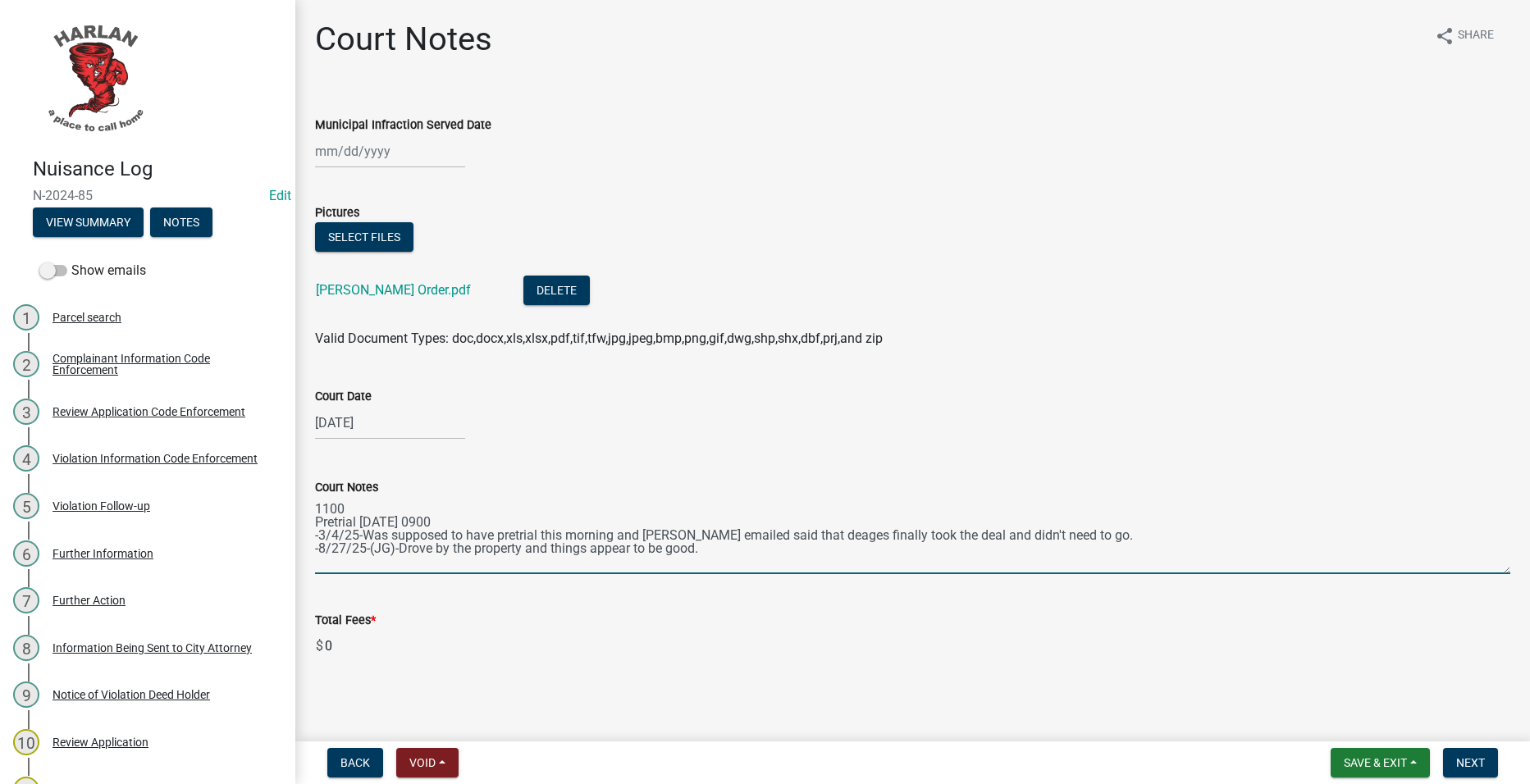
click at [791, 551] on textarea "1100 Pretrial March 4th 0900 -3/4/25-Was supposed to have pretrial this morning…" at bounding box center [913, 536] width 1195 height 77
click at [571, 570] on textarea "1100 Pretrial March 4th 0900 -3/4/25-Was supposed to have pretrial this morning…" at bounding box center [913, 536] width 1195 height 77
type textarea "1100 Pretrial March 4th 0900 -3/4/25-Was supposed to have pretrial this morning…"
click at [801, 560] on textarea "1100 Pretrial March 4th 0900 -3/4/25-Was supposed to have pretrial this morning…" at bounding box center [913, 536] width 1195 height 77
click at [1489, 763] on button "Next" at bounding box center [1471, 762] width 55 height 29
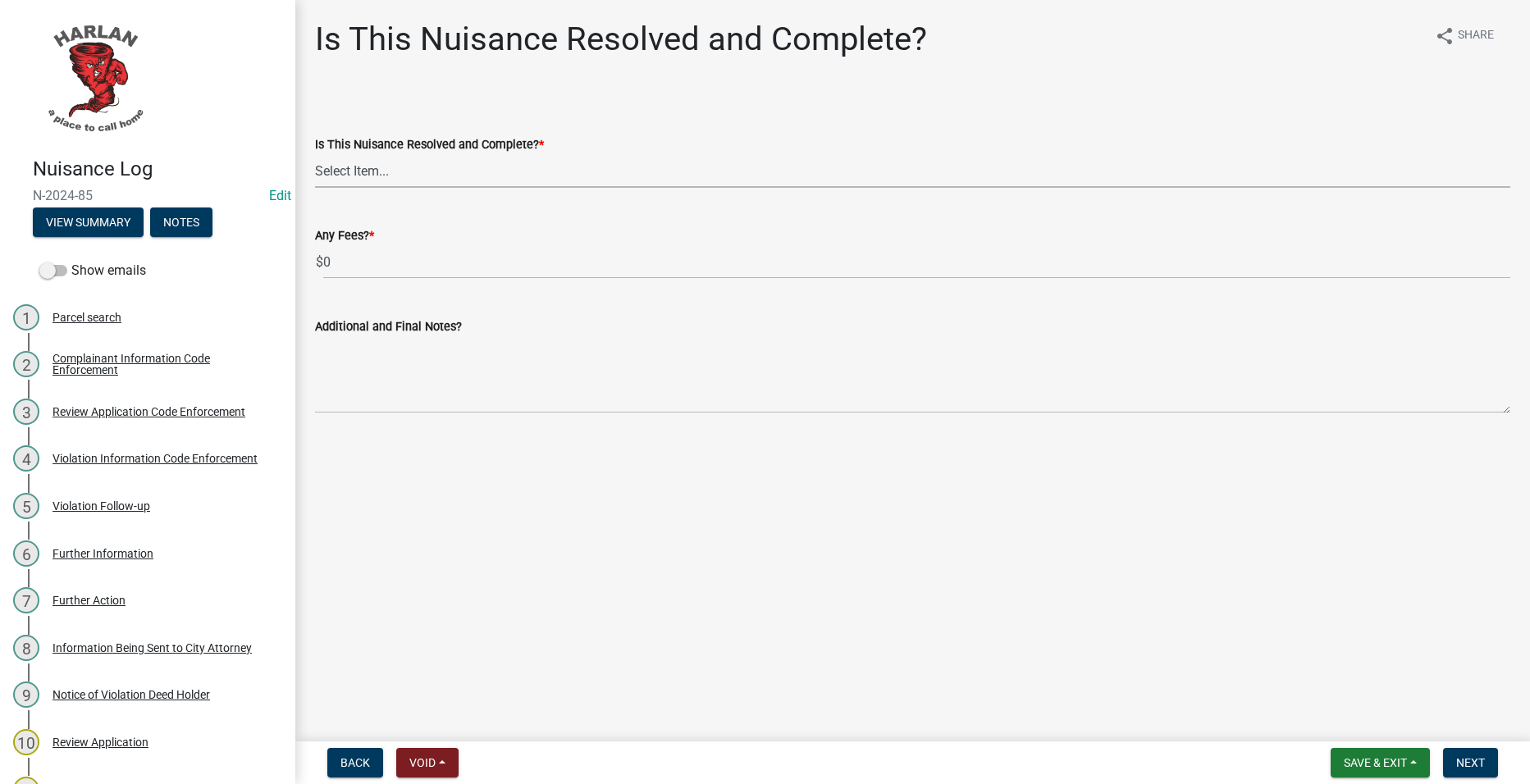
click at [436, 177] on select "Select Item... Yes No" at bounding box center [913, 172] width 1195 height 34
click at [315, 155] on select "Select Item... Yes No" at bounding box center [913, 172] width 1195 height 34
select select "f666c895-b4e5-476d-a63e-0a4713ea03dc"
click at [1466, 765] on span "Next" at bounding box center [1471, 763] width 28 height 13
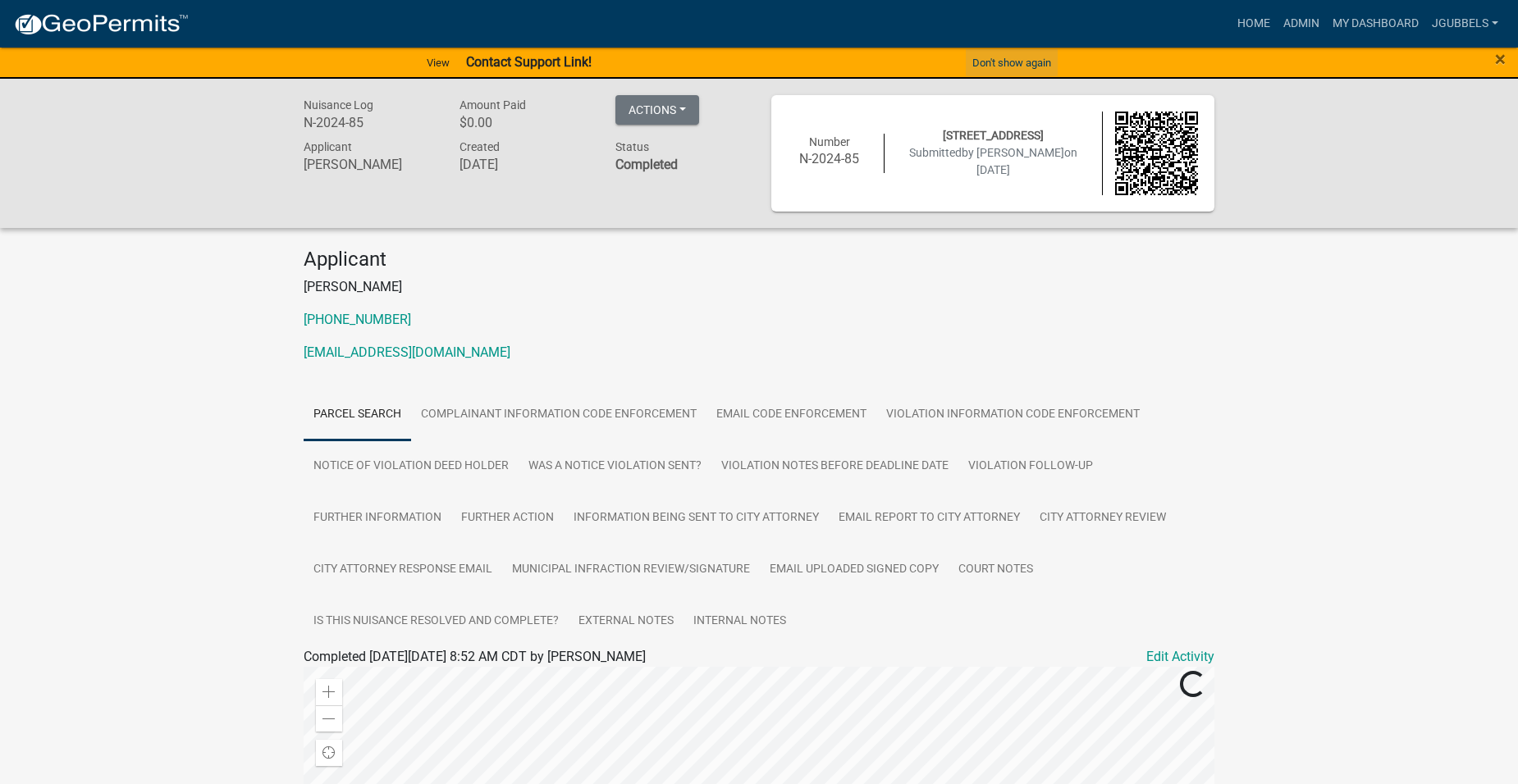
click at [991, 64] on button "Don't show again" at bounding box center [1012, 62] width 91 height 27
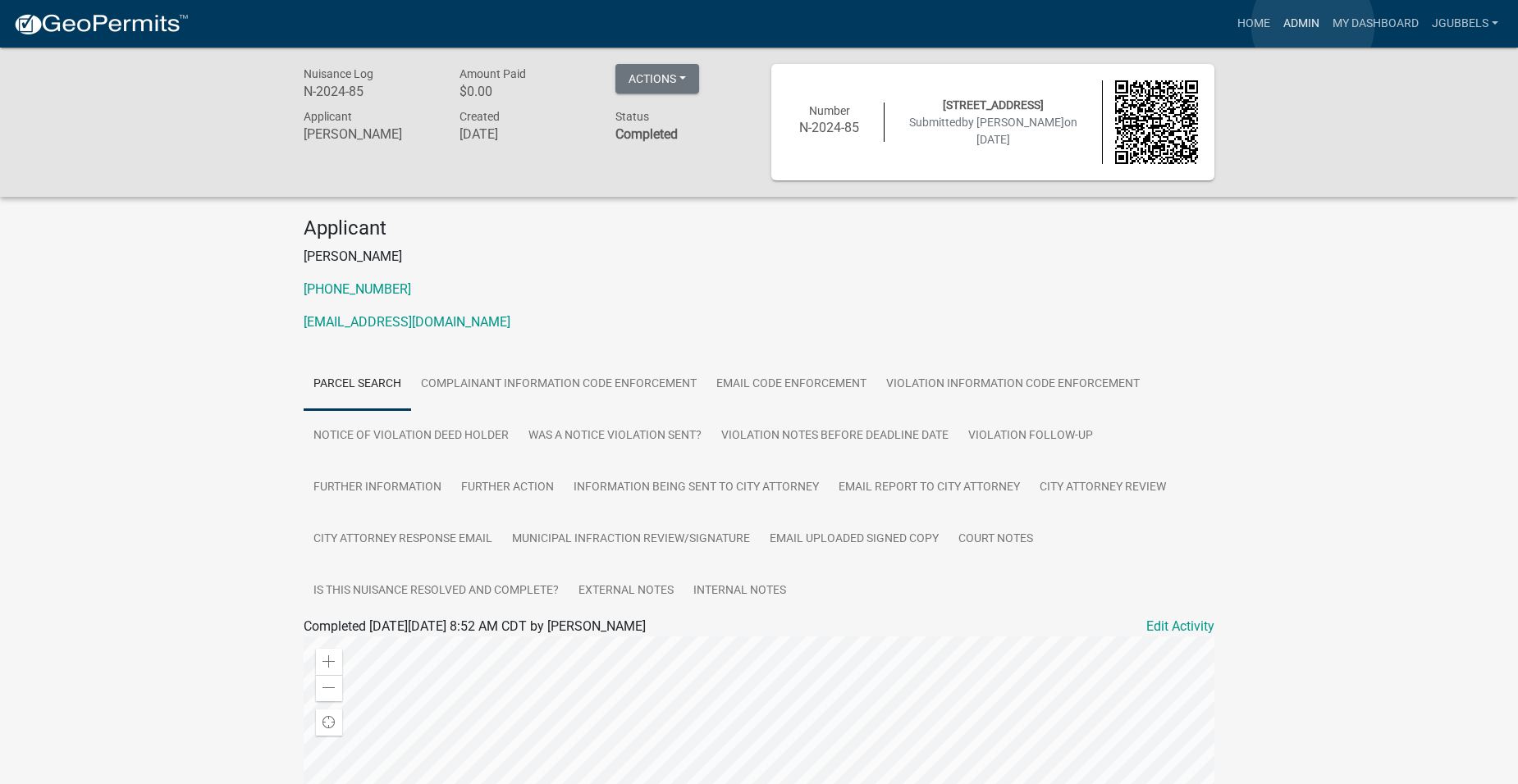
click at [1313, 25] on link "Admin" at bounding box center [1301, 24] width 49 height 31
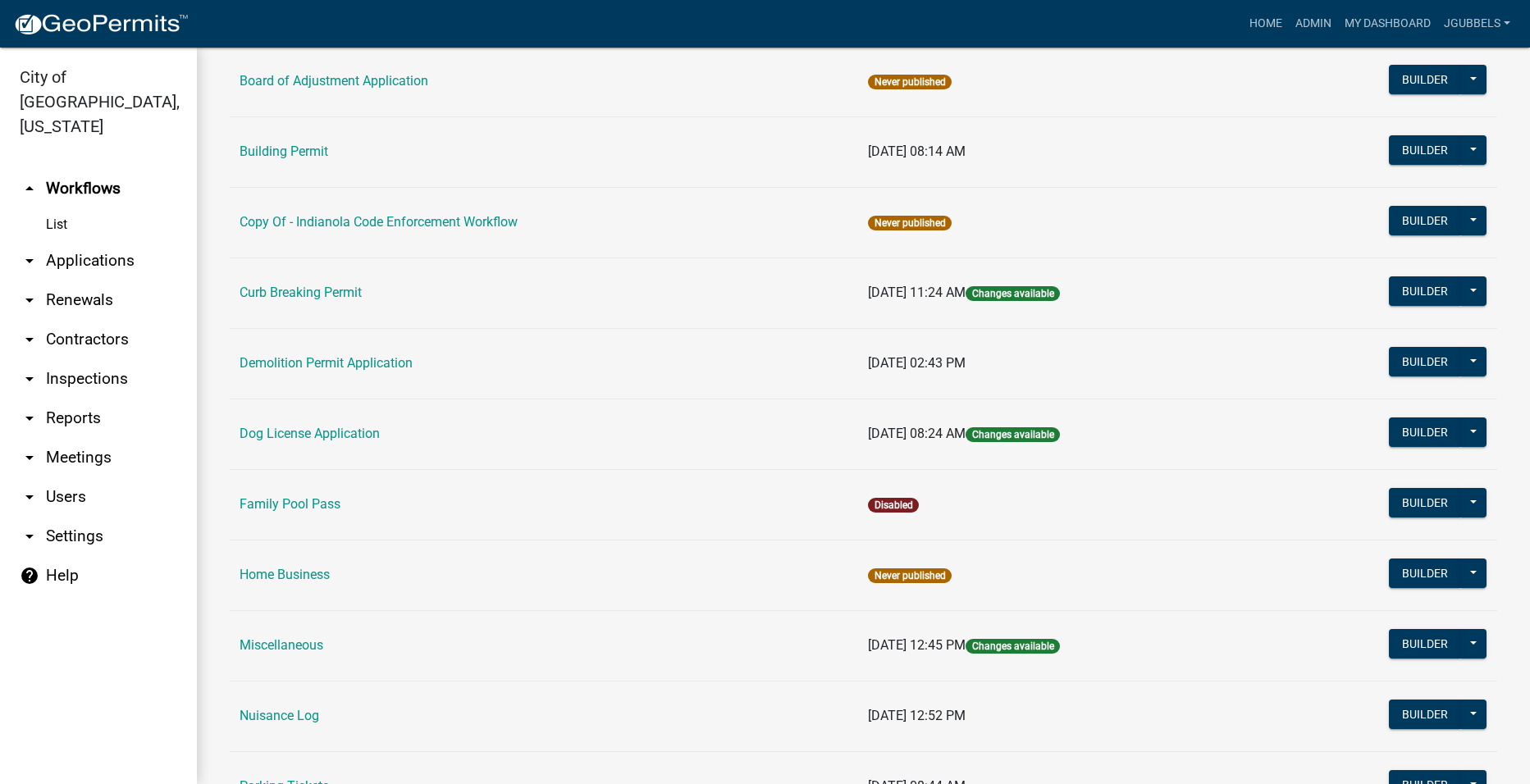
scroll to position [656, 0]
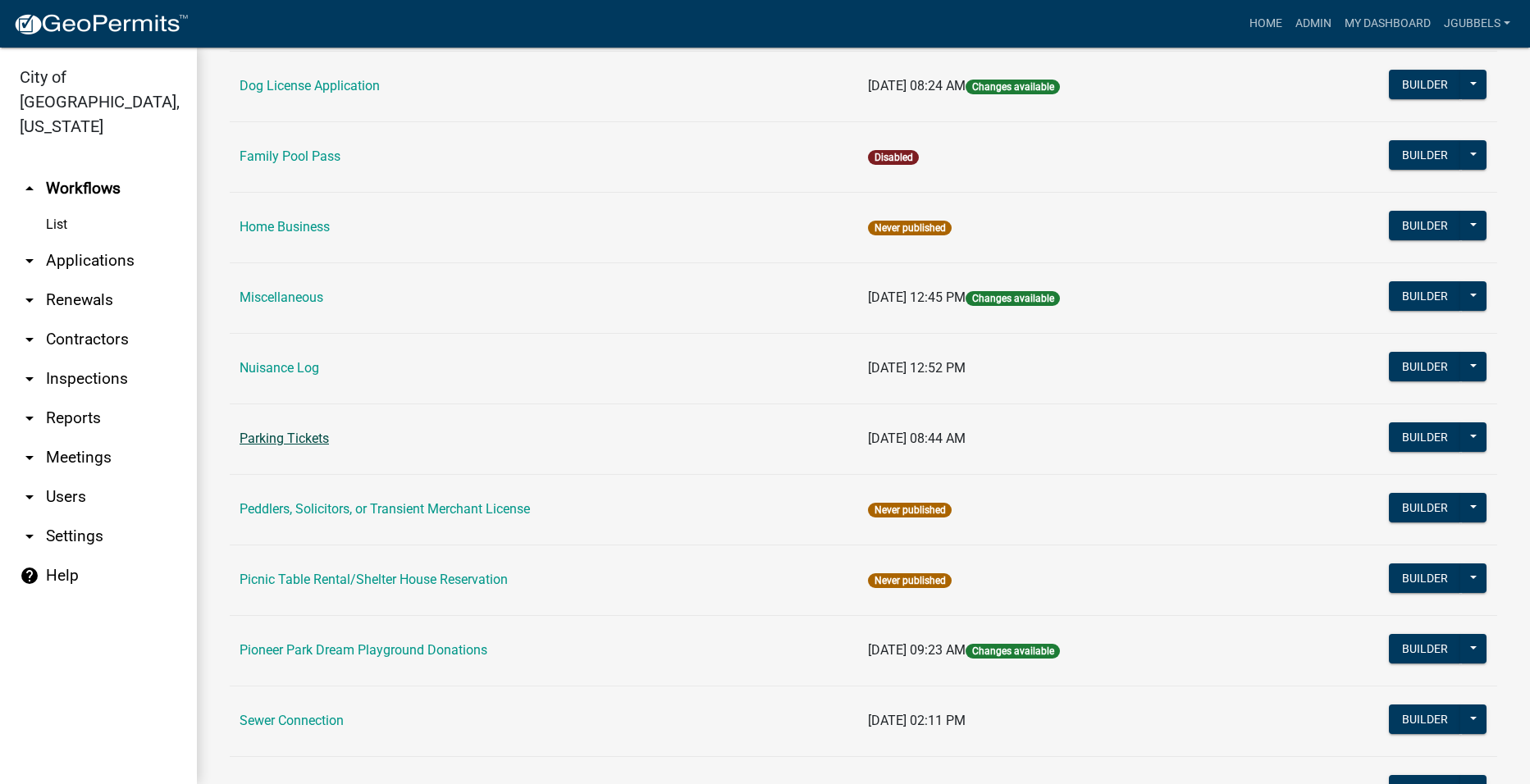
click at [321, 440] on link "Parking Tickets" at bounding box center [284, 438] width 90 height 16
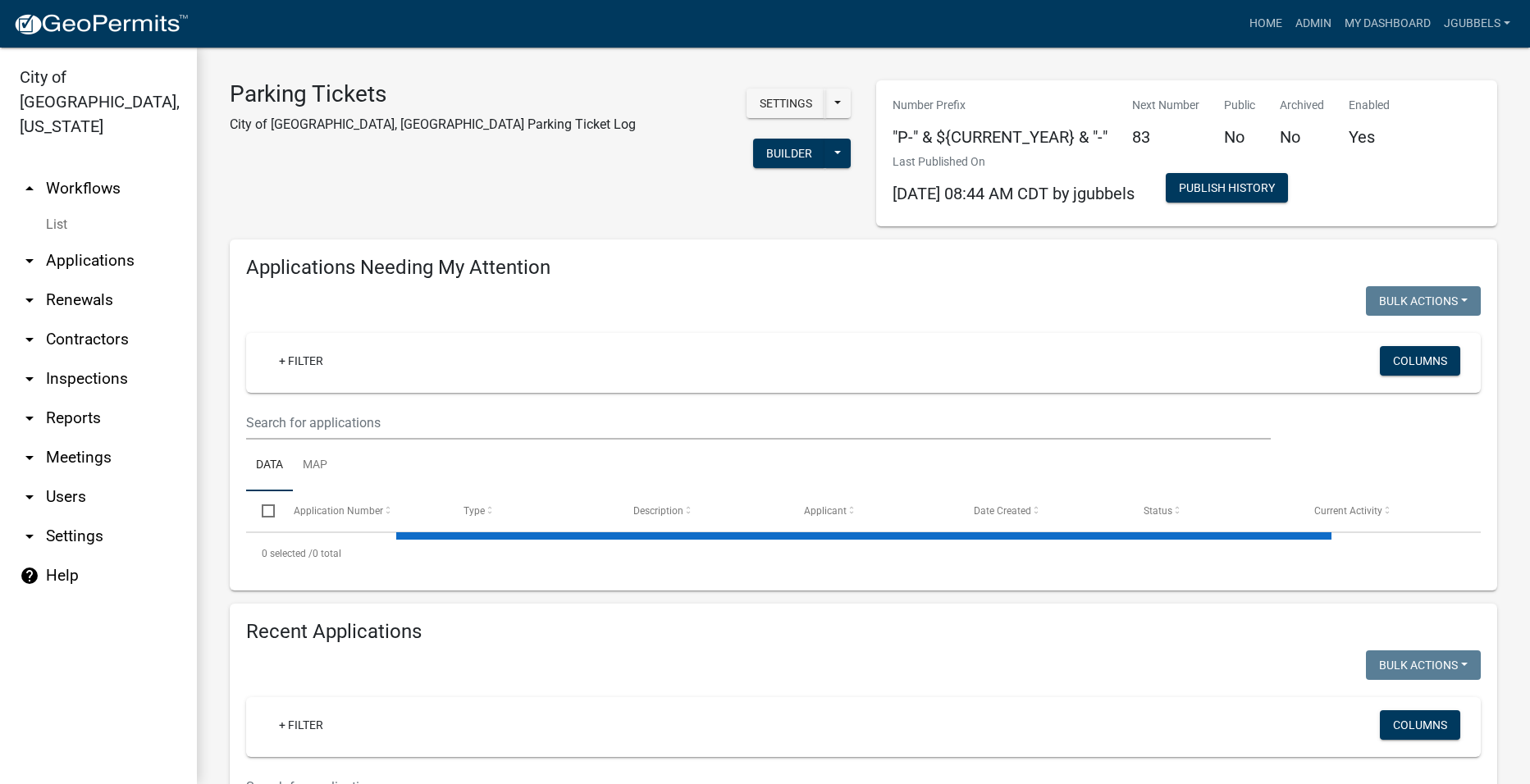
select select "2: 50"
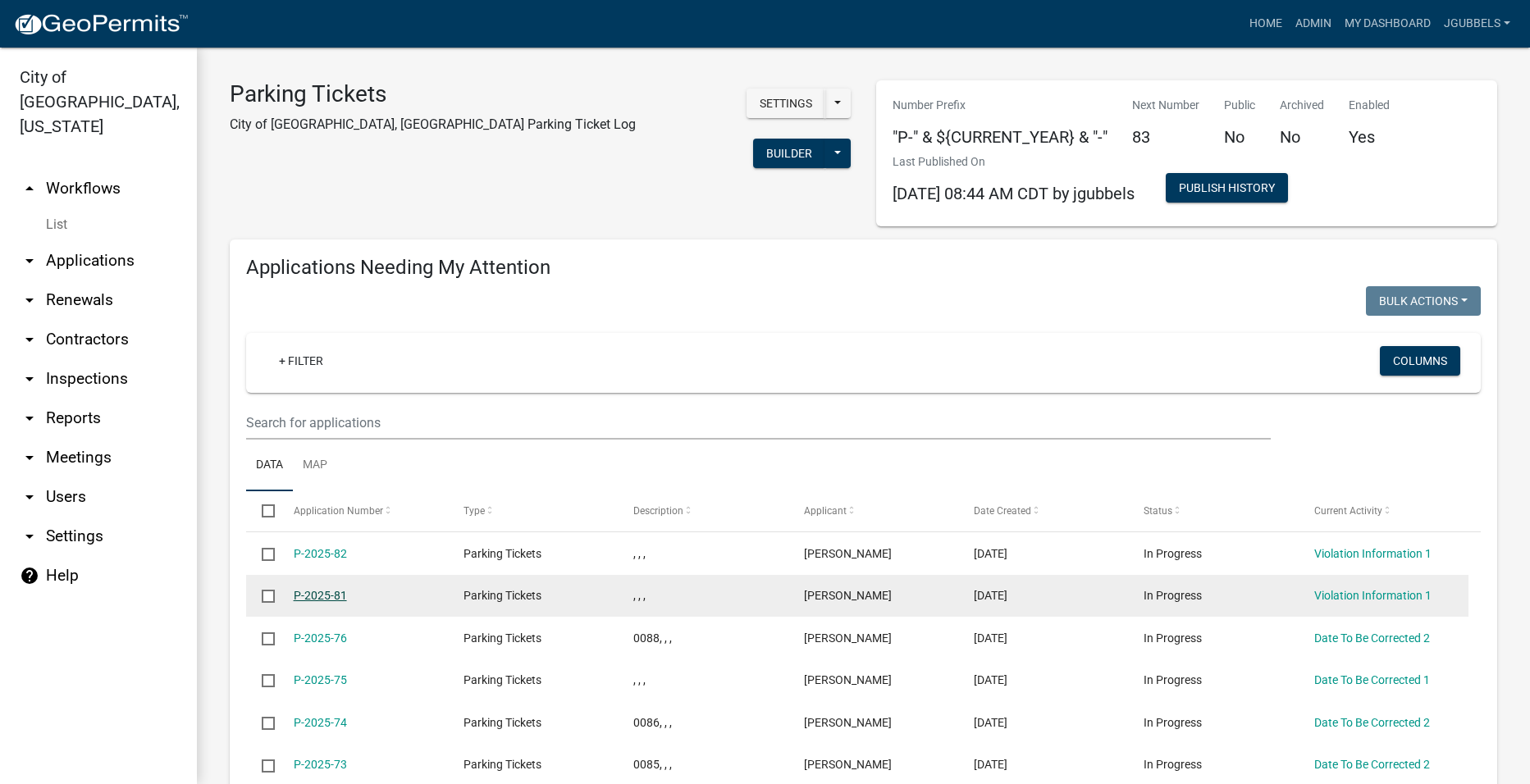
click at [336, 594] on link "P-2025-81" at bounding box center [321, 596] width 54 height 13
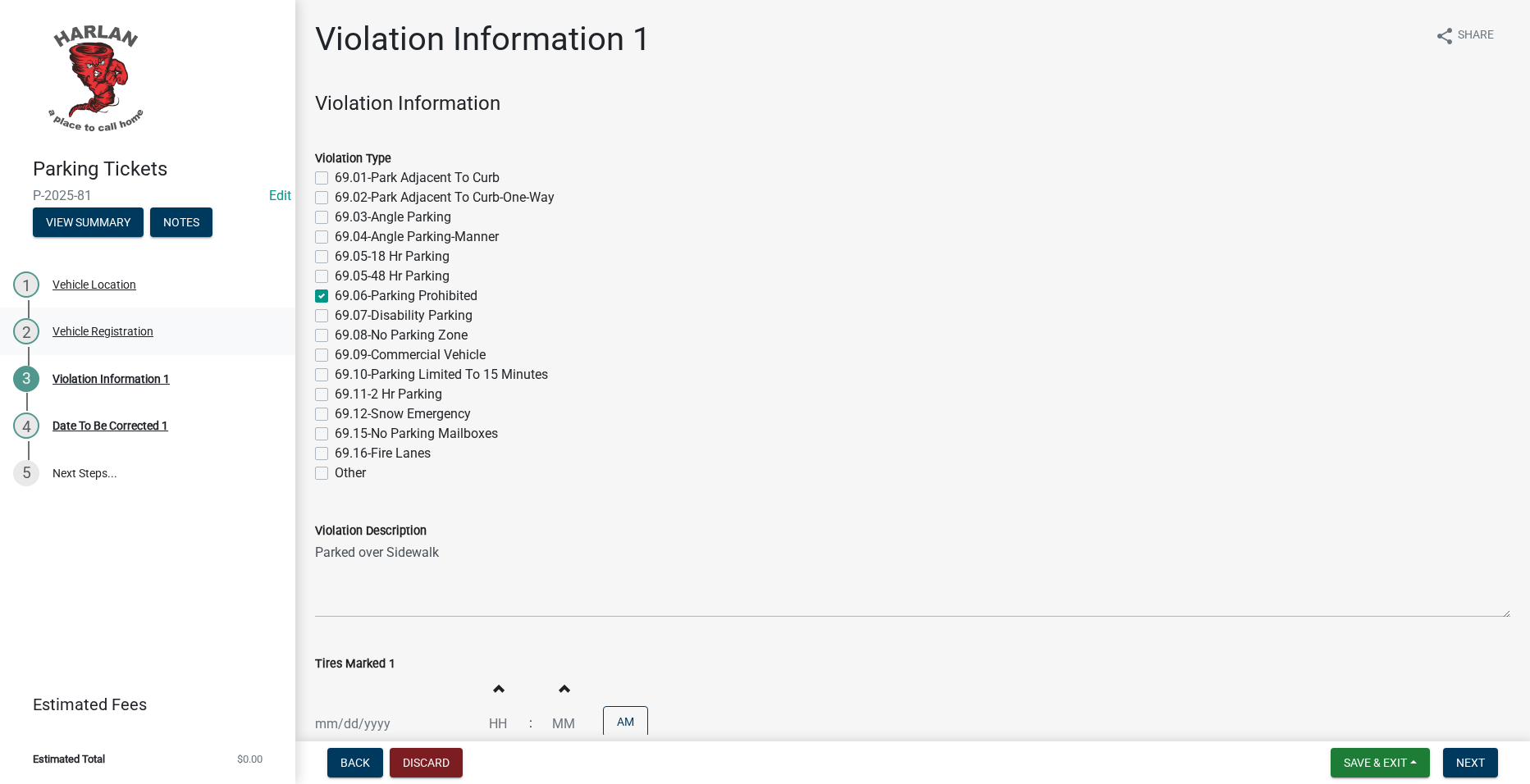
click at [175, 346] on link "2 Vehicle Registration" at bounding box center [147, 331] width 295 height 47
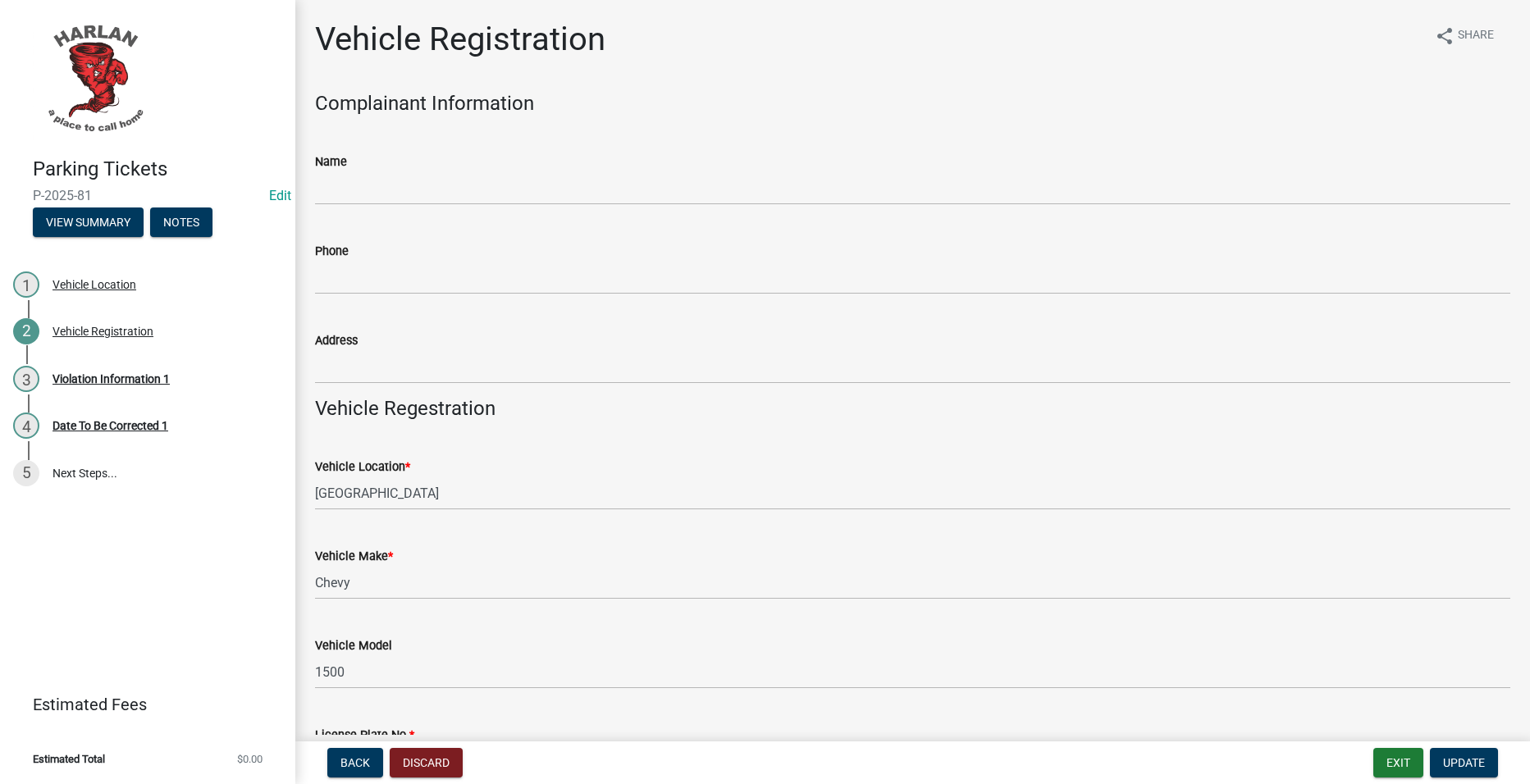
scroll to position [410, 0]
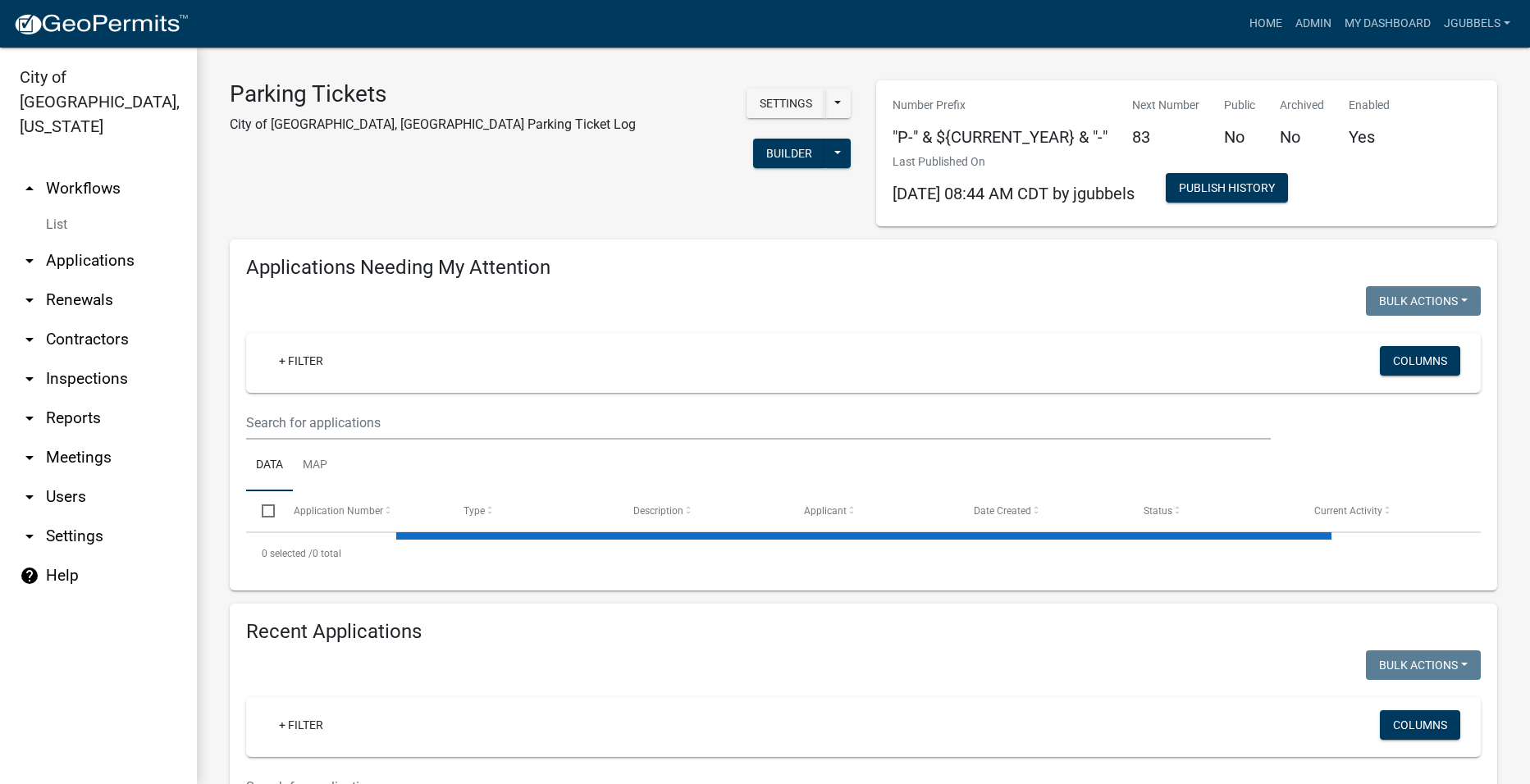
select select "2: 50"
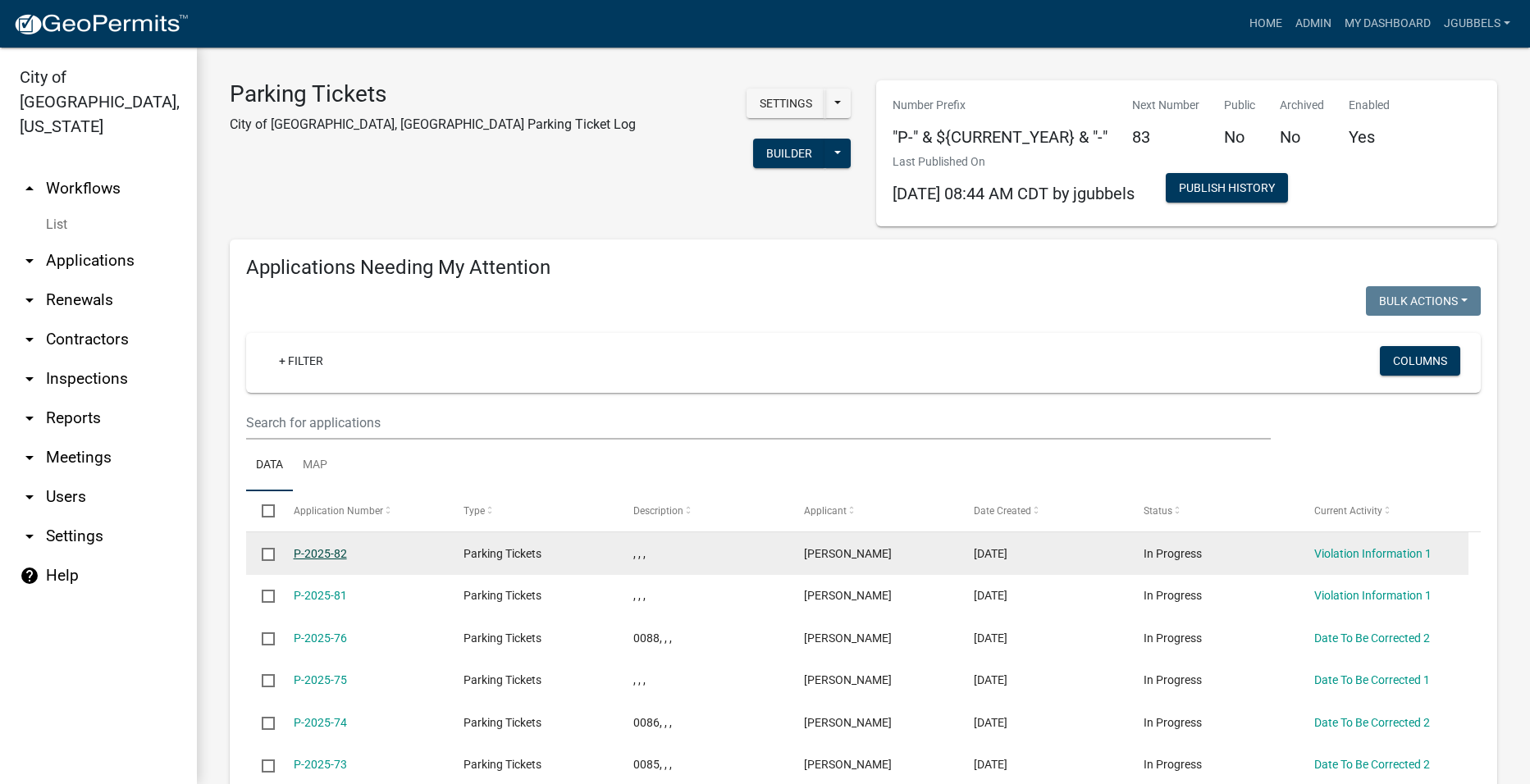
click at [321, 554] on link "P-2025-82" at bounding box center [321, 554] width 54 height 13
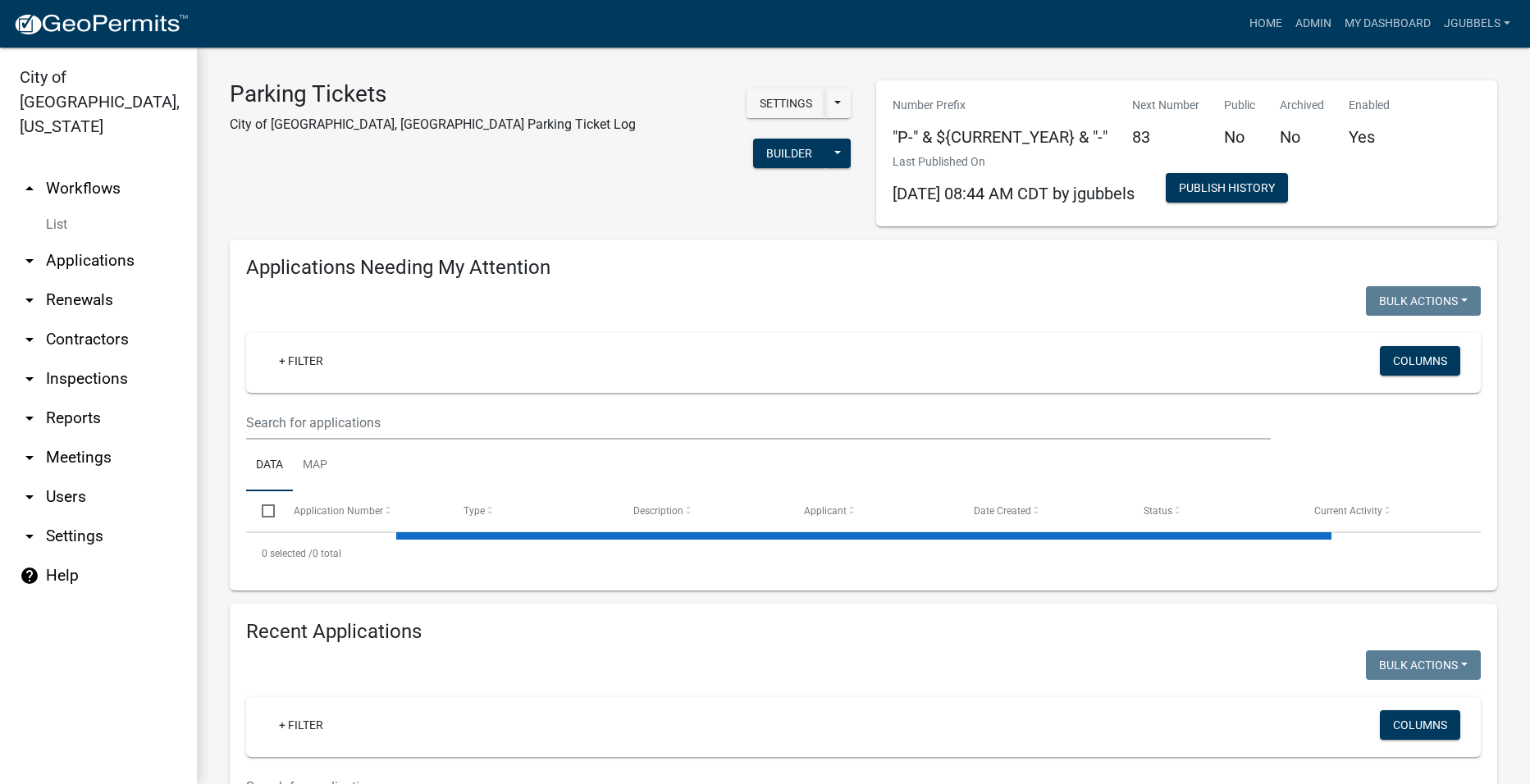
select select "2: 50"
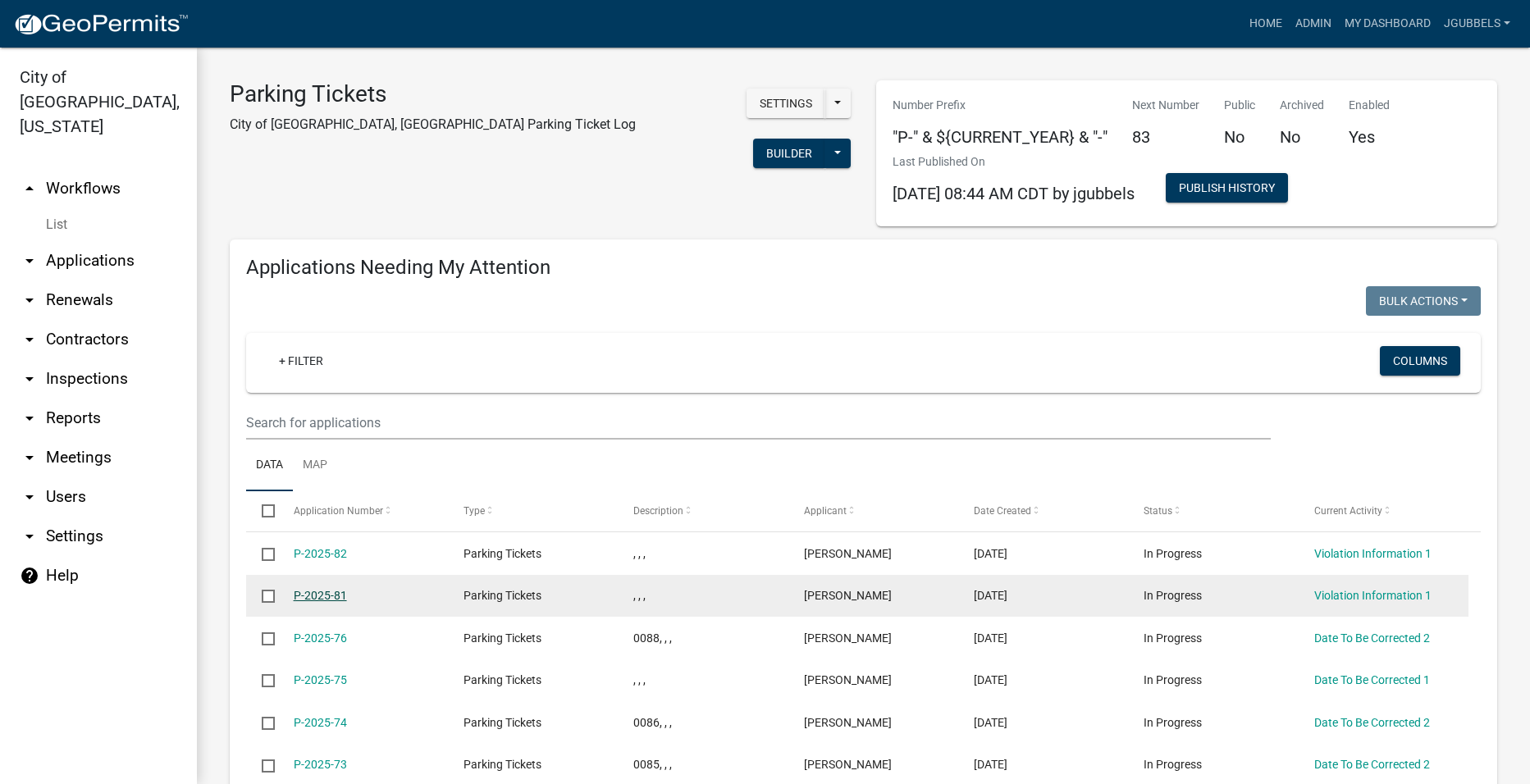
click at [333, 592] on link "P-2025-81" at bounding box center [321, 596] width 54 height 13
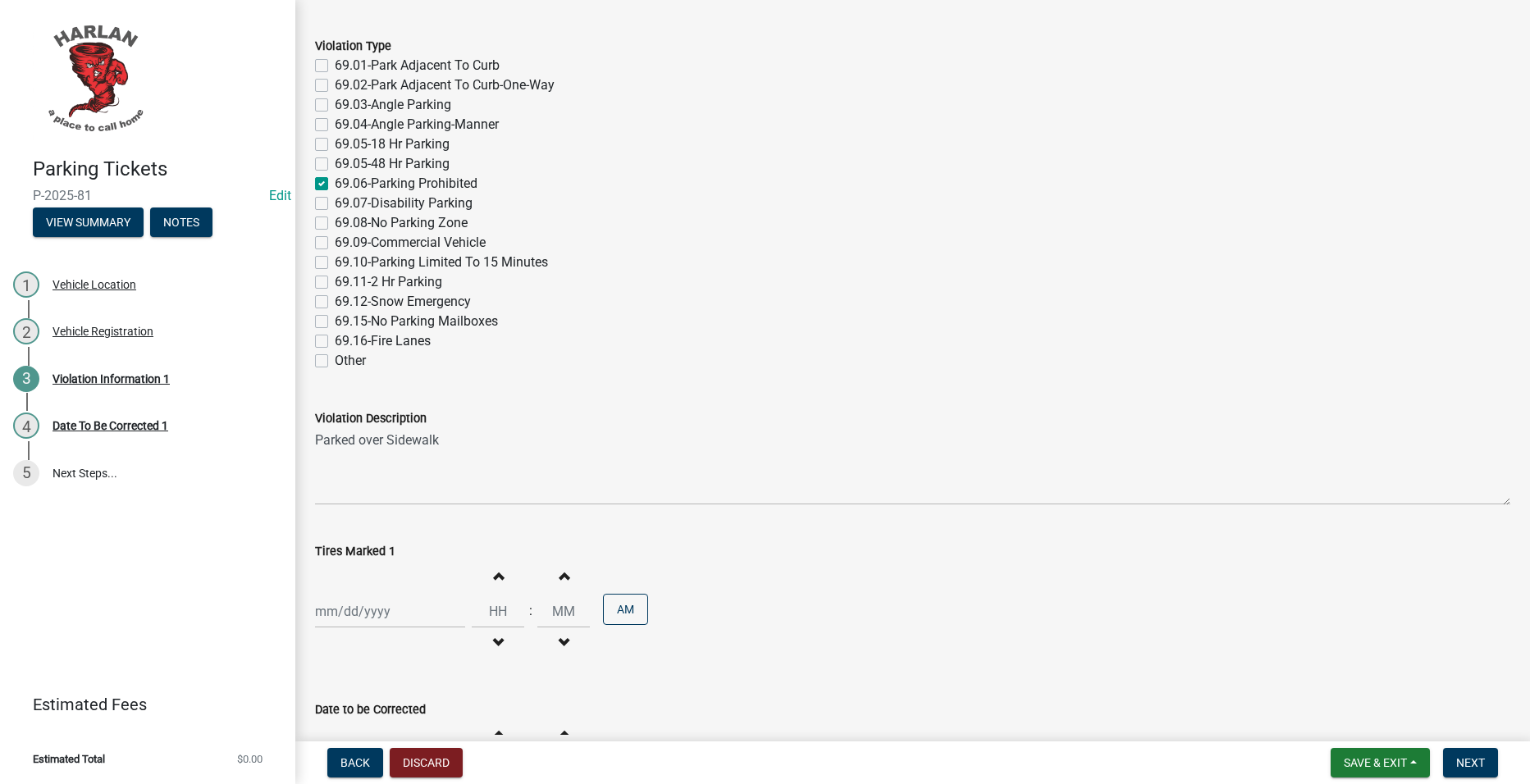
scroll to position [397, 0]
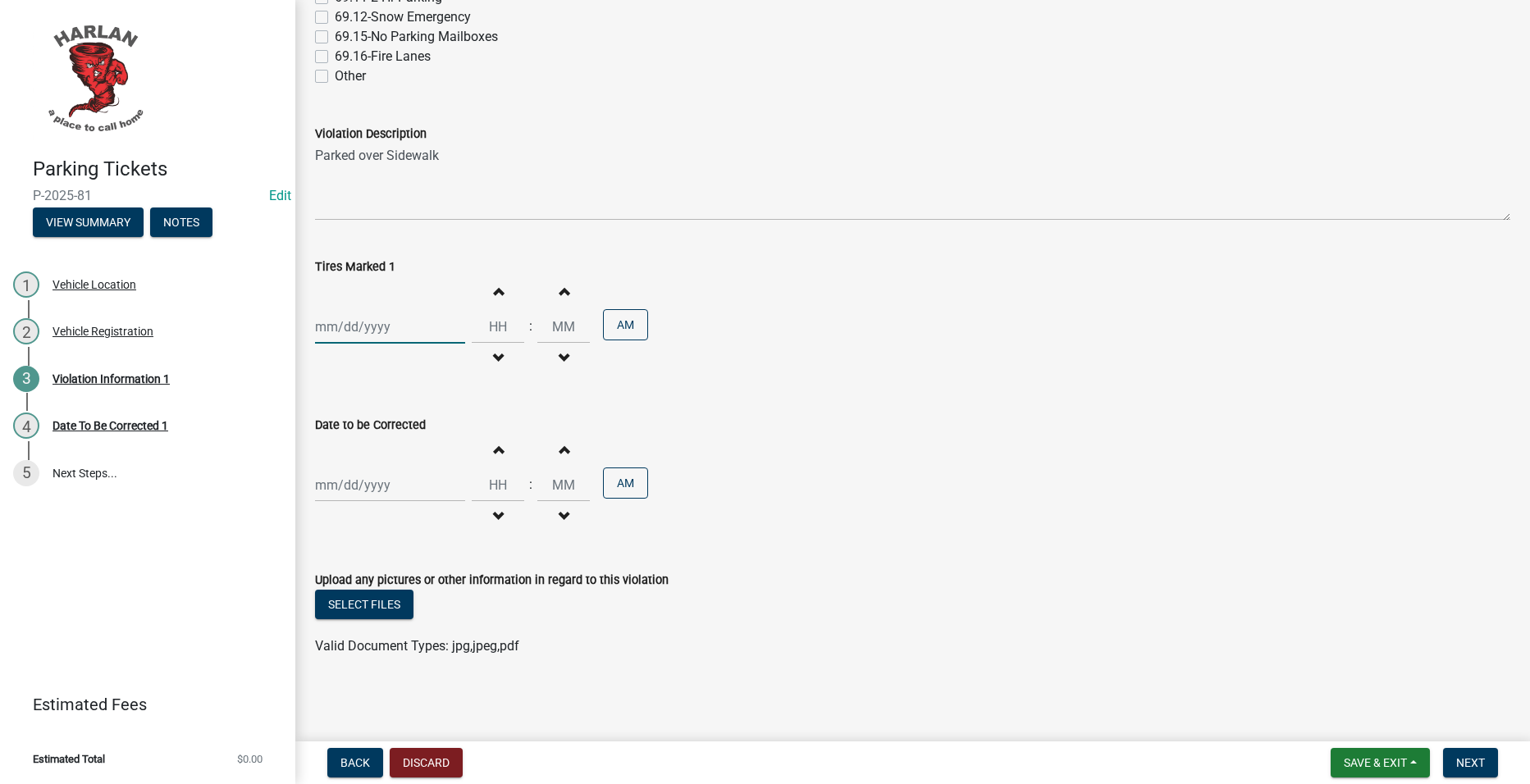
click at [405, 331] on div at bounding box center [389, 327] width 150 height 34
select select "9"
select select "2025"
click at [447, 443] on div "12" at bounding box center [436, 441] width 26 height 26
type input "09/12/2025"
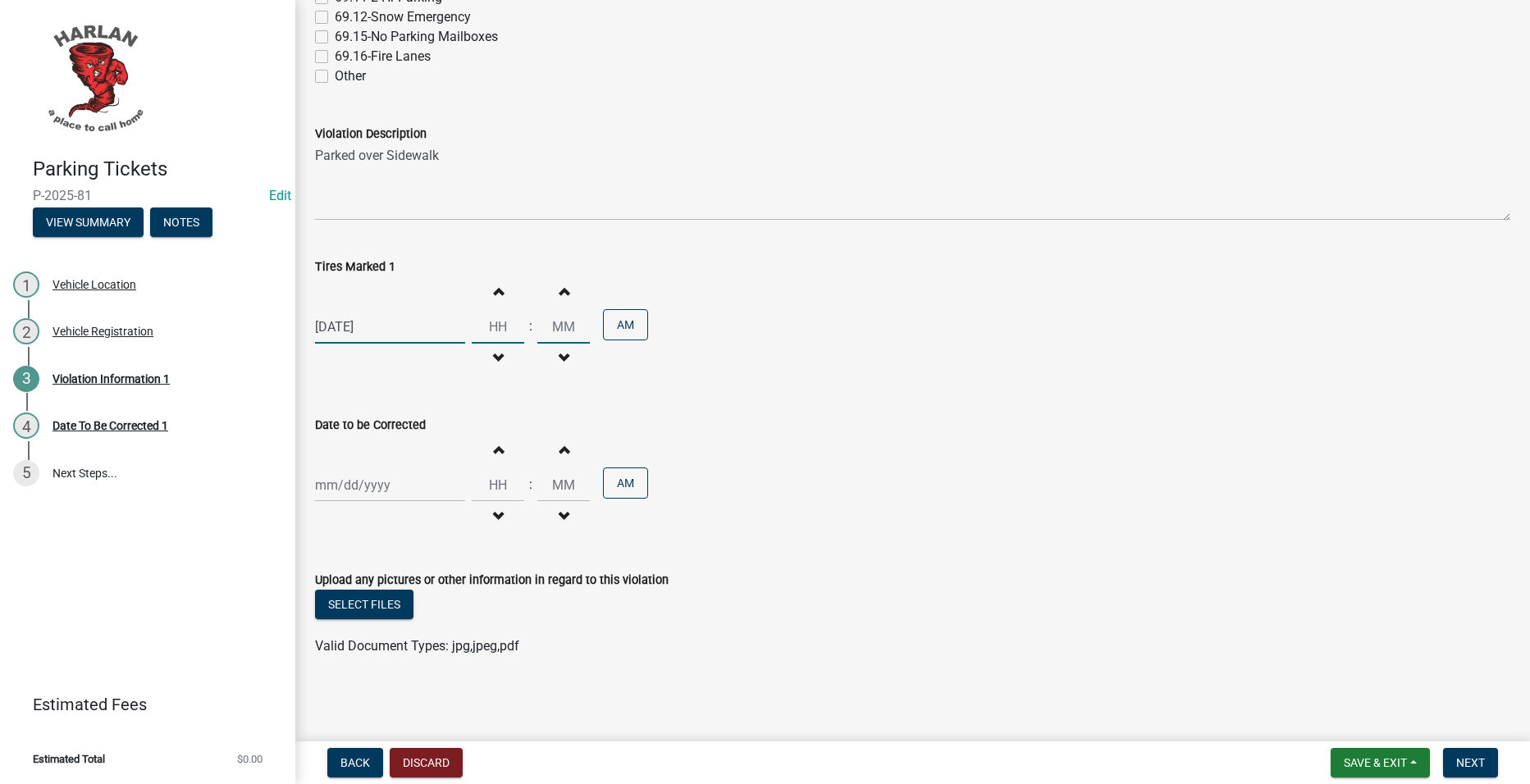
click at [507, 330] on input "Hours" at bounding box center [499, 327] width 53 height 34
type input "07"
type input "48"
select select "9"
select select "2025"
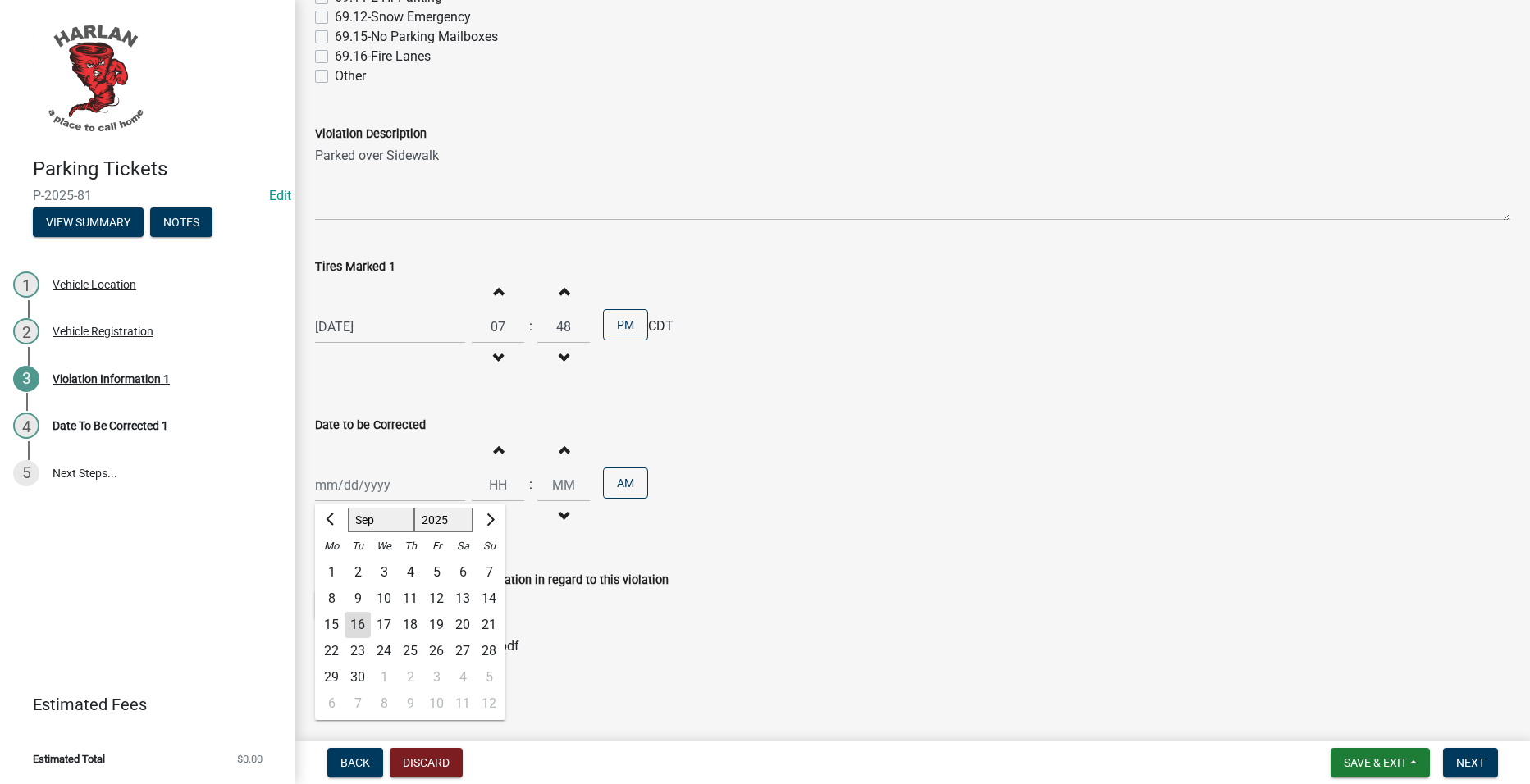
click at [408, 487] on div "Jan Feb Mar Apr May Jun Jul Aug Sep Oct Nov Dec 1525 1526 1527 1528 1529 1530 1…" at bounding box center [389, 485] width 150 height 34
click at [437, 596] on div "12" at bounding box center [436, 599] width 26 height 26
type input "09/12/2025"
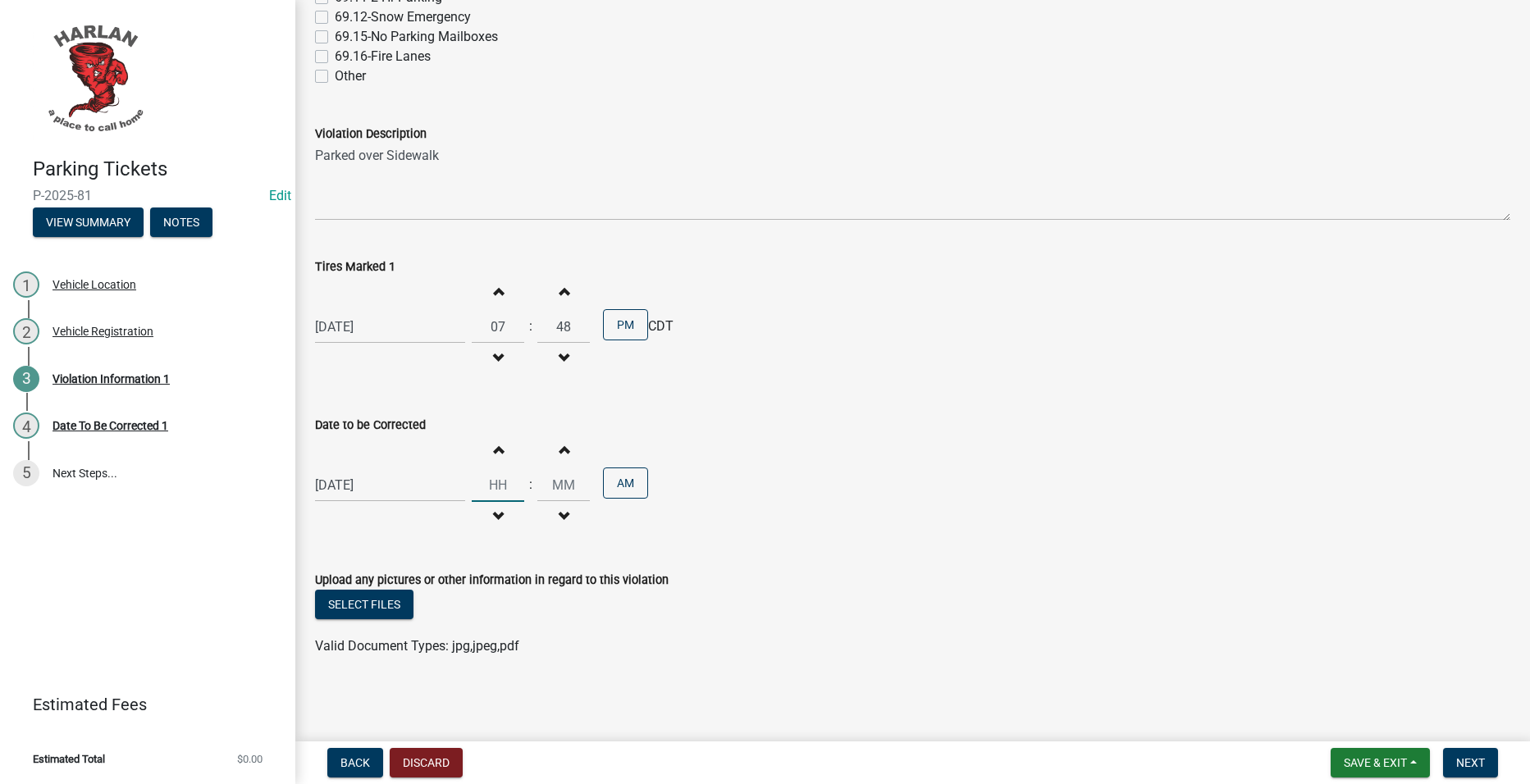
click at [498, 482] on input "Hours" at bounding box center [499, 485] width 53 height 34
type input "07"
type input "48"
click at [1489, 749] on button "Next" at bounding box center [1471, 762] width 55 height 29
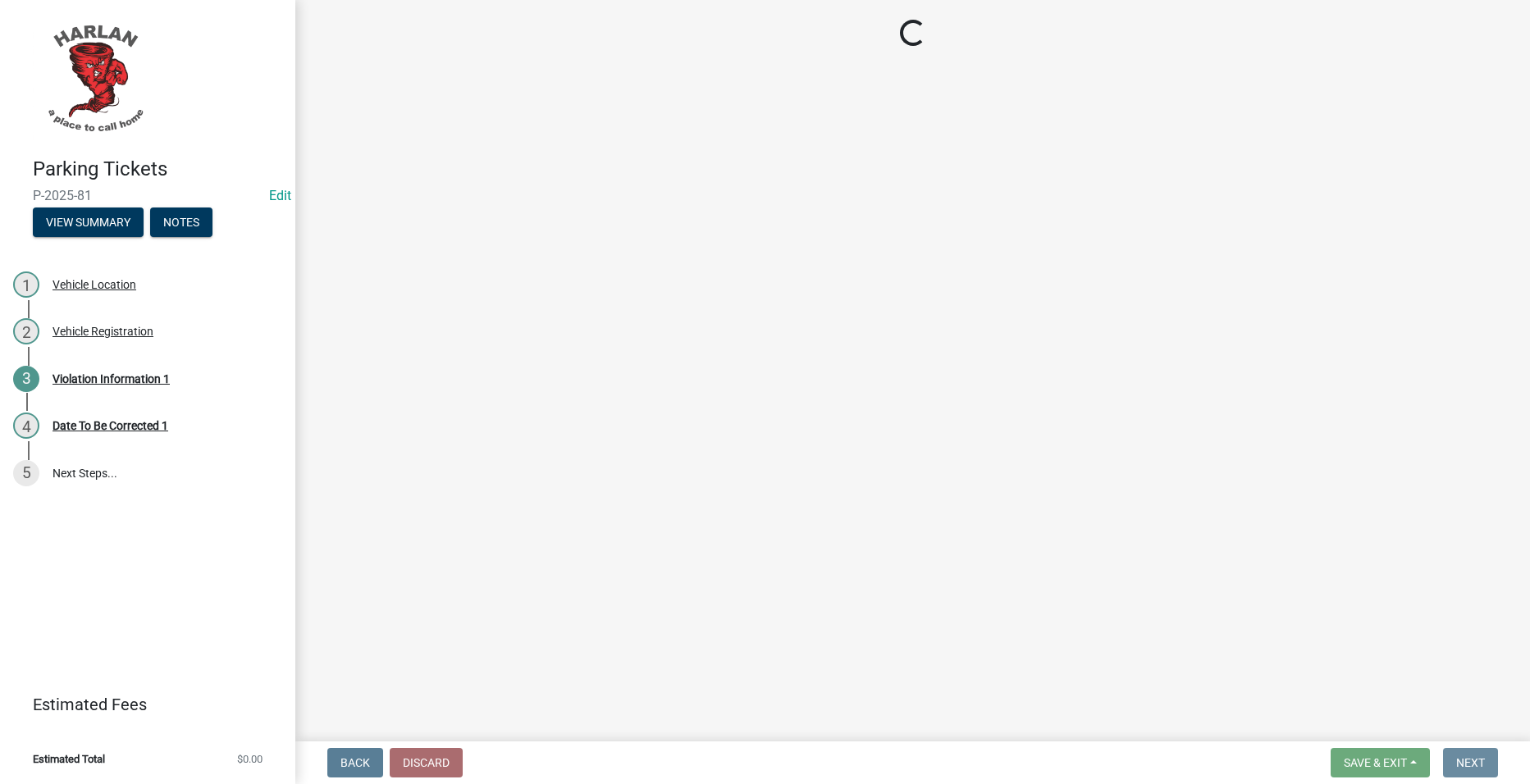
scroll to position [0, 0]
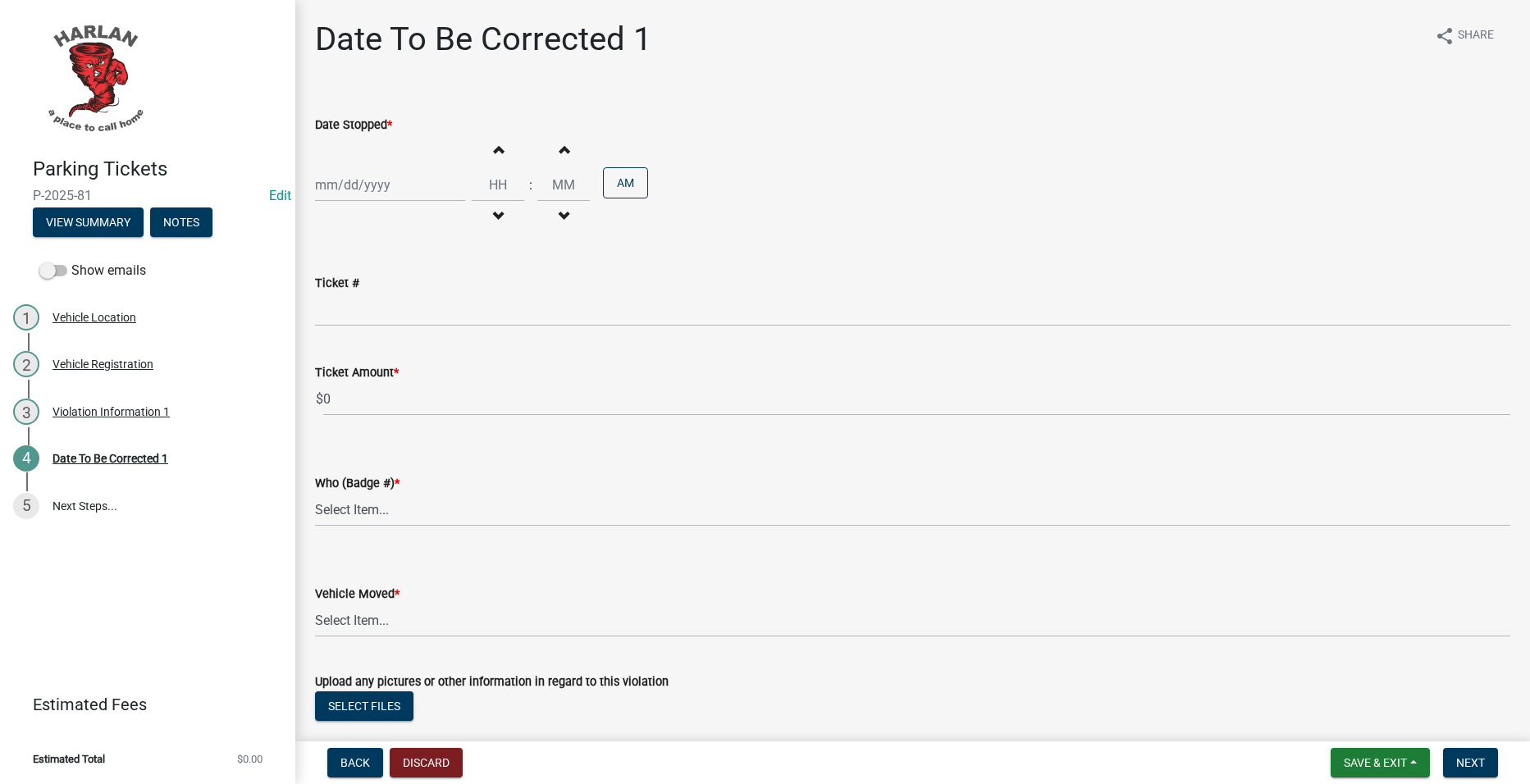
click at [405, 194] on div at bounding box center [389, 185] width 150 height 34
select select "9"
select select "2025"
click at [447, 297] on div "12" at bounding box center [436, 299] width 26 height 26
type input "09/12/2025"
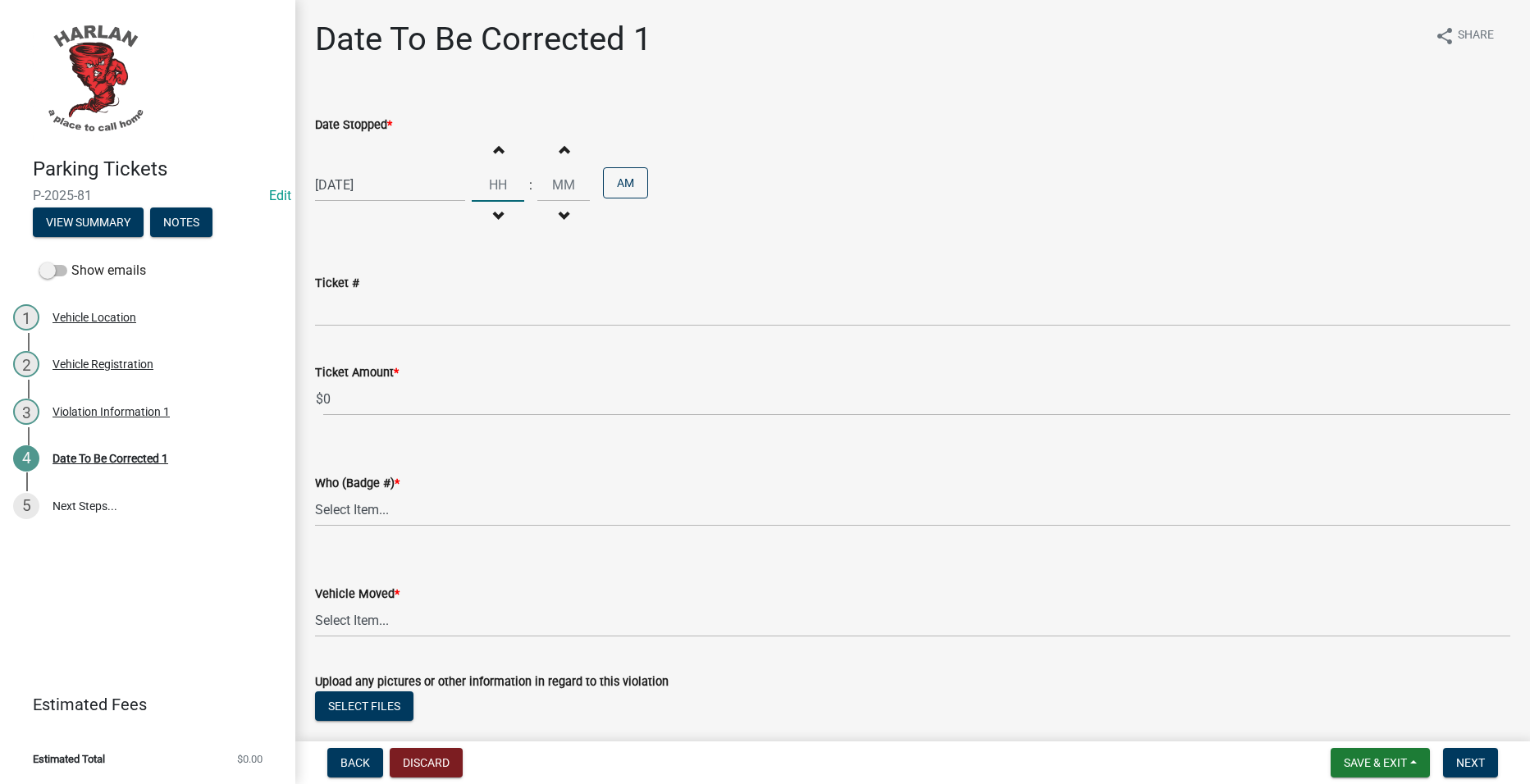
click at [495, 192] on input "Hours" at bounding box center [499, 185] width 53 height 34
type input "07"
type input "48"
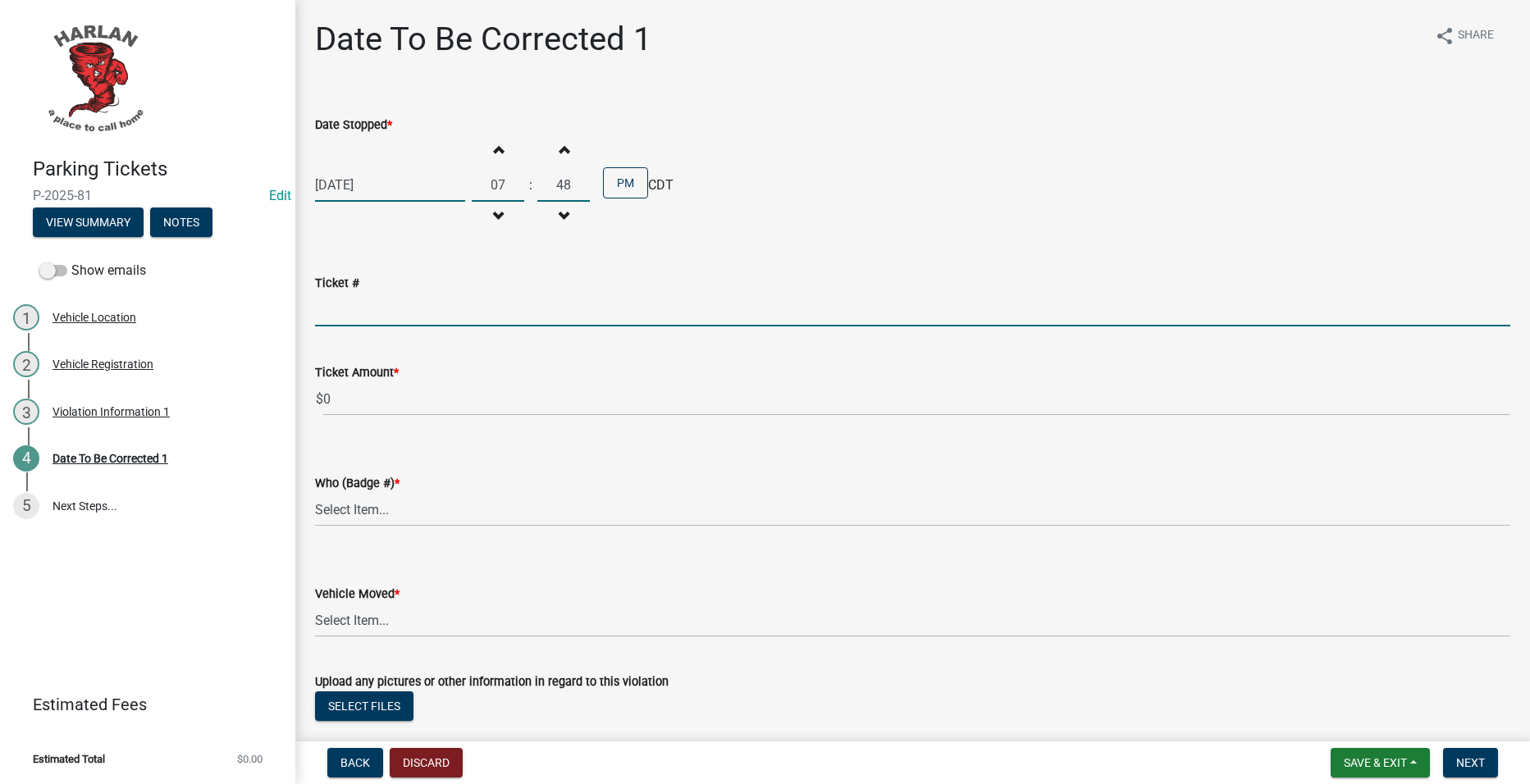
click at [579, 315] on input "Ticket #" at bounding box center [913, 310] width 1195 height 34
type input "0034"
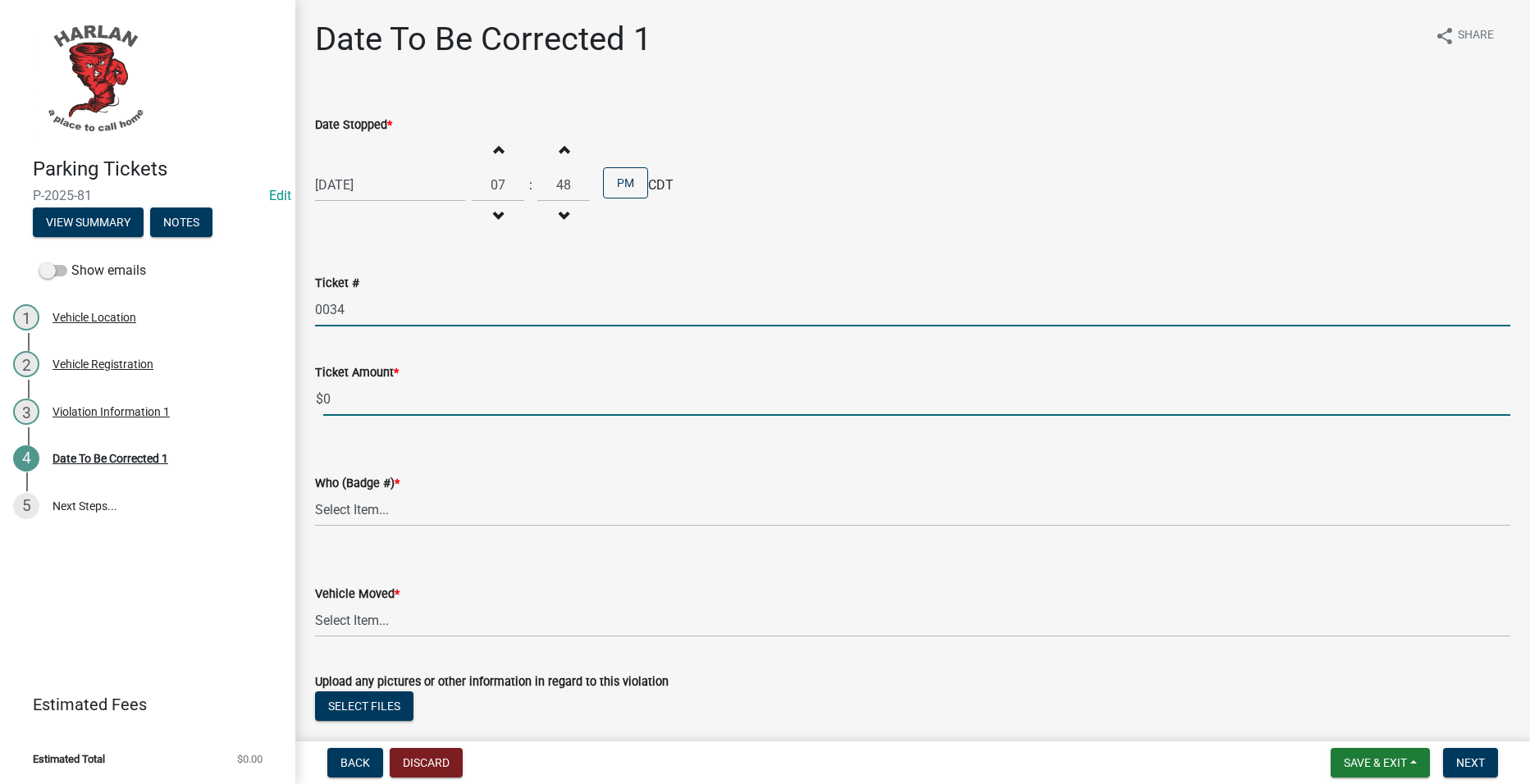
click at [436, 384] on input "0" at bounding box center [917, 400] width 1188 height 34
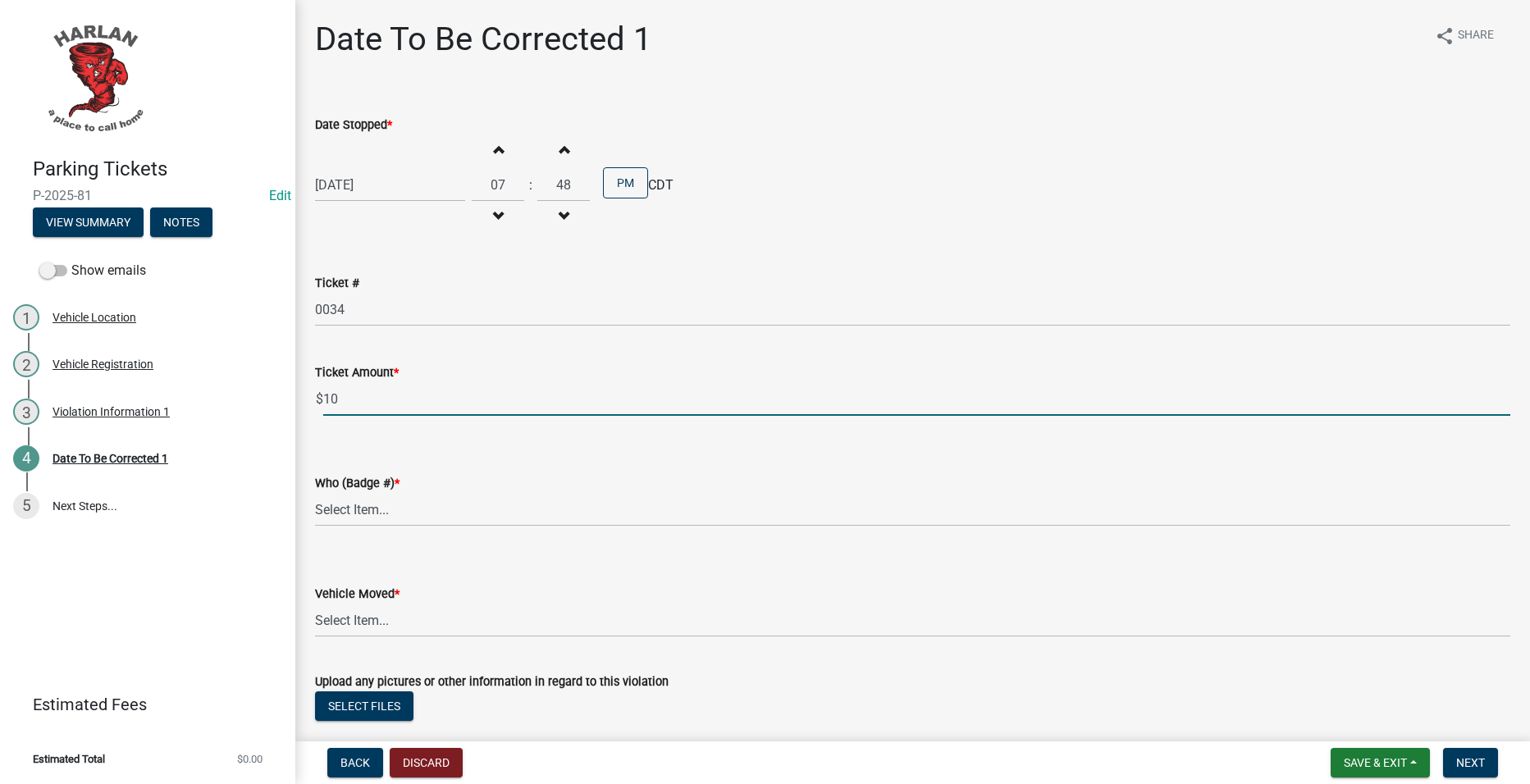
type input "10"
click at [375, 504] on select "Select Item... 83-25 83-27 83-15" at bounding box center [913, 510] width 1195 height 34
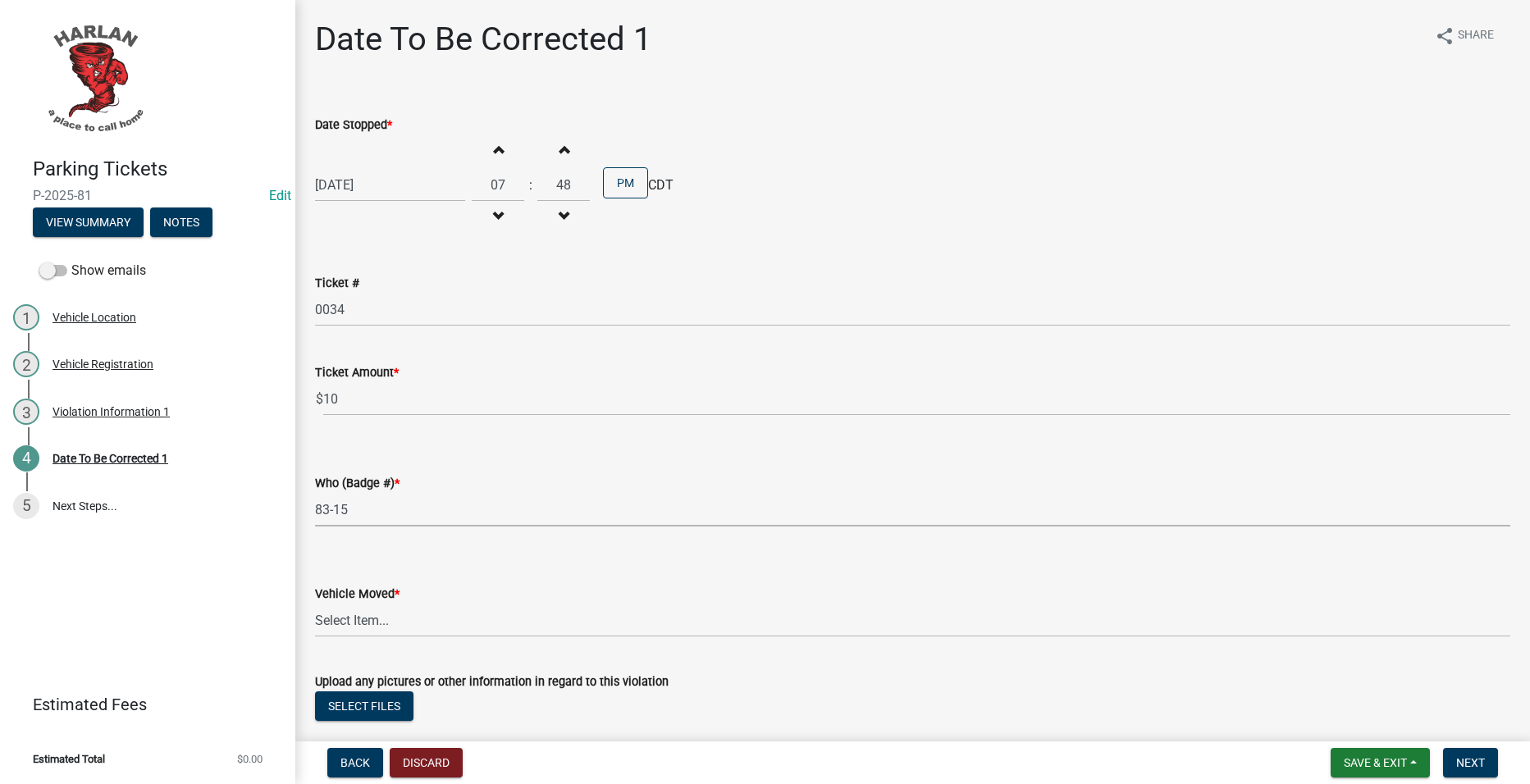
click at [315, 493] on select "Select Item... 83-25 83-27 83-15" at bounding box center [913, 510] width 1195 height 34
select select "d0d514c9-d4c9-4109-857e-e043ef8c641f"
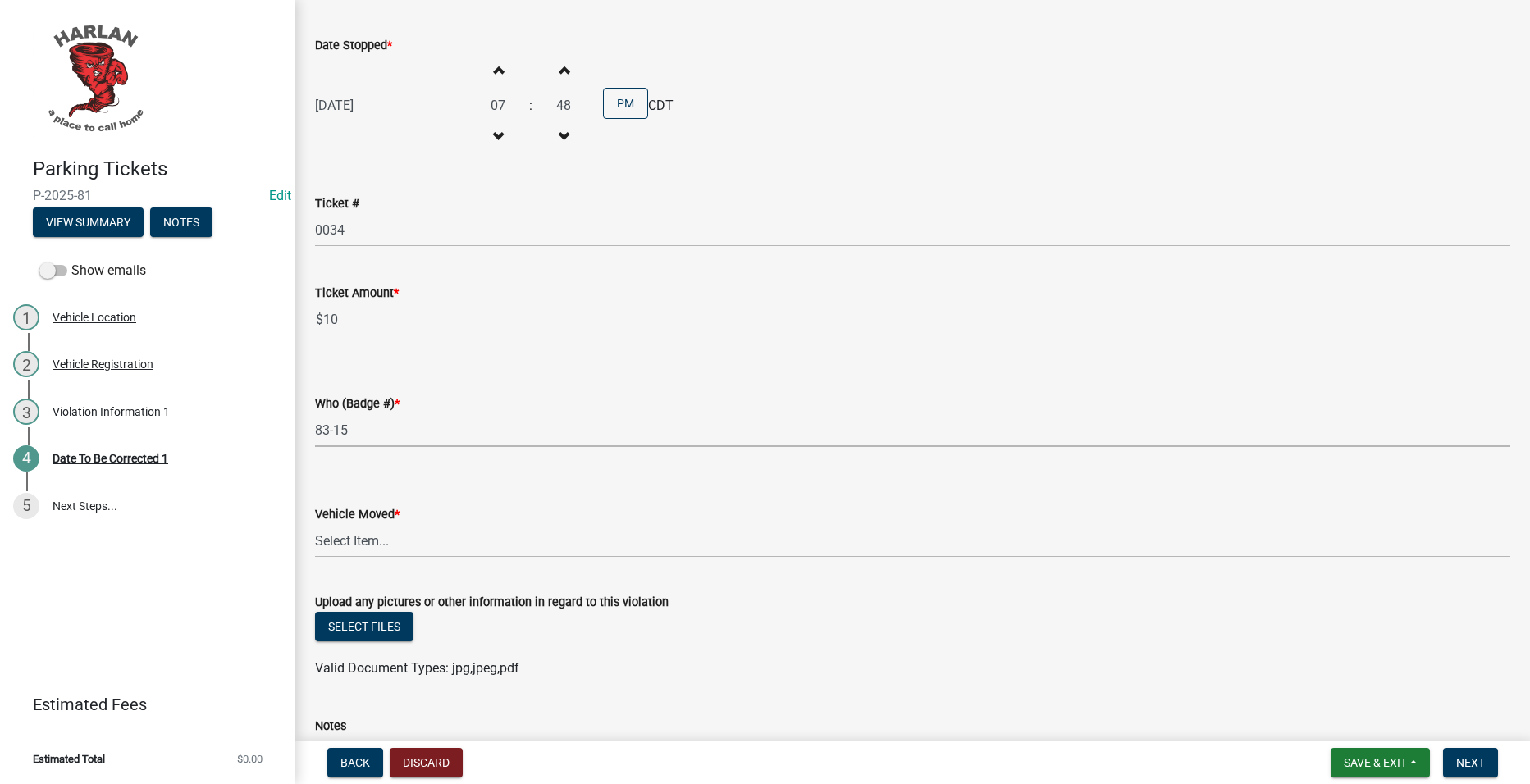
scroll to position [235, 0]
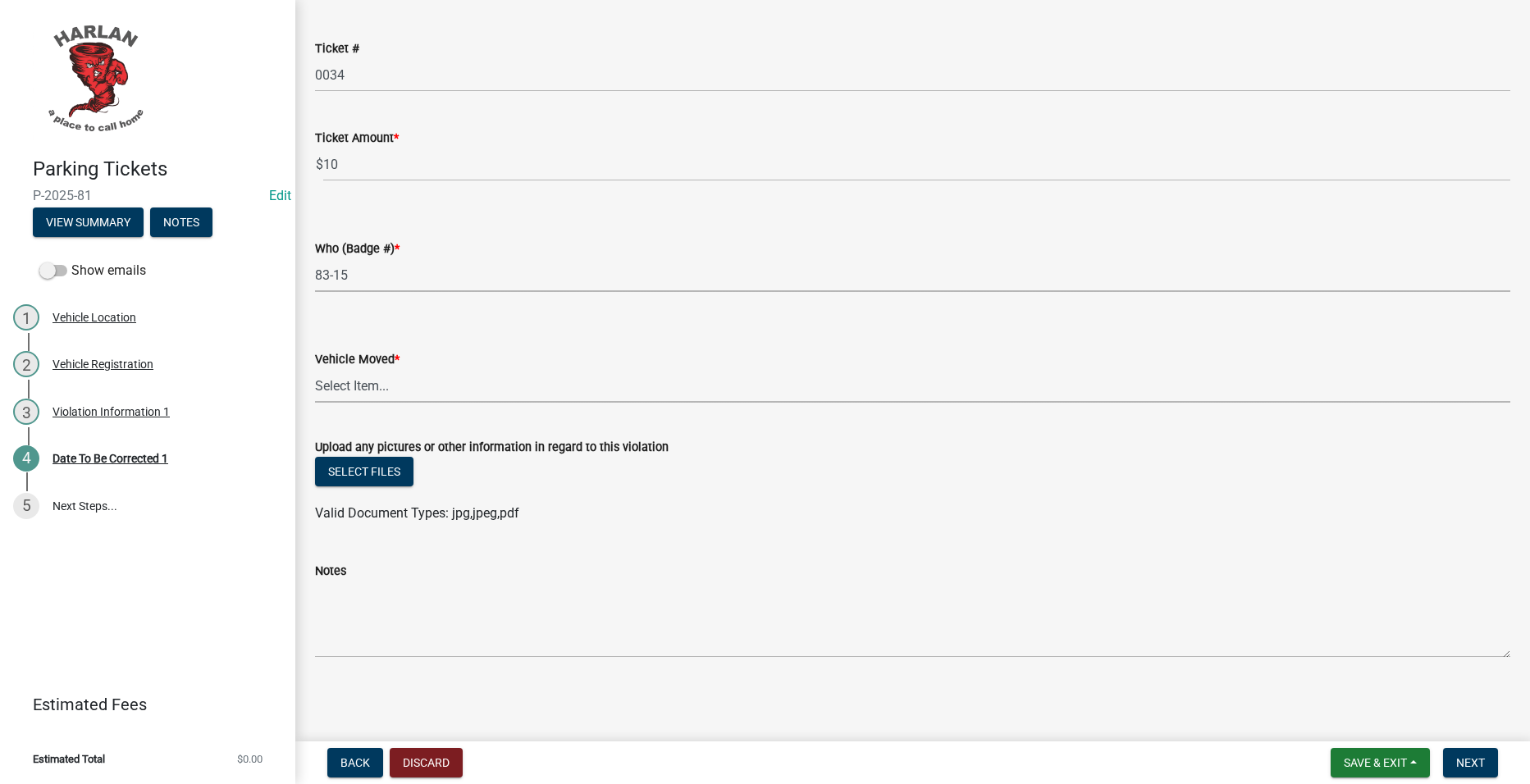
click at [513, 384] on select "Select Item... Yes No" at bounding box center [913, 386] width 1195 height 34
click at [315, 369] on select "Select Item... Yes No" at bounding box center [913, 386] width 1195 height 34
select select "48a692b8-104f-4075-9072-841642fea642"
click at [370, 467] on button "Select files" at bounding box center [364, 471] width 98 height 29
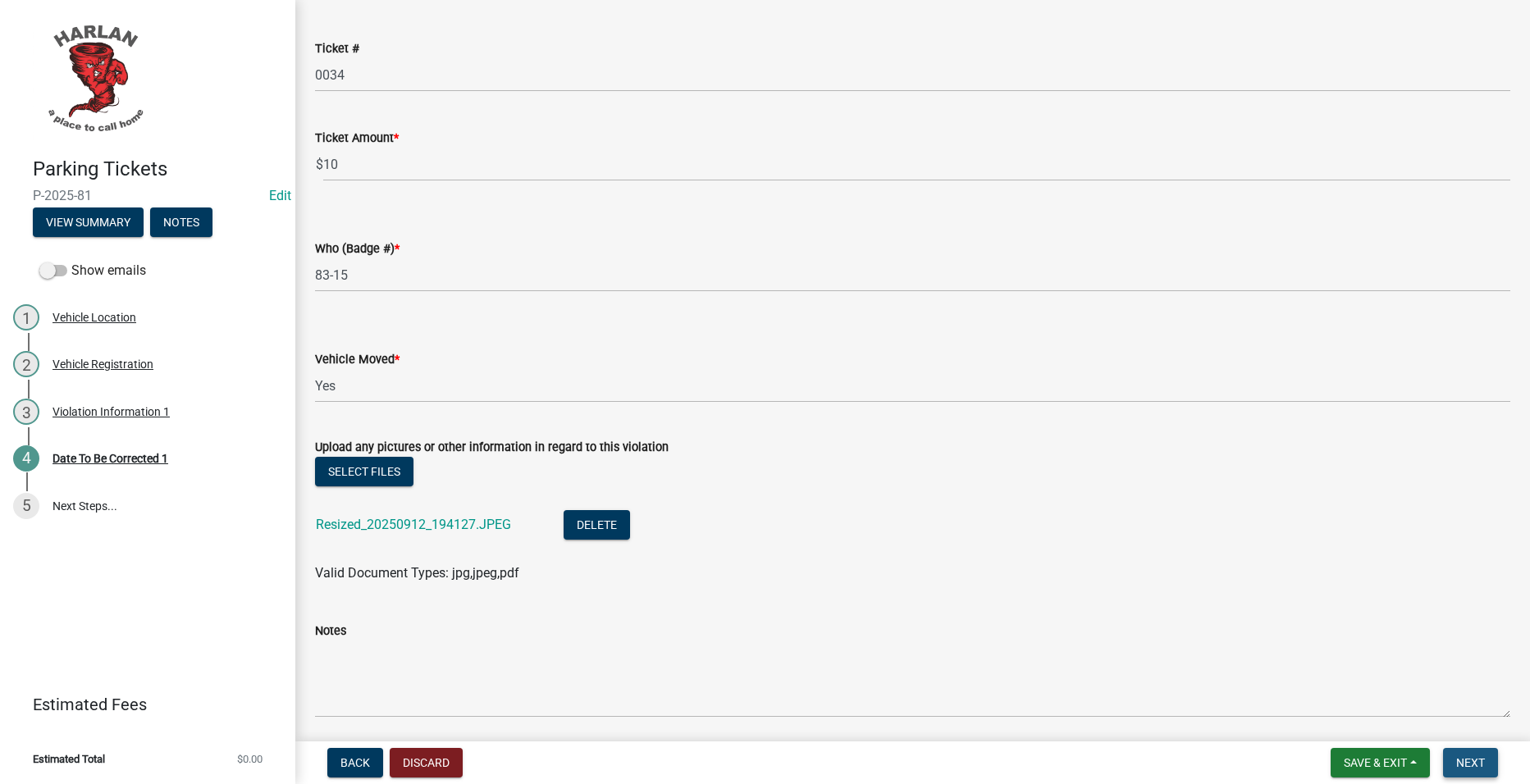
click at [1472, 754] on button "Next" at bounding box center [1471, 762] width 55 height 29
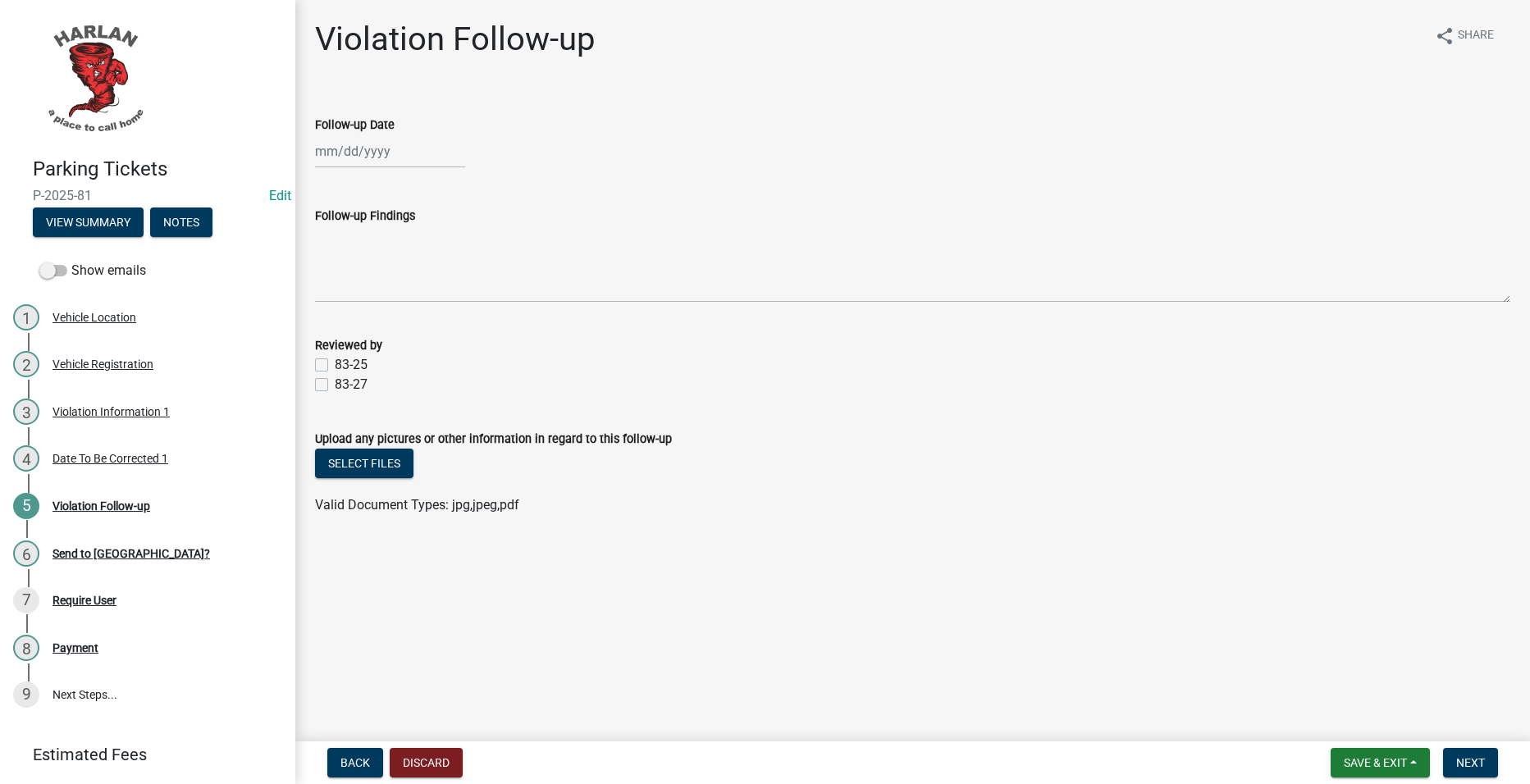
select select "9"
select select "2025"
click at [361, 155] on div "Jan Feb Mar Apr May Jun Jul Aug Sep Oct Nov Dec 1525 1526 1527 1528 1529 1530 1…" at bounding box center [389, 152] width 150 height 34
click at [447, 257] on div "12" at bounding box center [436, 265] width 26 height 26
type input "09/12/2025"
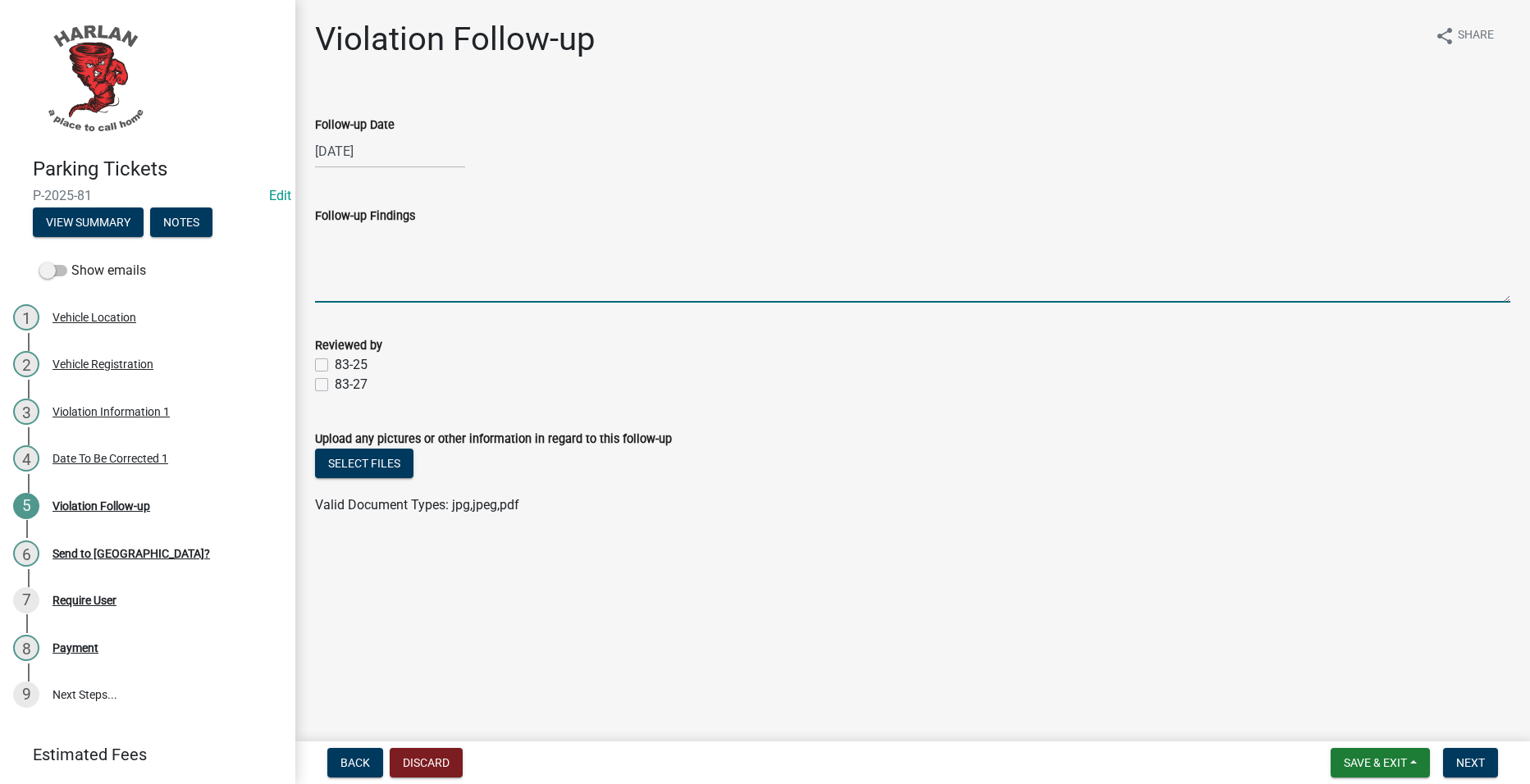
click at [447, 257] on textarea "Follow-up Findings" at bounding box center [913, 264] width 1195 height 77
type textarea "Moved"
click at [358, 358] on label "83-25" at bounding box center [351, 365] width 33 height 20
click at [345, 358] on input "83-25" at bounding box center [339, 360] width 10 height 10
checkbox input "true"
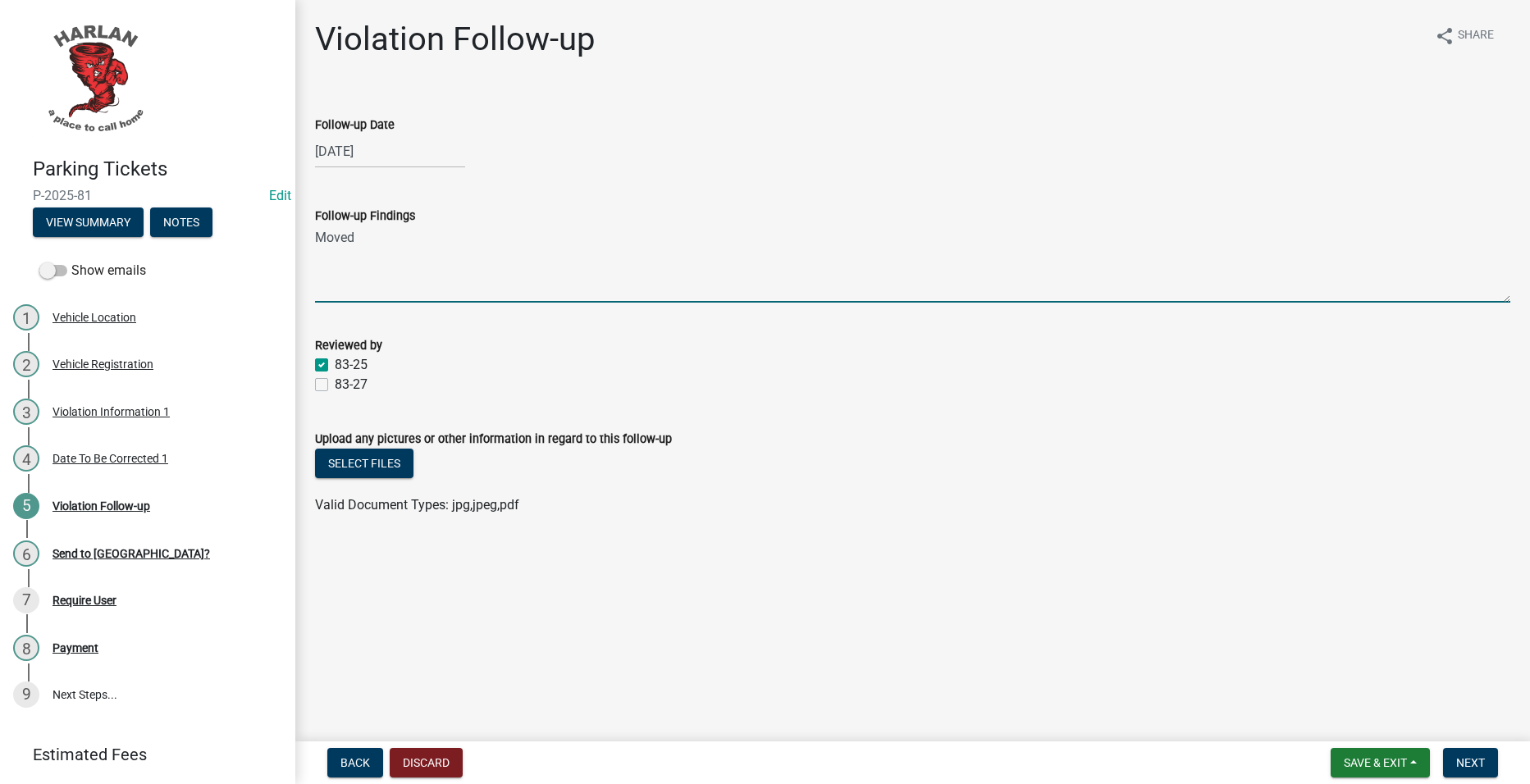
checkbox input "false"
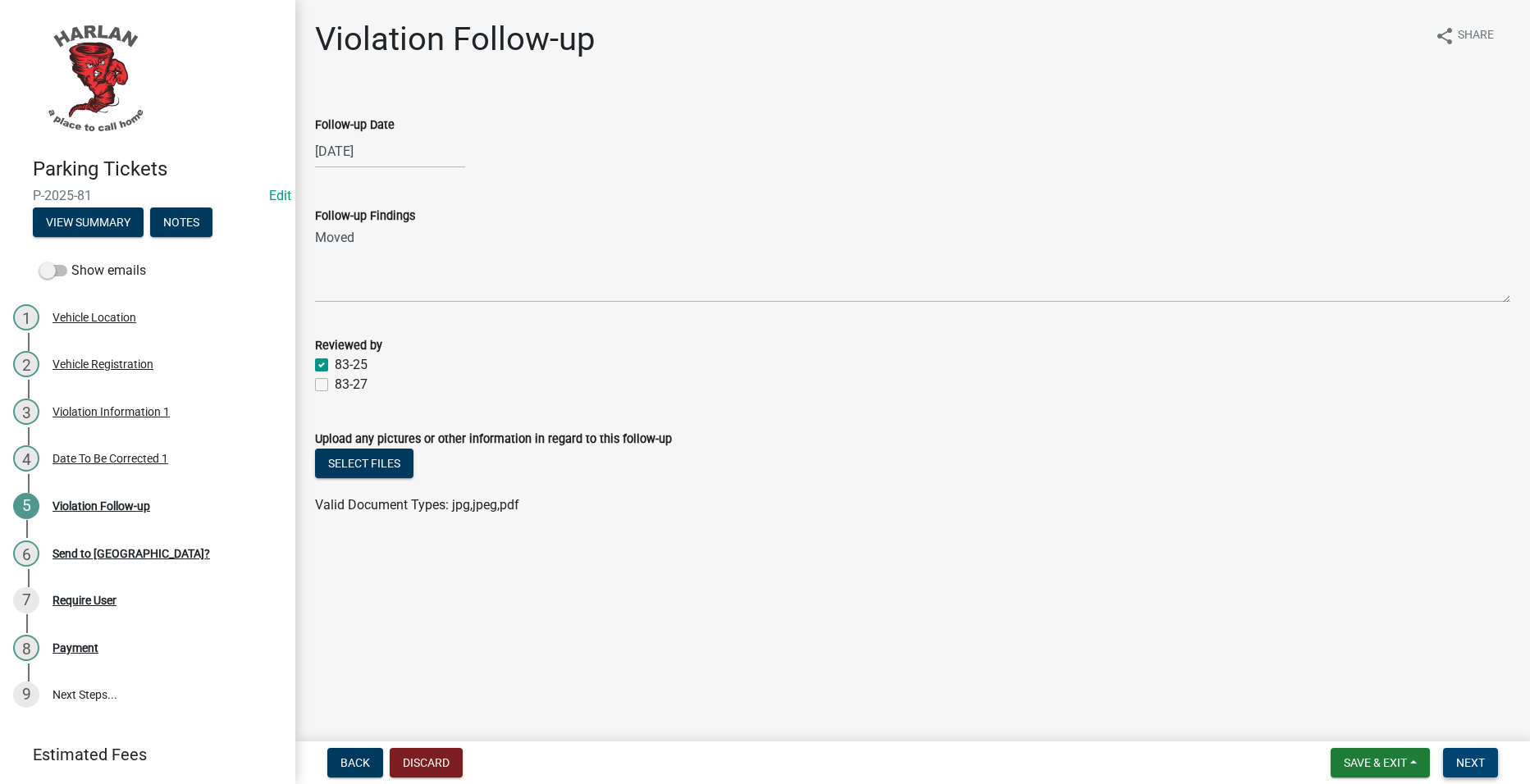
click at [1468, 750] on button "Next" at bounding box center [1471, 762] width 55 height 29
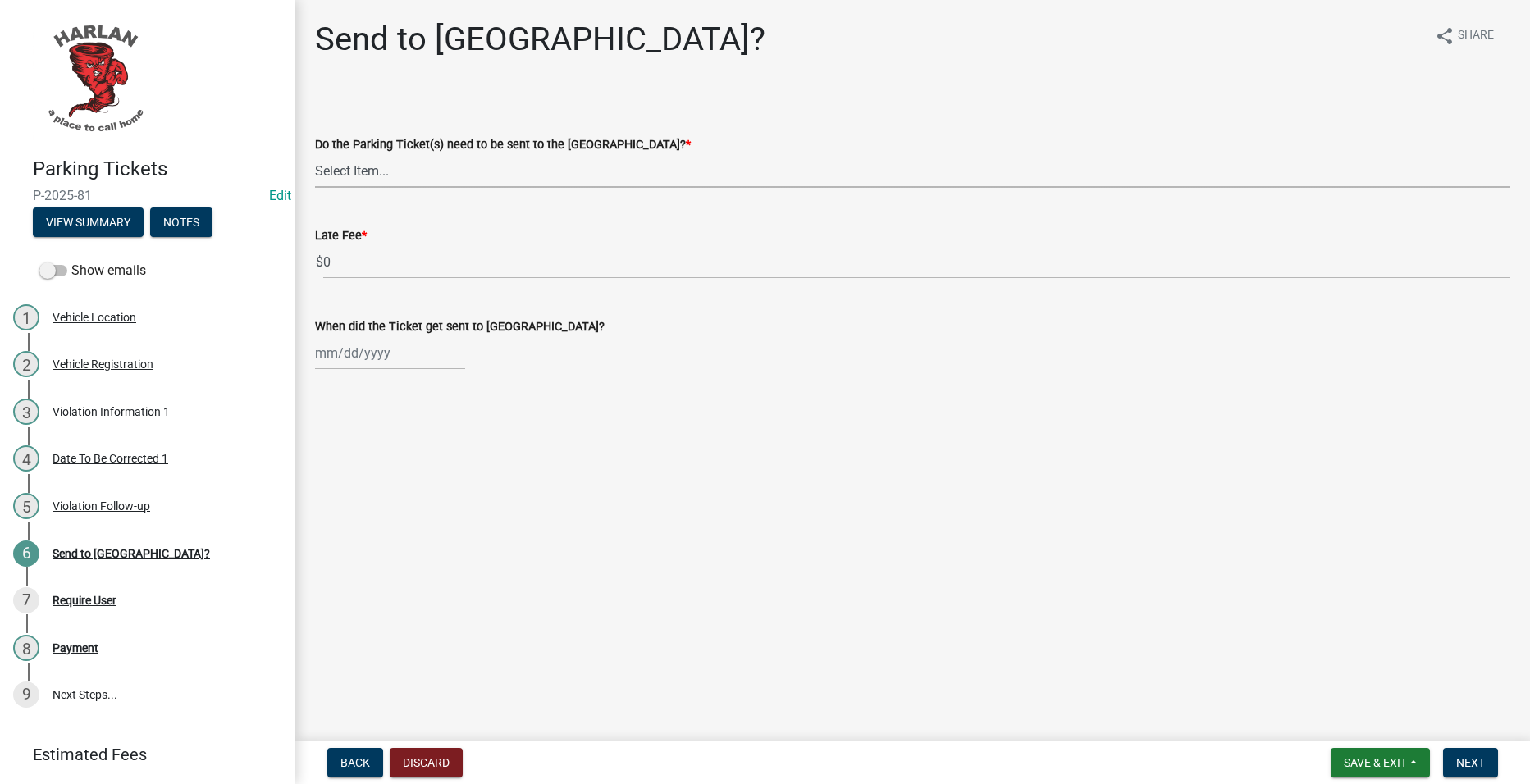
click at [499, 173] on select "Select Item... Yes No" at bounding box center [913, 172] width 1195 height 34
click at [1415, 762] on button "Save & Exit" at bounding box center [1380, 762] width 99 height 29
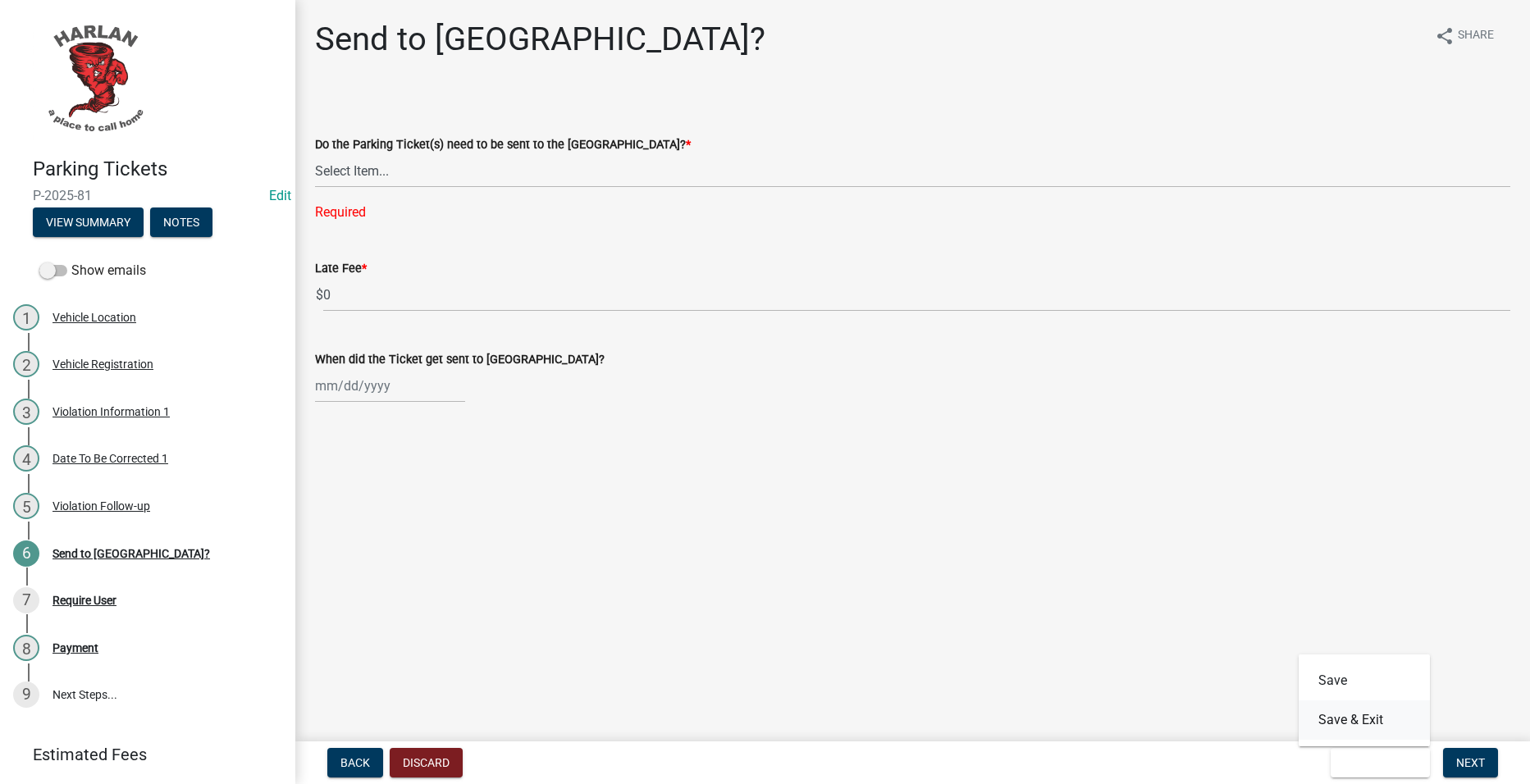
click at [1403, 726] on button "Save & Exit" at bounding box center [1364, 720] width 131 height 40
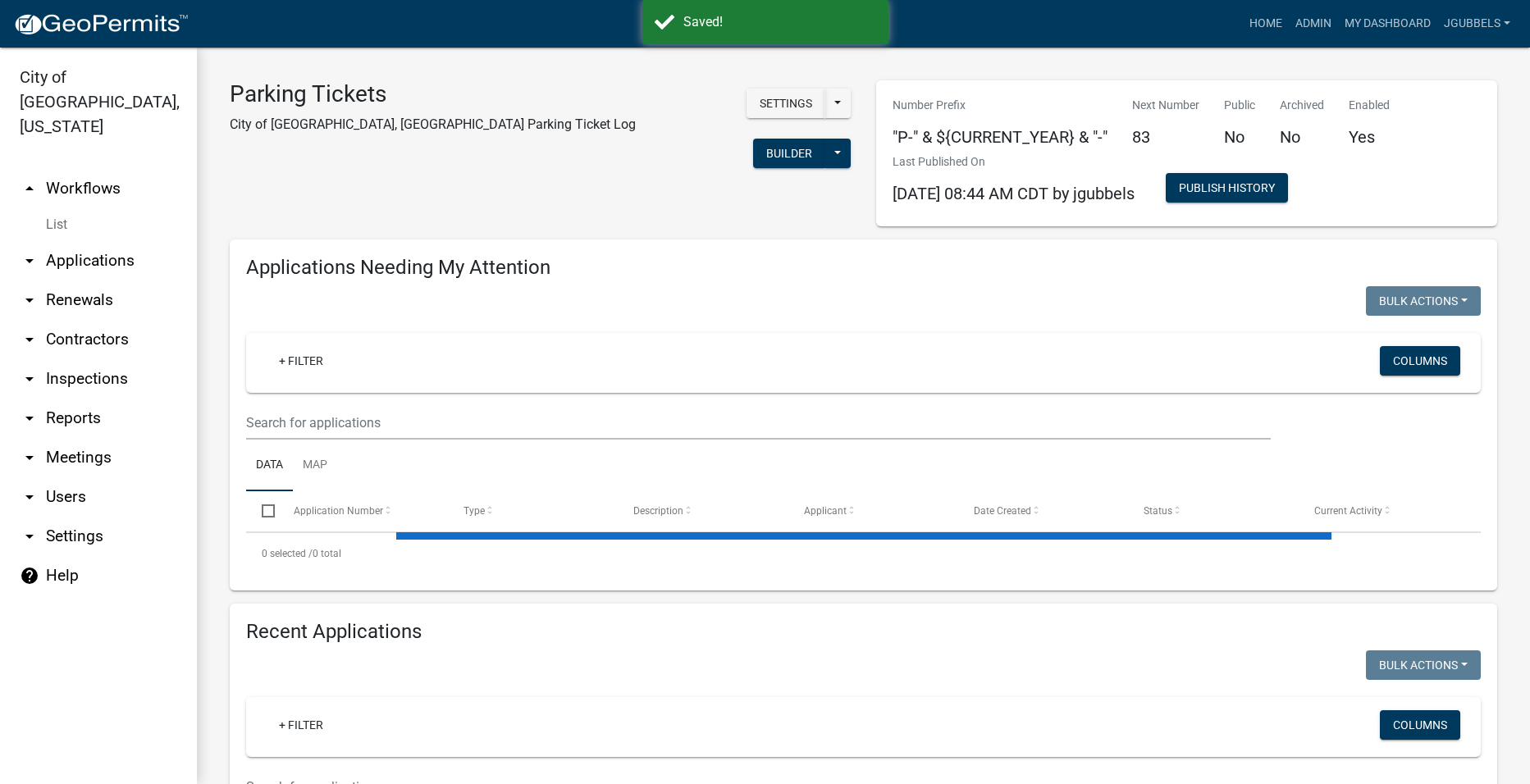
select select "2: 50"
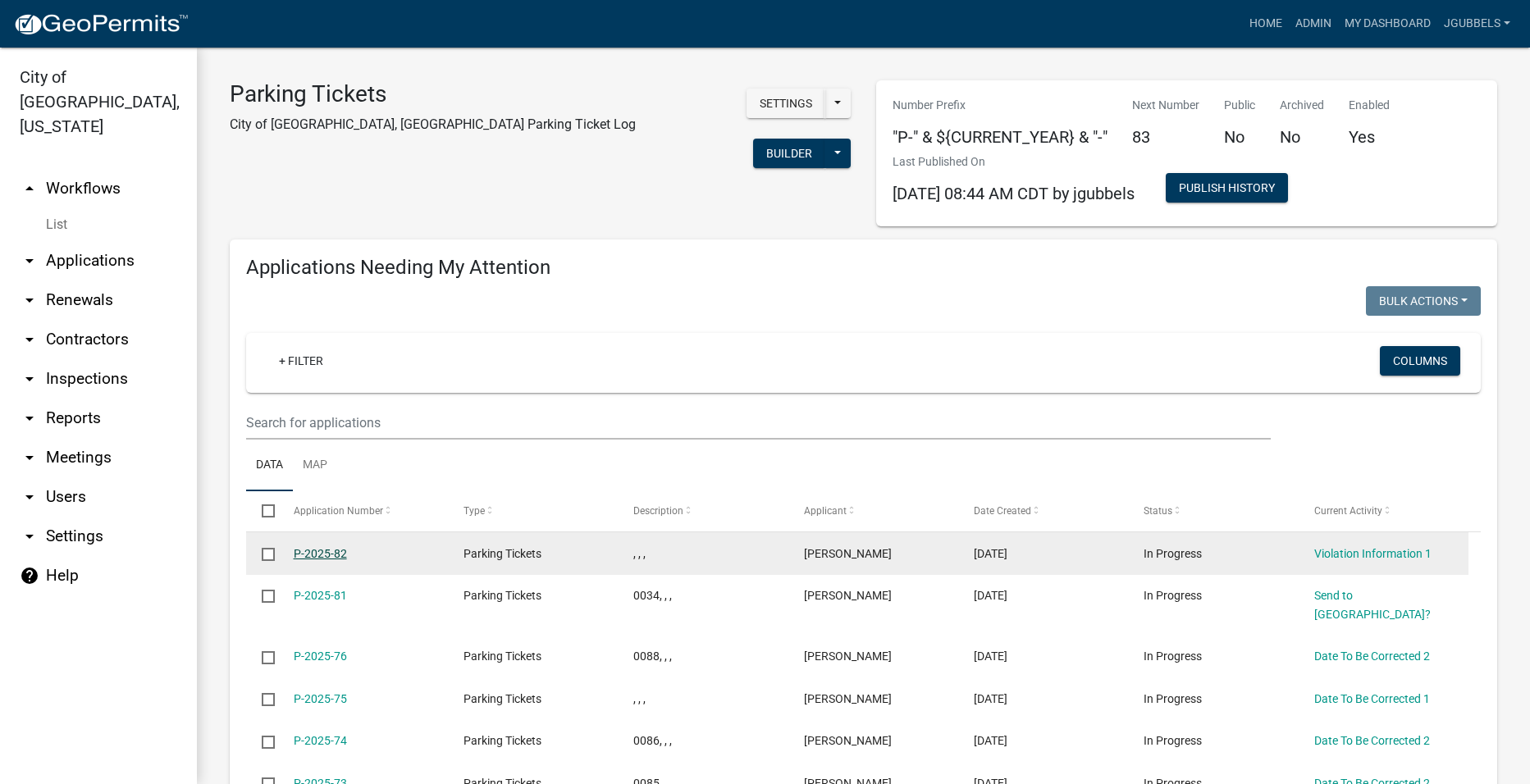
click at [320, 548] on link "P-2025-82" at bounding box center [321, 554] width 54 height 13
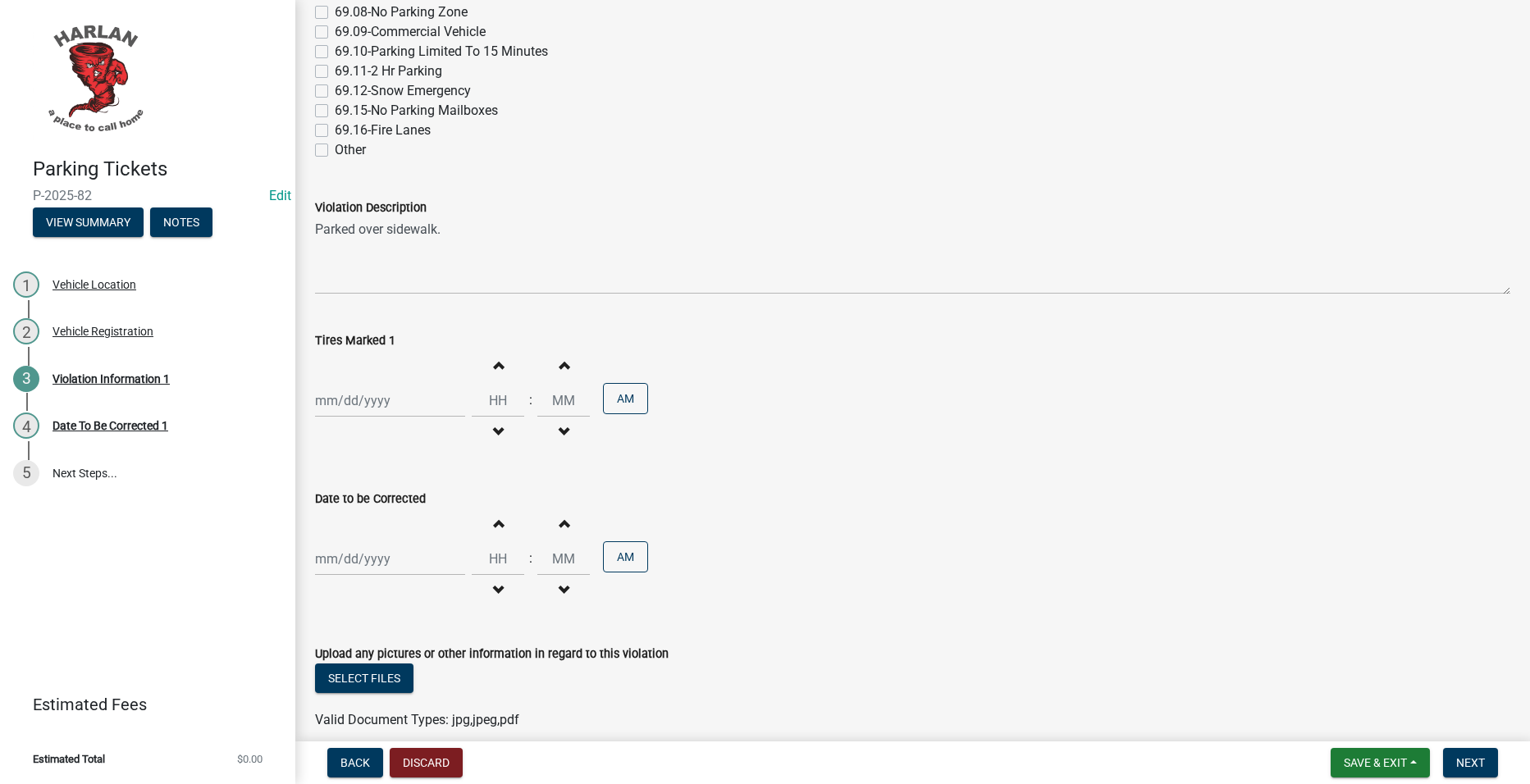
scroll to position [328, 0]
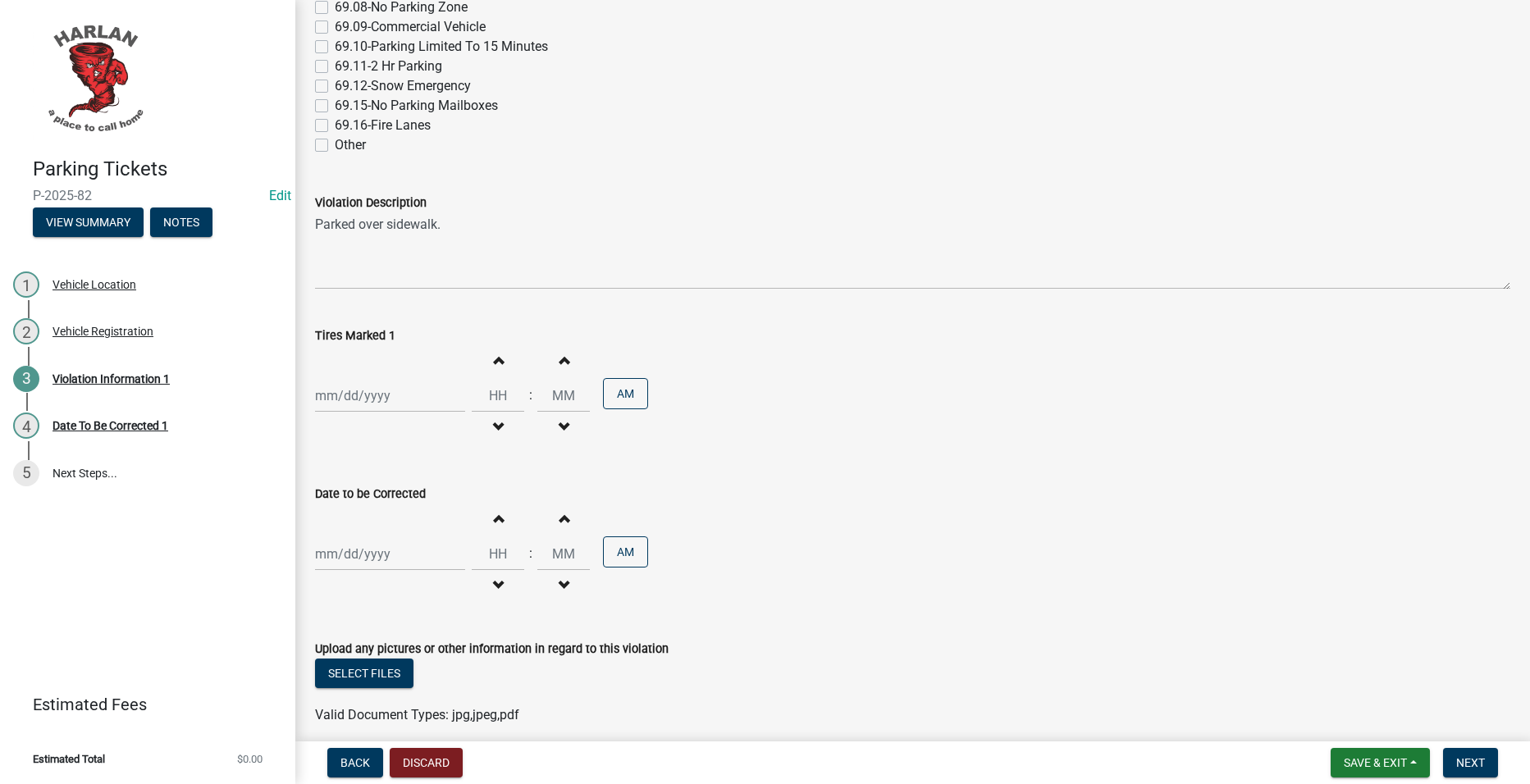
click at [420, 384] on div at bounding box center [389, 396] width 150 height 34
select select "9"
select select "2025"
click at [438, 498] on div "12" at bounding box center [436, 510] width 26 height 26
type input "09/12/2025"
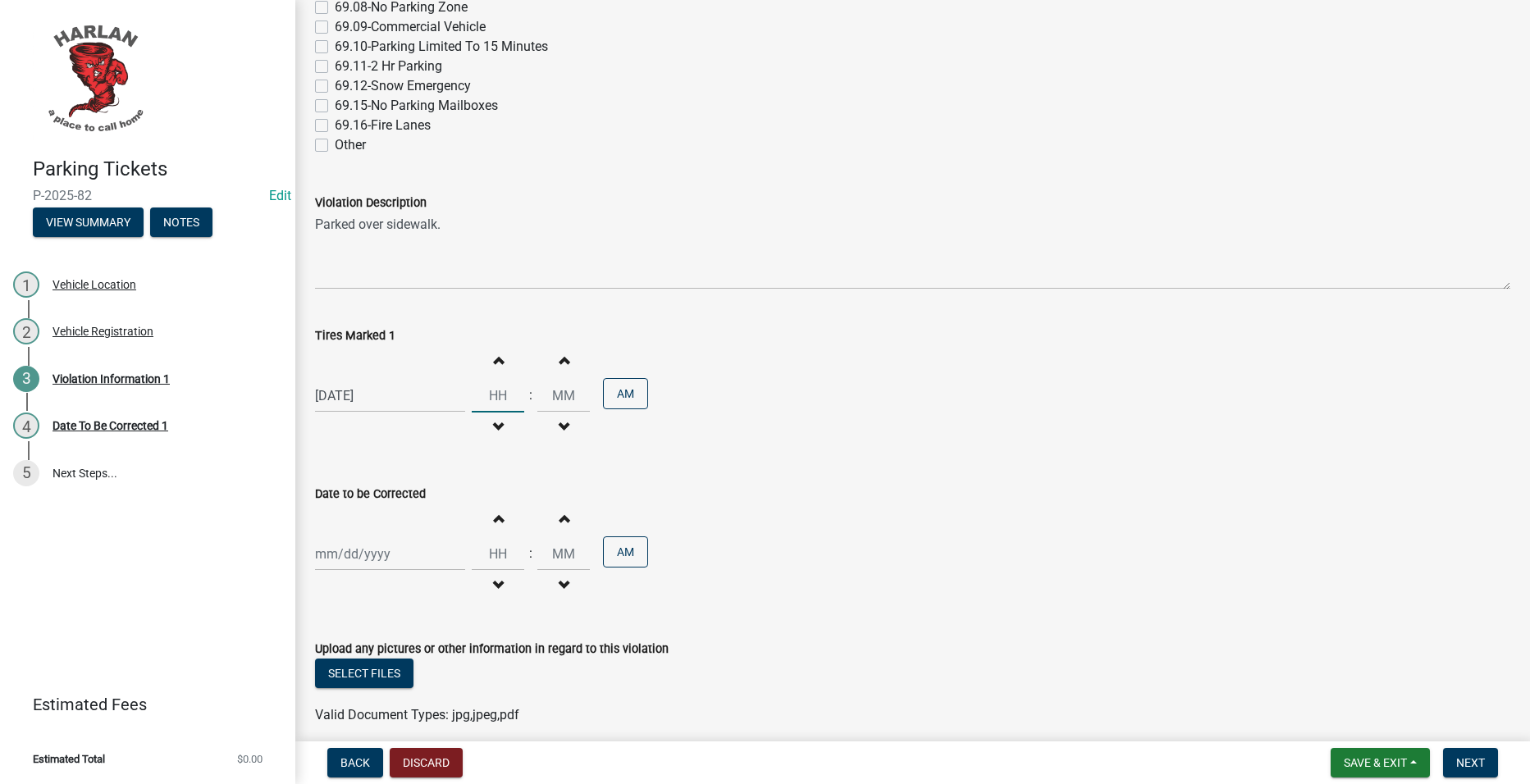
click at [502, 390] on input "Hours" at bounding box center [499, 396] width 53 height 34
type input "07"
type input "50"
click at [345, 555] on div at bounding box center [389, 554] width 150 height 34
select select "9"
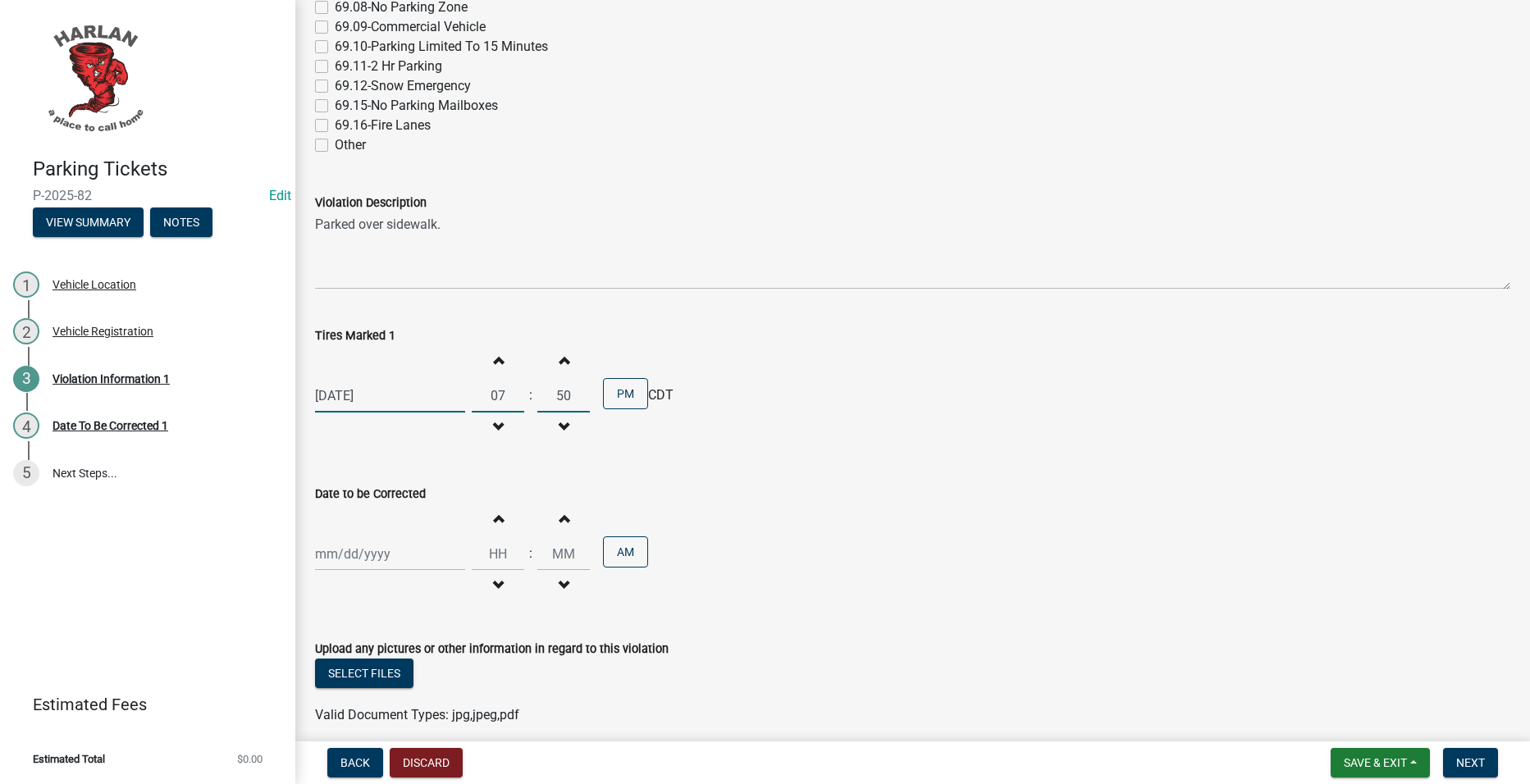
select select "2025"
click at [434, 414] on div "12" at bounding box center [436, 415] width 26 height 26
type input "09/12/2025"
click at [498, 561] on input "Hours" at bounding box center [499, 554] width 53 height 34
type input "07"
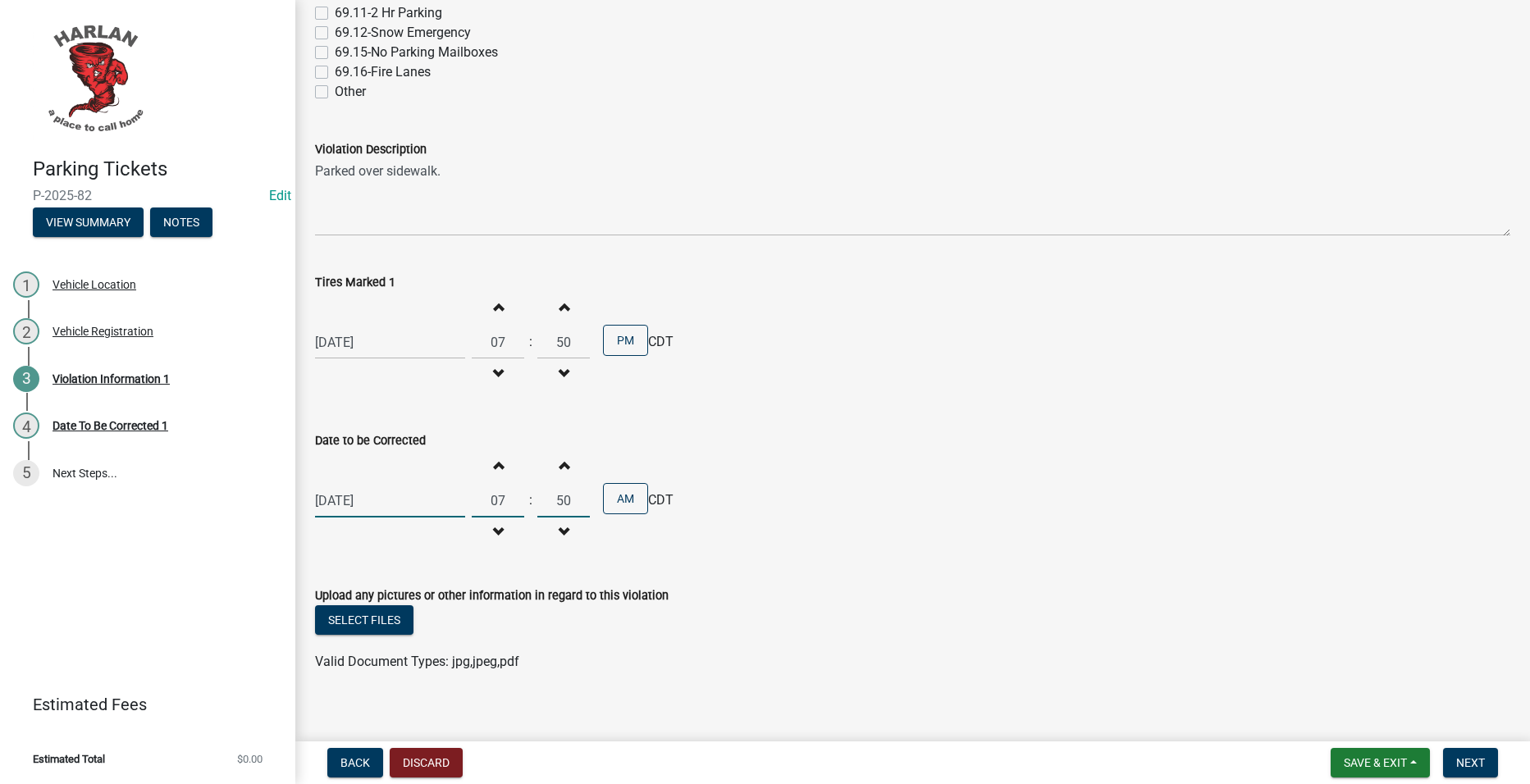
scroll to position [397, 0]
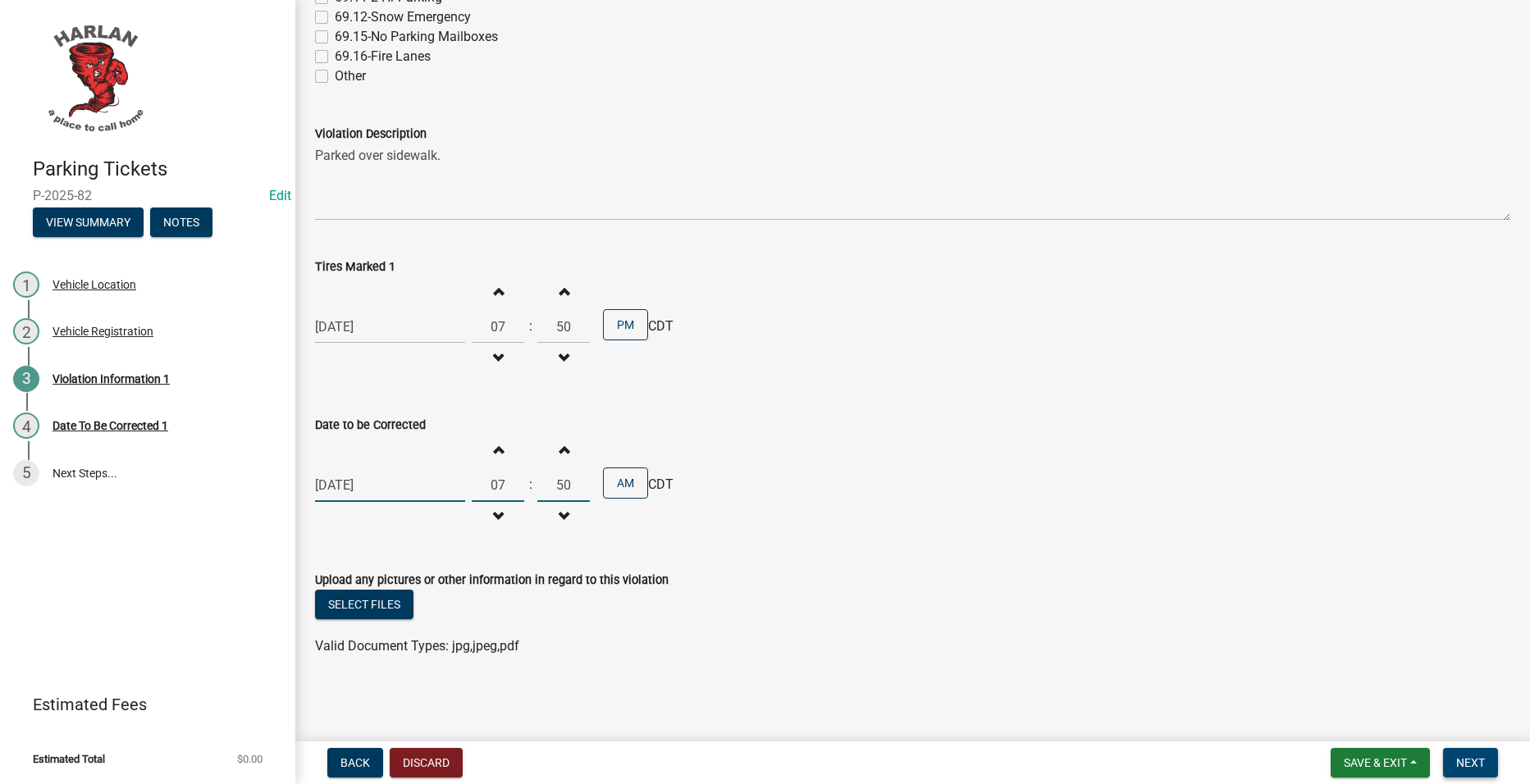
type input "50"
click at [1495, 767] on button "Next" at bounding box center [1471, 762] width 55 height 29
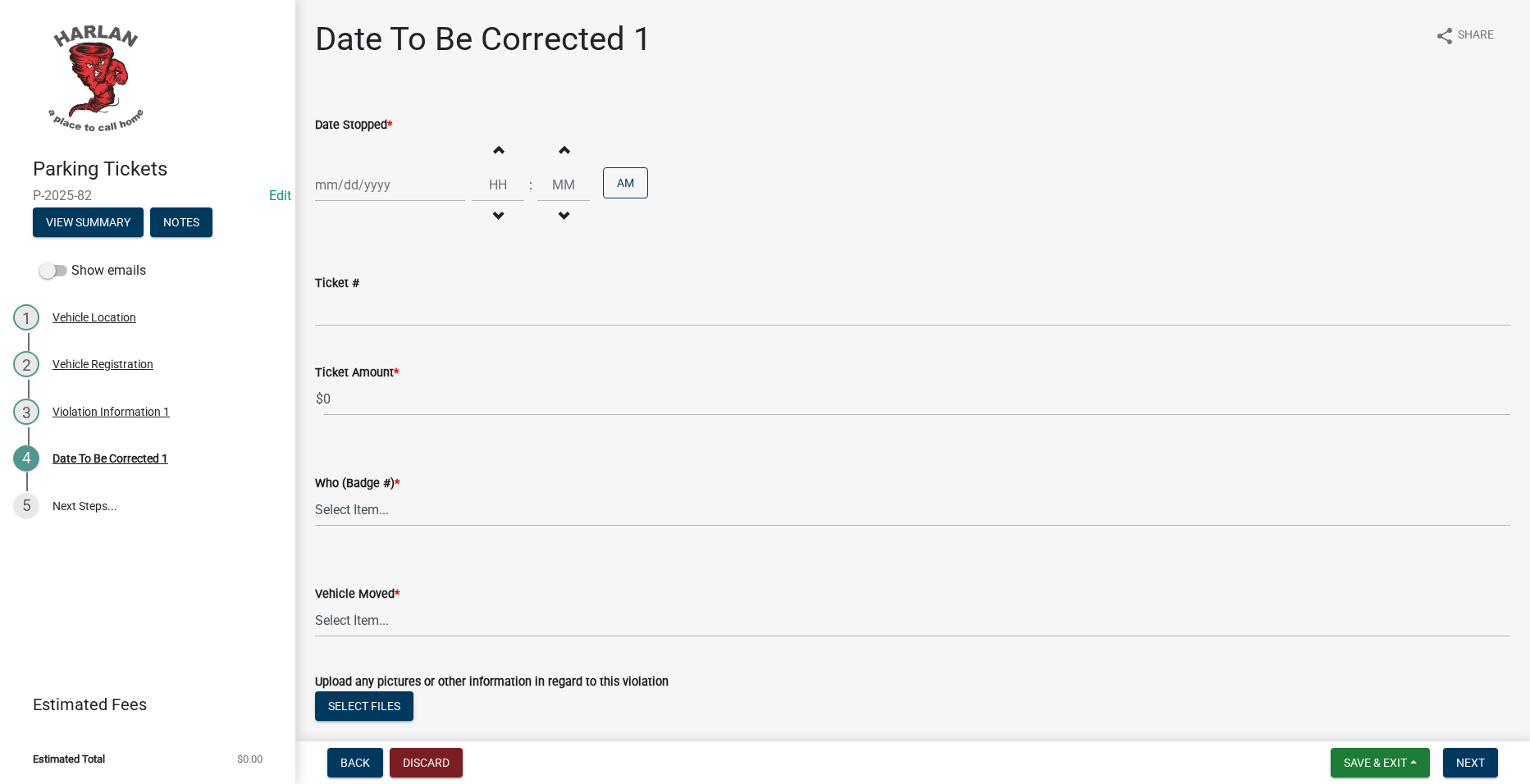
select select "9"
select select "2025"
click at [419, 188] on div "Jan Feb Mar Apr May Jun Jul Aug Sep Oct Nov Dec 1525 1526 1527 1528 1529 1530 1…" at bounding box center [389, 185] width 150 height 34
click at [437, 295] on div "12" at bounding box center [436, 299] width 26 height 26
type input "09/12/2025"
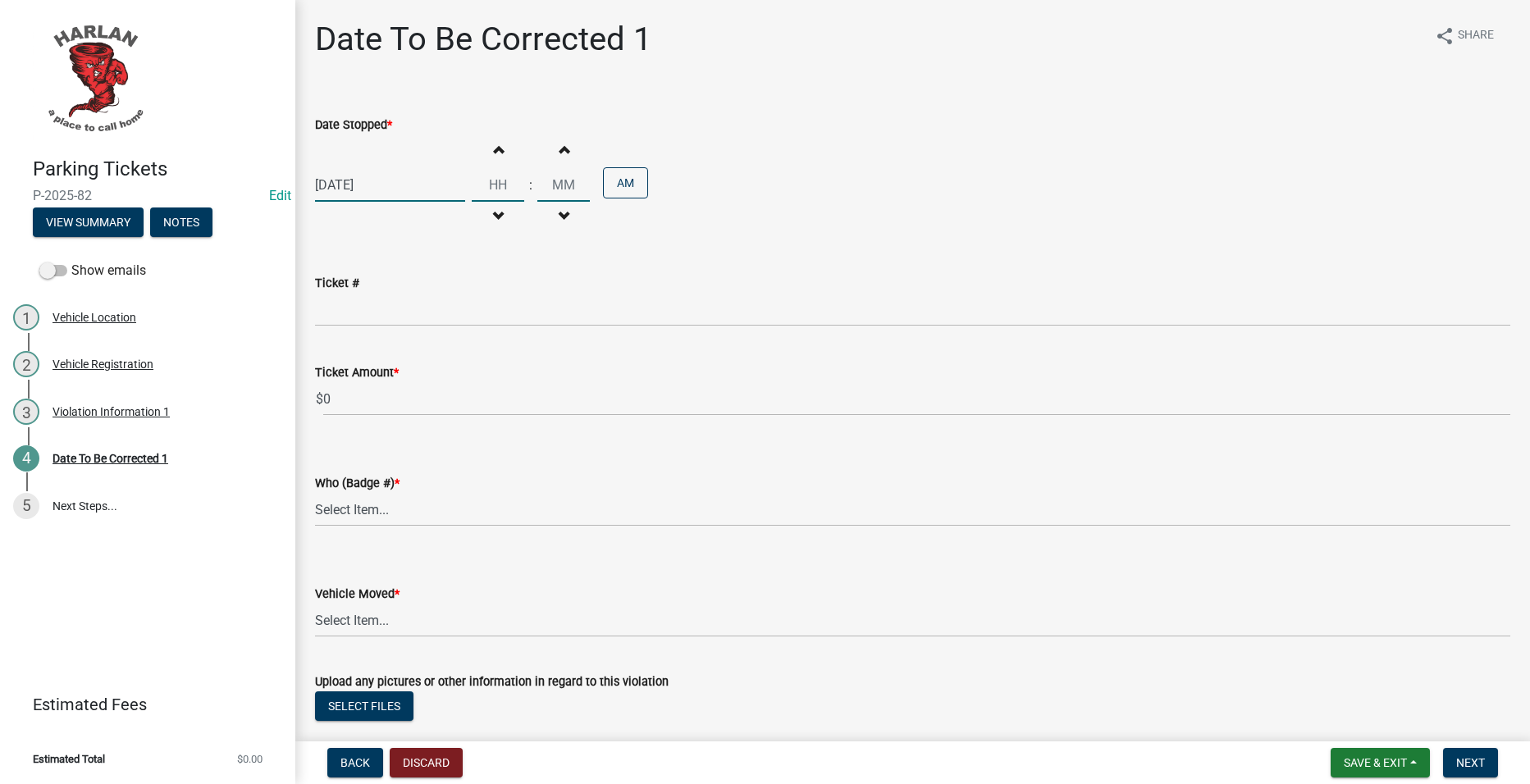
click at [498, 187] on input "Hours" at bounding box center [499, 185] width 53 height 34
type input "07"
type input "50"
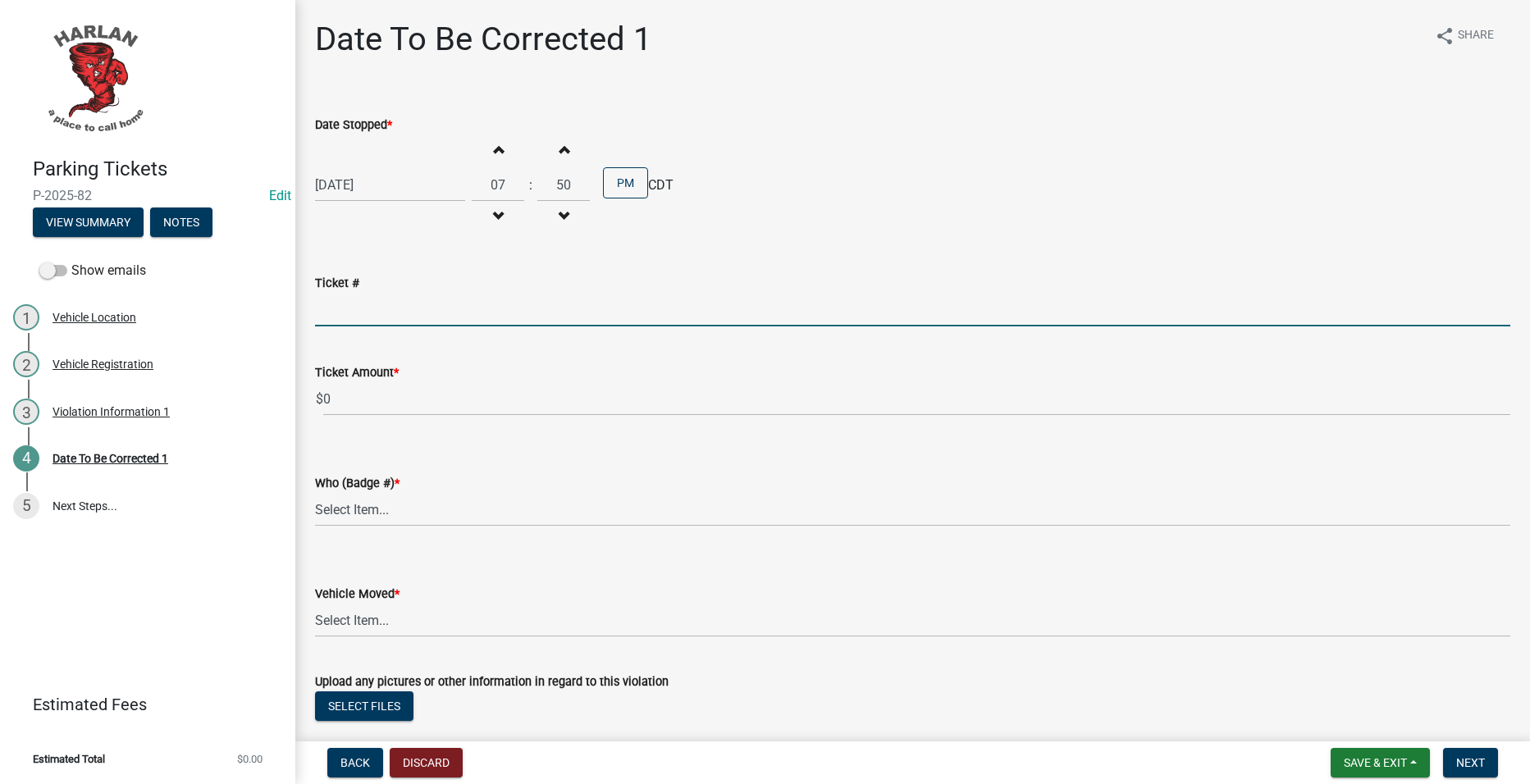
click at [550, 308] on input "Ticket #" at bounding box center [913, 310] width 1195 height 34
type input "0035"
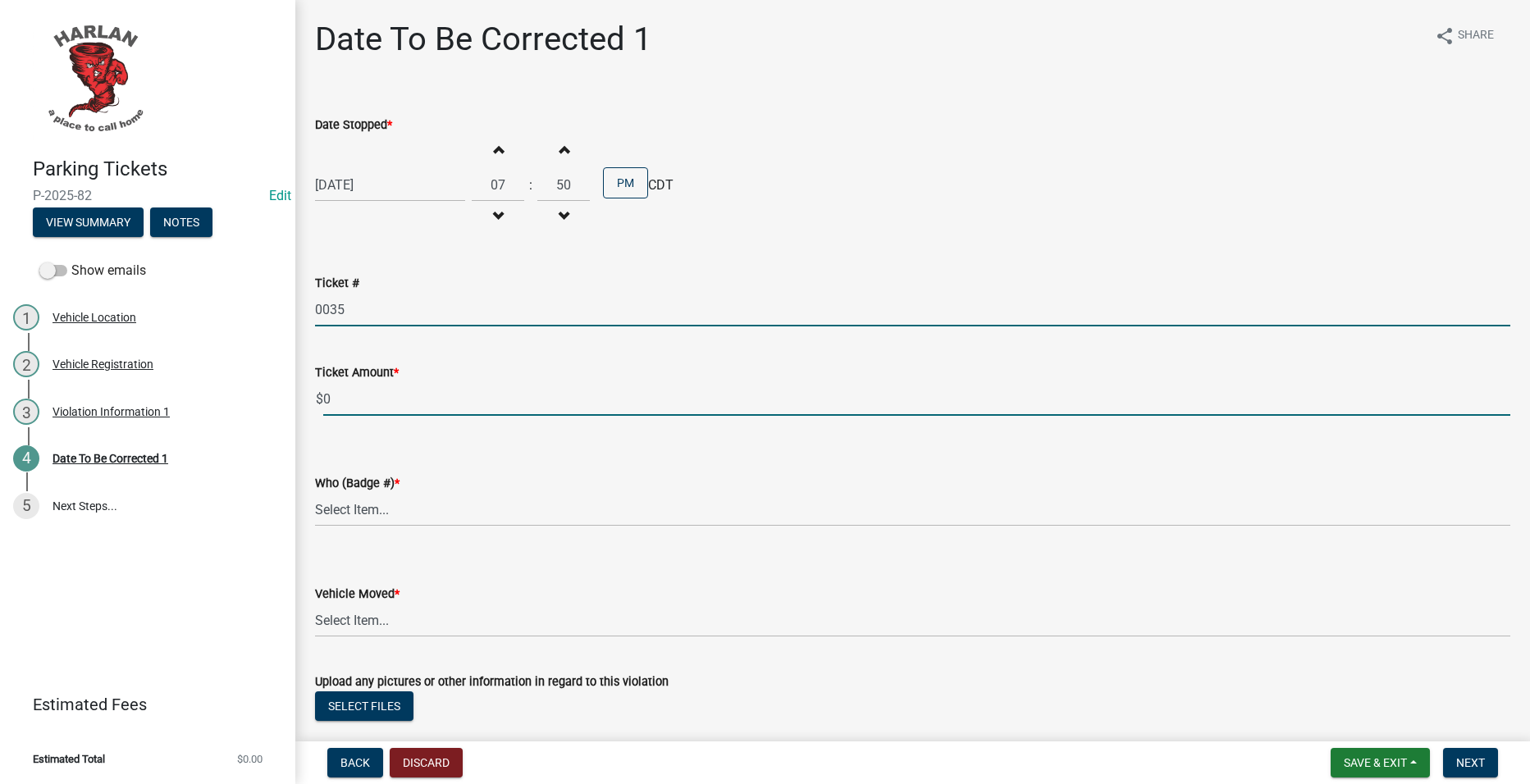
click at [529, 397] on input "0" at bounding box center [917, 400] width 1188 height 34
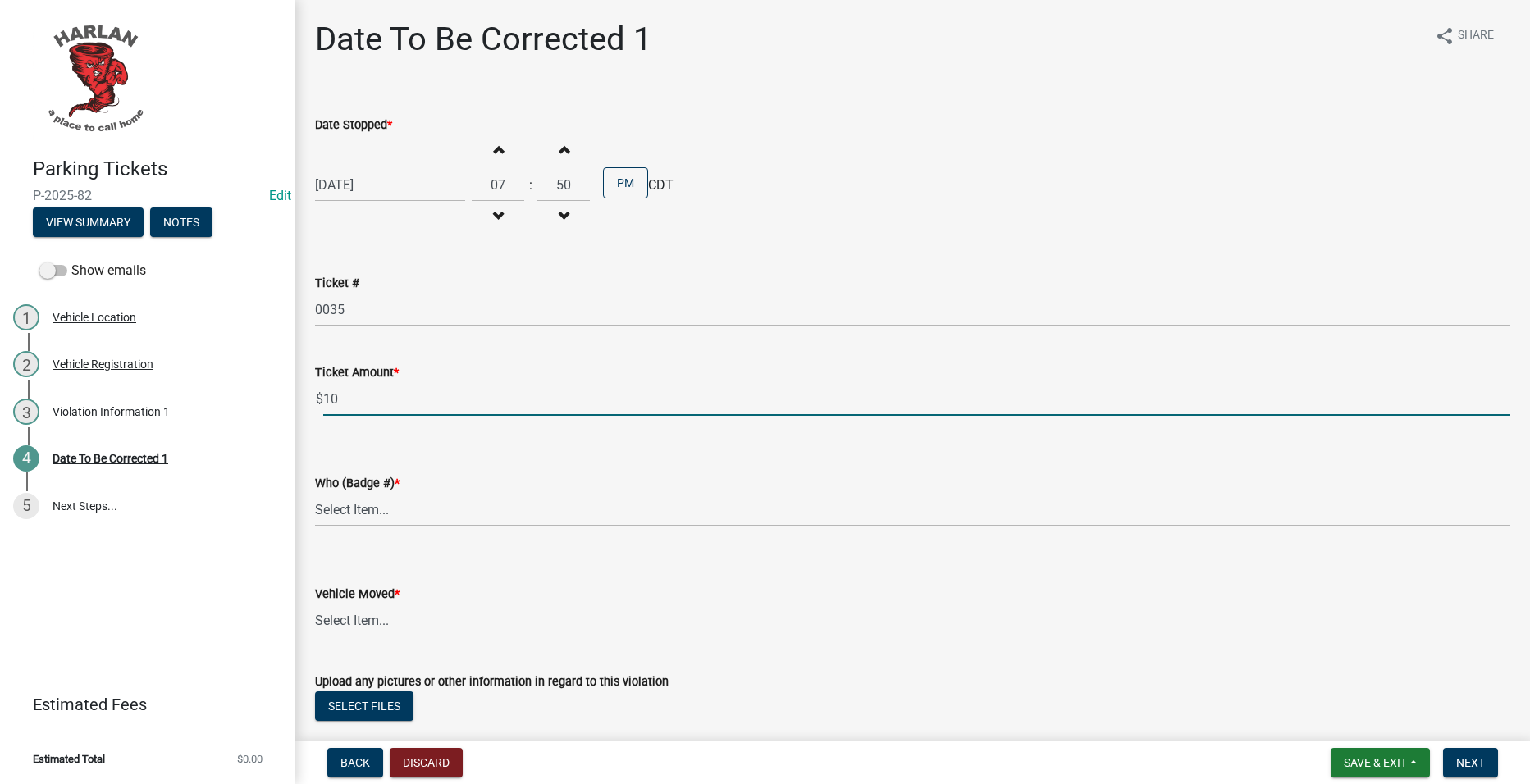
type input "10"
click at [469, 514] on select "Select Item... 83-25 83-27 83-15" at bounding box center [913, 510] width 1195 height 34
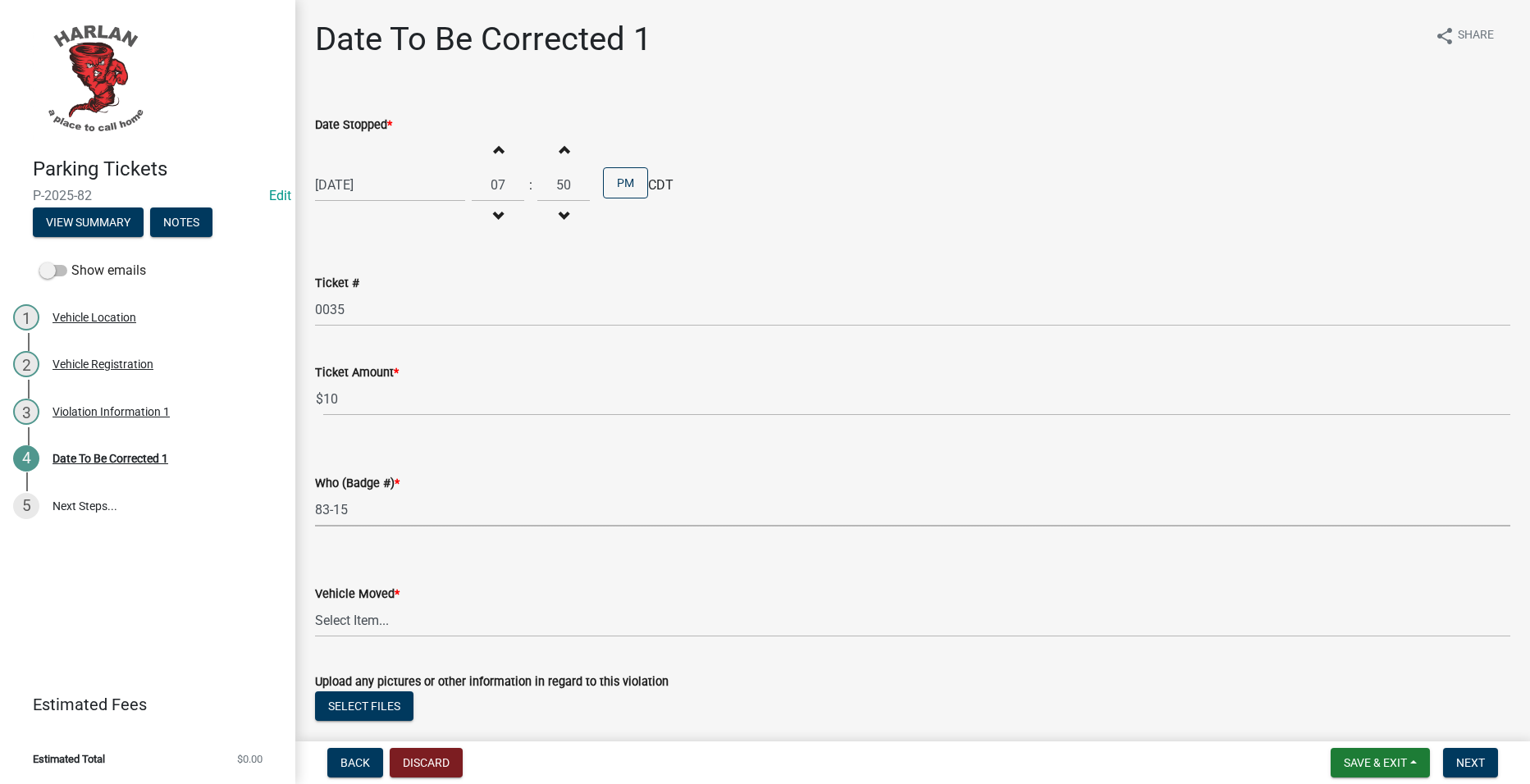
click at [315, 493] on select "Select Item... 83-25 83-27 83-15" at bounding box center [913, 510] width 1195 height 34
select select "d0d514c9-d4c9-4109-857e-e043ef8c641f"
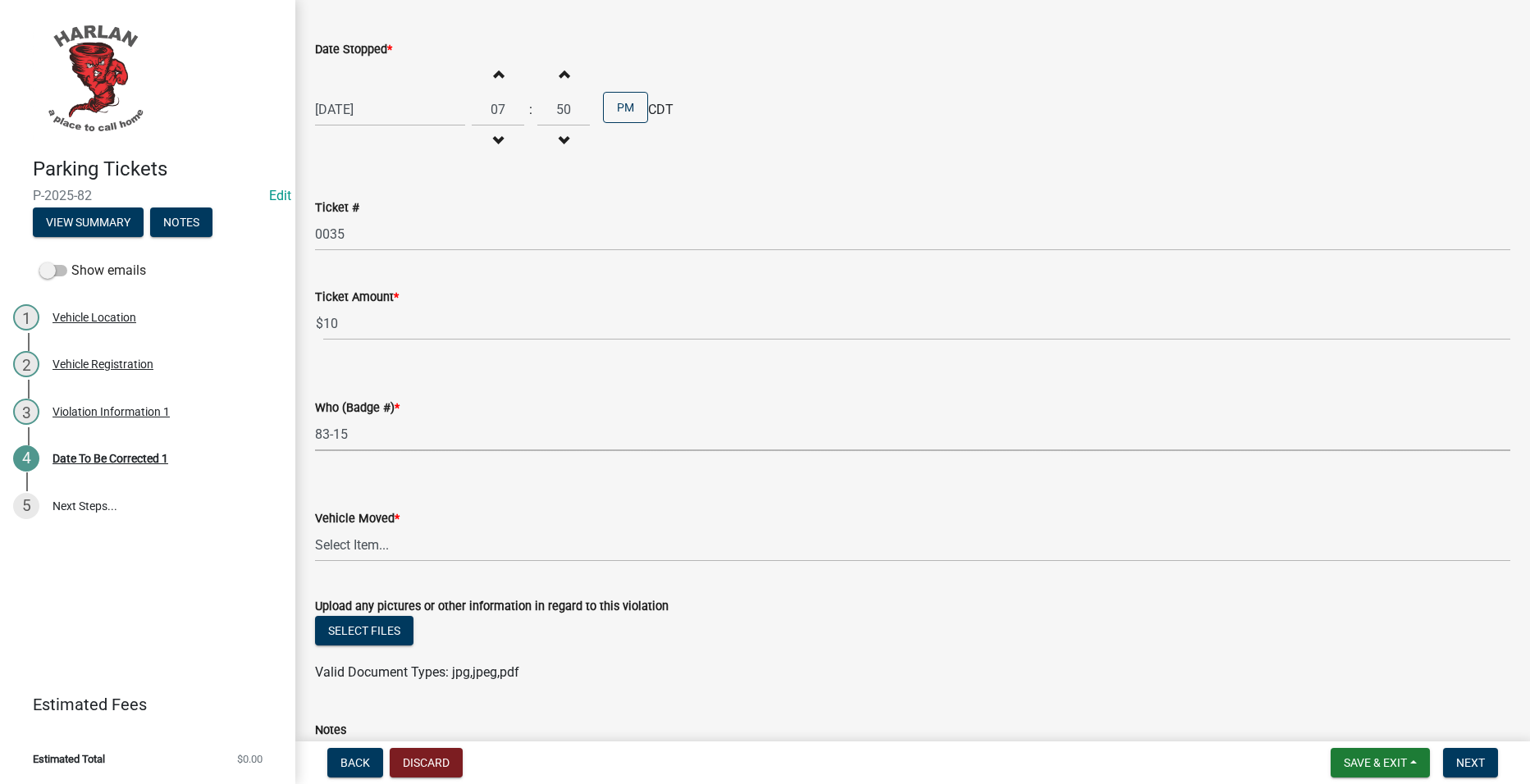
scroll to position [235, 0]
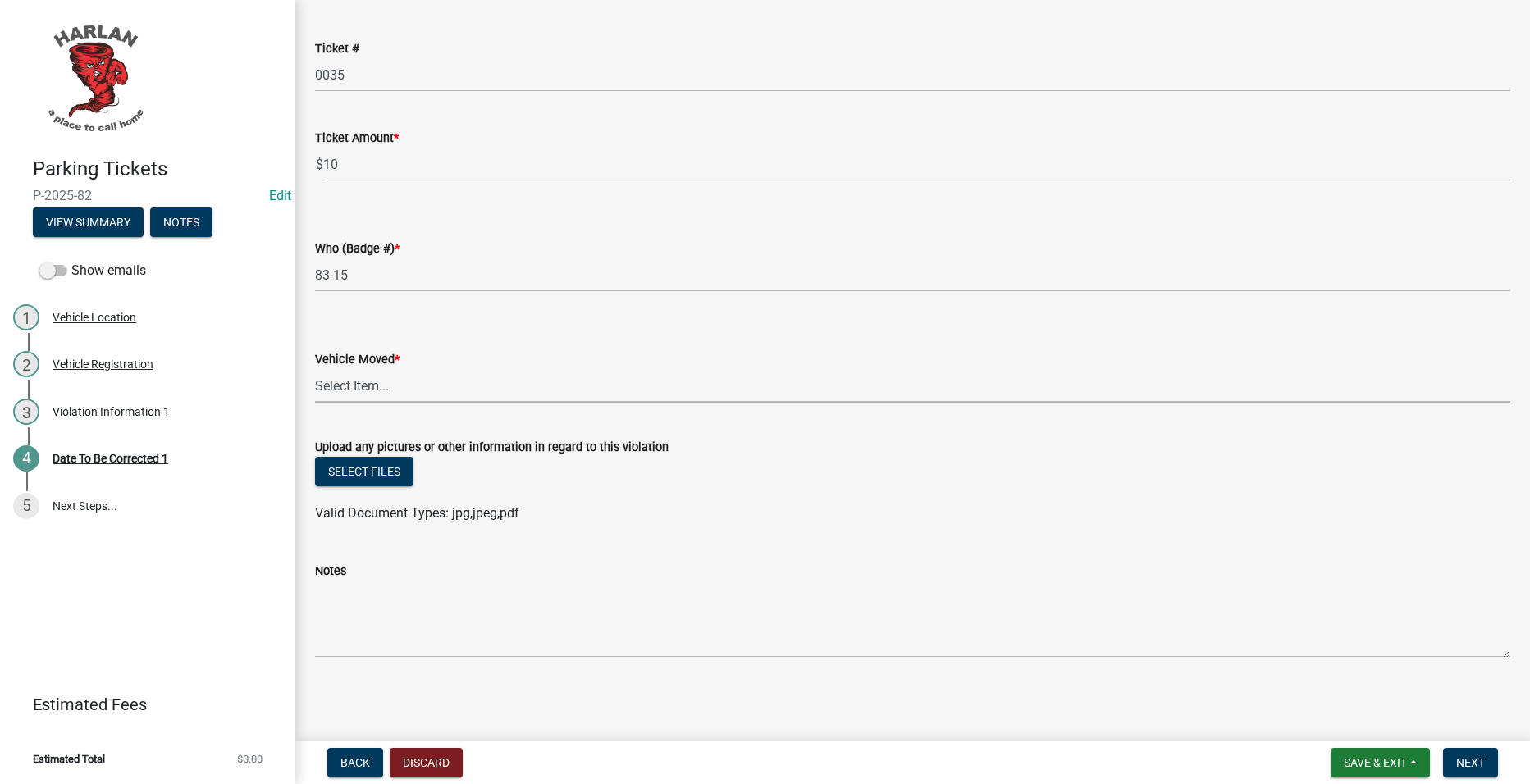
click at [412, 377] on select "Select Item... Yes No" at bounding box center [913, 386] width 1195 height 34
click at [315, 369] on select "Select Item... Yes No" at bounding box center [913, 386] width 1195 height 34
select select "48a692b8-104f-4075-9072-841642fea642"
click at [354, 460] on button "Select files" at bounding box center [364, 471] width 98 height 29
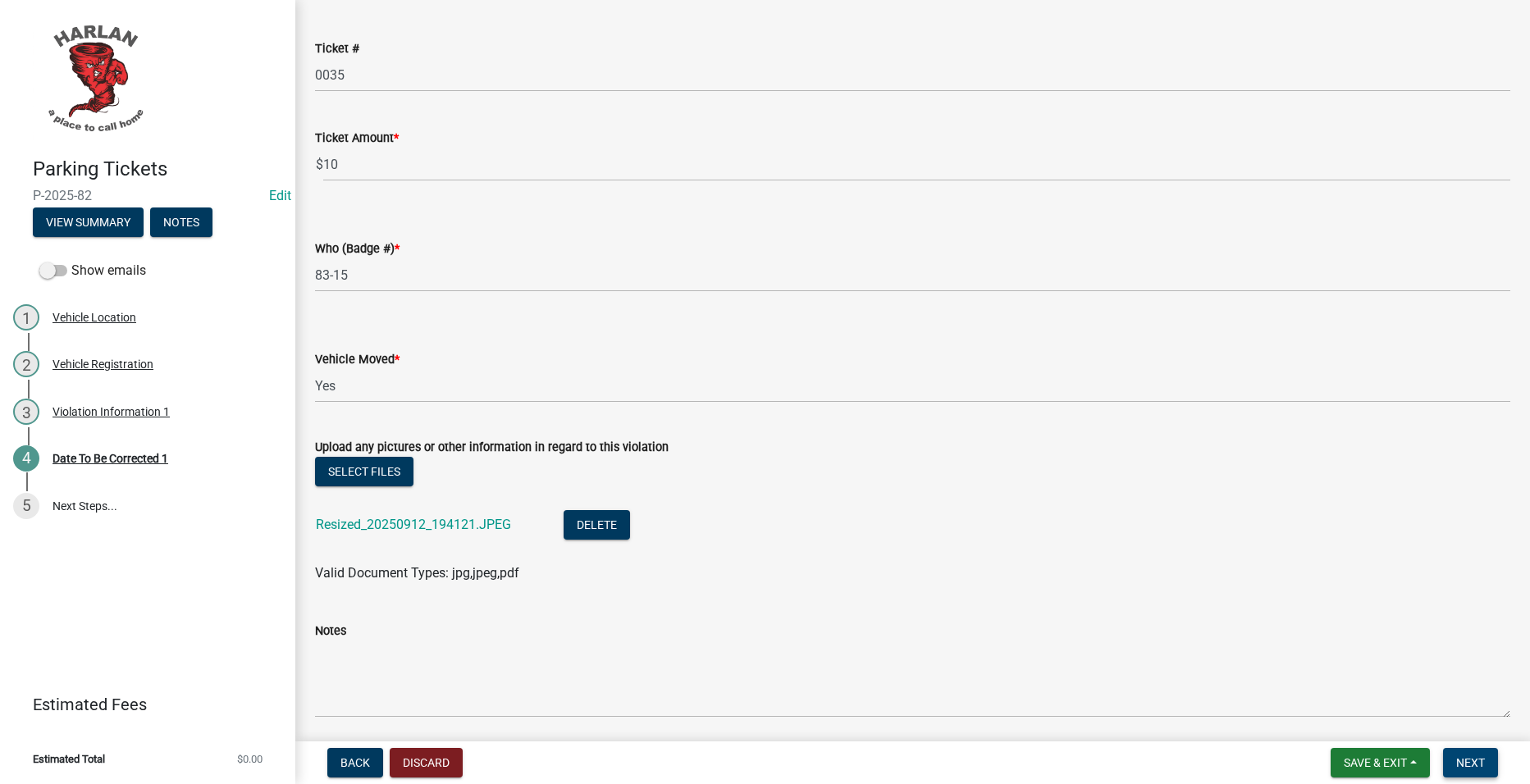
click at [1474, 764] on span "Next" at bounding box center [1471, 763] width 28 height 13
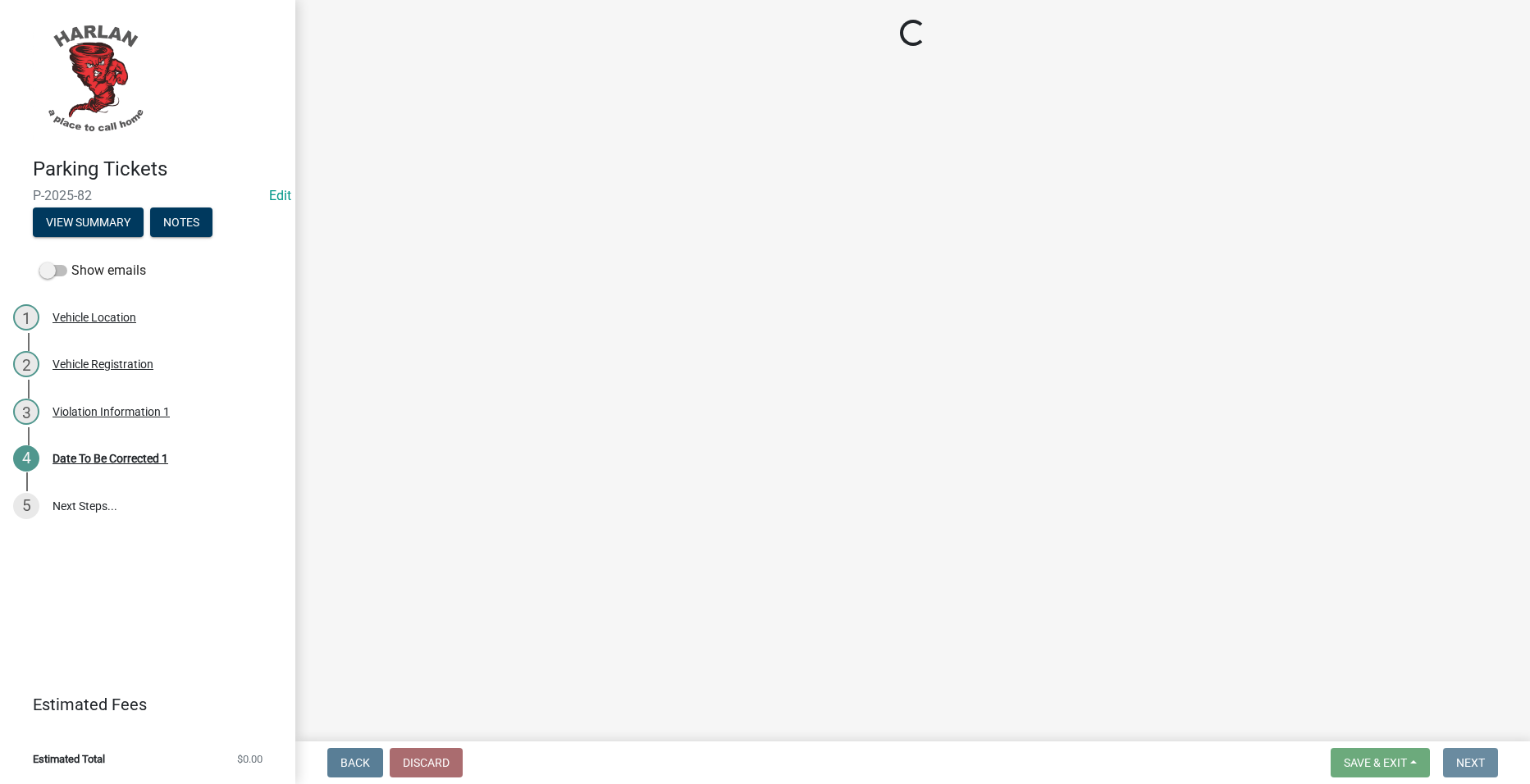
scroll to position [0, 0]
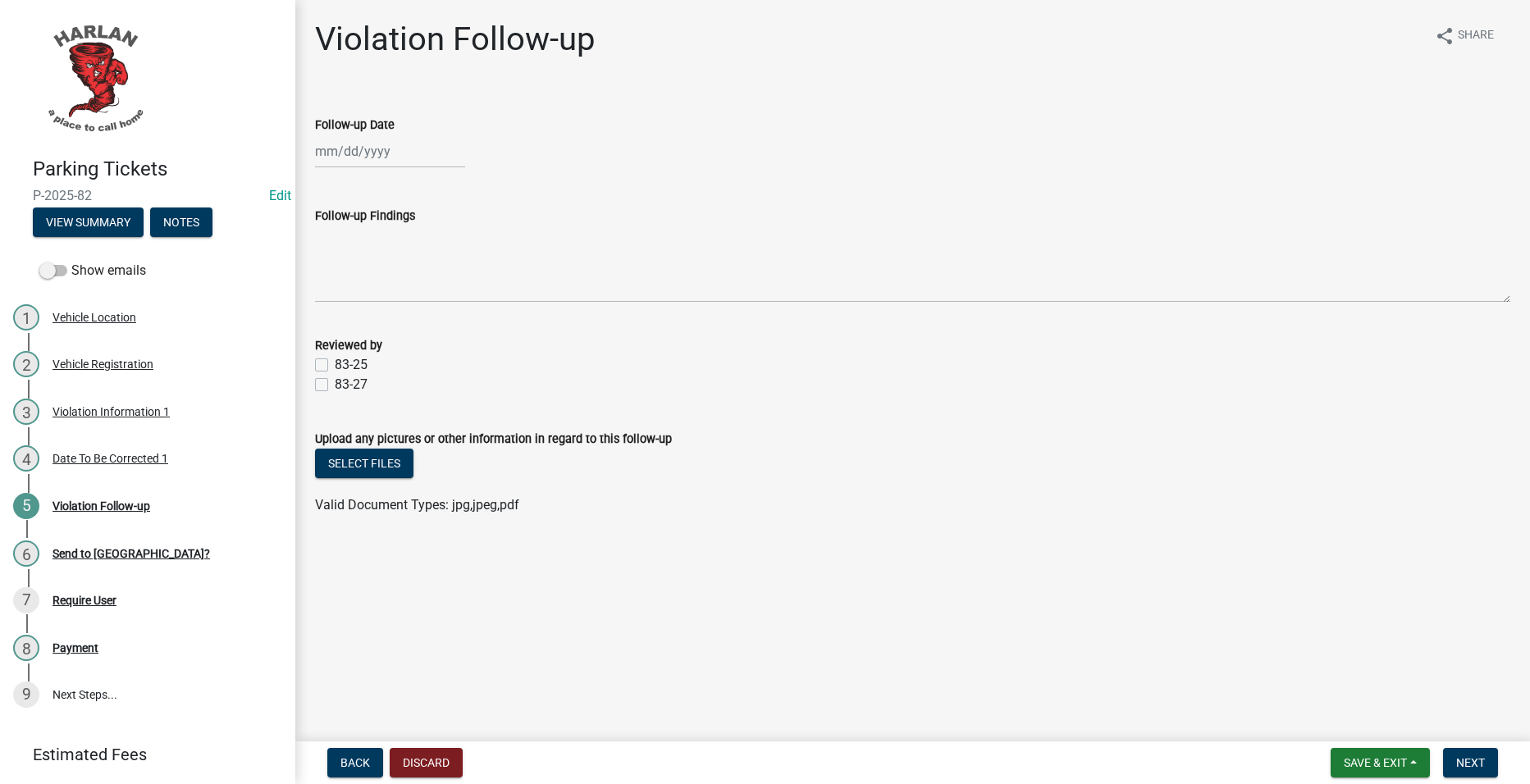
click at [401, 142] on div at bounding box center [389, 152] width 150 height 34
select select "9"
select select "2025"
click at [436, 255] on div "12" at bounding box center [436, 265] width 26 height 26
type input "09/12/2025"
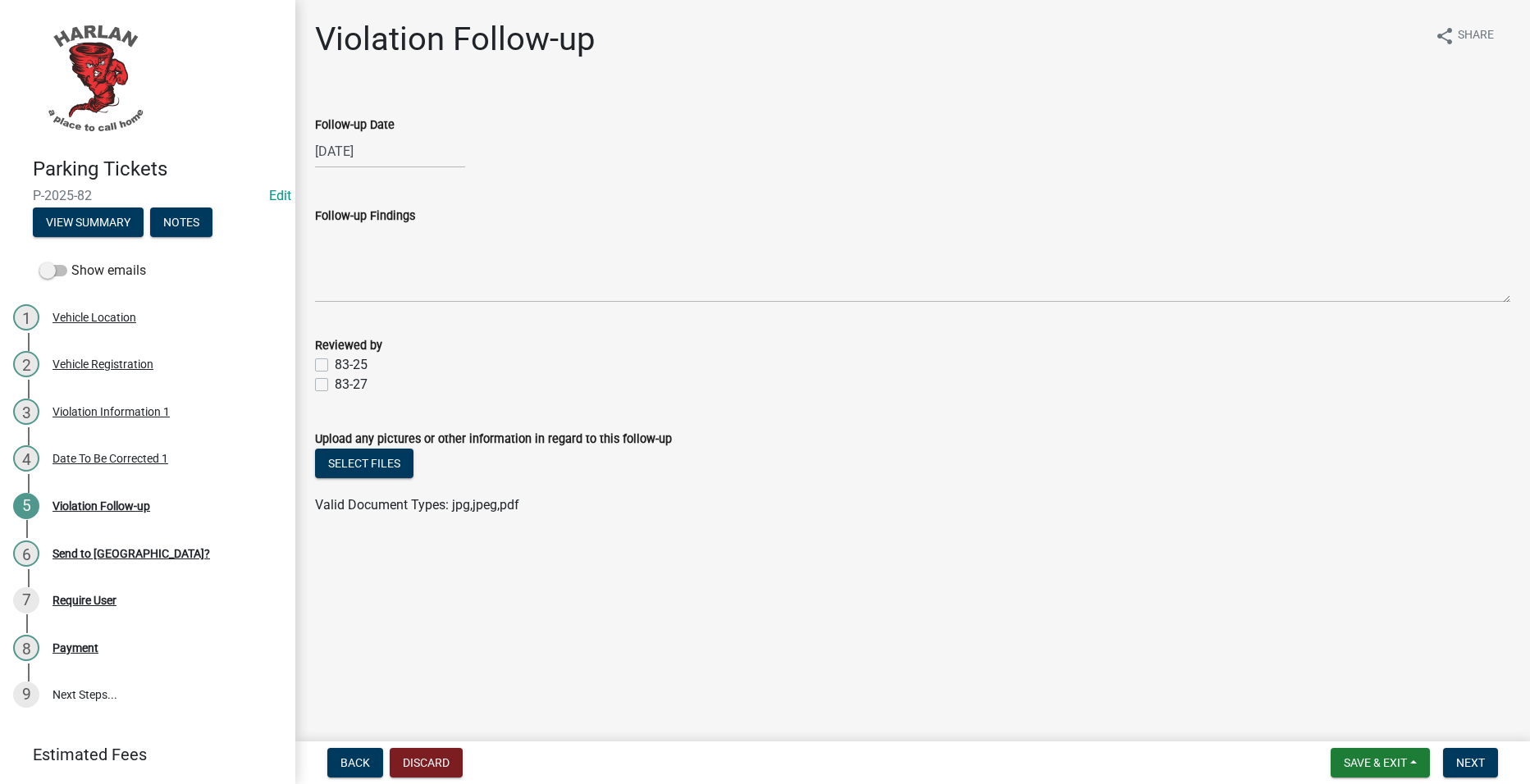
click at [343, 368] on label "83-25" at bounding box center [351, 365] width 33 height 20
click at [343, 366] on input "83-25" at bounding box center [339, 360] width 10 height 10
checkbox input "true"
checkbox input "false"
click at [1473, 757] on span "Next" at bounding box center [1471, 763] width 28 height 13
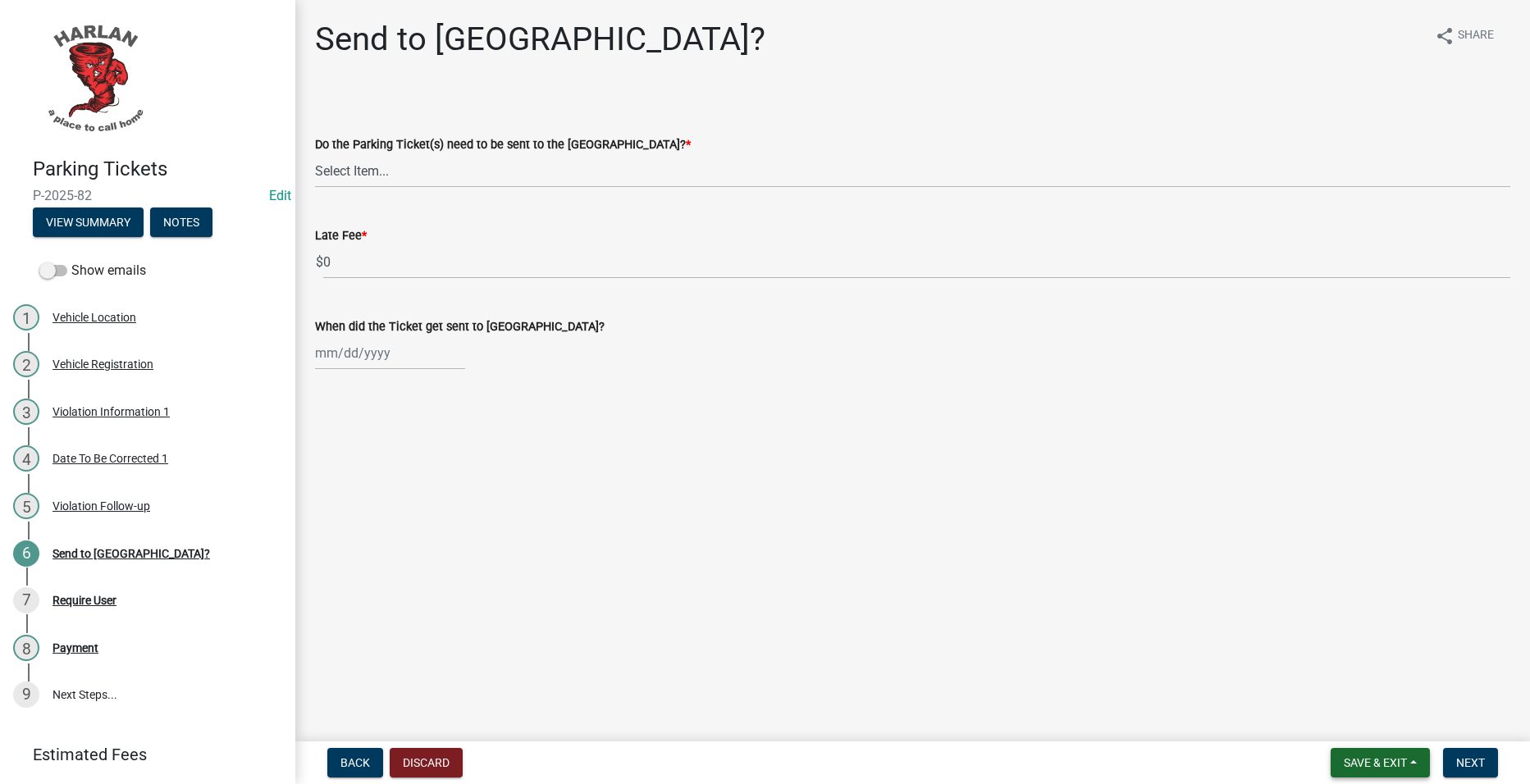
click at [1381, 767] on span "Save & Exit" at bounding box center [1375, 763] width 63 height 13
click at [1365, 716] on button "Save & Exit" at bounding box center [1364, 720] width 131 height 40
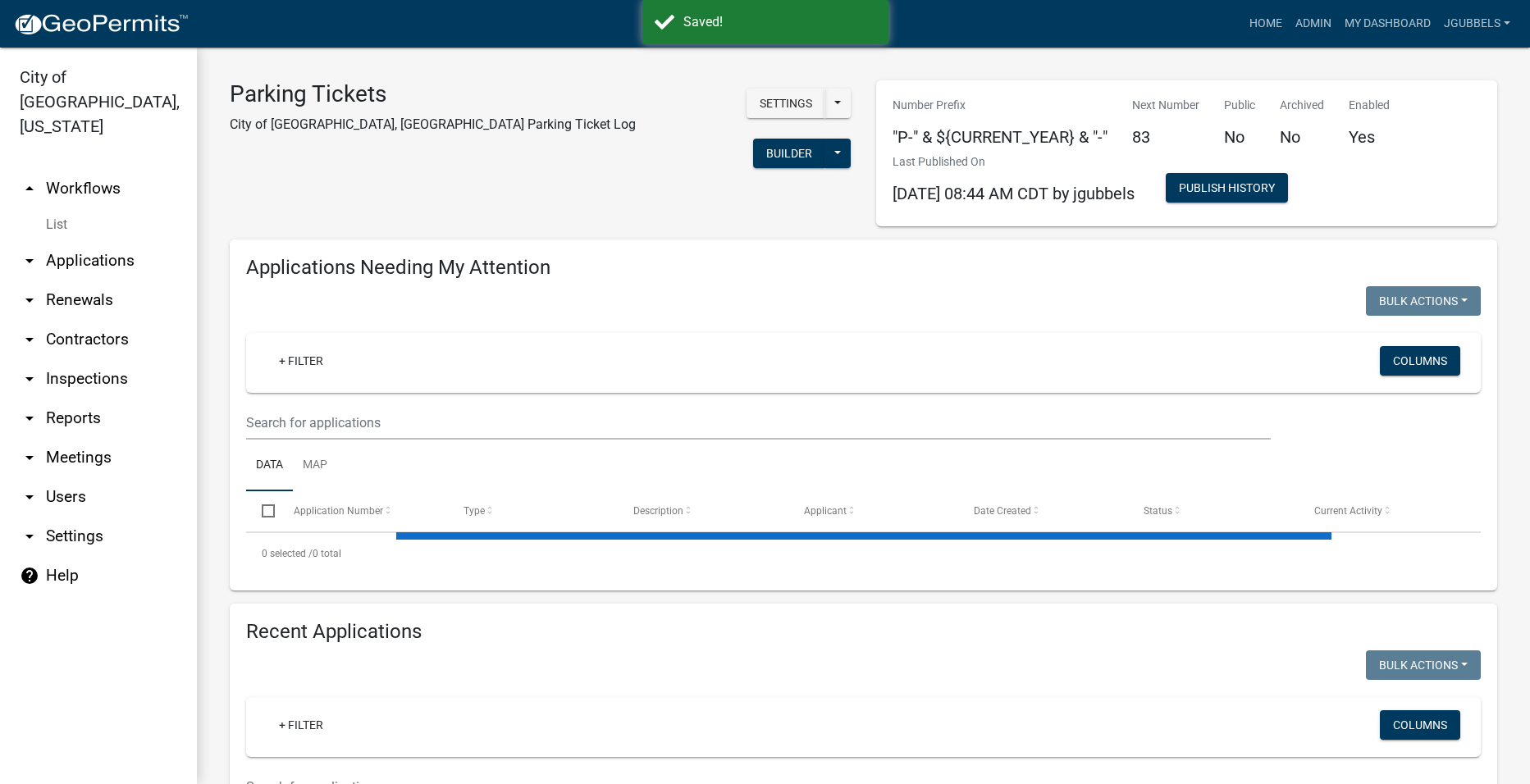
select select "2: 50"
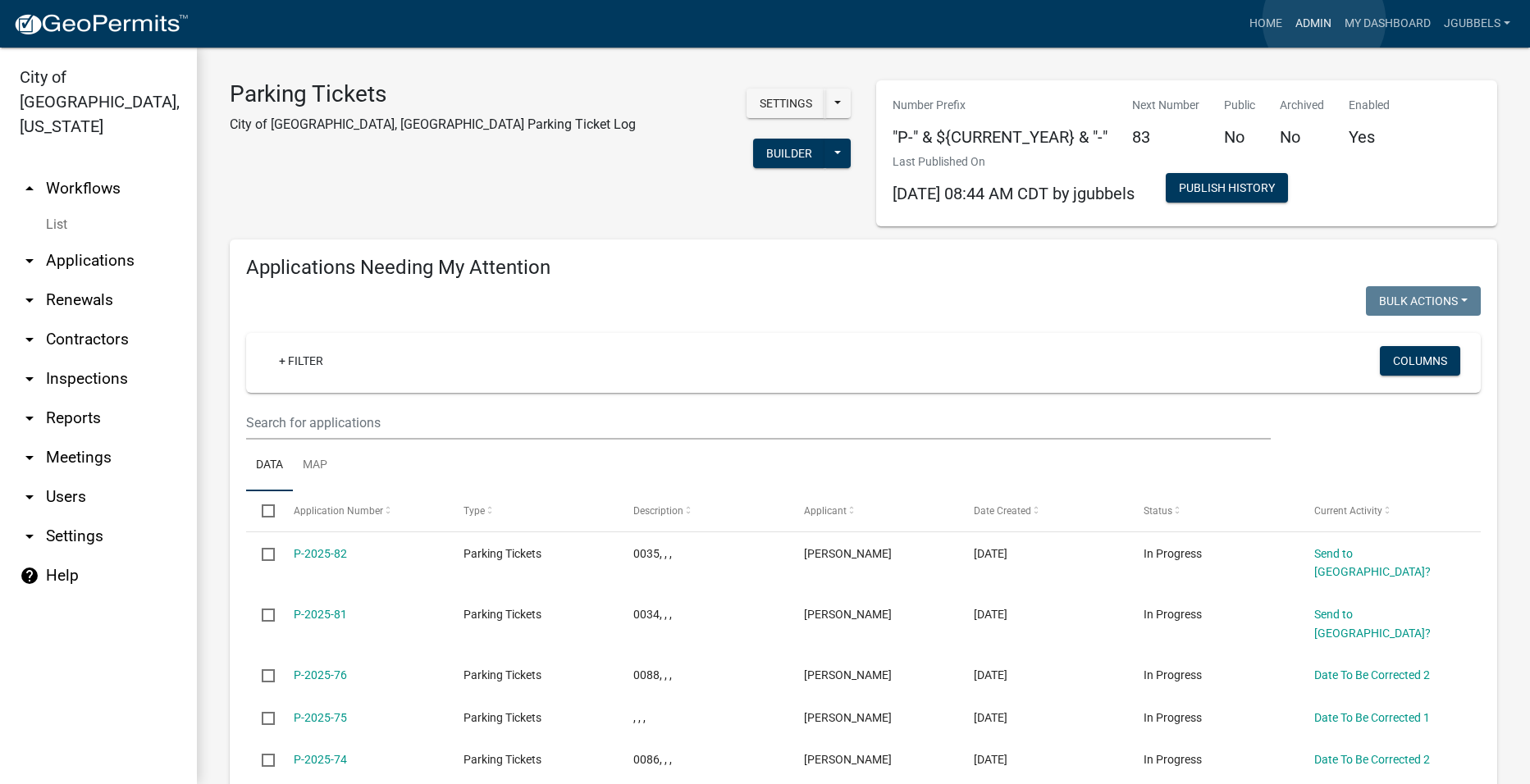
click at [1324, 21] on link "Admin" at bounding box center [1314, 24] width 49 height 31
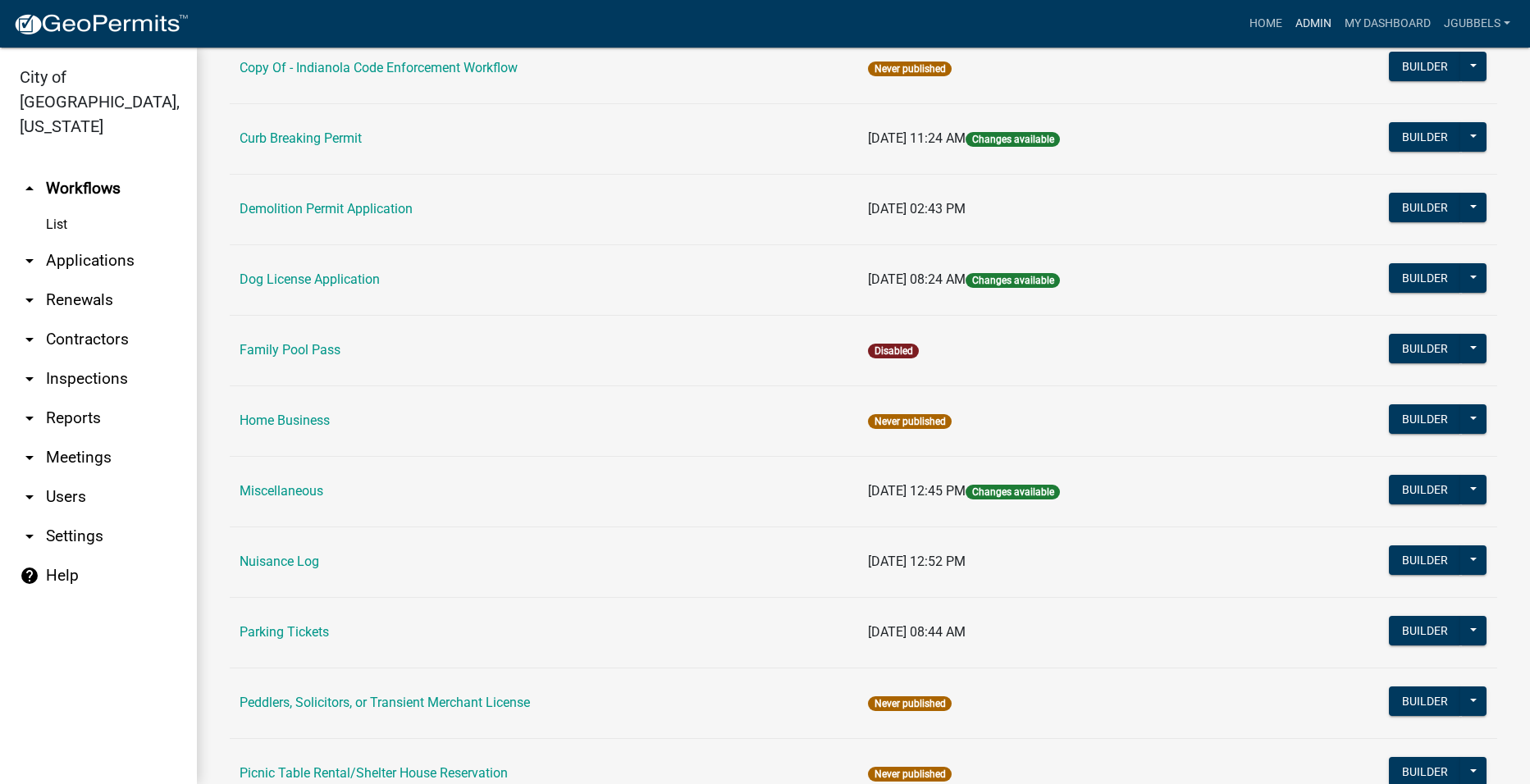
scroll to position [492, 0]
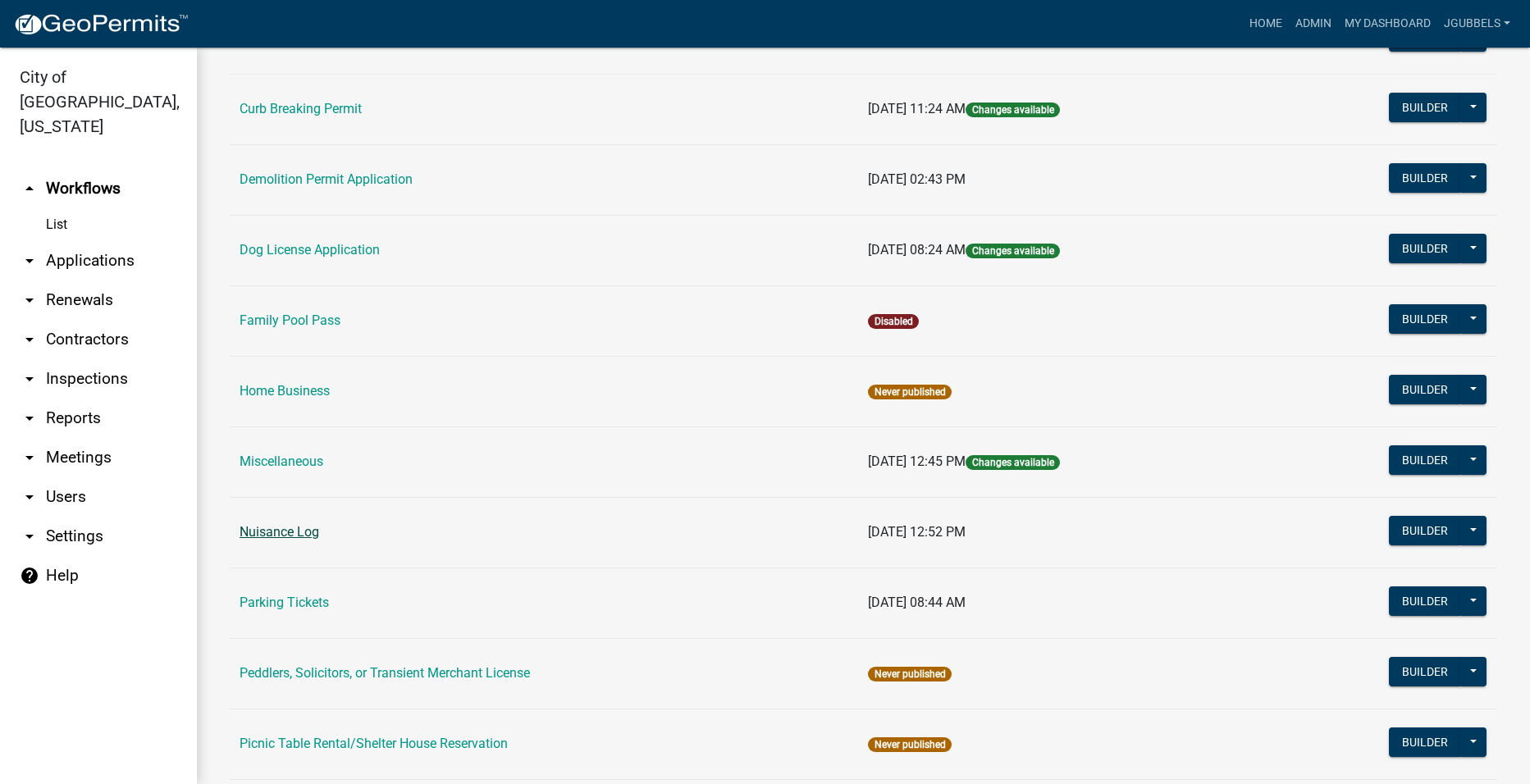
click at [303, 531] on link "Nuisance Log" at bounding box center [279, 531] width 79 height 16
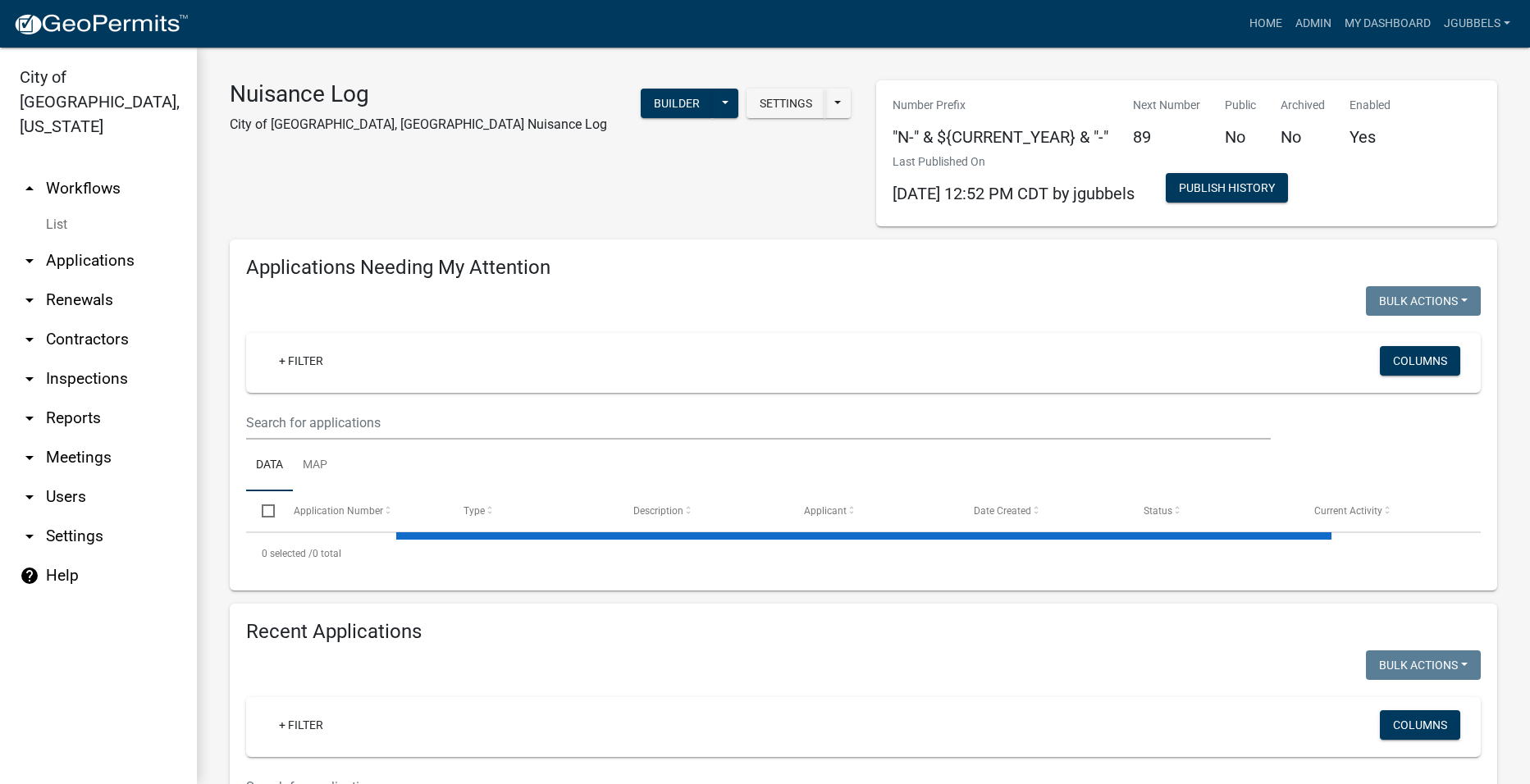
select select "2: 50"
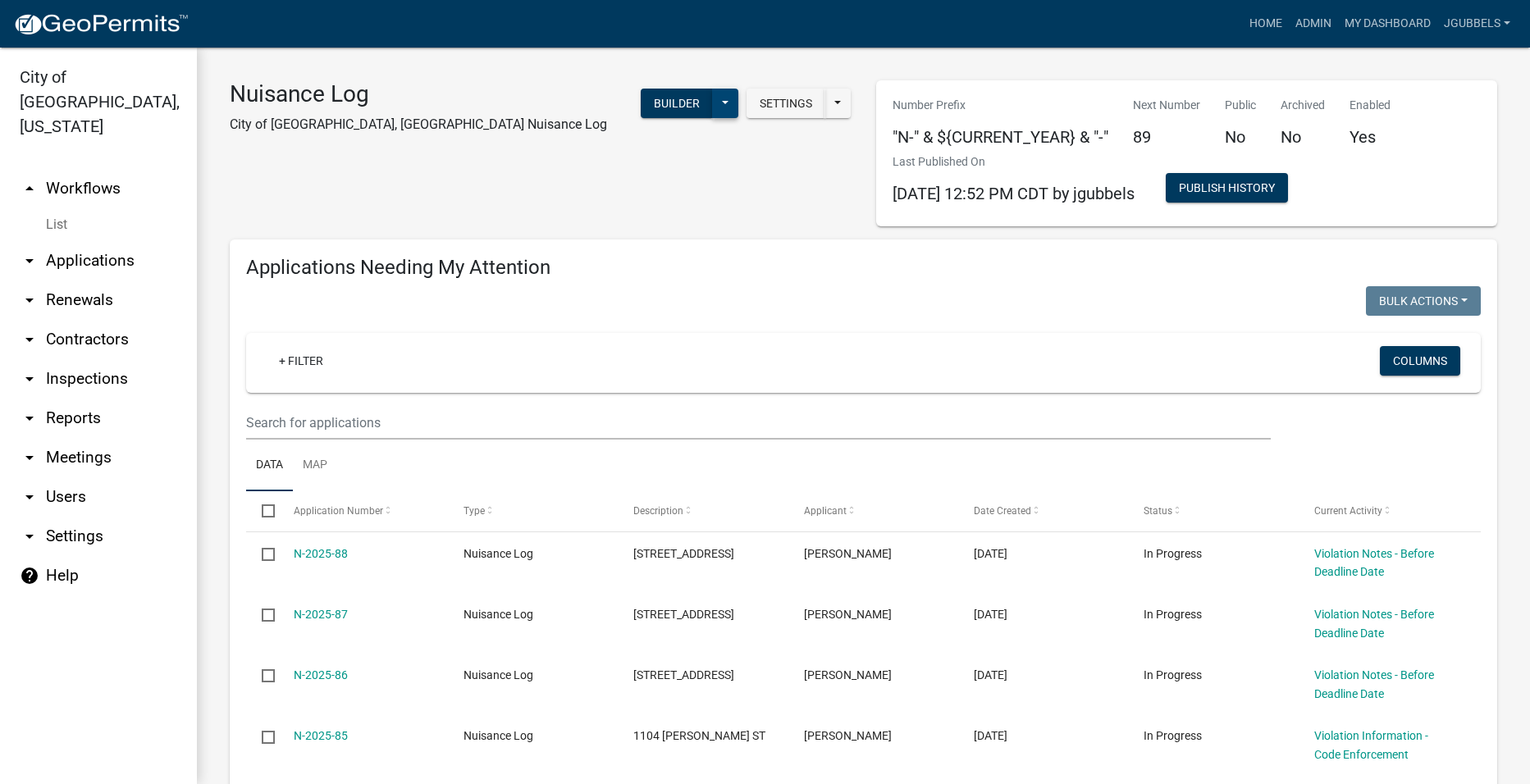
click at [719, 104] on button at bounding box center [726, 103] width 26 height 29
click at [666, 371] on button "Start Application" at bounding box center [670, 383] width 137 height 40
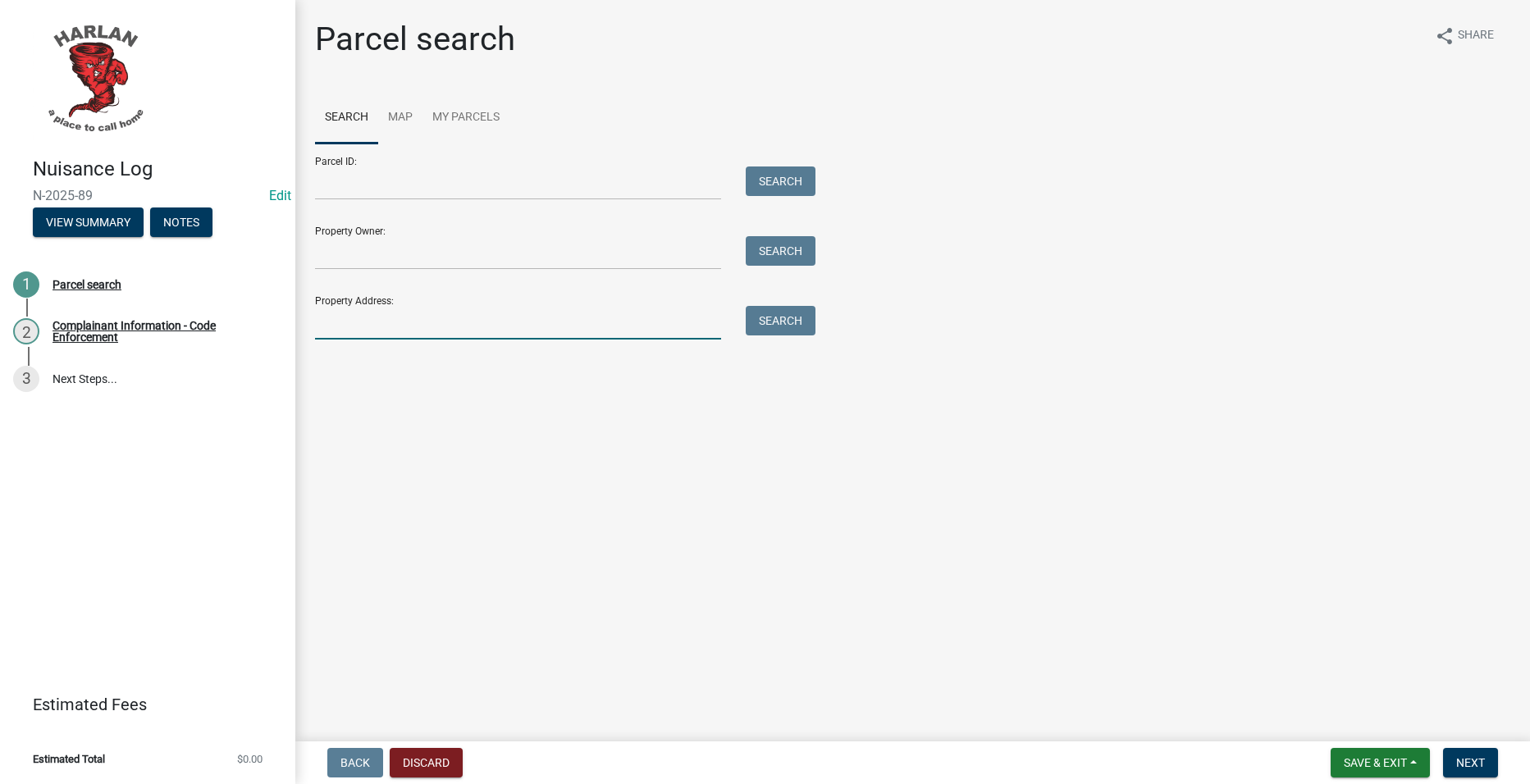
click at [606, 323] on input "Property Address:" at bounding box center [518, 323] width 406 height 34
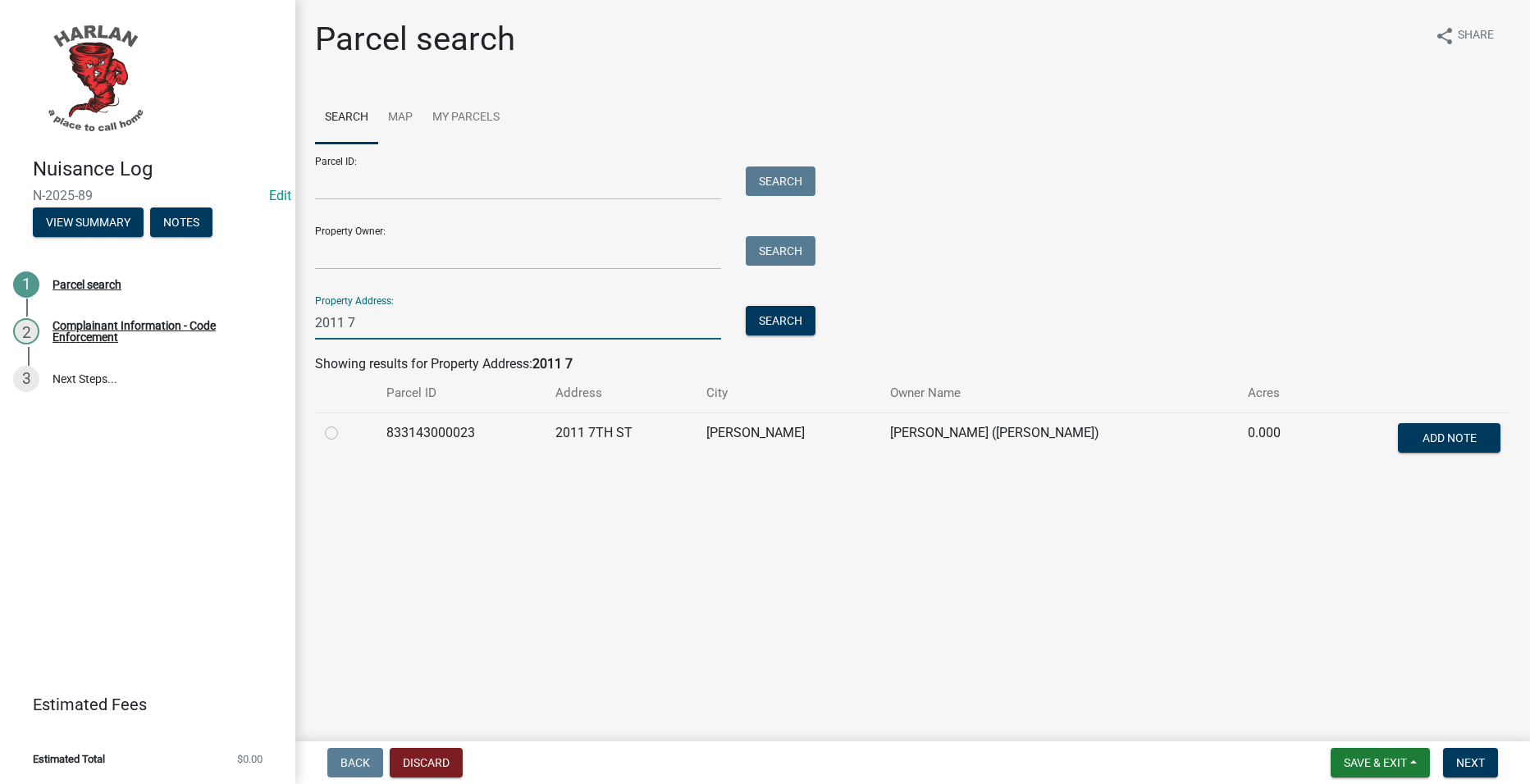
type input "2011 7"
click at [345, 423] on label at bounding box center [345, 423] width 0 height 0
click at [345, 433] on input "radio" at bounding box center [350, 428] width 10 height 10
radio input "true"
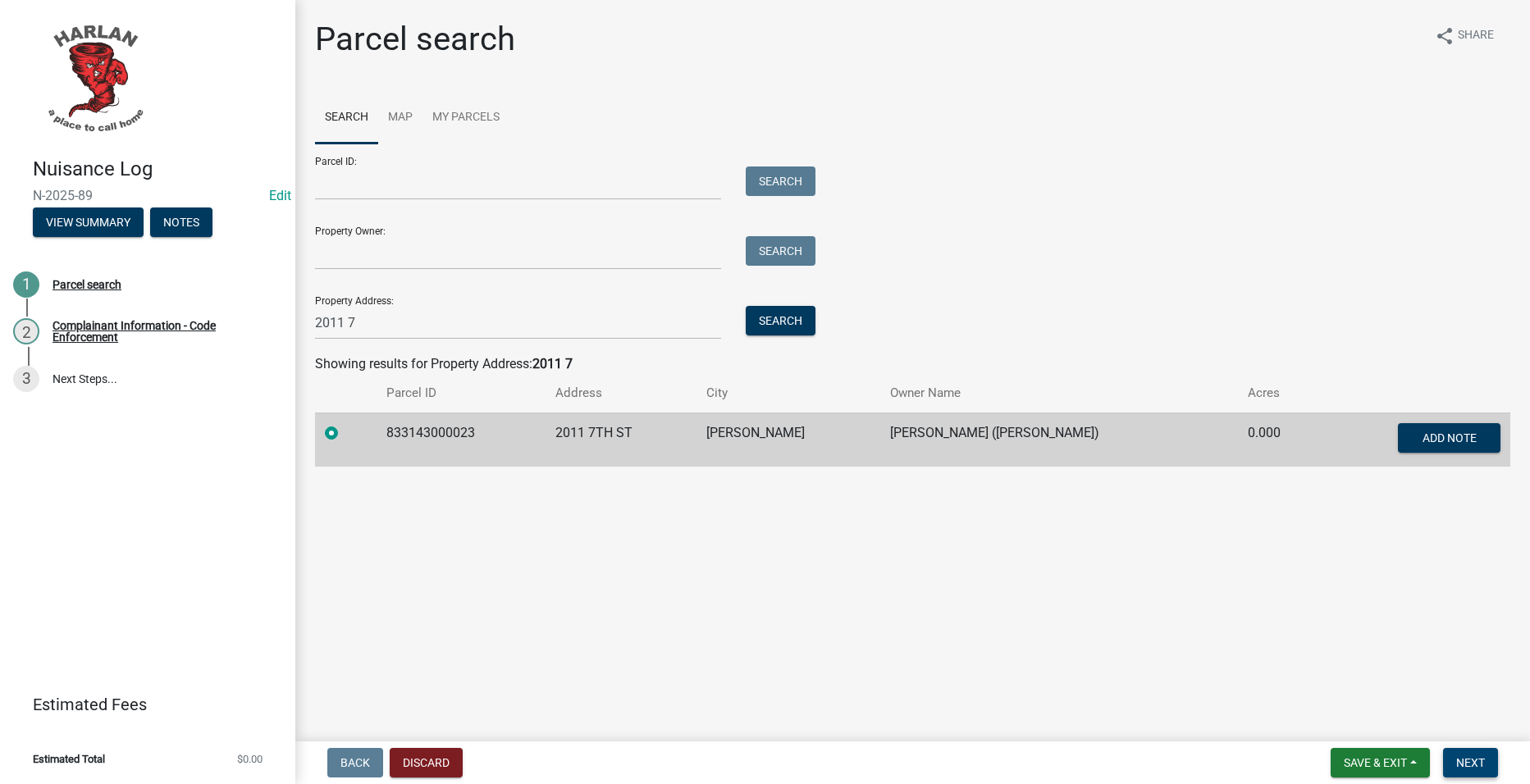
click at [1473, 753] on button "Next" at bounding box center [1471, 762] width 55 height 29
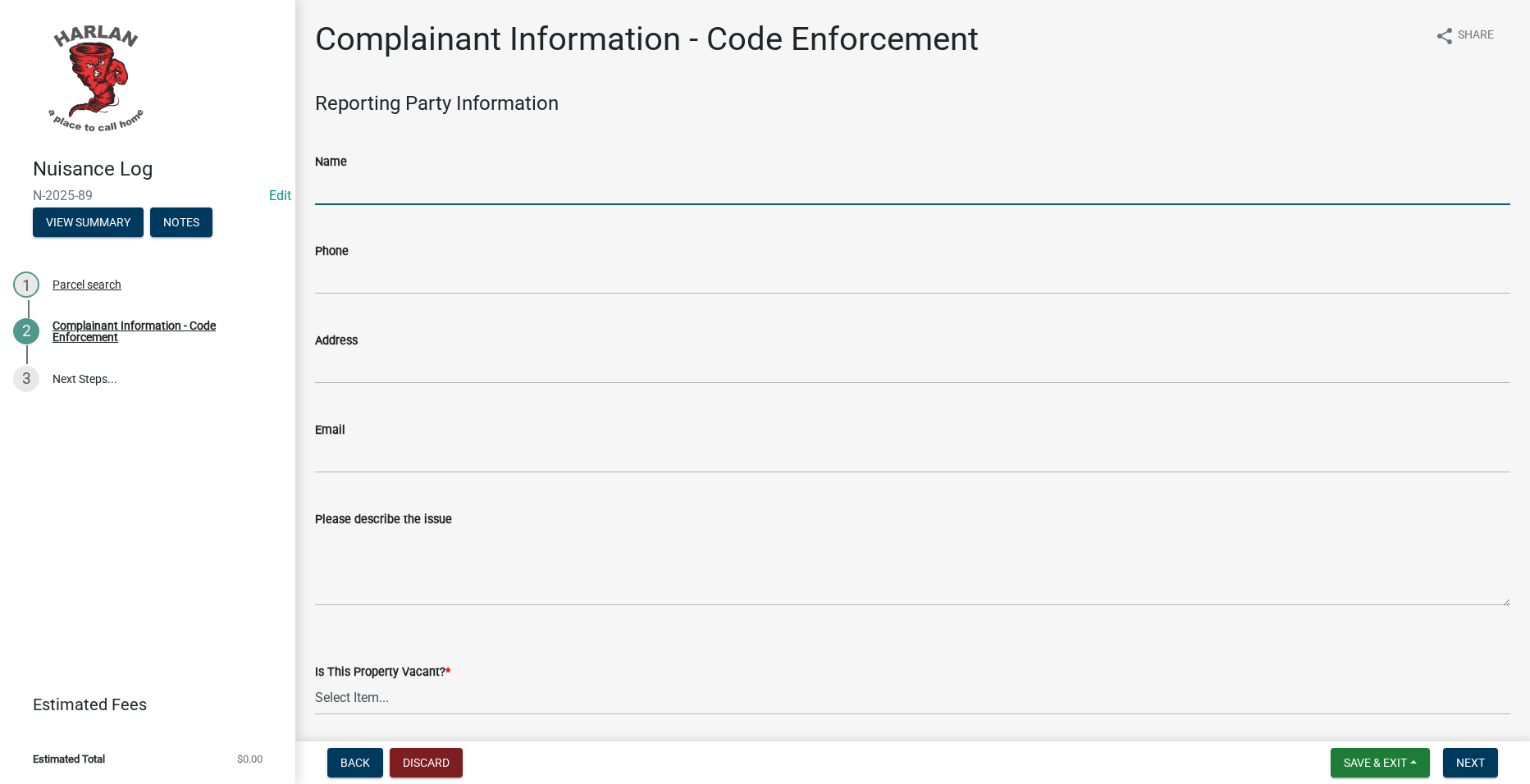
click at [597, 190] on input "Name" at bounding box center [913, 188] width 1195 height 34
type input "Neighbor"
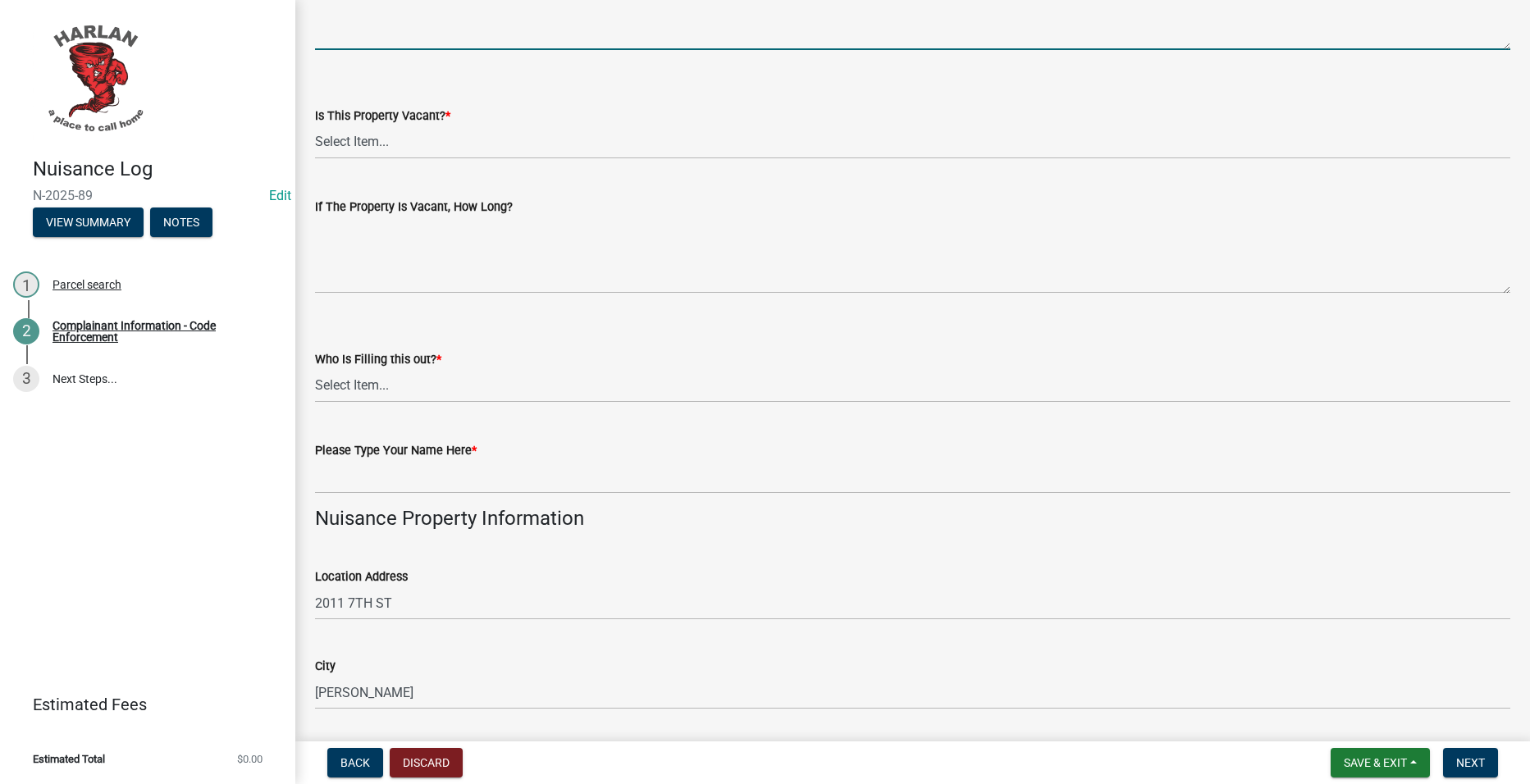
scroll to position [574, 0]
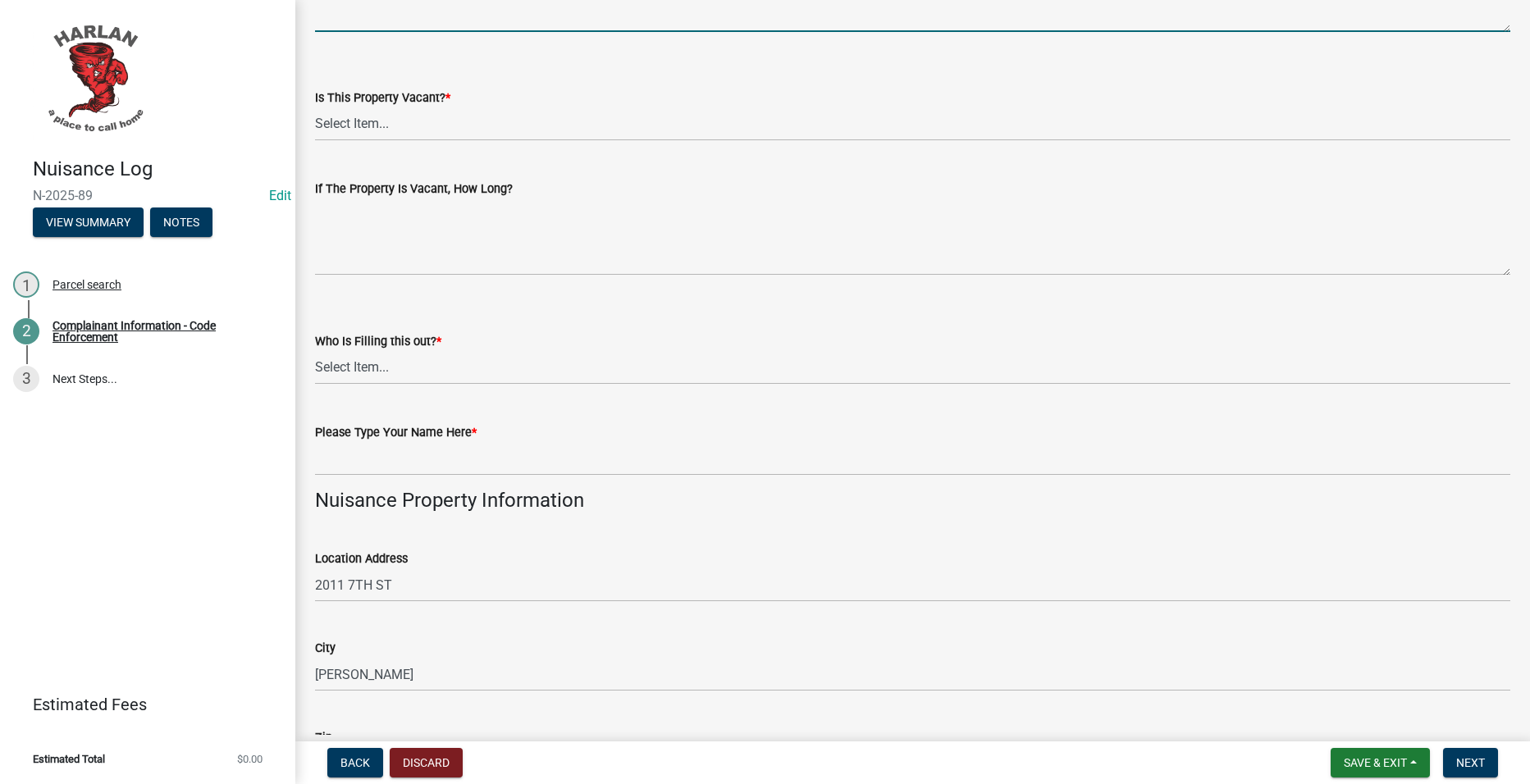
type textarea "Line of stuff, creeping Charlie, and poison ivy."
click at [510, 124] on select "Select Item... Yes No Unsure" at bounding box center [913, 124] width 1195 height 34
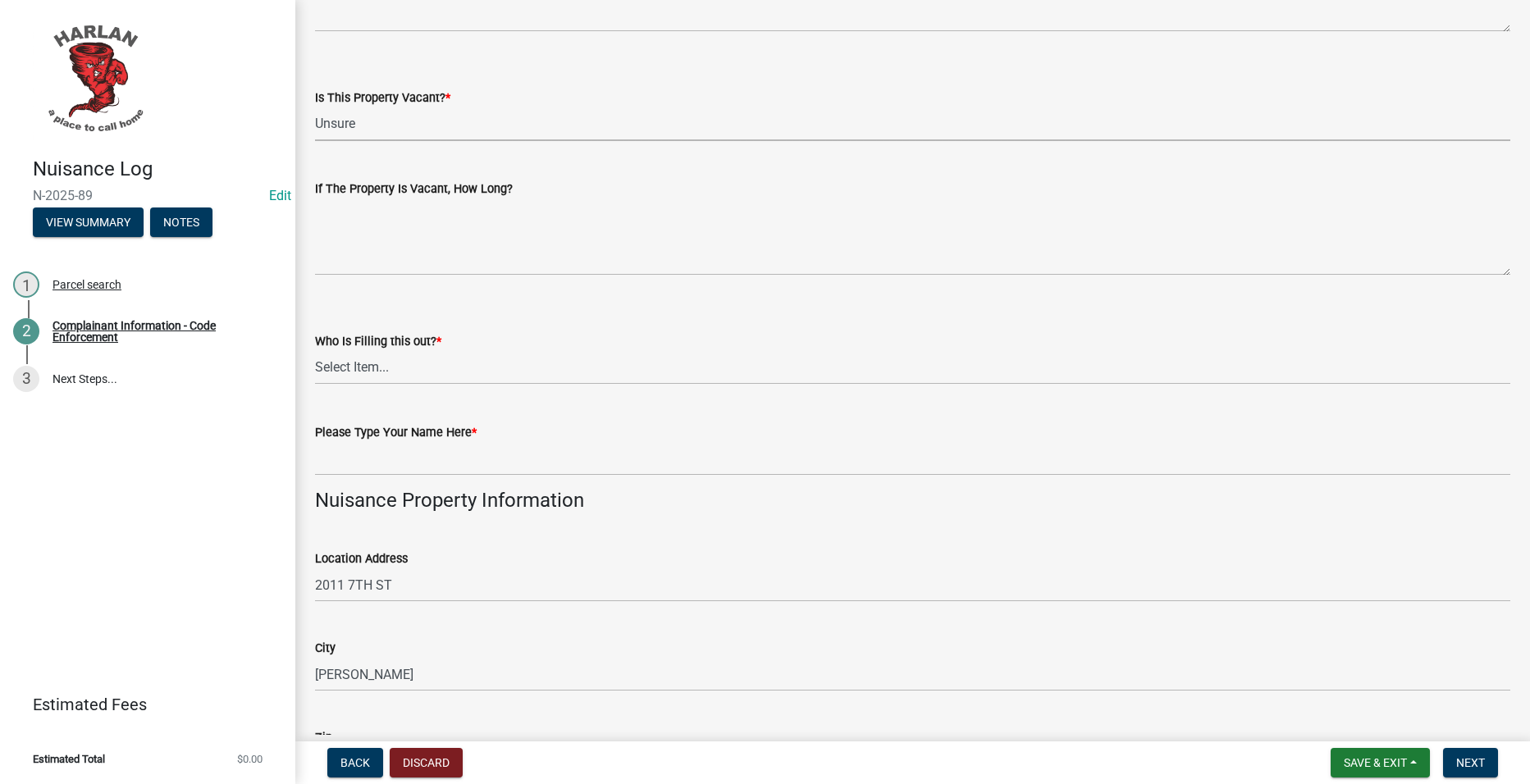
click at [315, 107] on select "Select Item... Yes No Unsure" at bounding box center [913, 124] width 1195 height 34
select select "49b6a45b-4058-468a-b08f-043d13f31423"
drag, startPoint x: 485, startPoint y: 359, endPoint x: 484, endPoint y: 384, distance: 25.0
click at [485, 359] on select "Select Item... City Hall 83-25" at bounding box center [913, 368] width 1195 height 34
click at [315, 351] on select "Select Item... City Hall 83-25" at bounding box center [913, 368] width 1195 height 34
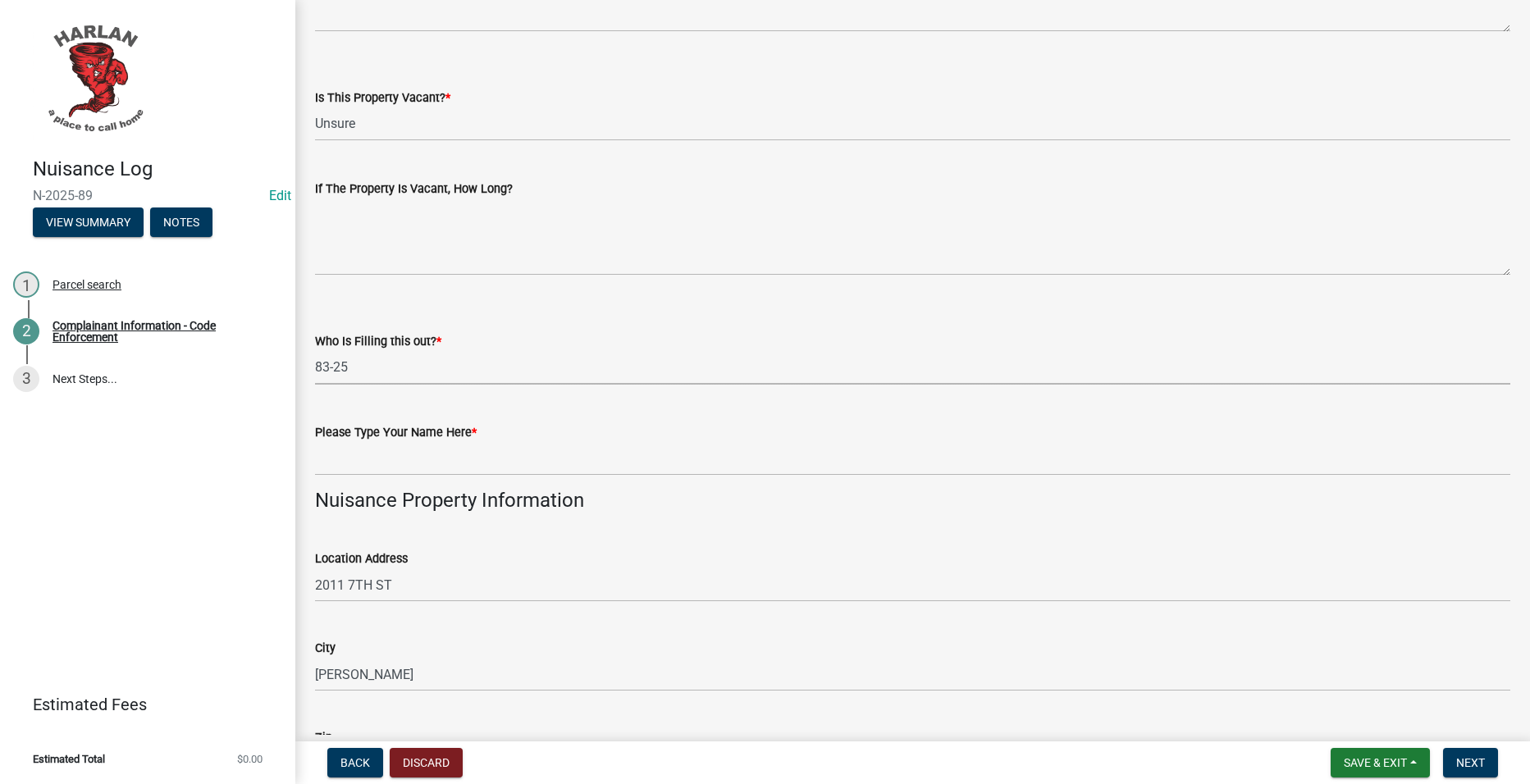
select select "c036b1b8-0d0a-4718-af47-3855d29bc181"
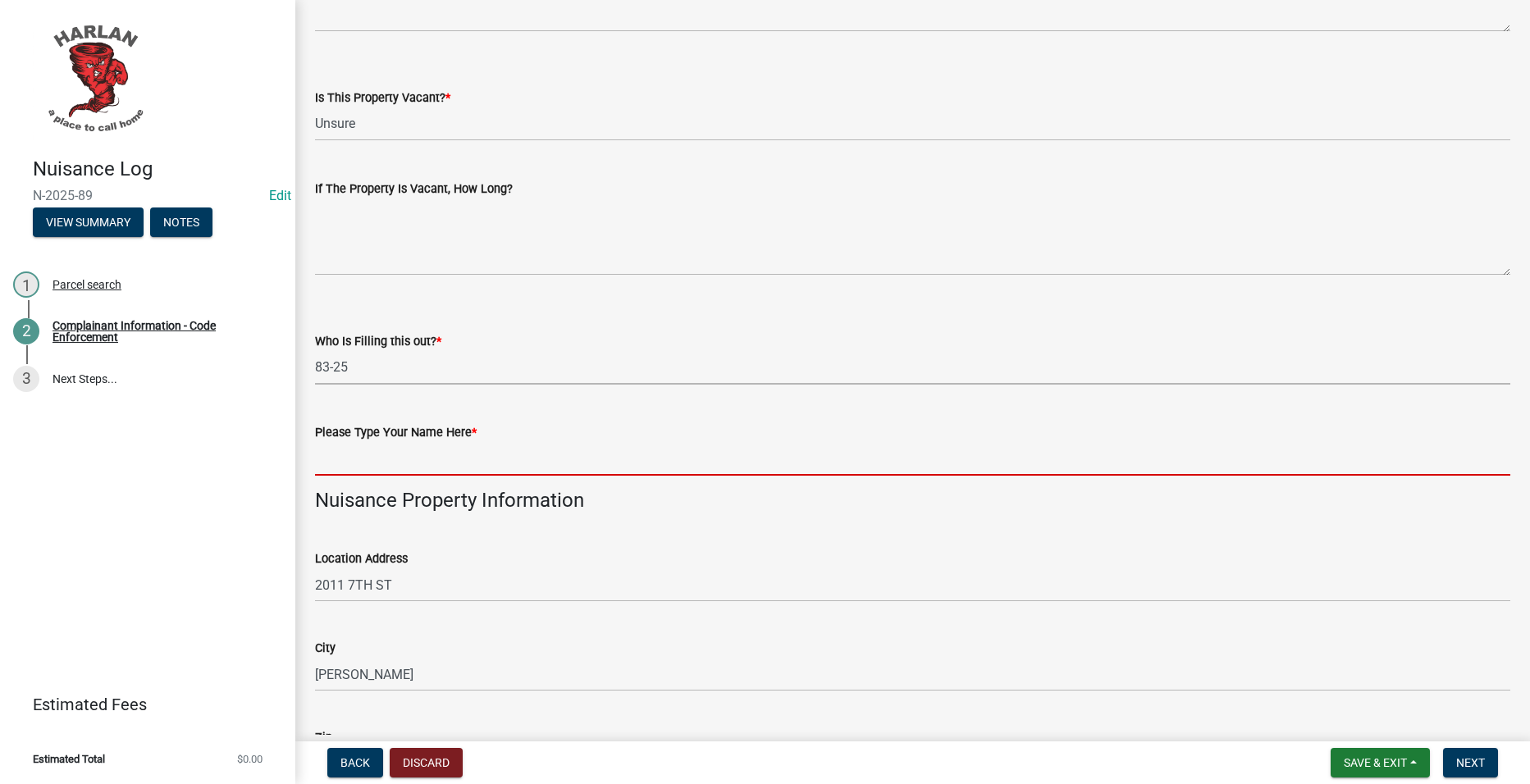
click at [434, 465] on input "Please Type Your Name Here *" at bounding box center [913, 459] width 1195 height 34
type input "8325"
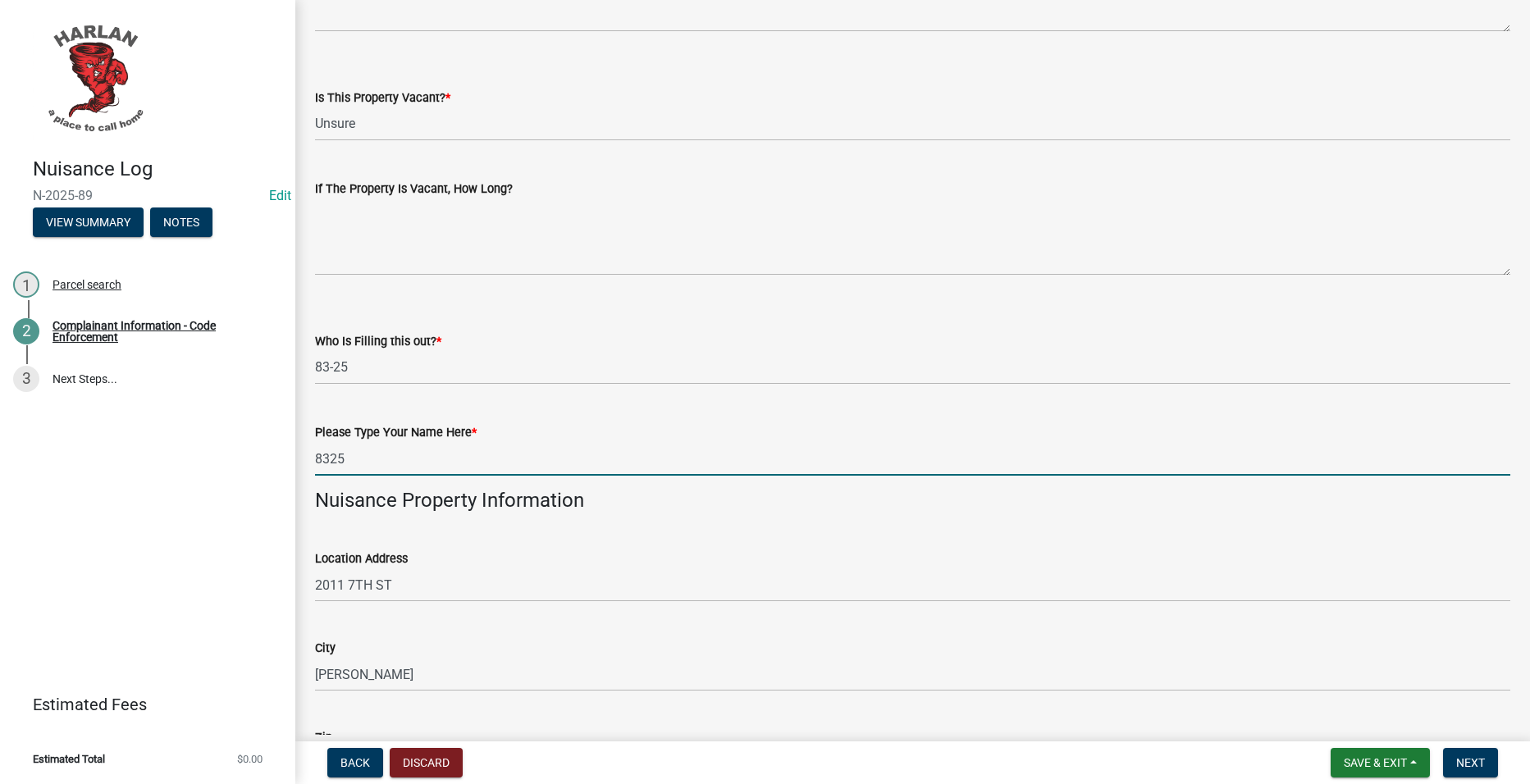
type input "Tenant"
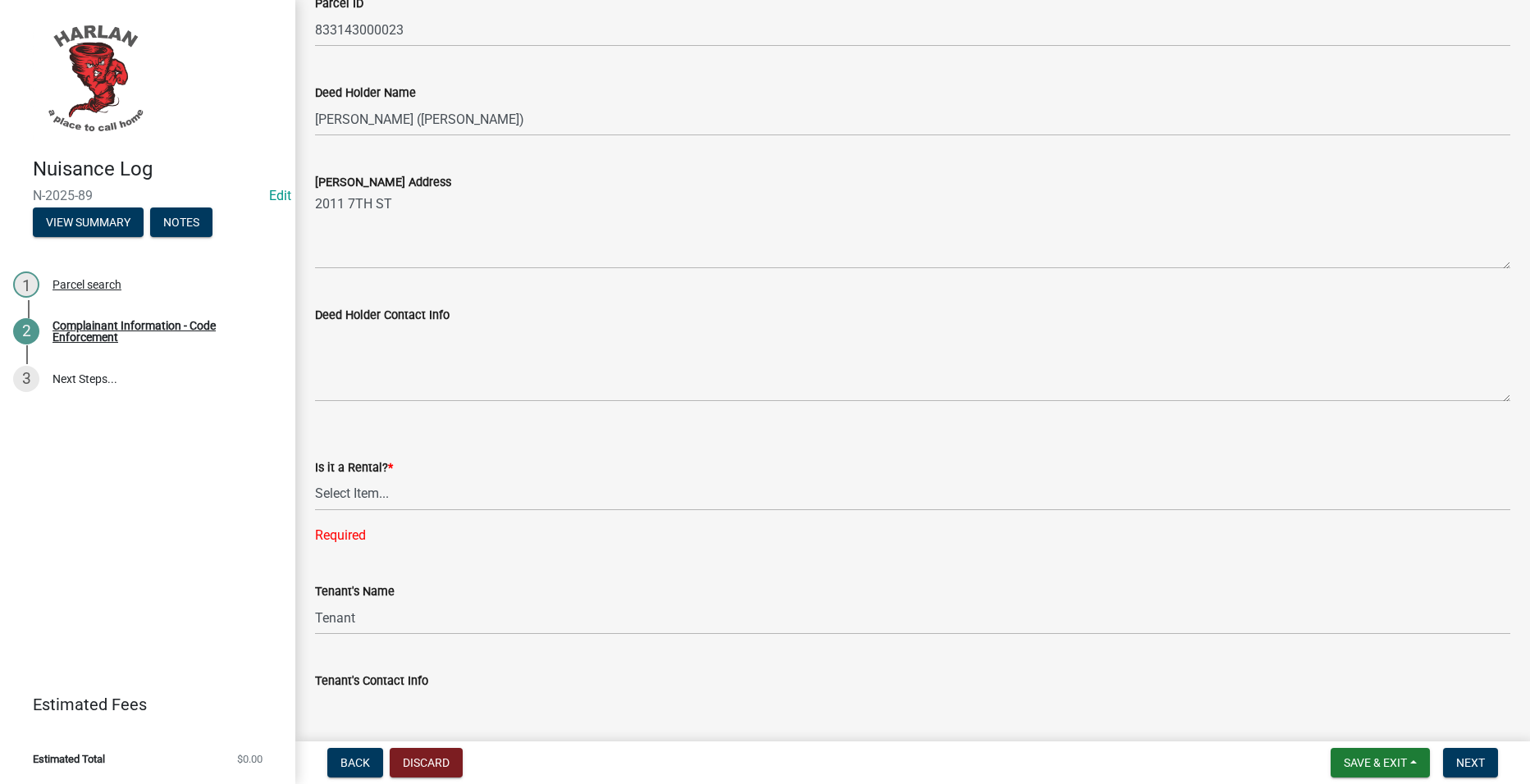
scroll to position [1805, 0]
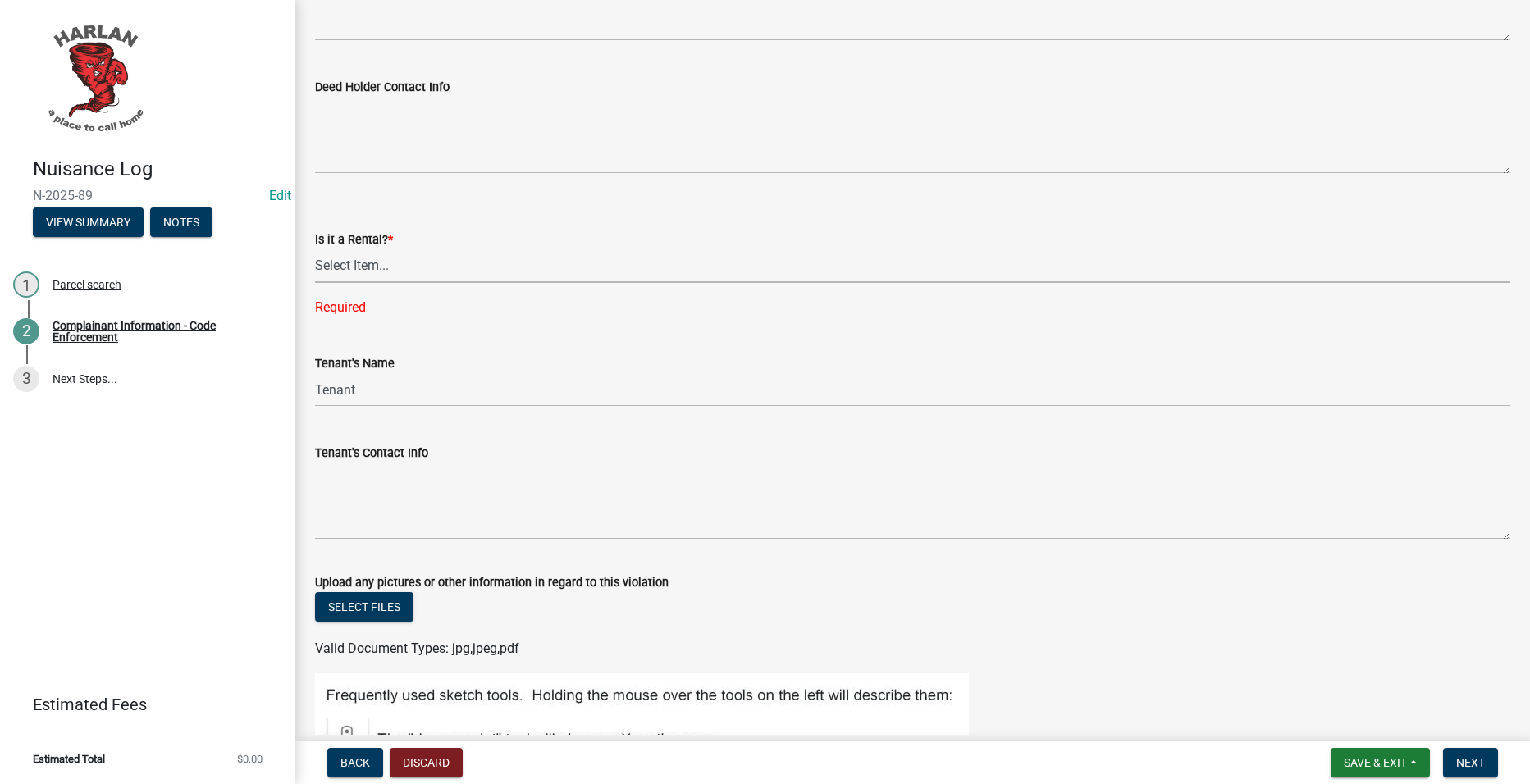
drag, startPoint x: 397, startPoint y: 270, endPoint x: 403, endPoint y: 284, distance: 15.2
click at [397, 270] on select "Select Item... Yes No" at bounding box center [913, 267] width 1195 height 34
click at [315, 250] on select "Select Item... Yes No" at bounding box center [913, 267] width 1195 height 34
select select "db954dd5-c658-4052-8664-ee6695e82e3a"
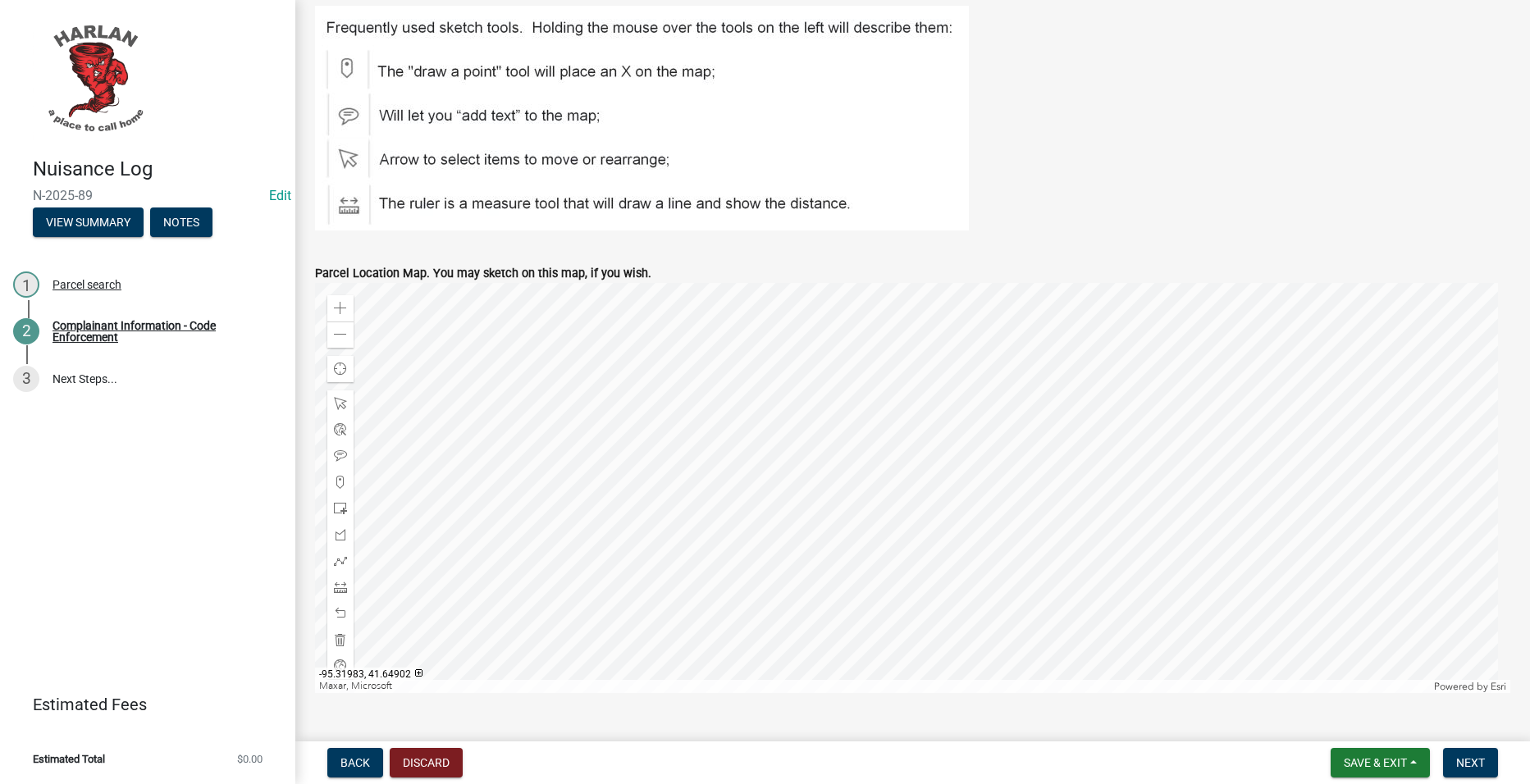
scroll to position [2542, 0]
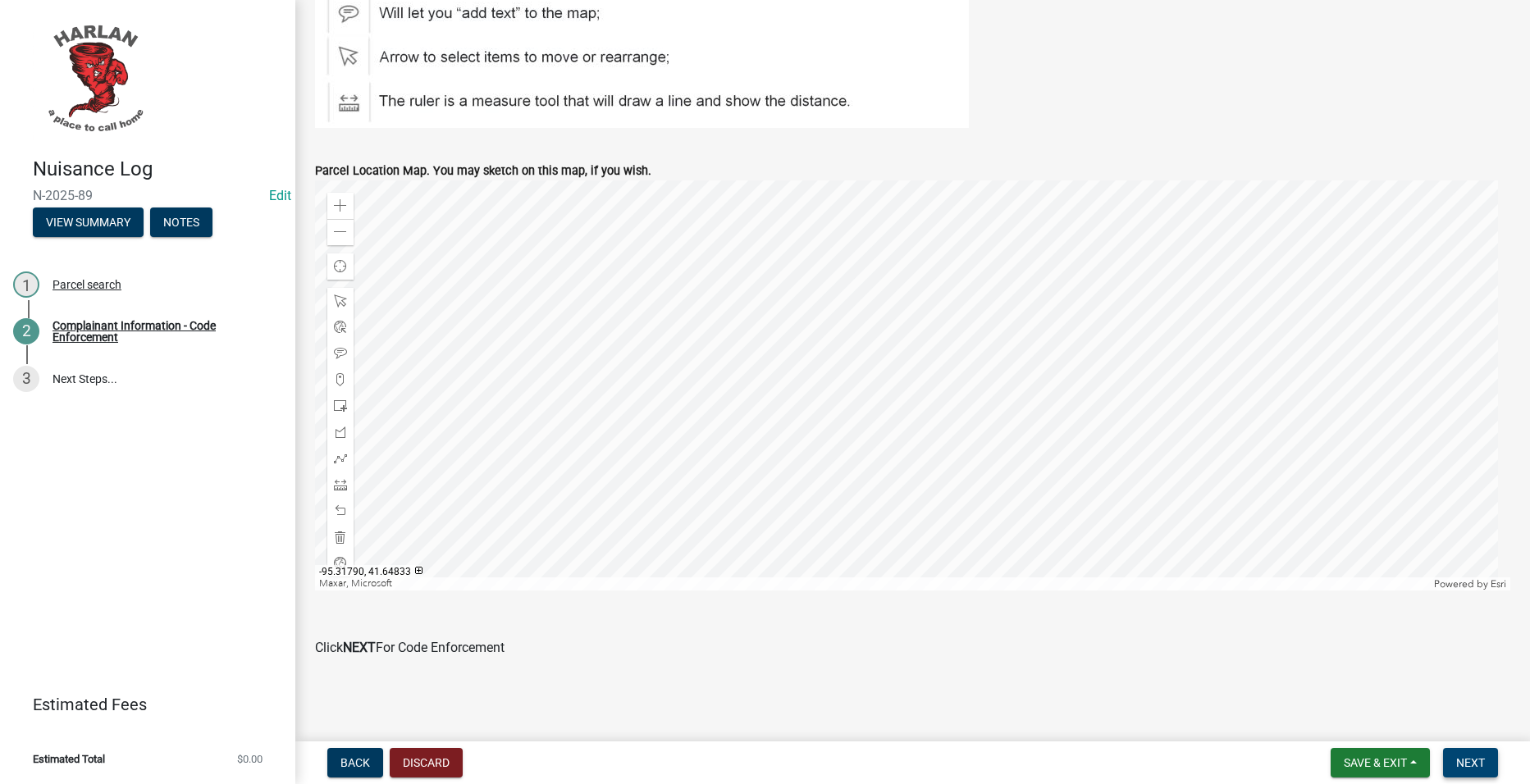
click at [1475, 751] on button "Next" at bounding box center [1471, 762] width 55 height 29
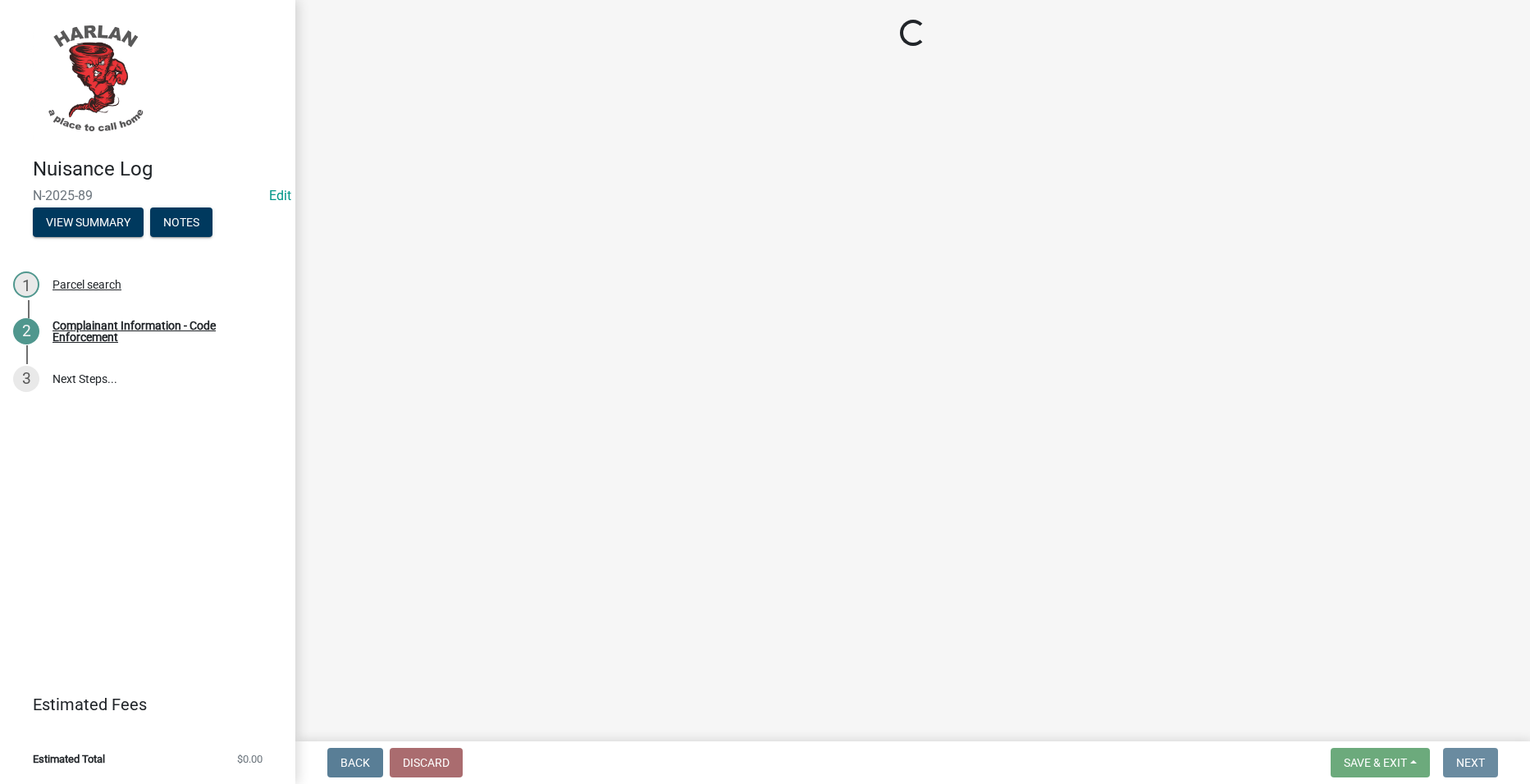
scroll to position [0, 0]
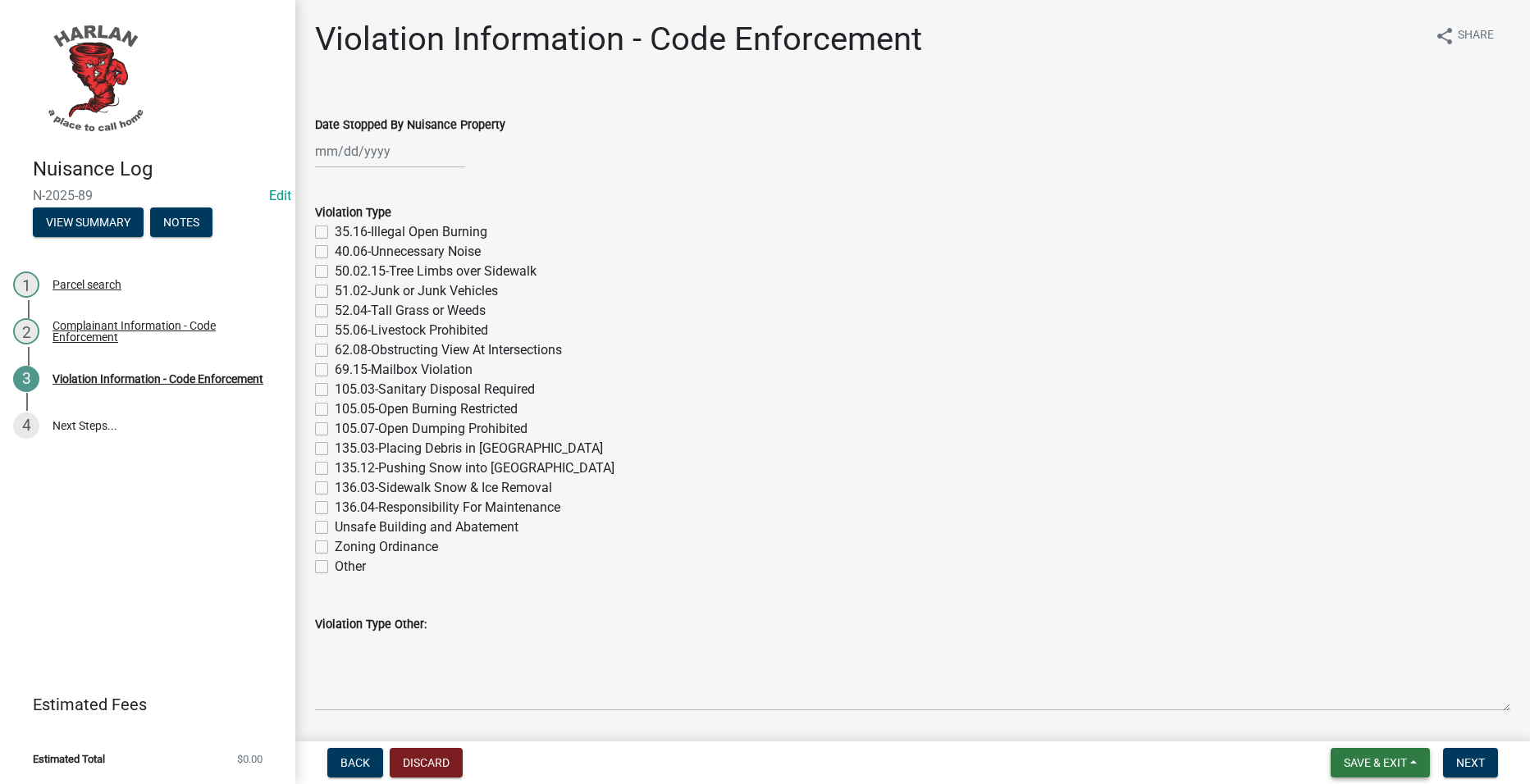
click at [1396, 763] on span "Save & Exit" at bounding box center [1375, 763] width 63 height 13
click at [1372, 713] on button "Save & Exit" at bounding box center [1364, 720] width 131 height 40
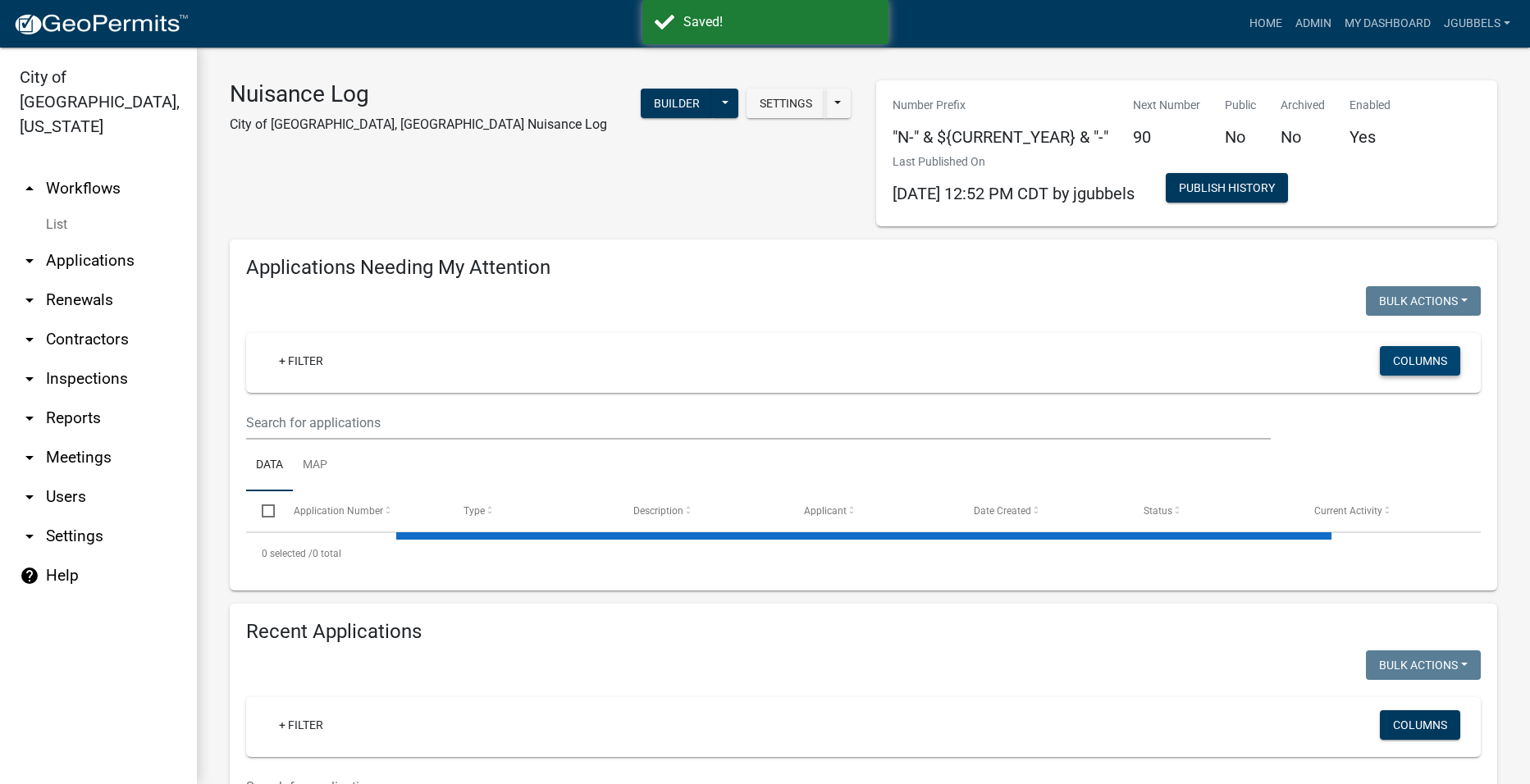
select select "2: 50"
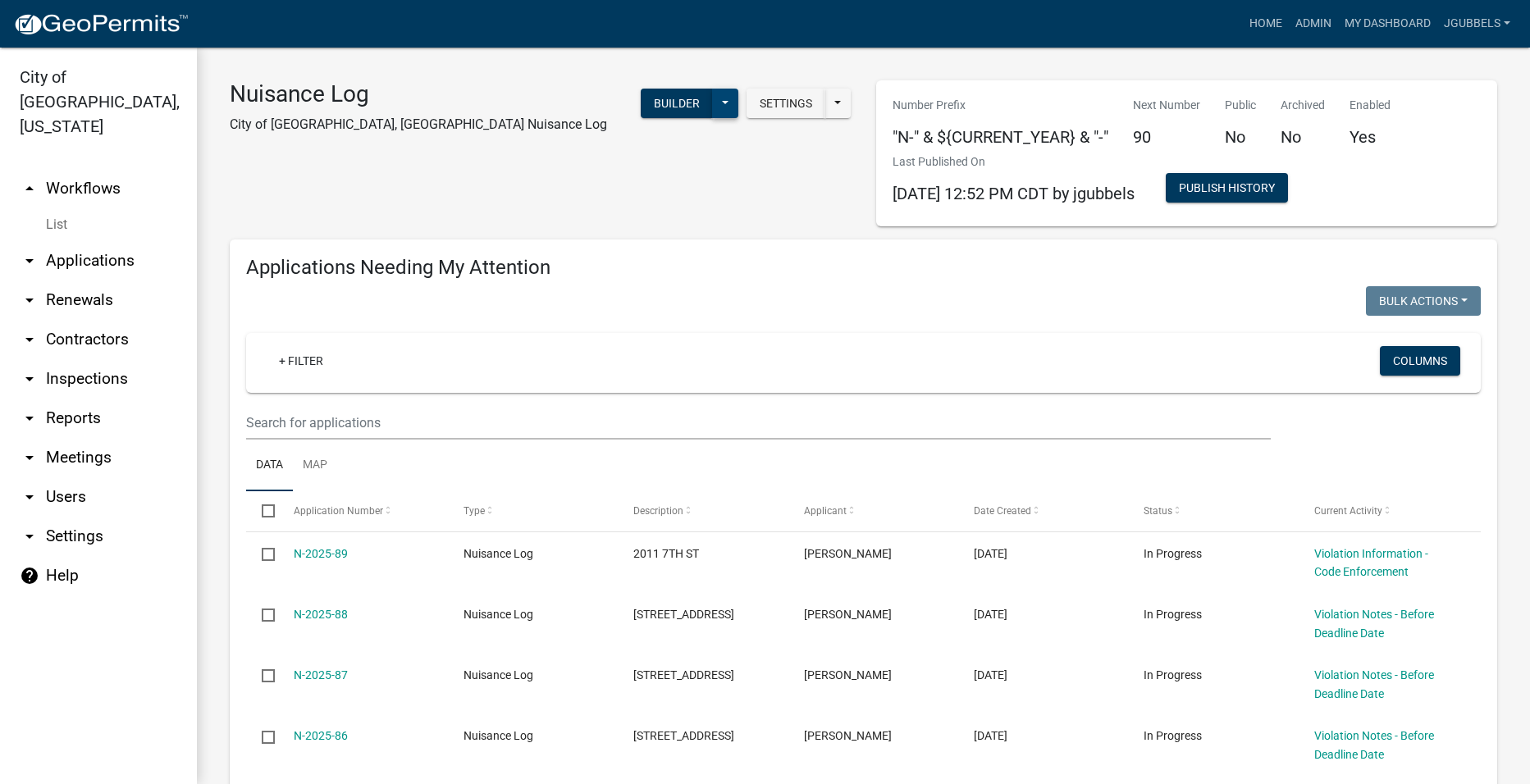
click at [716, 100] on button at bounding box center [726, 103] width 26 height 29
click at [649, 384] on button "Start Application" at bounding box center [670, 383] width 137 height 40
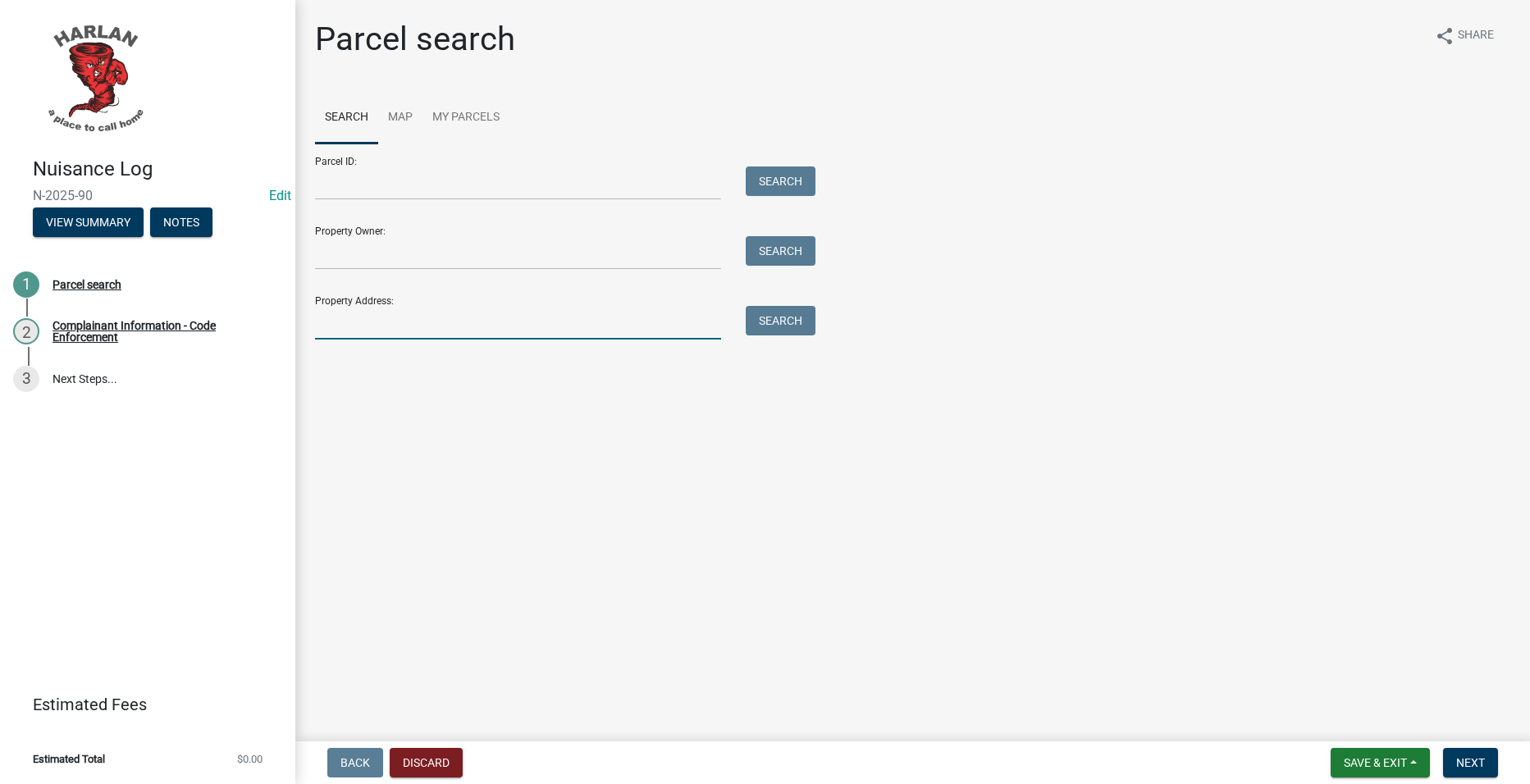
click at [612, 325] on input "Property Address:" at bounding box center [518, 323] width 406 height 34
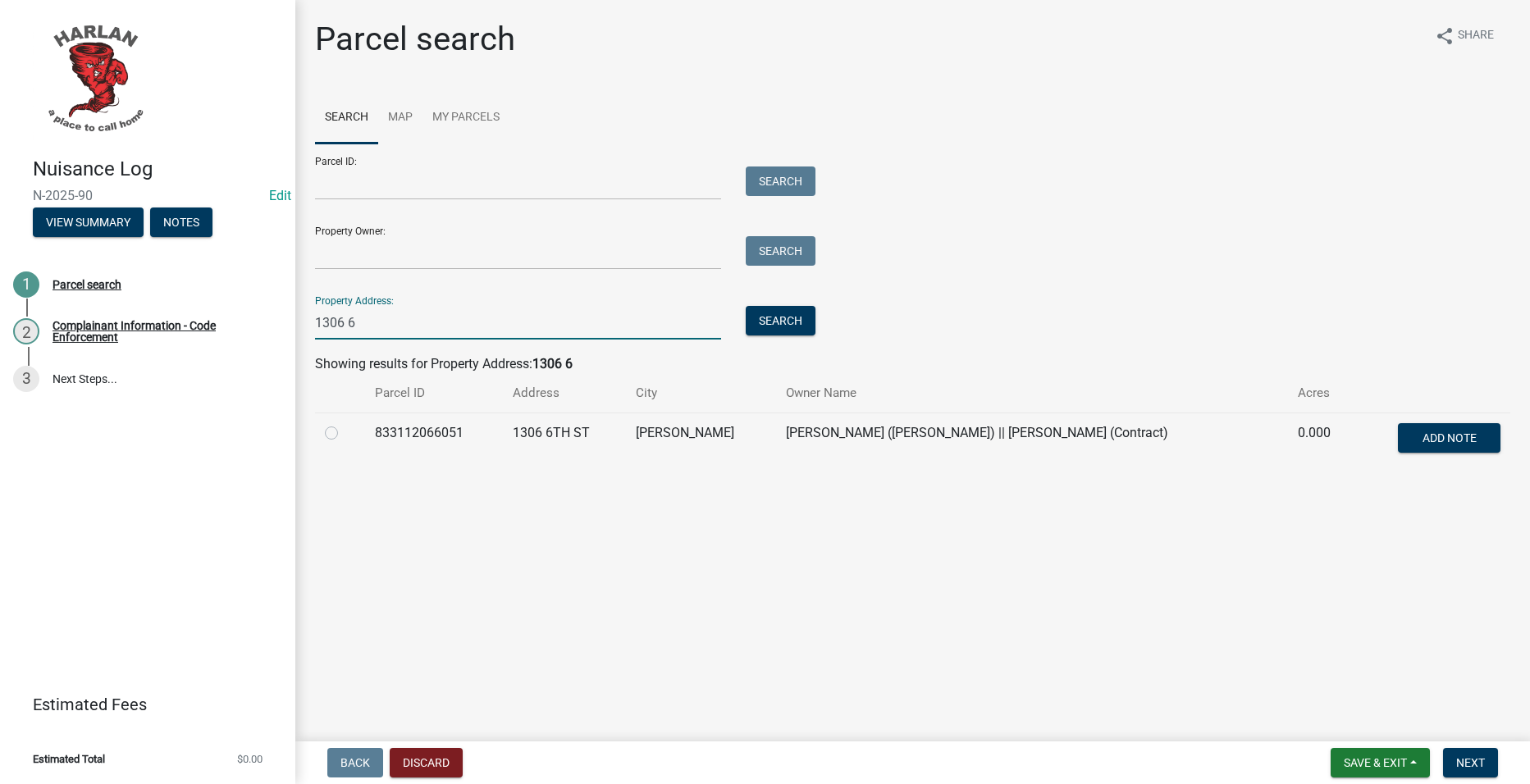
type input "1306 6"
click at [345, 423] on label at bounding box center [345, 423] width 0 height 0
click at [345, 433] on input "radio" at bounding box center [350, 428] width 10 height 10
radio input "true"
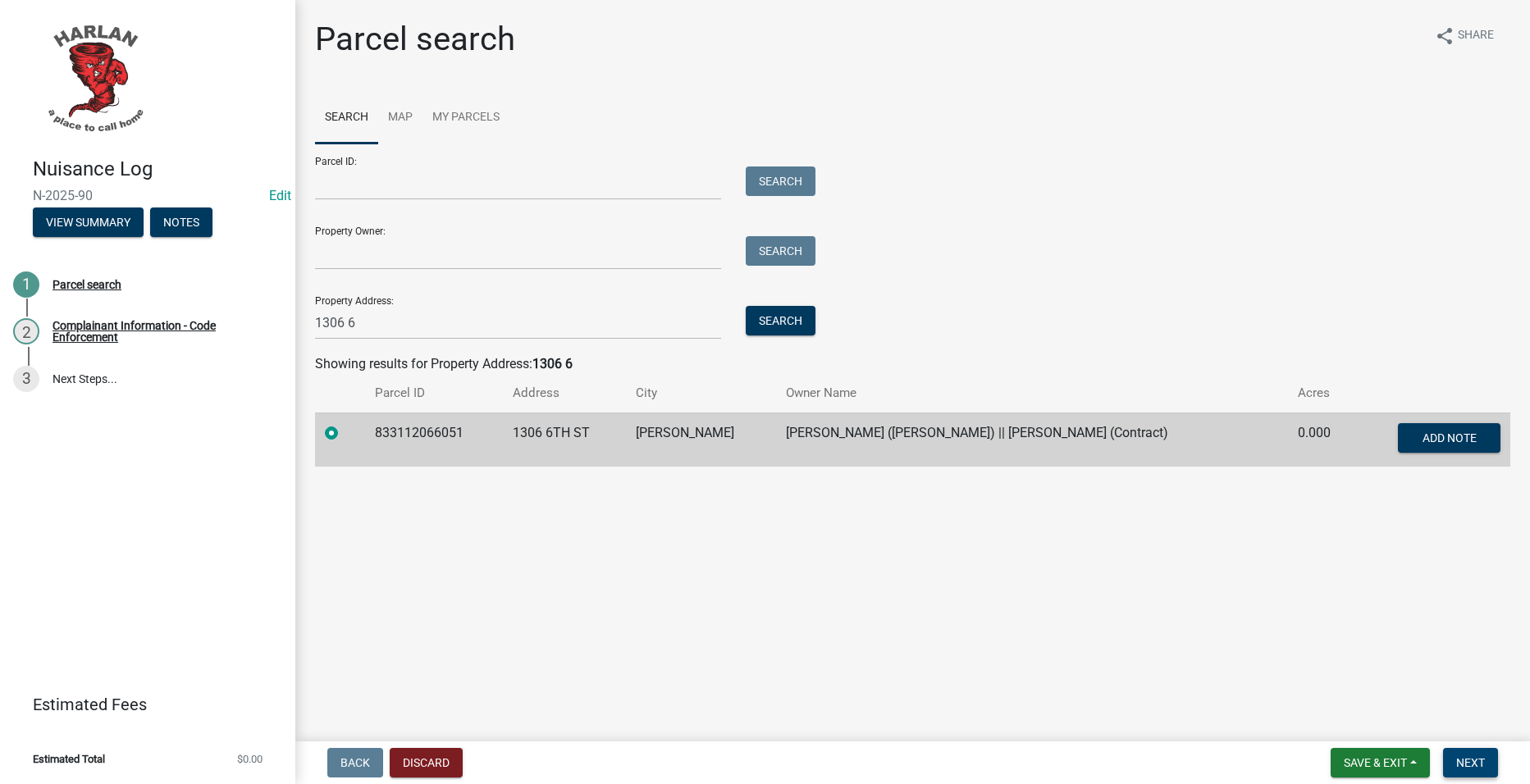
click at [1486, 760] on button "Next" at bounding box center [1471, 762] width 55 height 29
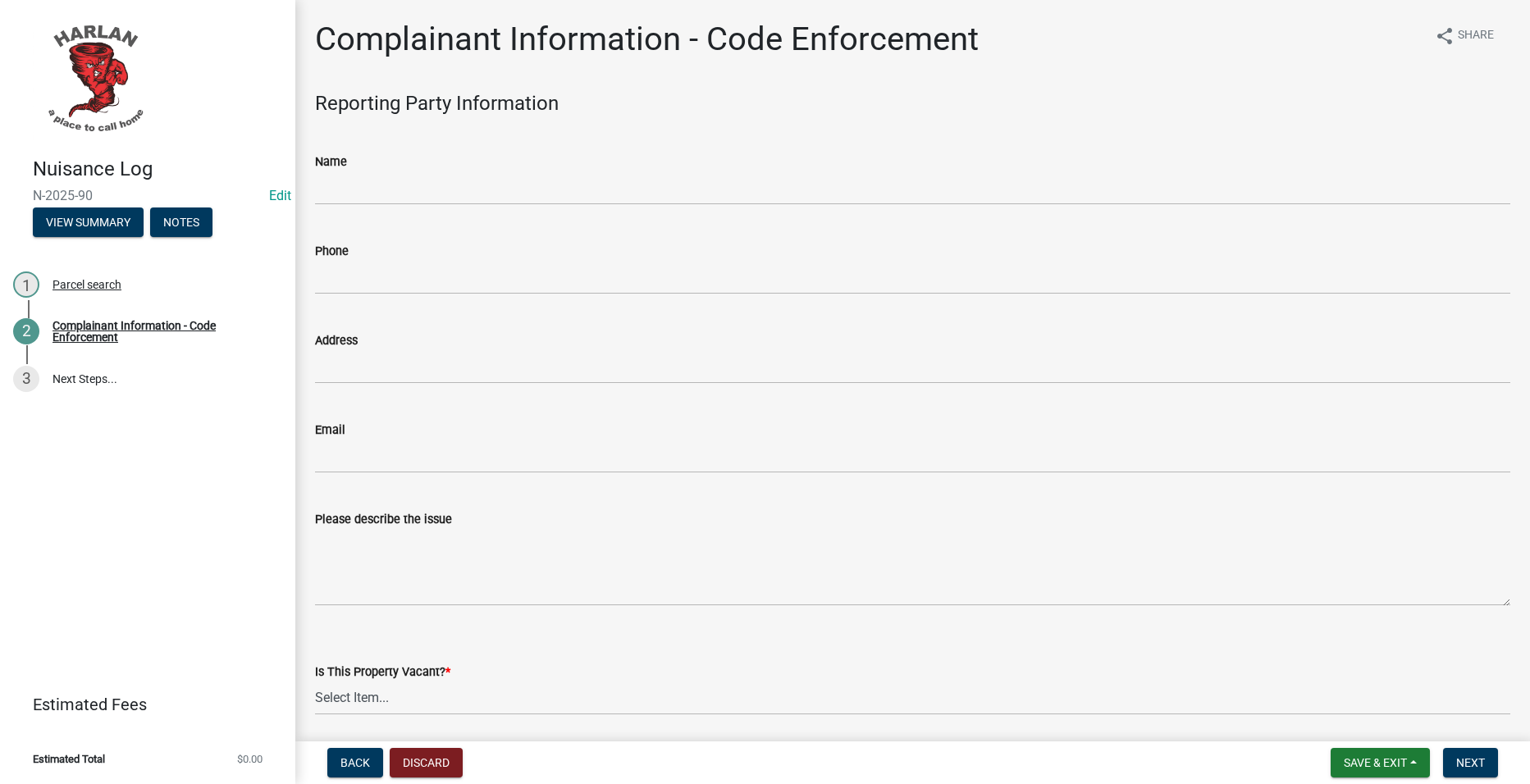
scroll to position [246, 0]
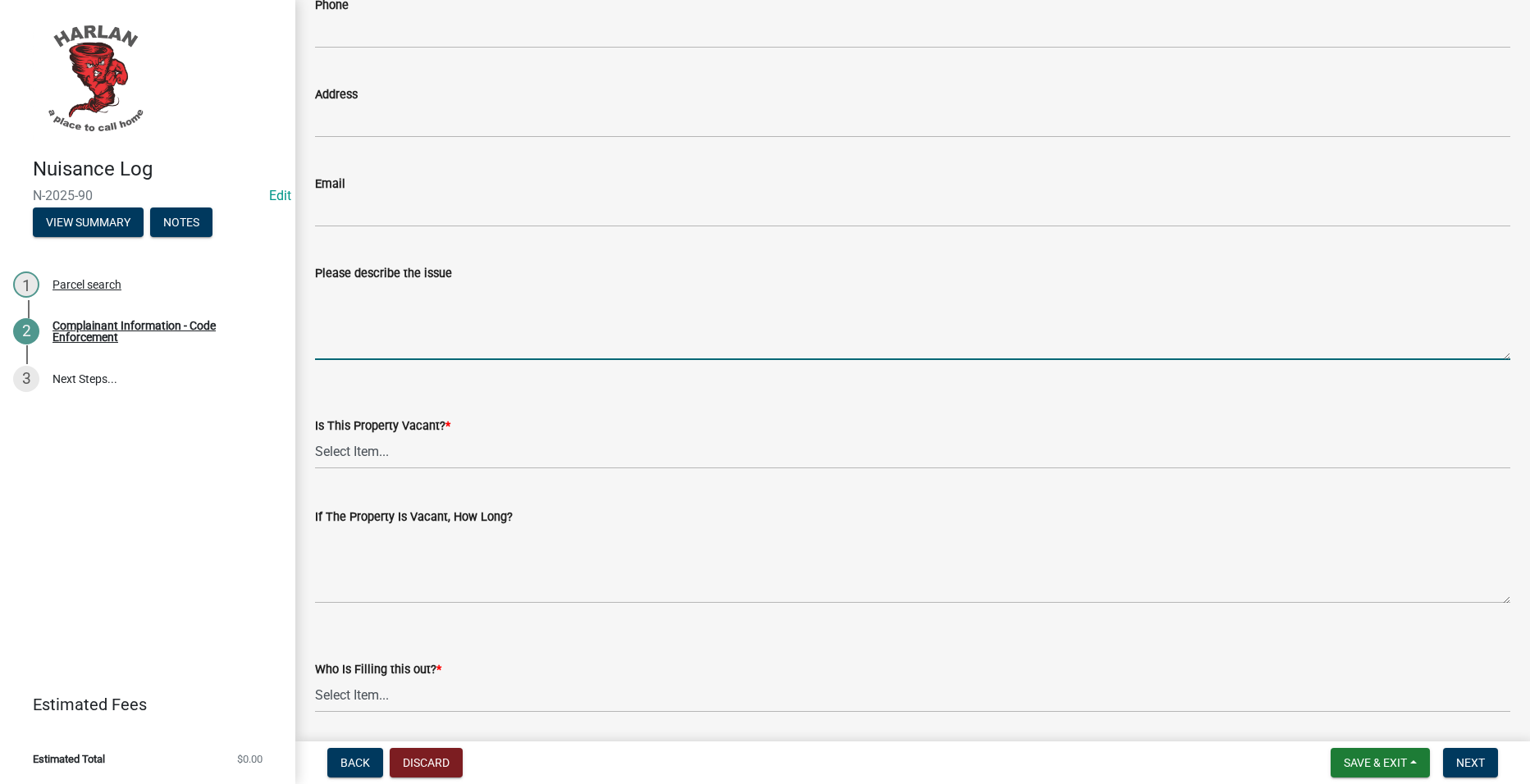
click at [486, 326] on textarea "Please describe the issue" at bounding box center [913, 321] width 1195 height 77
type textarea "Illegal dumping at the city dump."
click at [419, 451] on select "Select Item... Yes No Unsure" at bounding box center [913, 452] width 1195 height 34
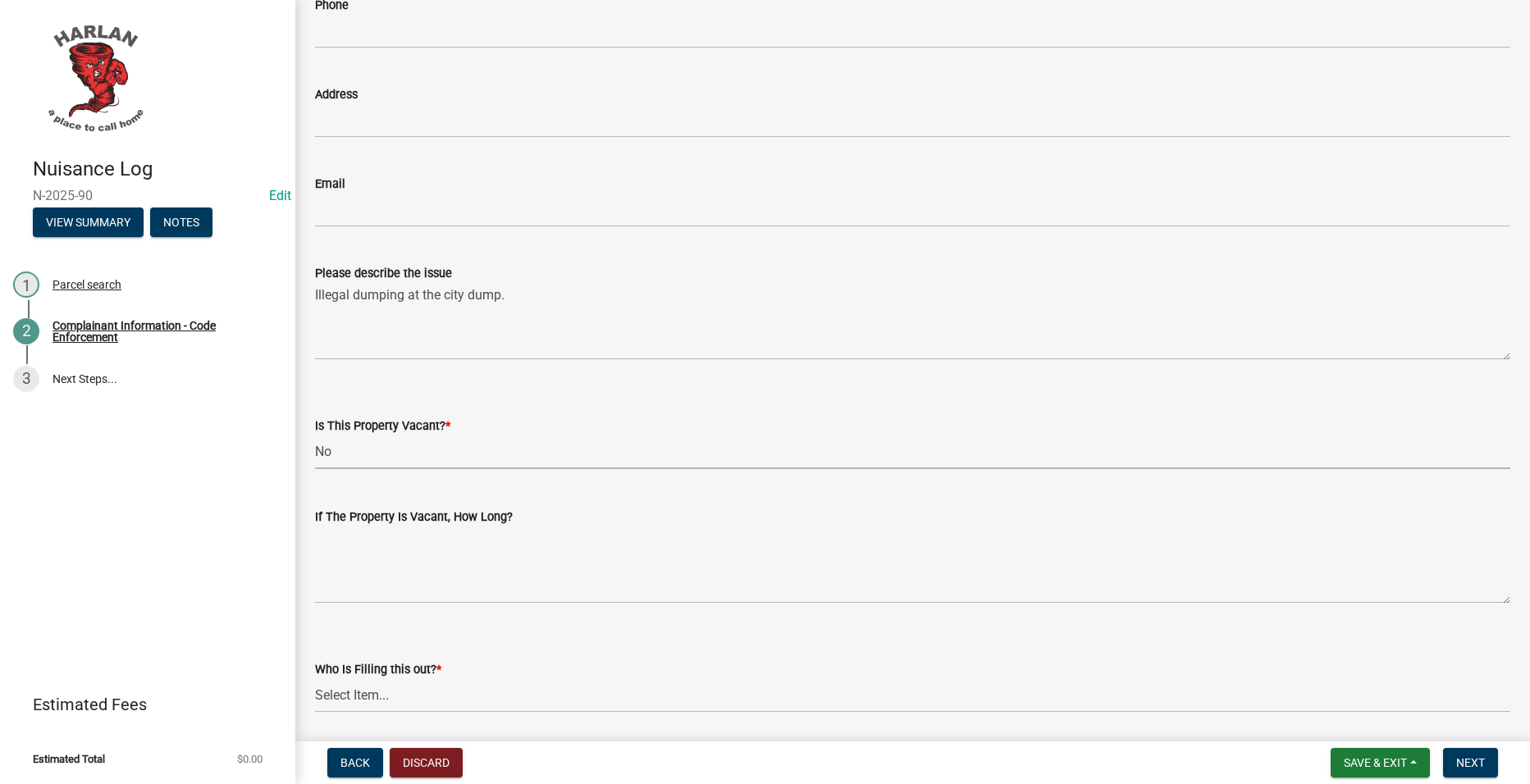
click at [315, 435] on select "Select Item... Yes No Unsure" at bounding box center [913, 452] width 1195 height 34
select select "2b031967-1898-484b-be92-fd9252f4726f"
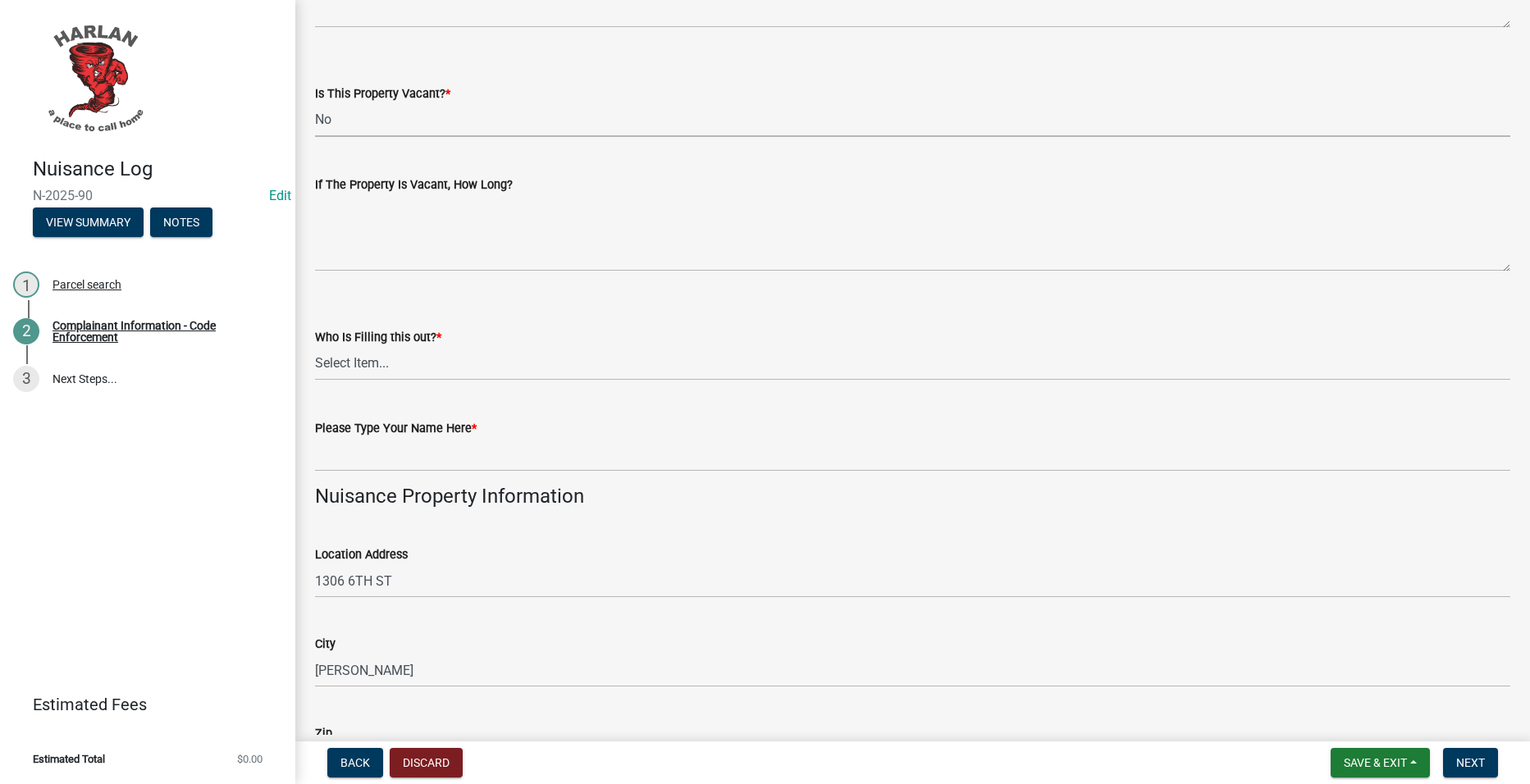
scroll to position [656, 0]
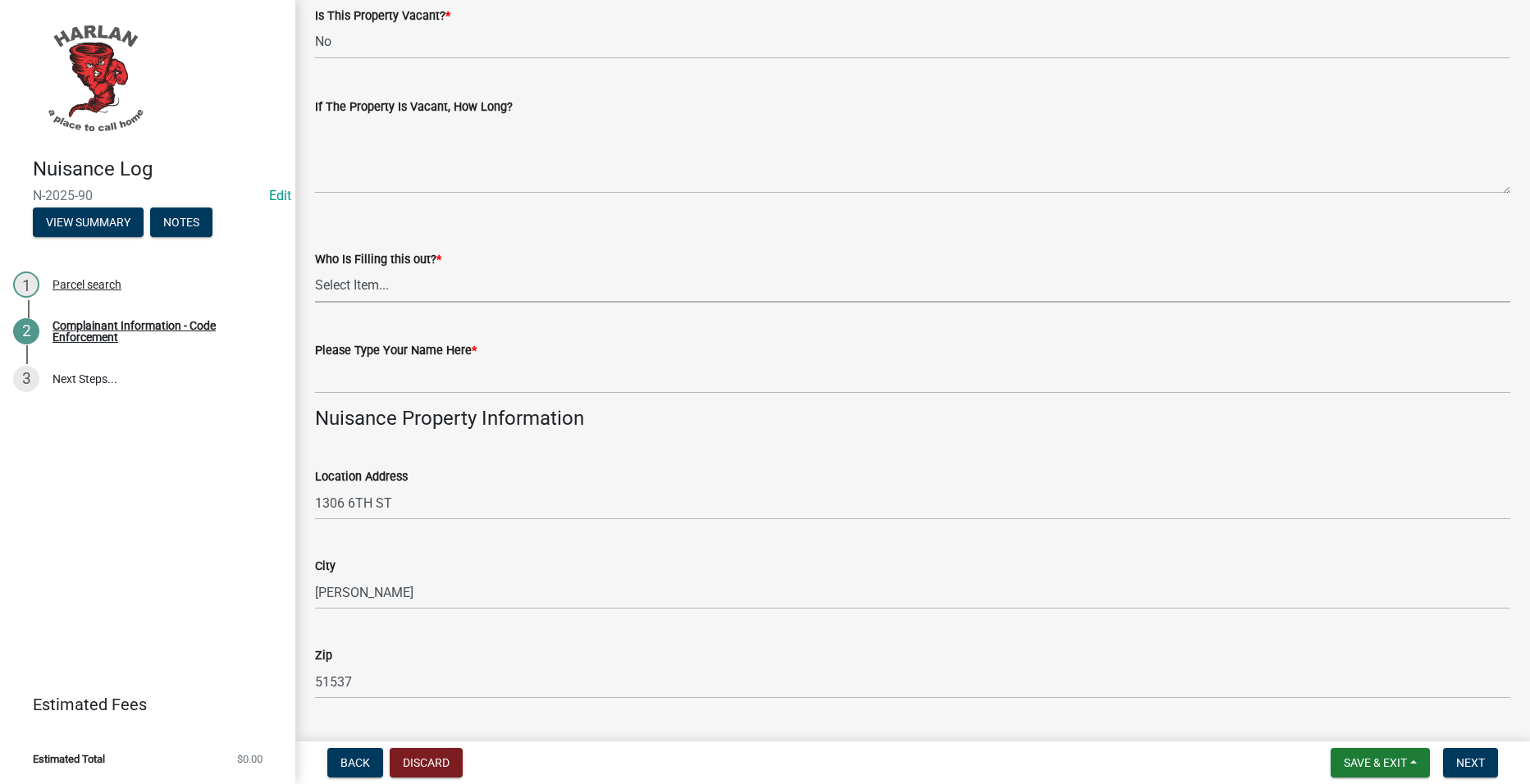
drag, startPoint x: 441, startPoint y: 280, endPoint x: 438, endPoint y: 292, distance: 12.4
click at [441, 280] on select "Select Item... City Hall 83-25" at bounding box center [913, 286] width 1195 height 34
click at [315, 270] on select "Select Item... City Hall 83-25" at bounding box center [913, 286] width 1195 height 34
select select "c036b1b8-0d0a-4718-af47-3855d29bc181"
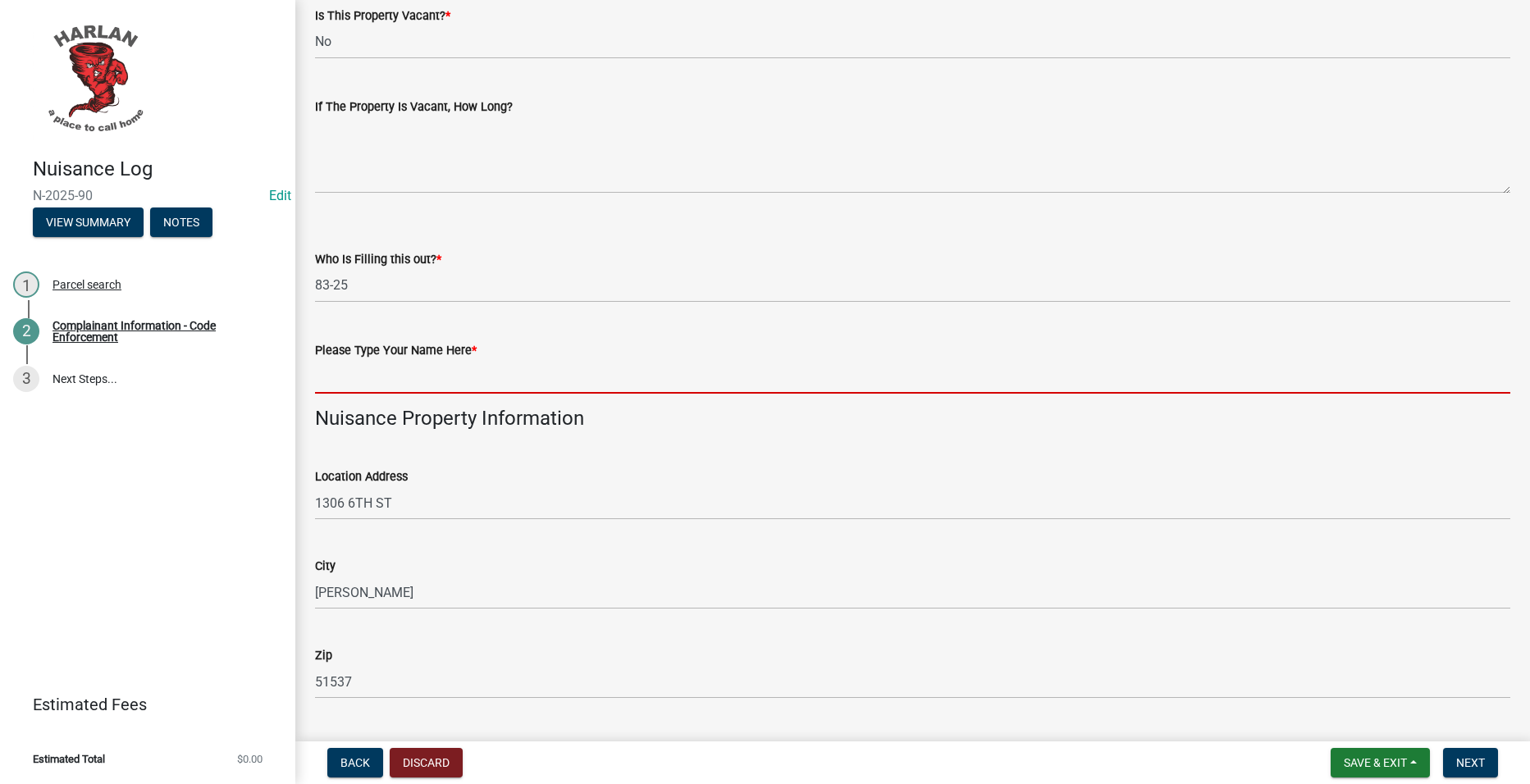
click at [401, 365] on input "Please Type Your Name Here *" at bounding box center [913, 377] width 1195 height 34
type input "8325"
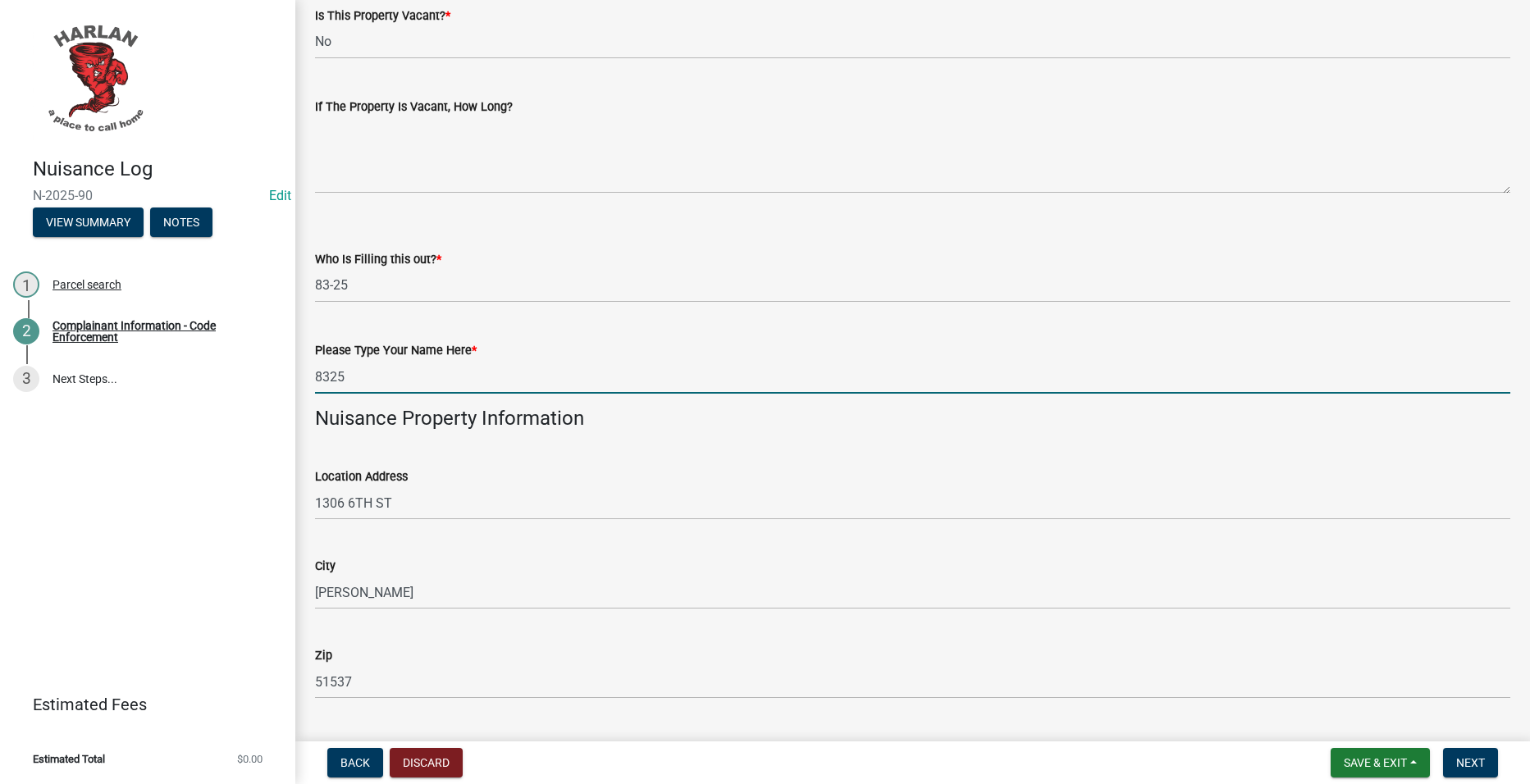
type input "Neighbor"
type input "Tenant"
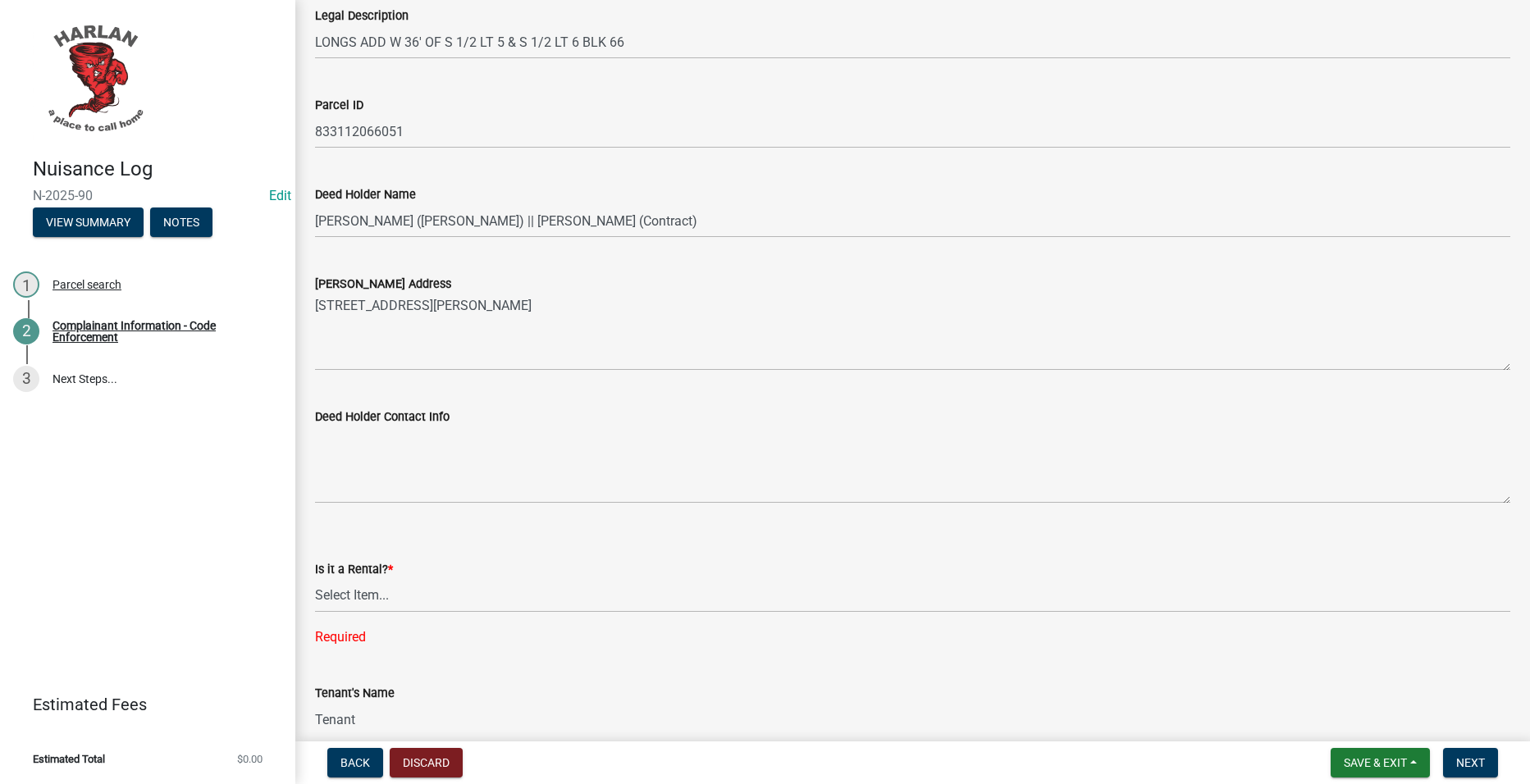
scroll to position [1559, 0]
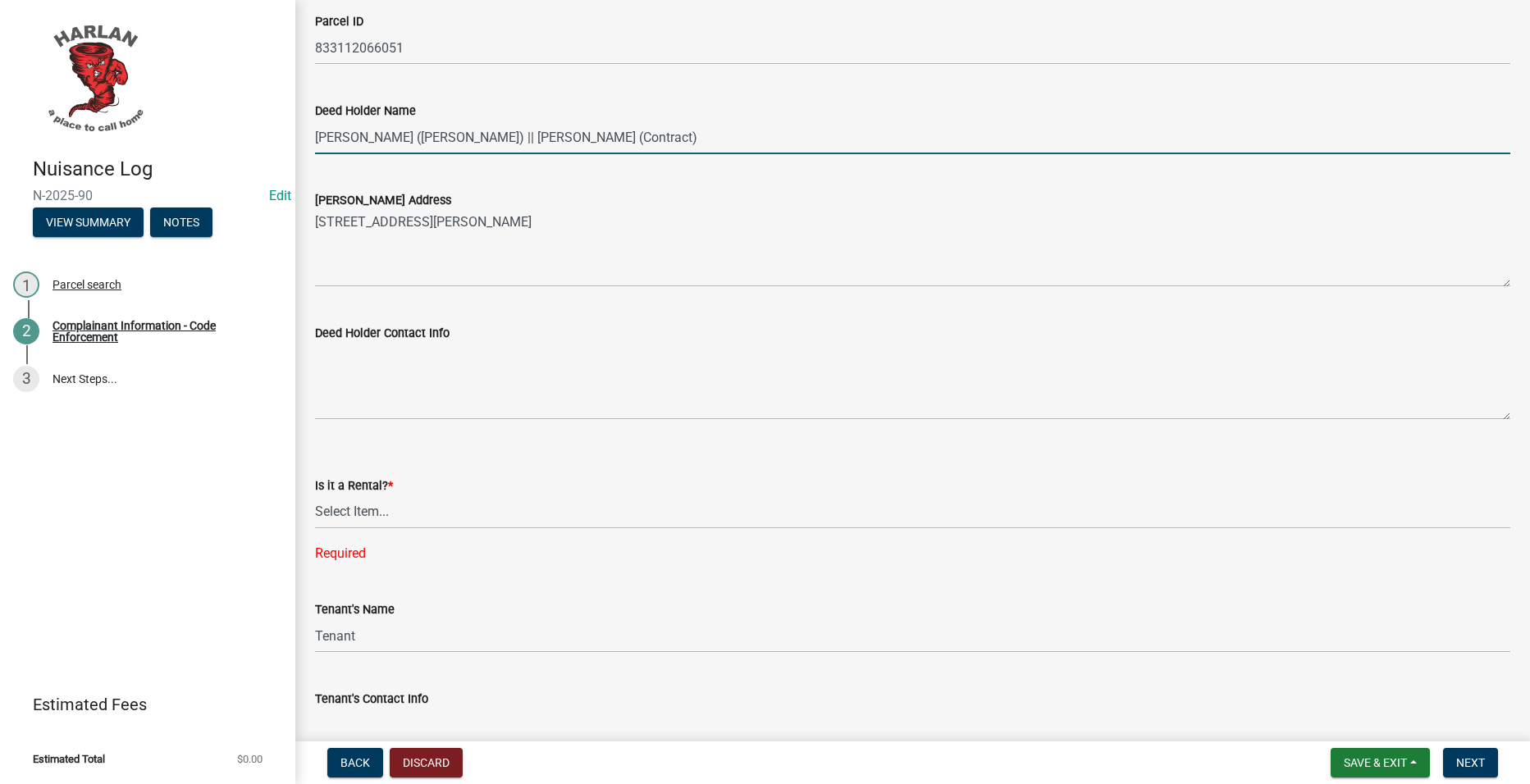
drag, startPoint x: 656, startPoint y: 134, endPoint x: 479, endPoint y: 137, distance: 177.0
click at [479, 137] on input "ALLEN, PHYLLIS M (Deed) || ALLEN, BRANDON (Contract)" at bounding box center [913, 138] width 1195 height 34
type input "ALLEN, PHYLLIS M (Deed) ||"
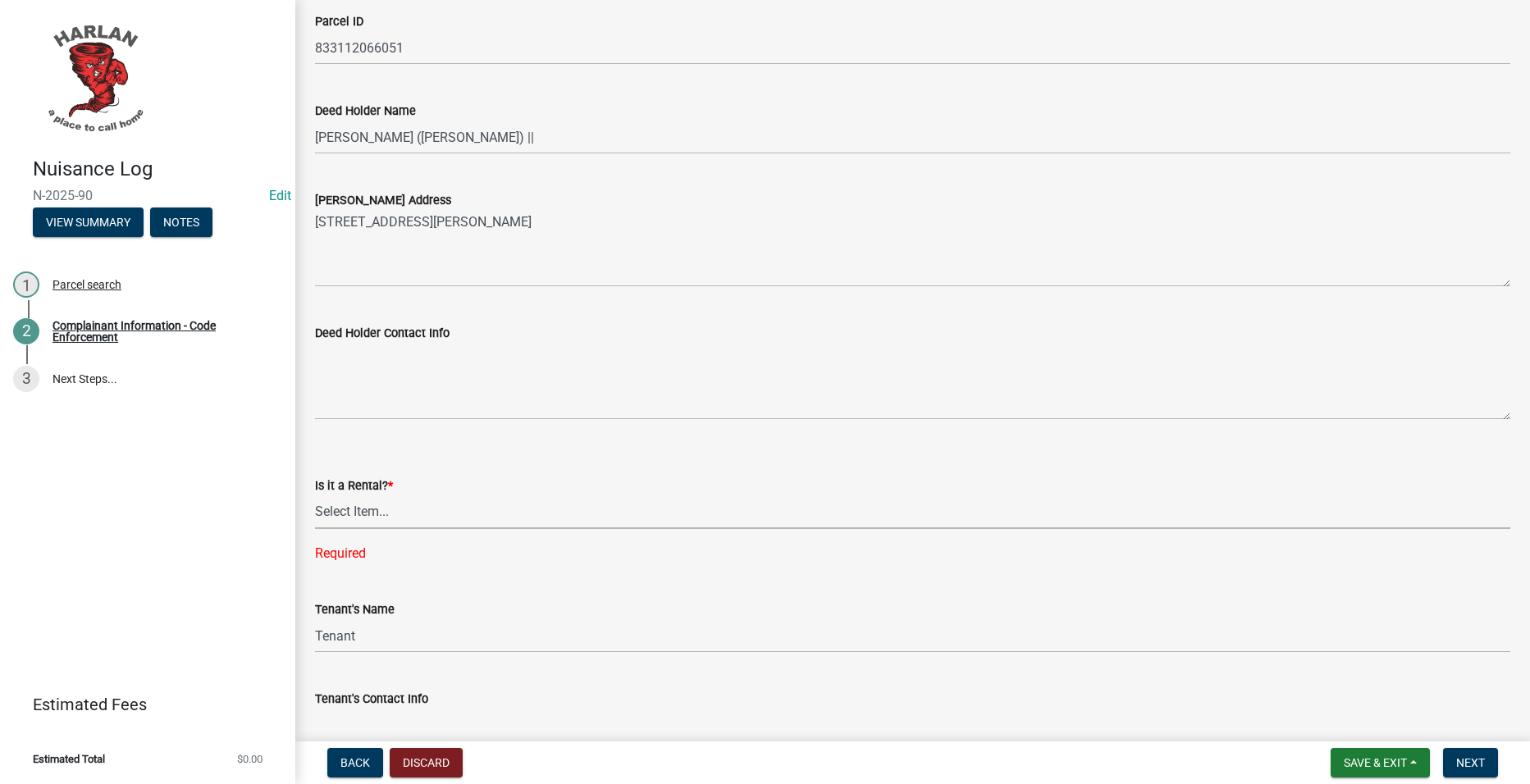
drag, startPoint x: 420, startPoint y: 506, endPoint x: 407, endPoint y: 526, distance: 23.9
click at [420, 506] on select "Select Item... Yes No" at bounding box center [913, 513] width 1195 height 34
click at [315, 496] on select "Select Item... Yes No" at bounding box center [913, 513] width 1195 height 34
select select "d0241054-40f9-4b9b-84ae-c36b80326f00"
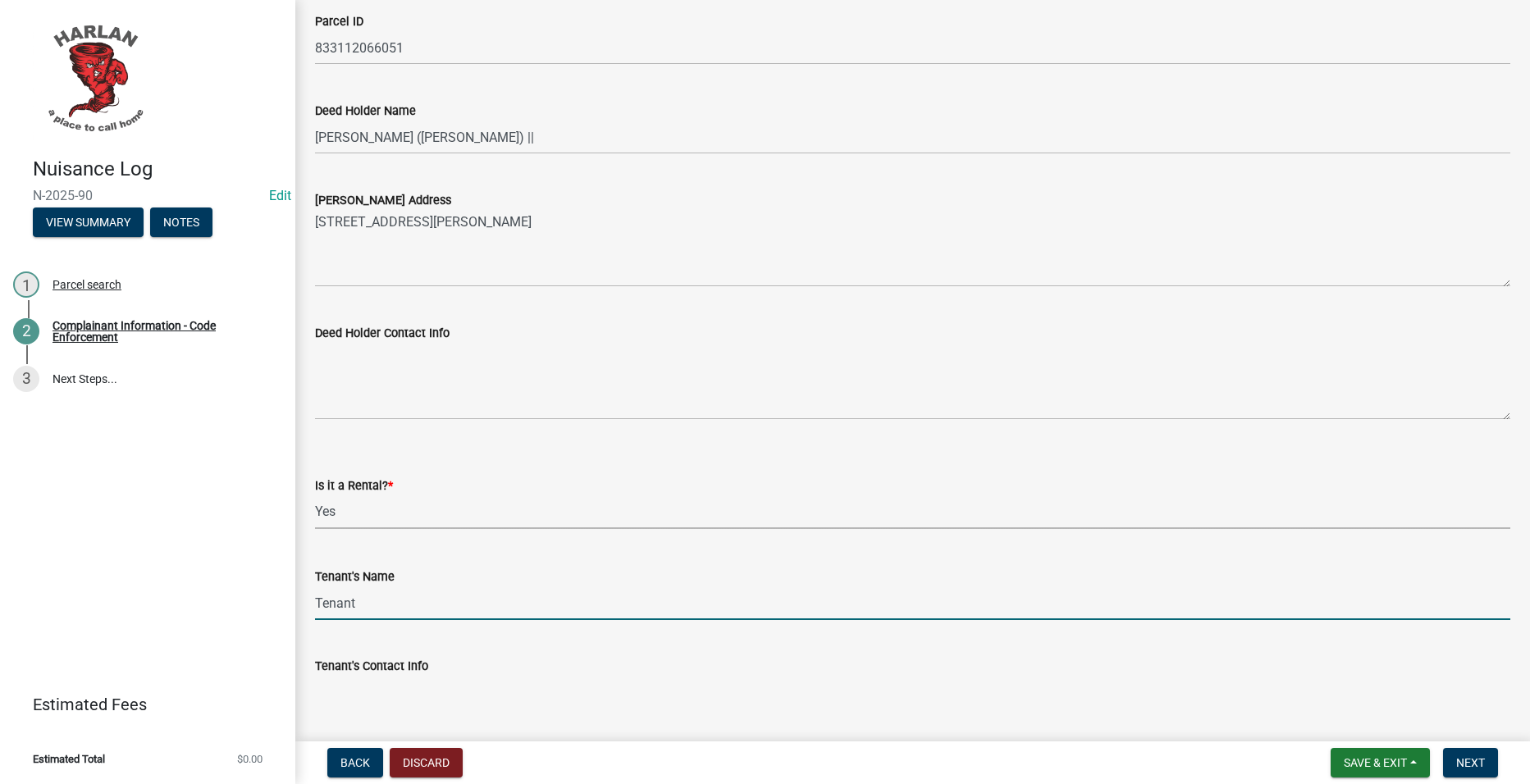
click at [381, 600] on input "Tenant" at bounding box center [913, 603] width 1195 height 34
paste input "ALLEN, BRANDON (Contract)"
type input "ALLEN, BRANDON (Contract)"
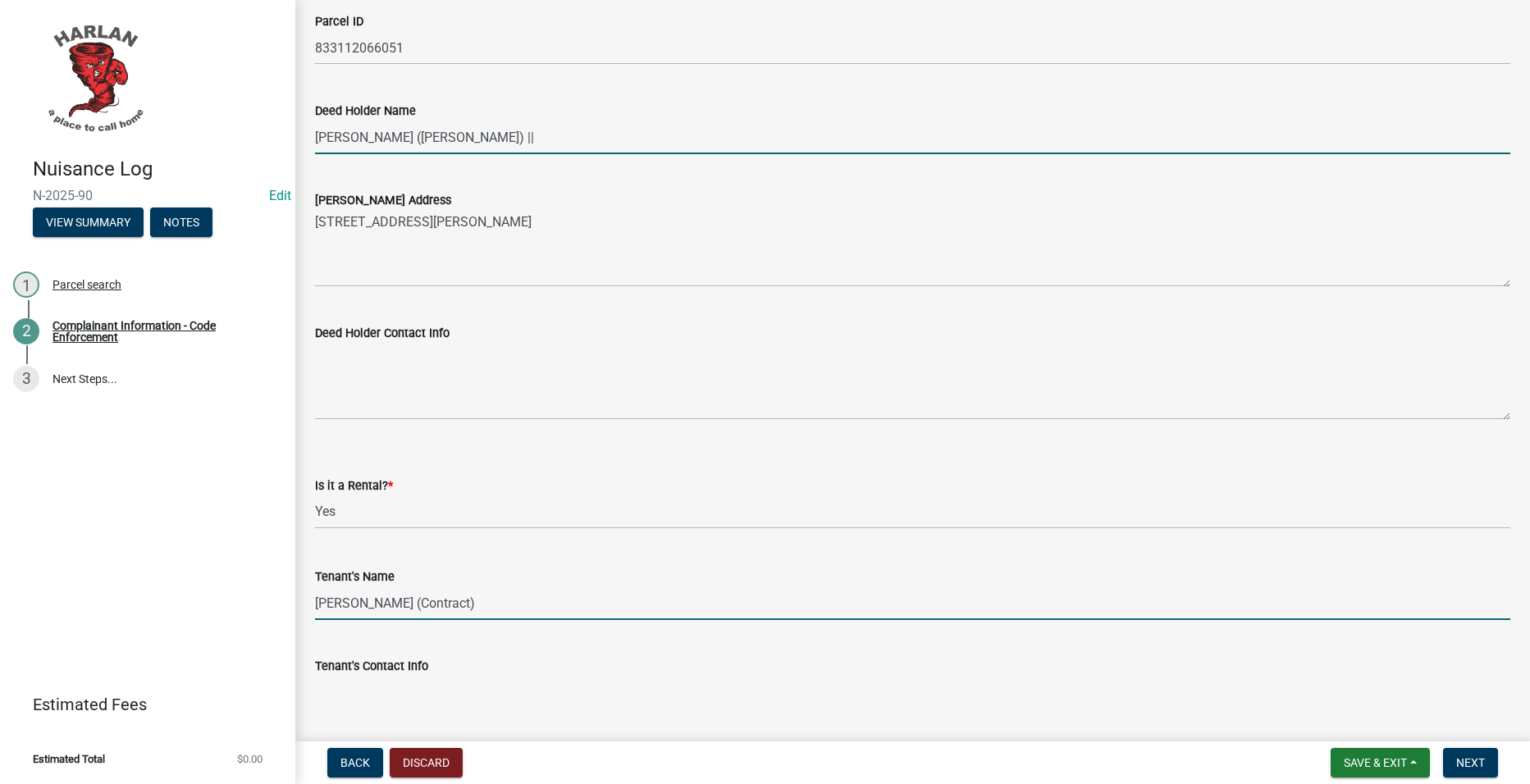
click at [495, 144] on input "ALLEN, PHYLLIS M (Deed) ||" at bounding box center [913, 138] width 1195 height 34
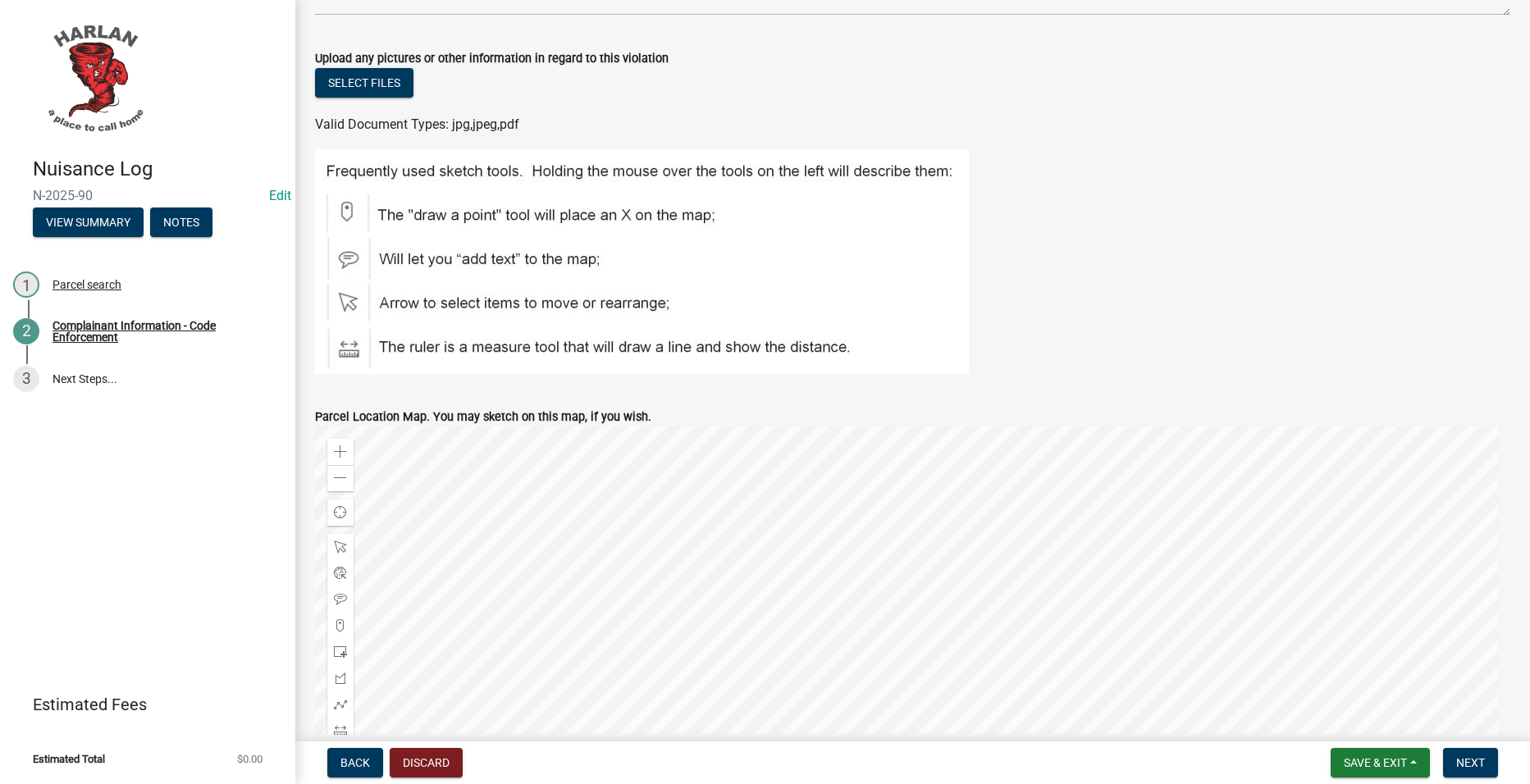
scroll to position [2542, 0]
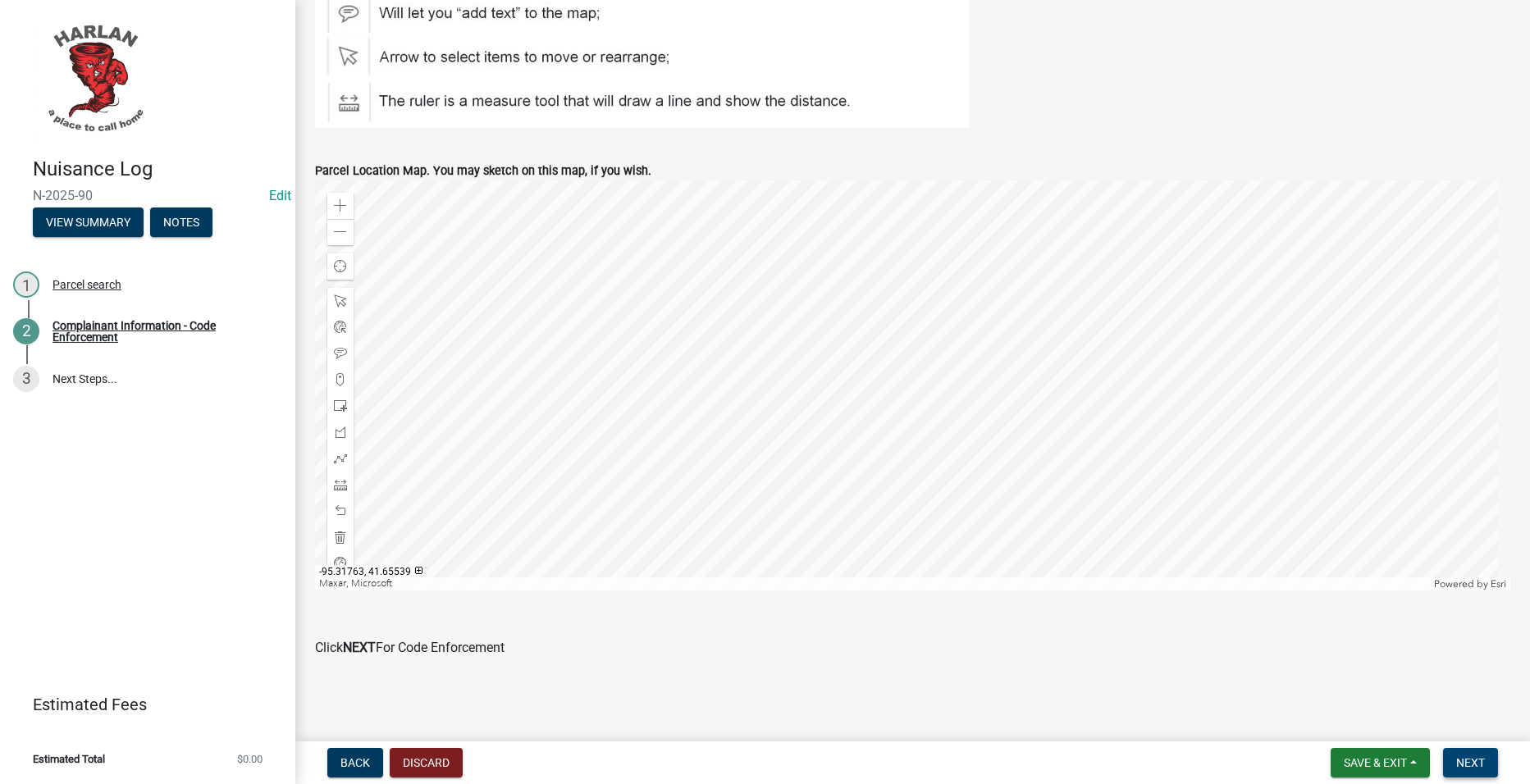
type input "ALLEN, PHYLLIS M (Deed)"
click at [1486, 765] on span "Next" at bounding box center [1471, 763] width 28 height 13
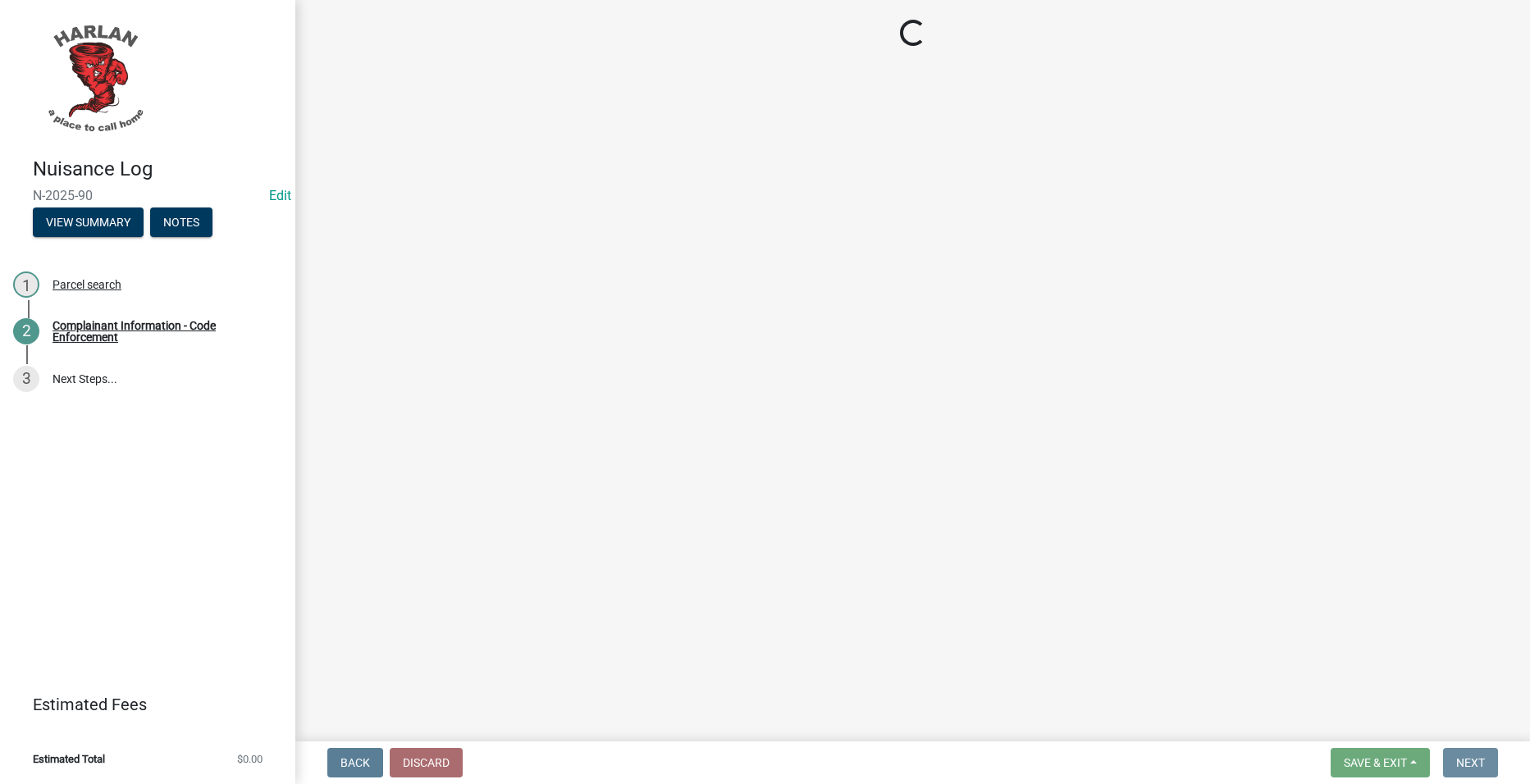
scroll to position [0, 0]
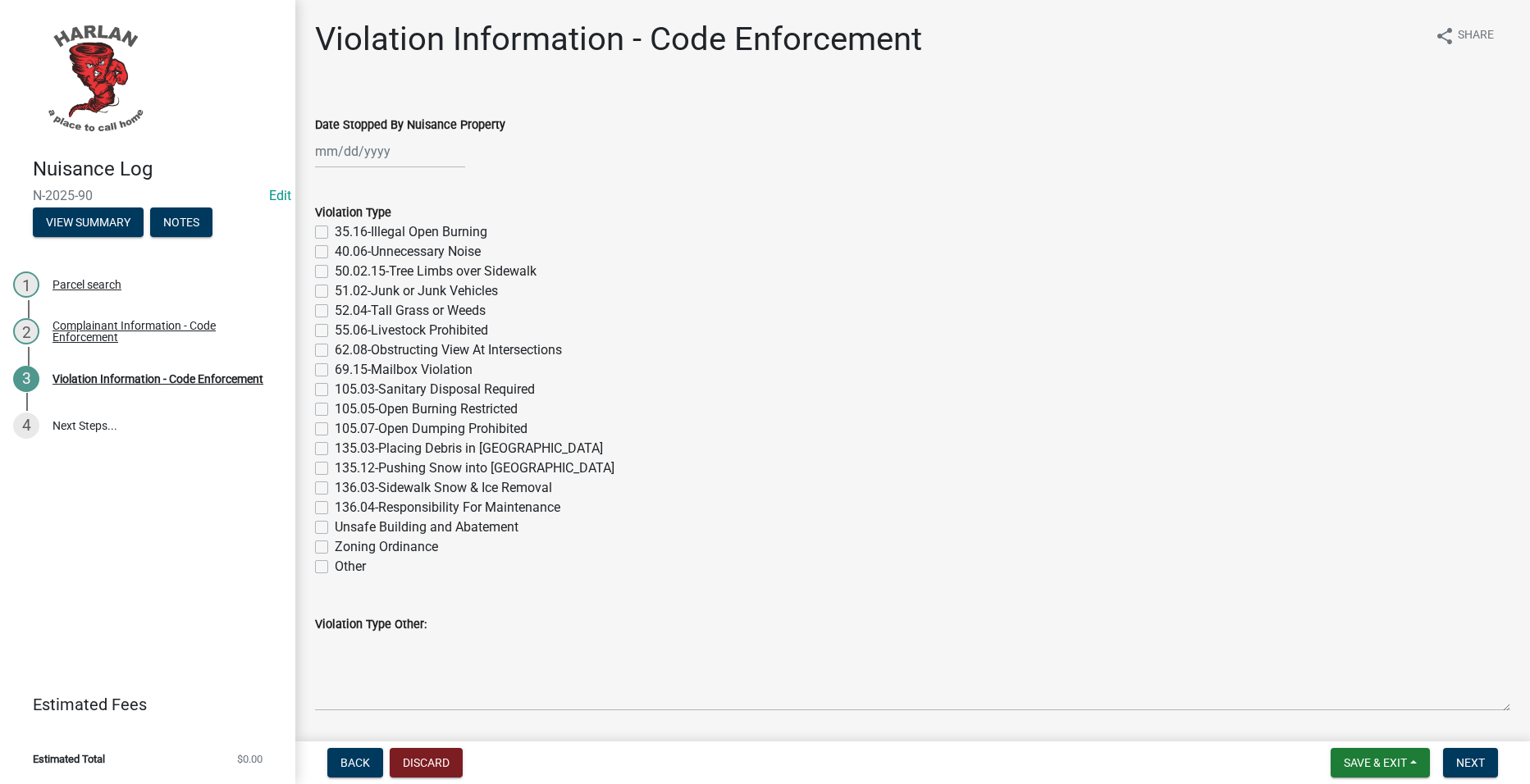
select select "9"
select select "2025"
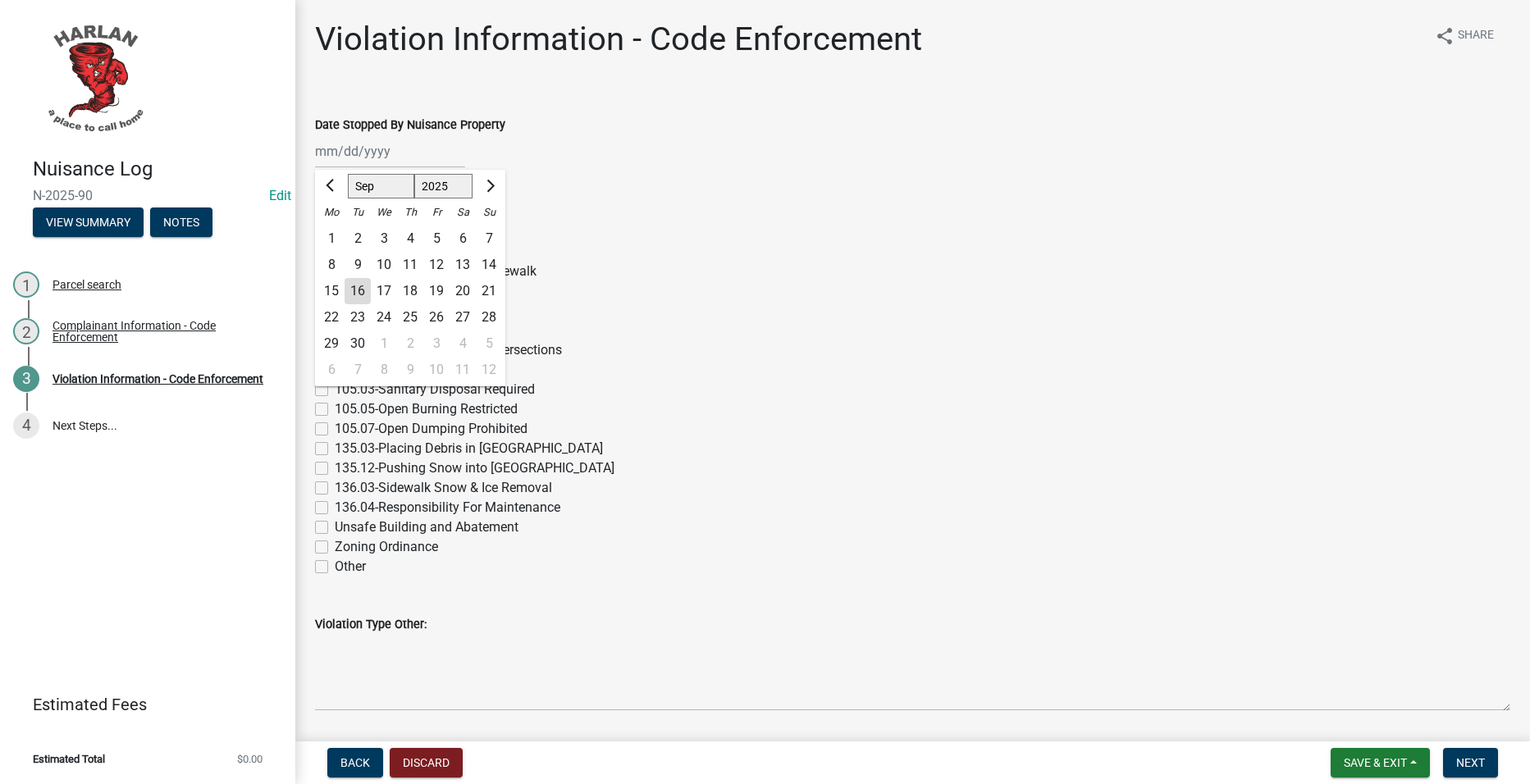
click at [451, 151] on div "Jan Feb Mar Apr May Jun Jul Aug Sep Oct Nov Dec 1525 1526 1527 1528 1529 1530 1…" at bounding box center [389, 152] width 150 height 34
click at [352, 287] on div "16" at bounding box center [358, 291] width 26 height 26
type input "[DATE]"
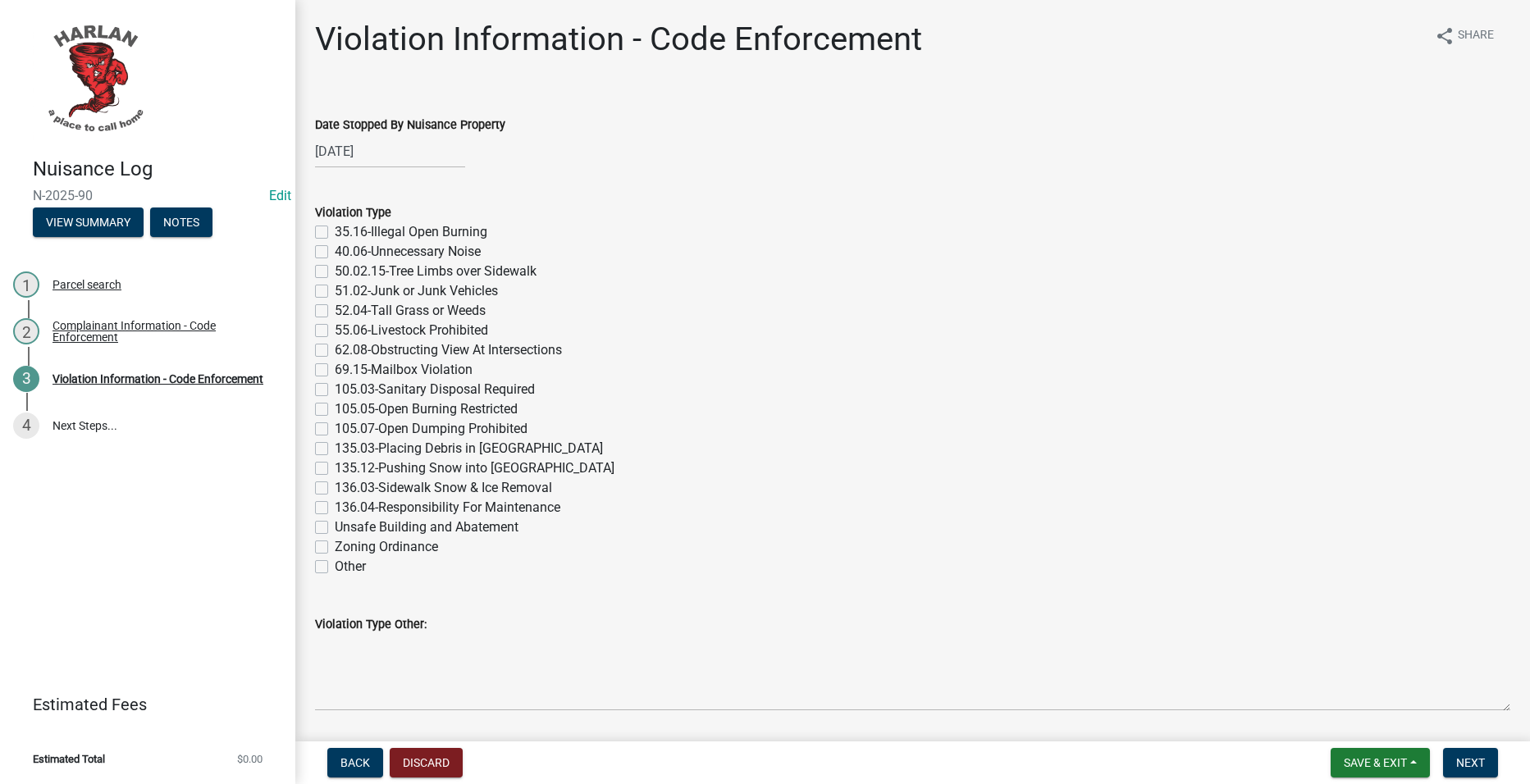
click at [761, 369] on div "69.15-Mailbox Violation" at bounding box center [913, 369] width 1195 height 20
click at [482, 419] on label "105.07-Open Dumping Prohibited" at bounding box center [431, 429] width 193 height 20
click at [345, 419] on input "105.07-Open Dumping Prohibited" at bounding box center [339, 424] width 10 height 10
checkbox input "true"
checkbox input "false"
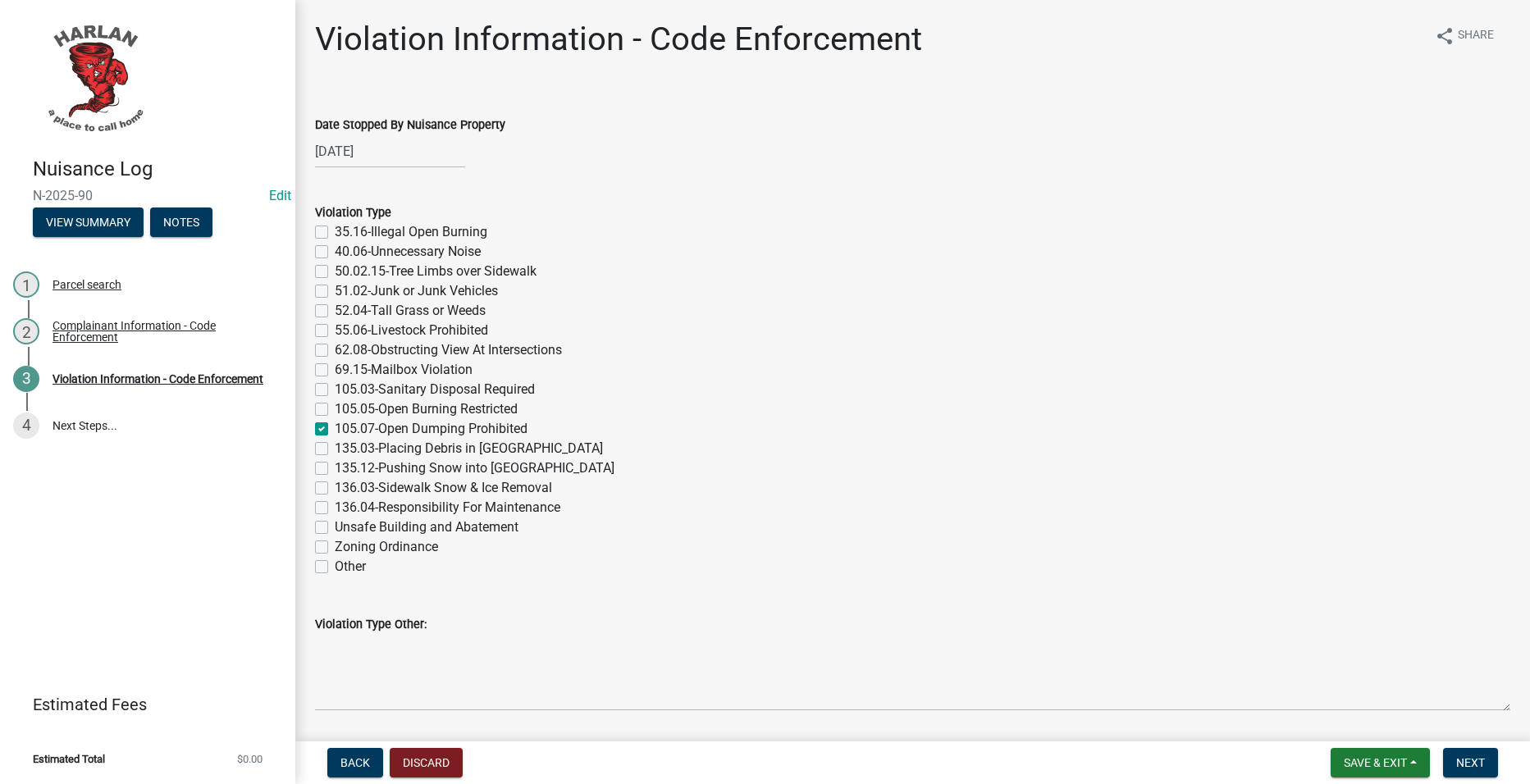
checkbox input "false"
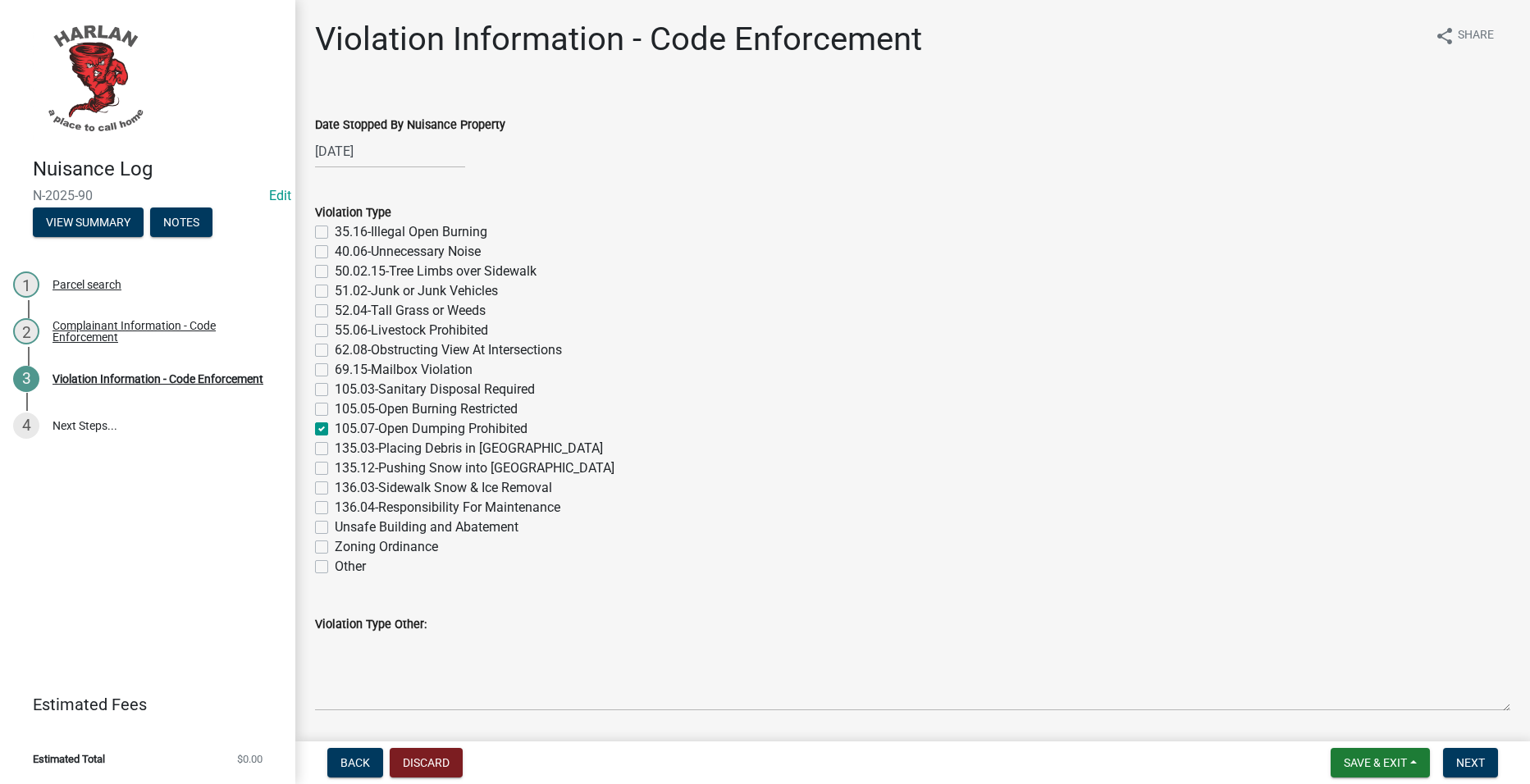
checkbox input "false"
checkbox input "true"
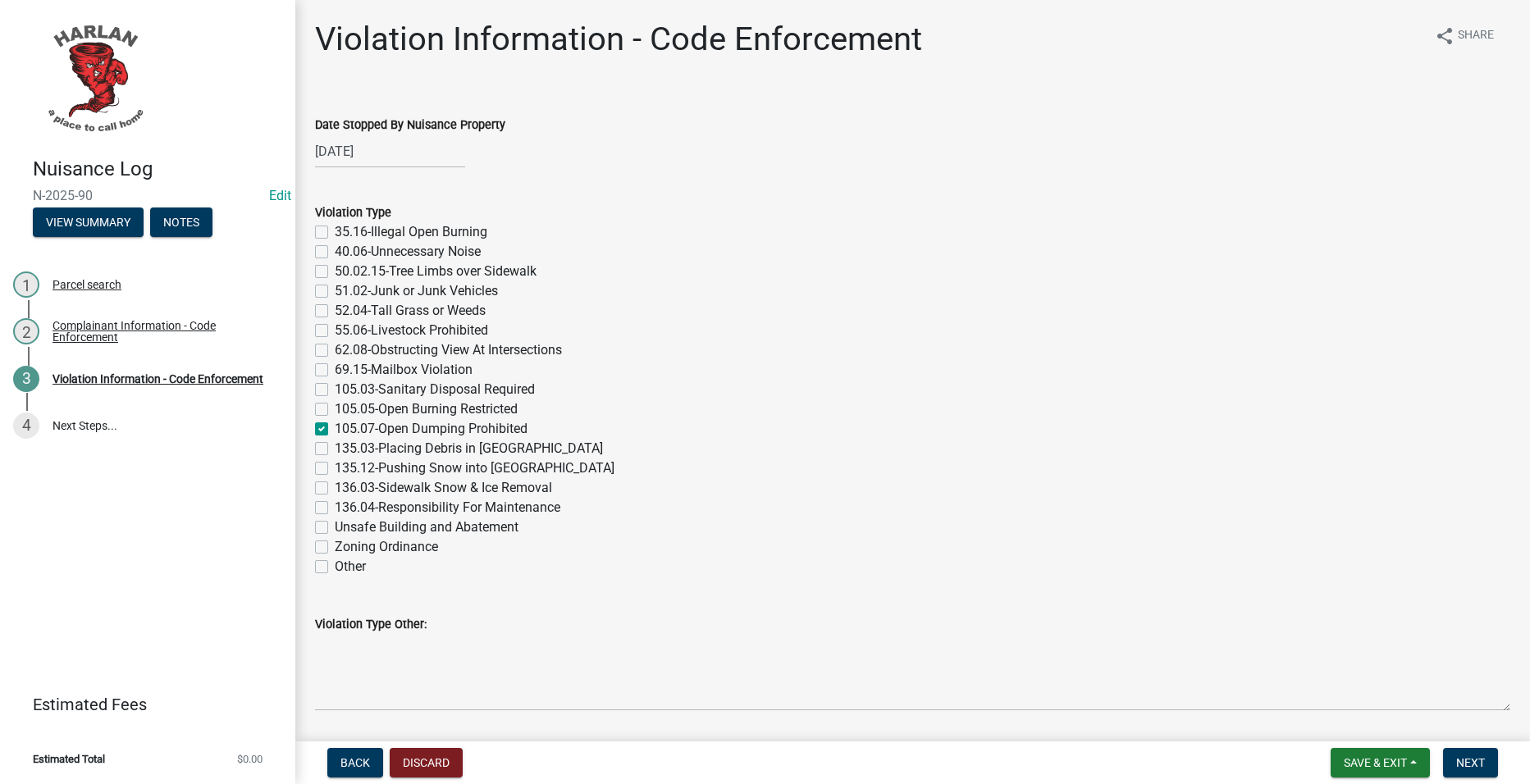
checkbox input "false"
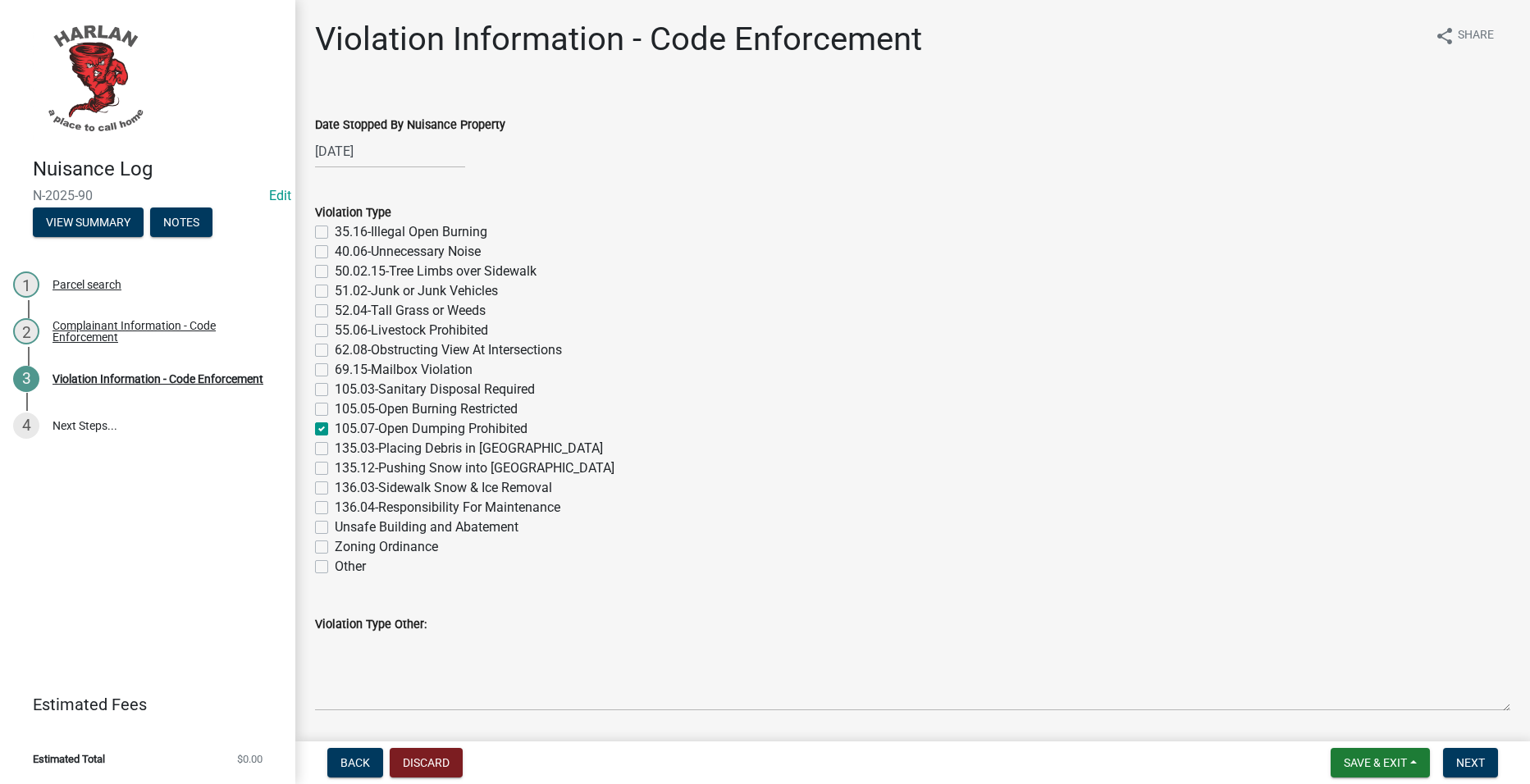
checkbox input "false"
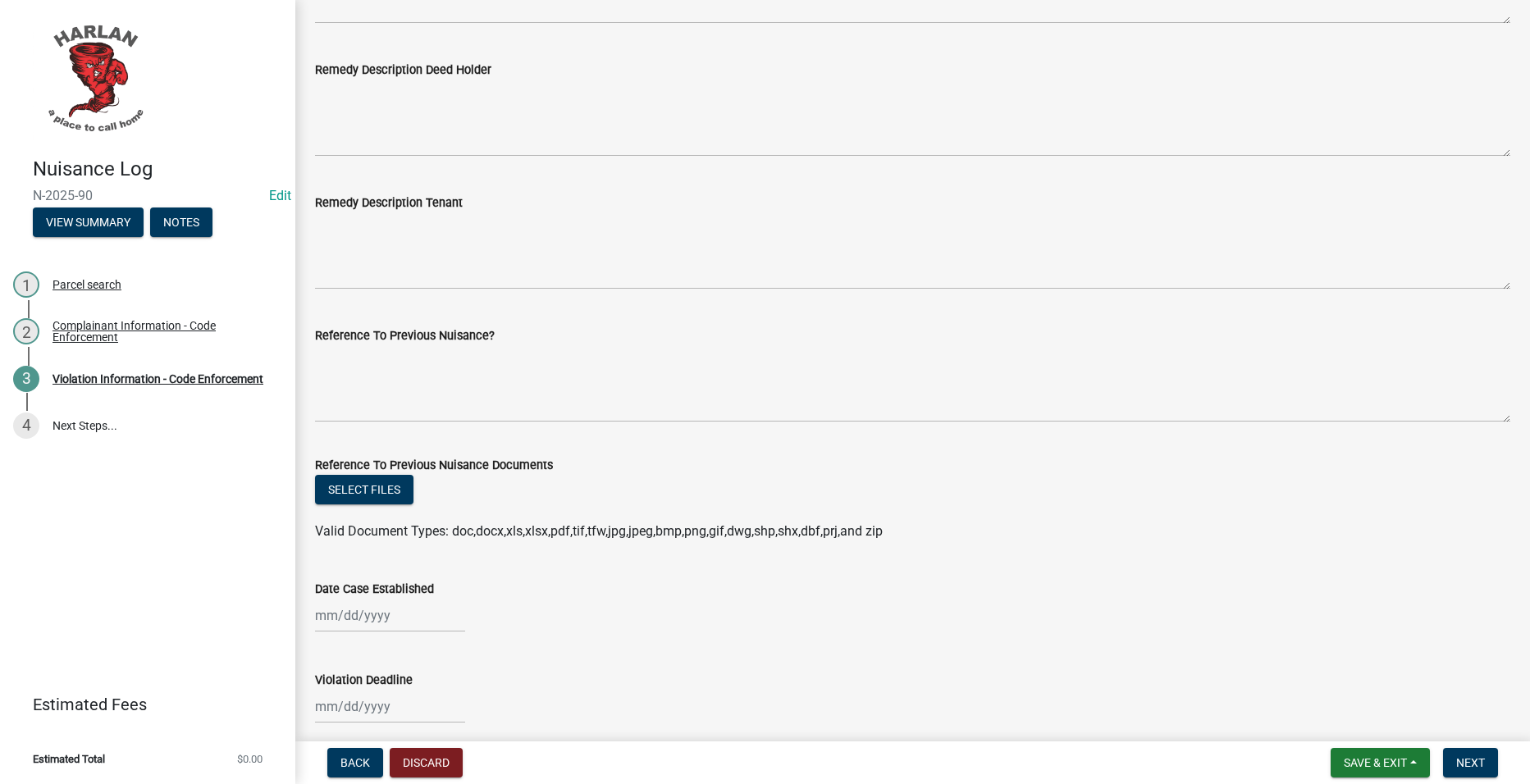
scroll to position [656, 0]
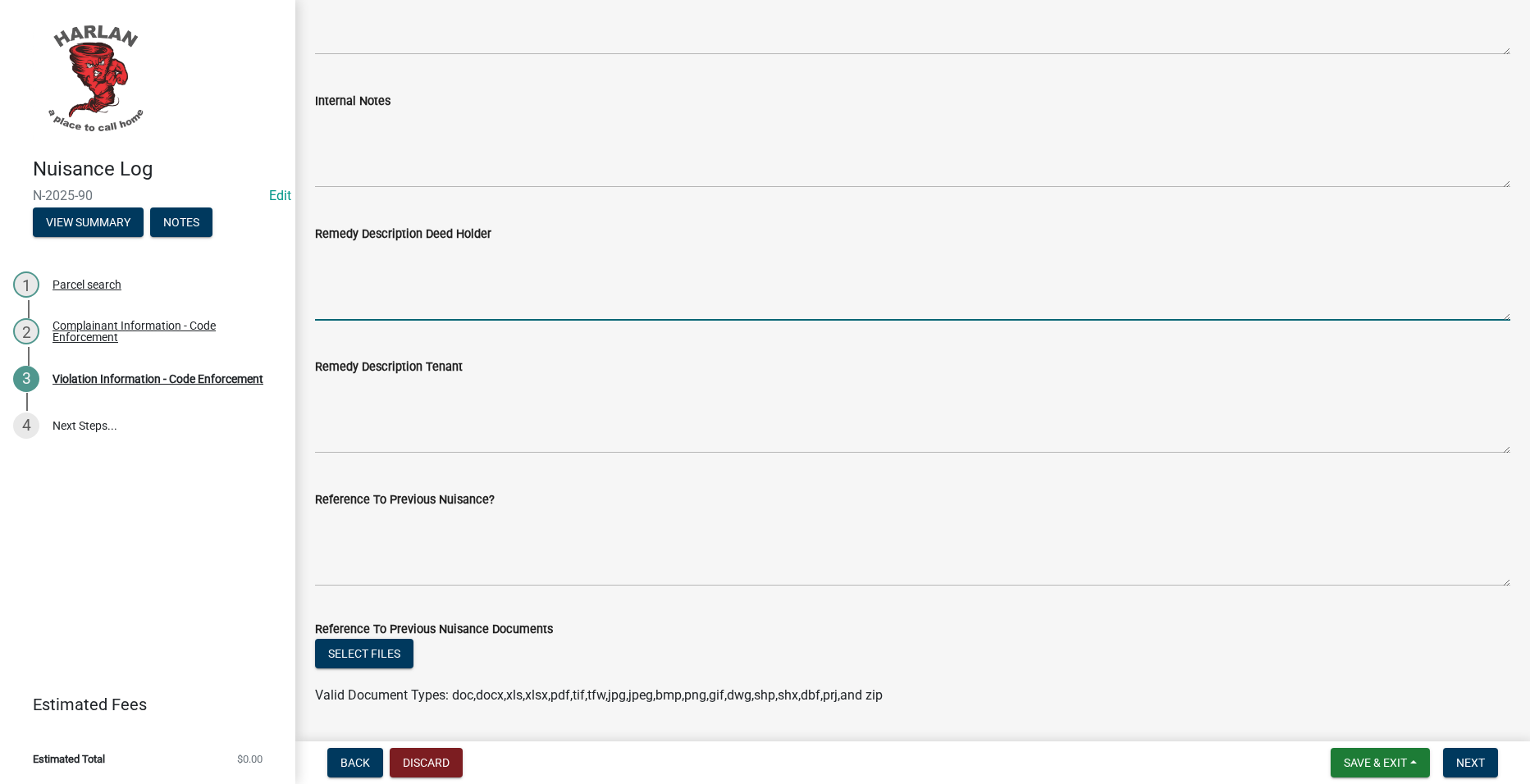
click at [554, 267] on textarea "Remedy Description Deed Holder" at bounding box center [913, 283] width 1195 height 77
paste textarea "This letter is to inform you that your lawn care business is not permitted to d…"
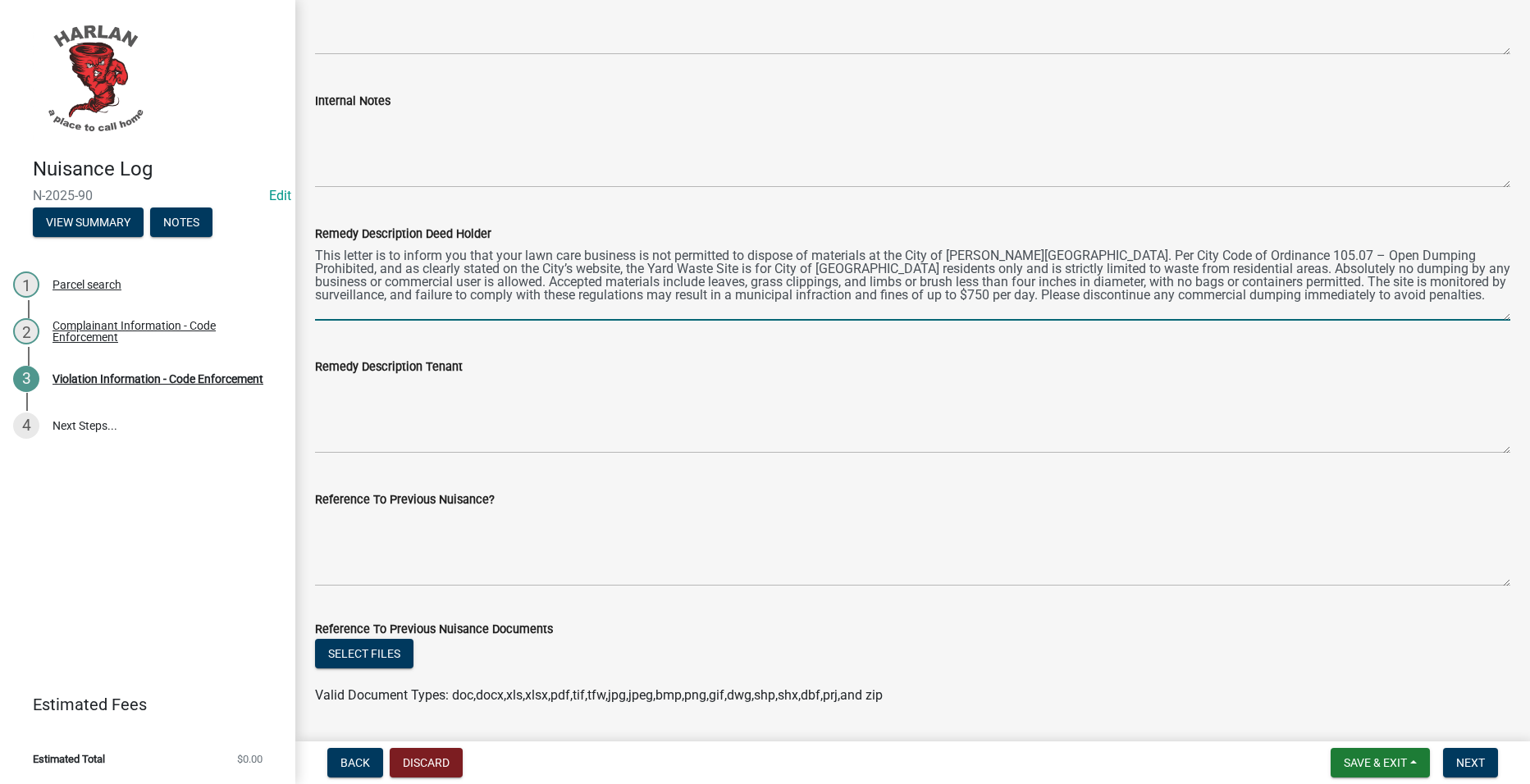
click at [639, 244] on textarea "This letter is to inform you that your lawn care business is not permitted to d…" at bounding box center [913, 283] width 1195 height 77
drag, startPoint x: 315, startPoint y: 251, endPoint x: 1505, endPoint y: 291, distance: 1190.7
click at [1505, 291] on div "Remedy Description Deed Holder This letter is to inform you that your lawn care…" at bounding box center [913, 260] width 1220 height 120
type textarea "This letter is to inform you that your lawn care business "Lawn and Order" is n…"
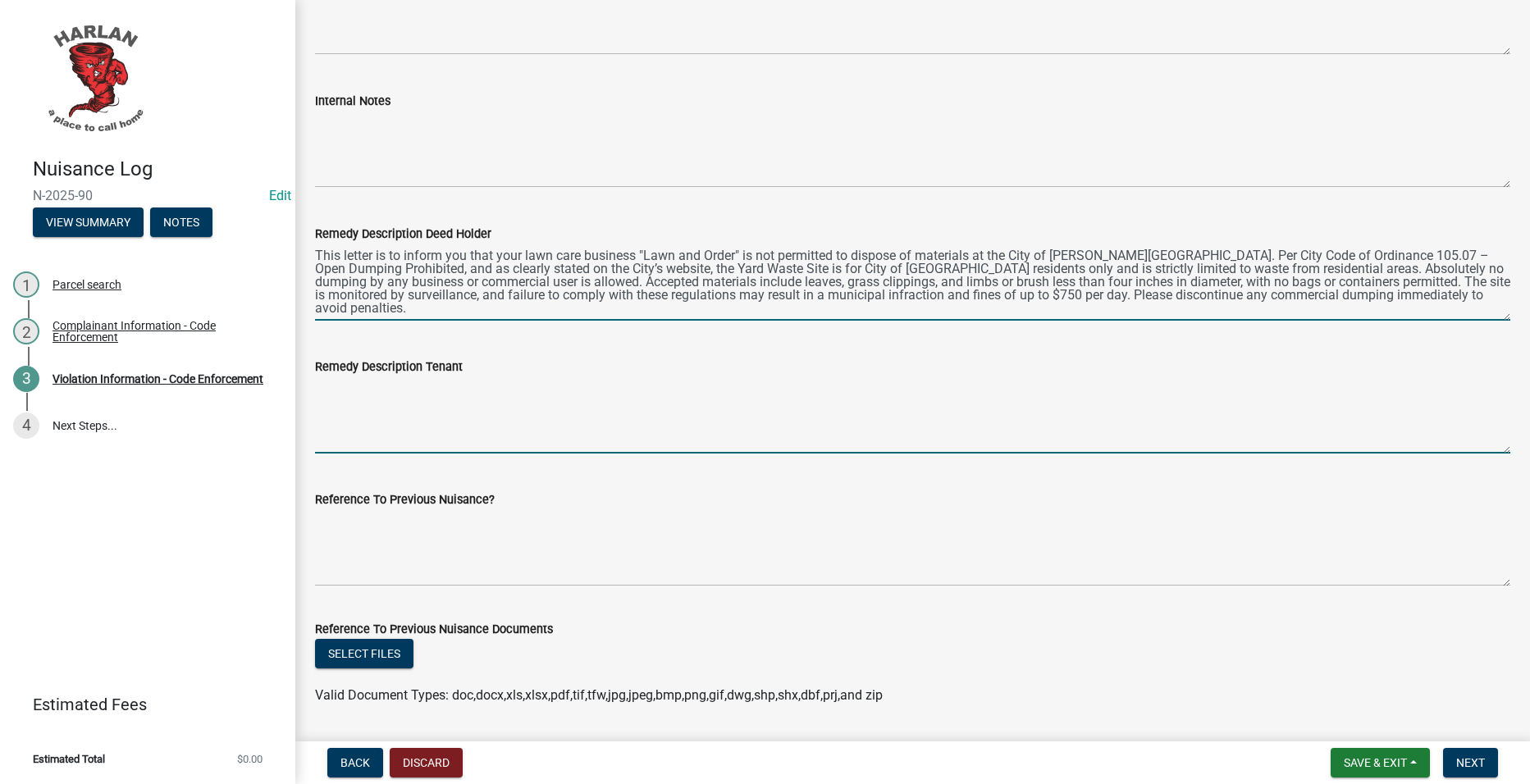
click at [516, 393] on textarea "Remedy Description Tenant" at bounding box center [913, 416] width 1195 height 77
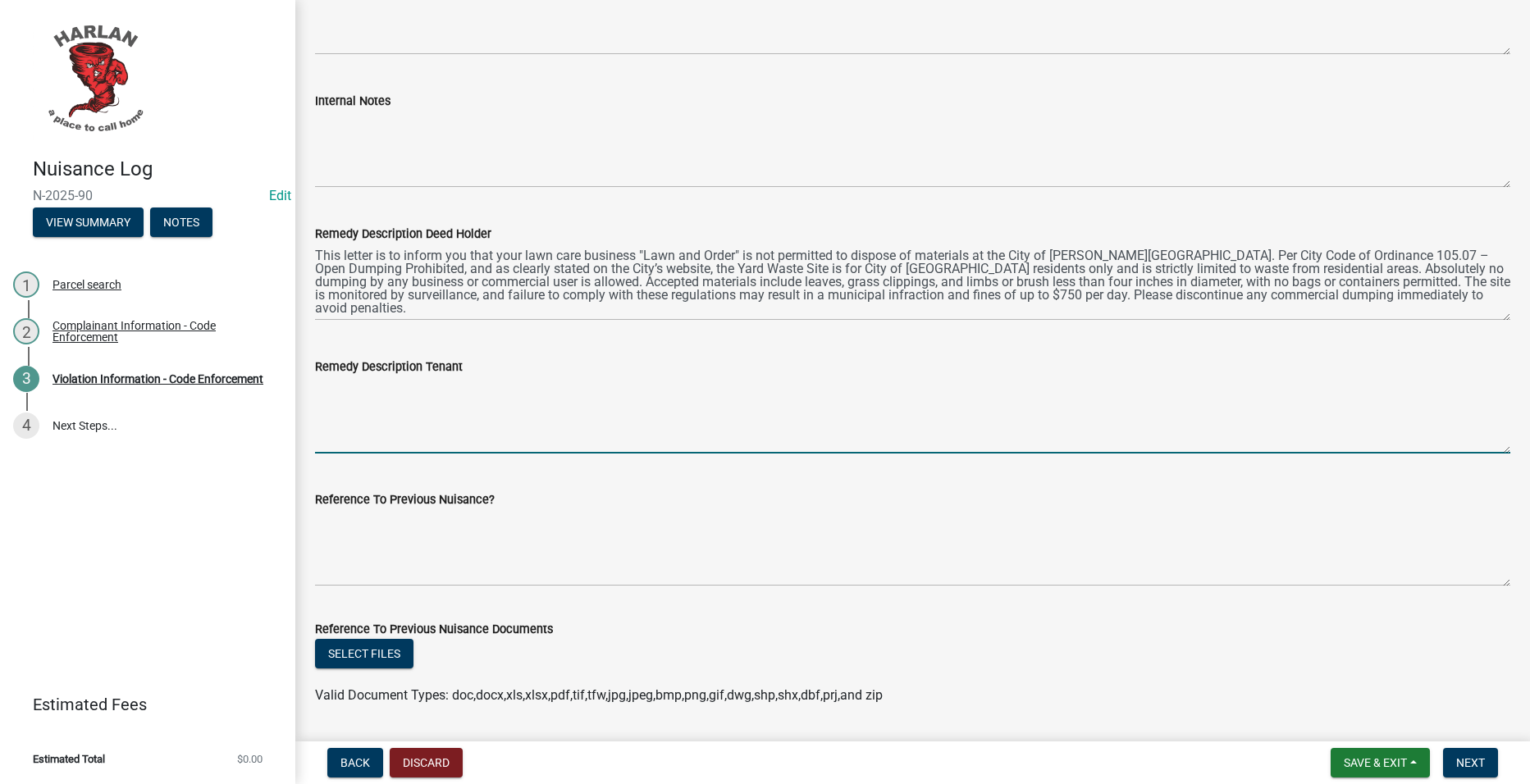
paste textarea "This letter is to inform you that your lawn care business "Lawn and Order" is n…"
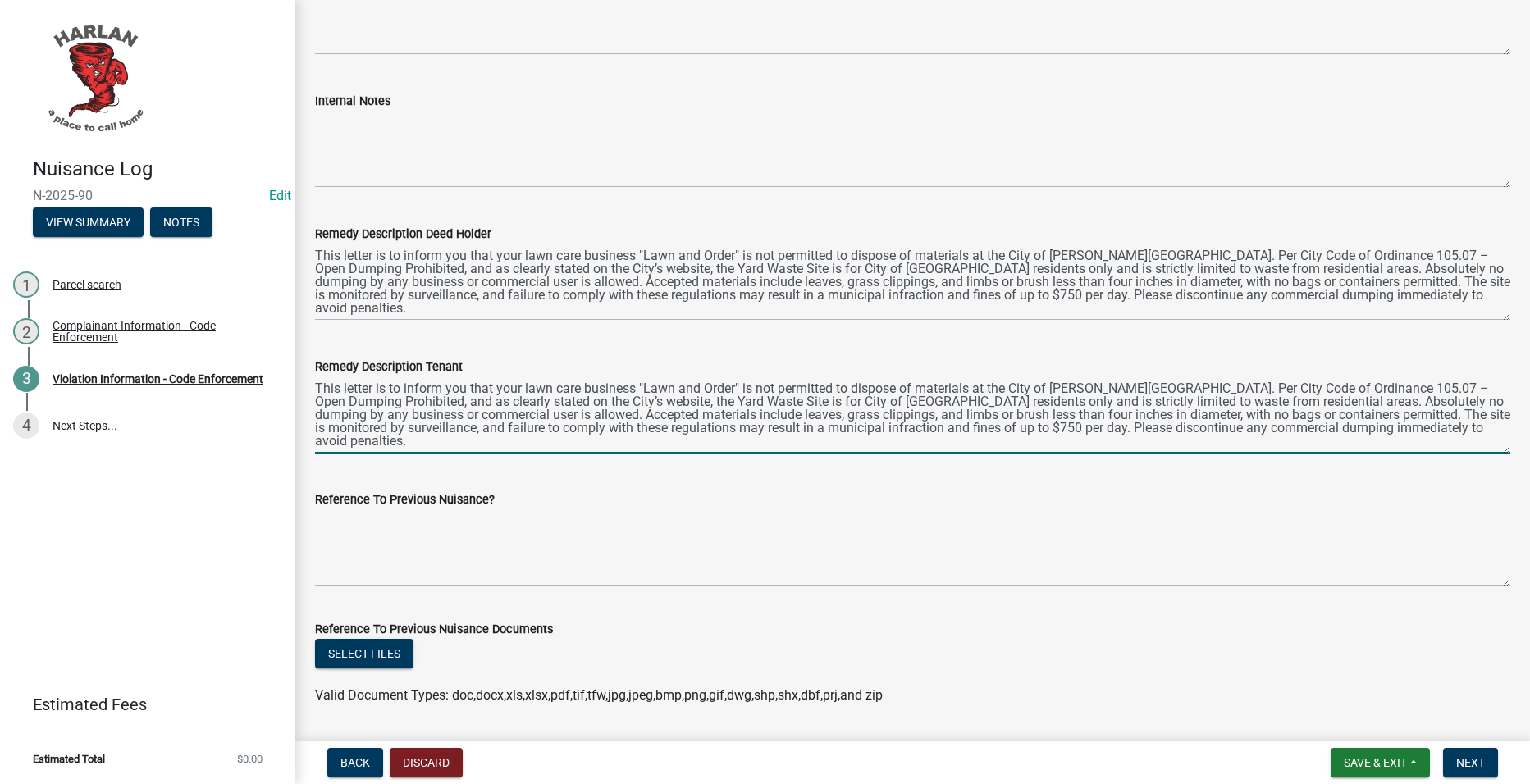
type textarea "This letter is to inform you that your lawn care business "Lawn and Order" is n…"
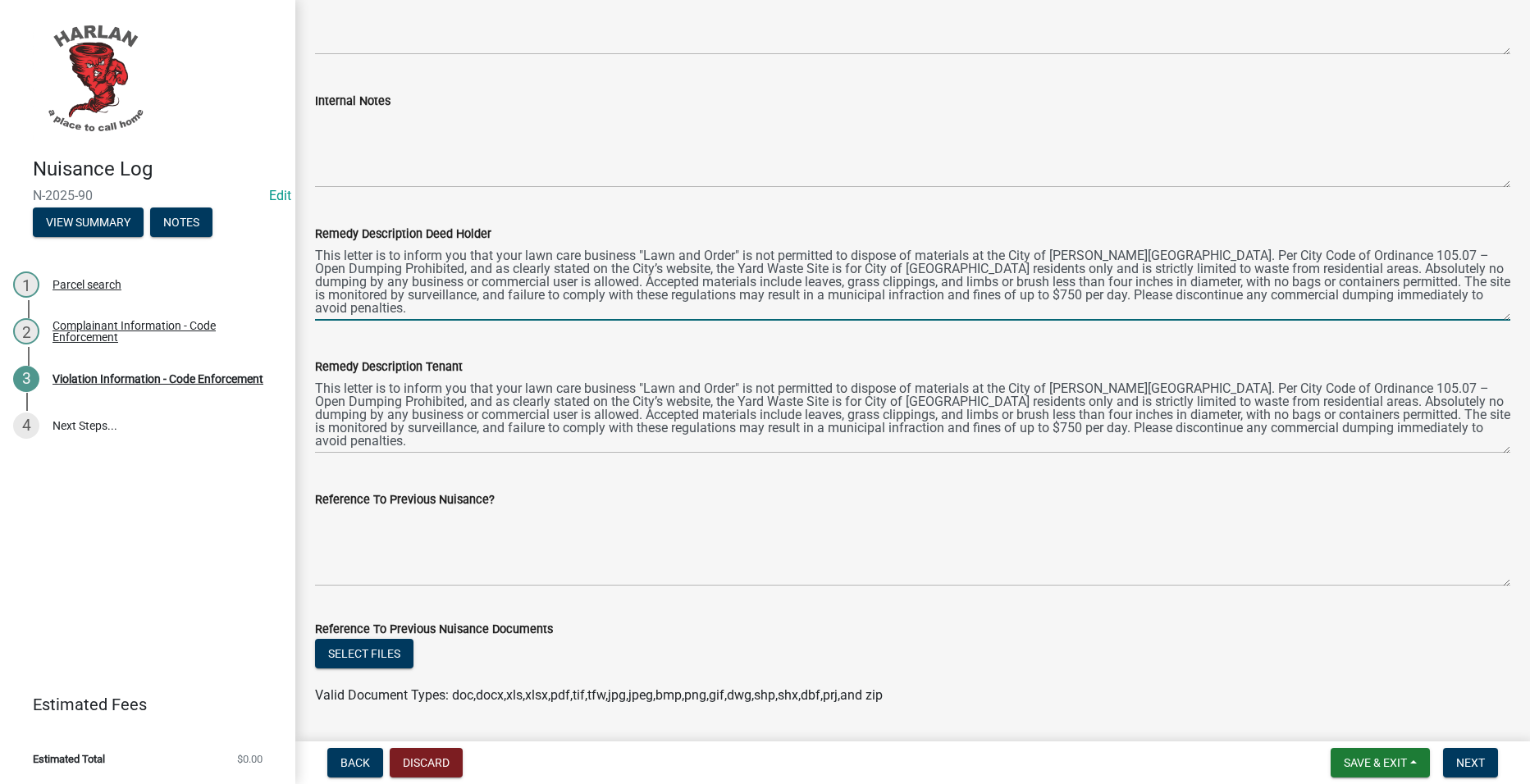
click at [1353, 309] on textarea "This letter is to inform you that your lawn care business "Lawn and Order" is n…" at bounding box center [913, 283] width 1195 height 77
click at [1494, 291] on textarea "This letter is to inform you that your lawn care business "Lawn and Order" is n…" at bounding box center [913, 283] width 1195 height 77
type textarea "This letter is to inform you that your lawn care business "Lawn and Order" is n…"
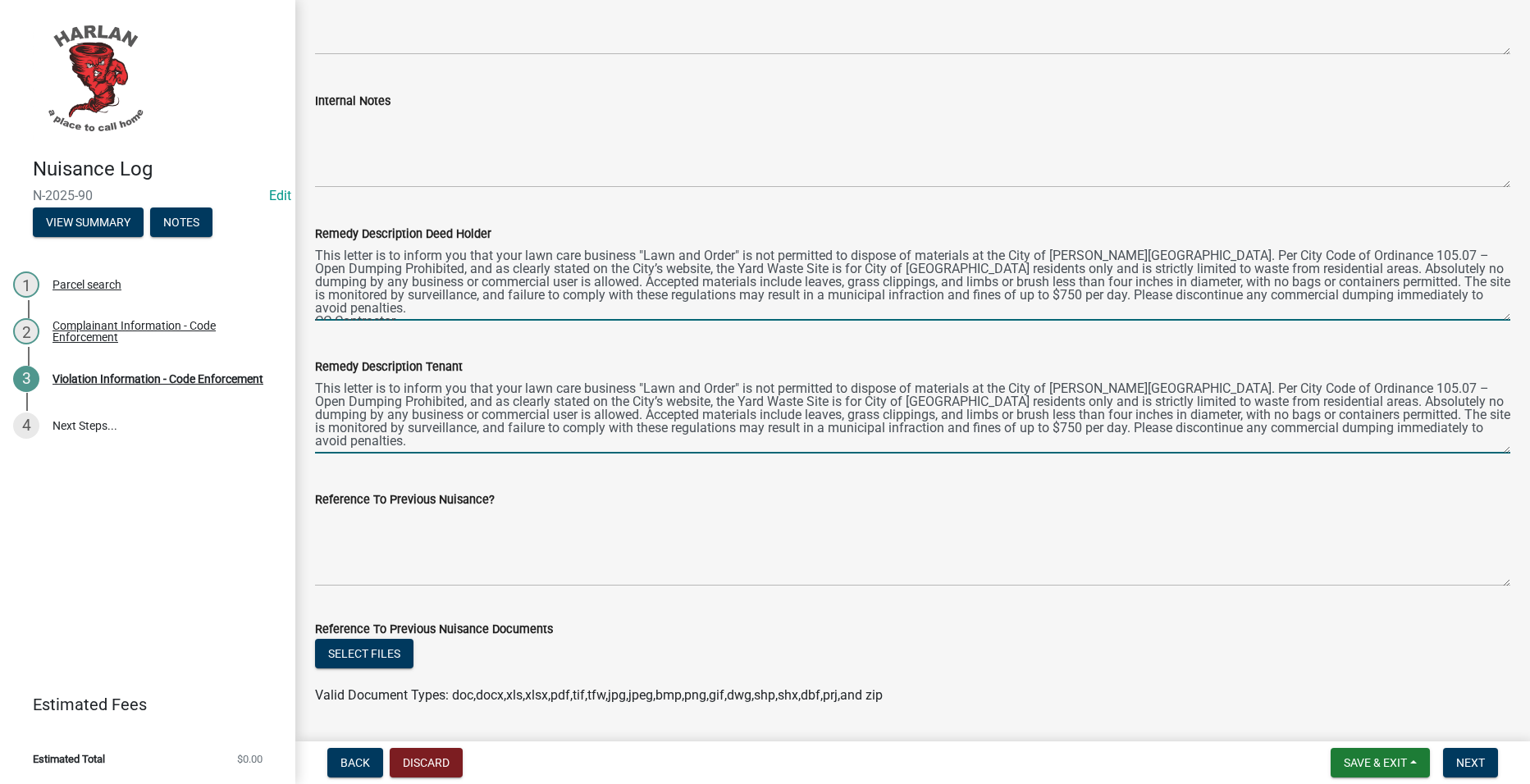
click at [1487, 425] on textarea "This letter is to inform you that your lawn care business "Lawn and Order" is n…" at bounding box center [913, 416] width 1195 height 77
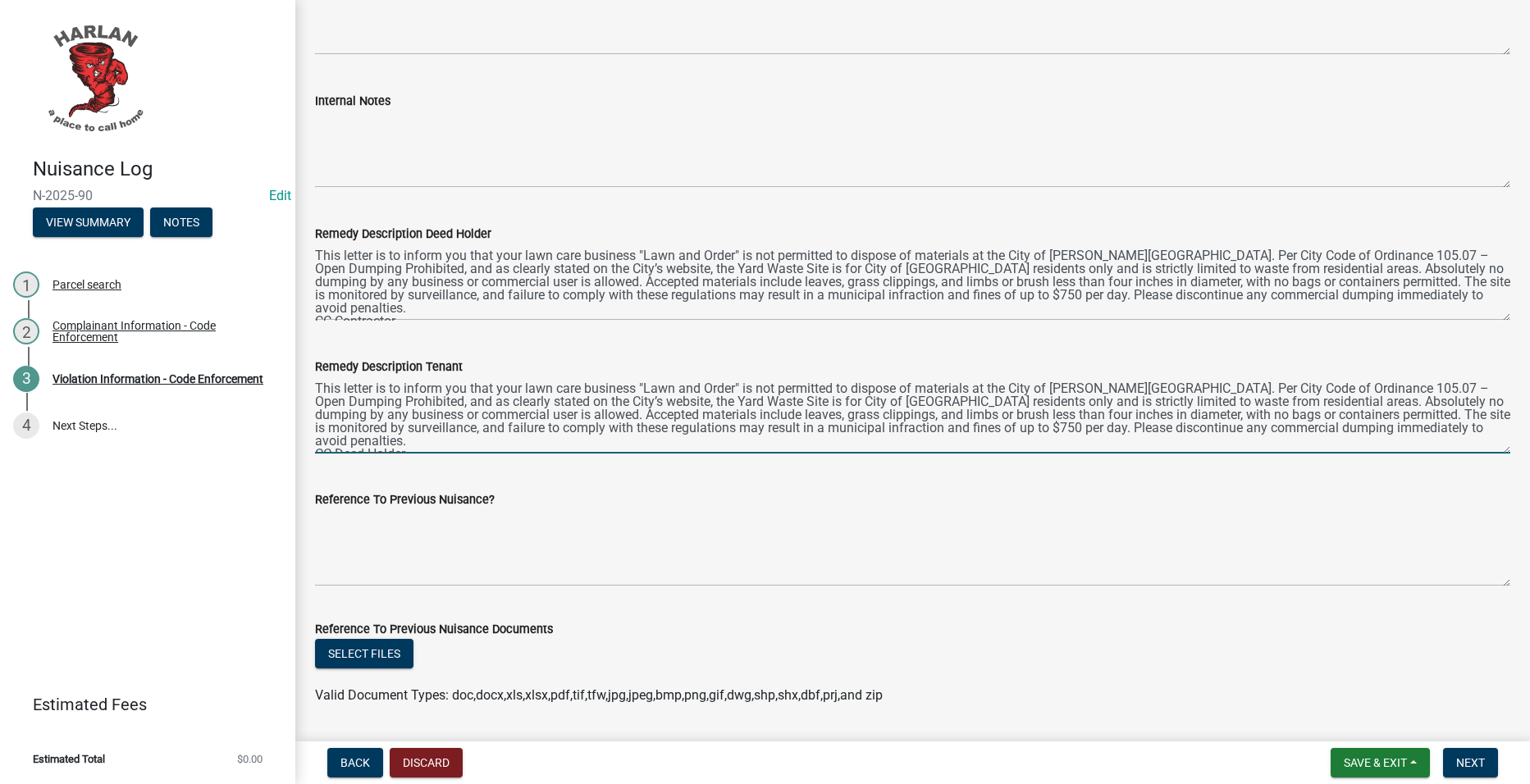
type textarea "This letter is to inform you that your lawn care business "Lawn and Order" is n…"
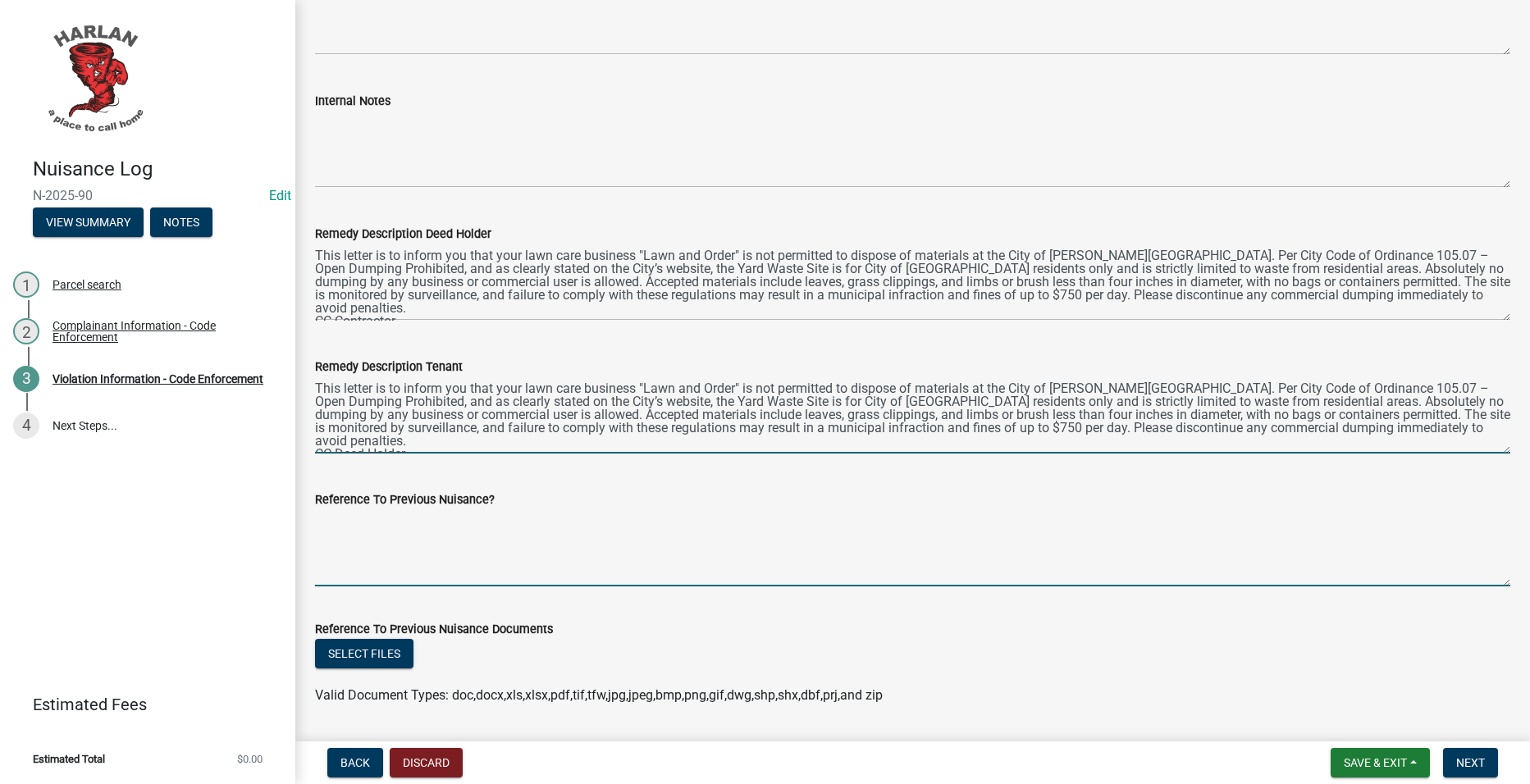
click at [716, 567] on textarea "Reference To Previous Nuisance?" at bounding box center [913, 548] width 1195 height 77
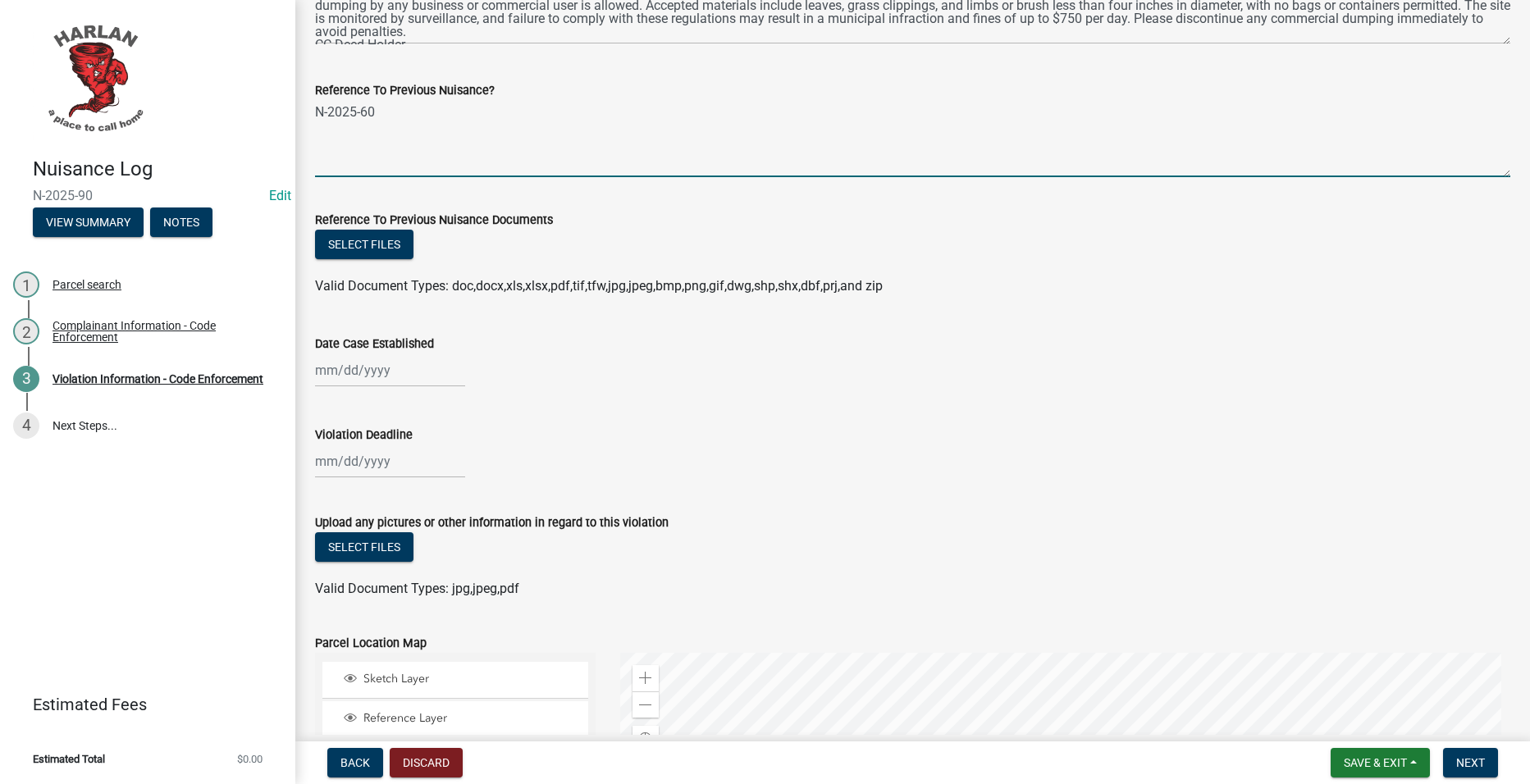
scroll to position [1067, 0]
type textarea "N-2025-60"
click at [384, 377] on div at bounding box center [389, 369] width 150 height 34
select select "9"
select select "2025"
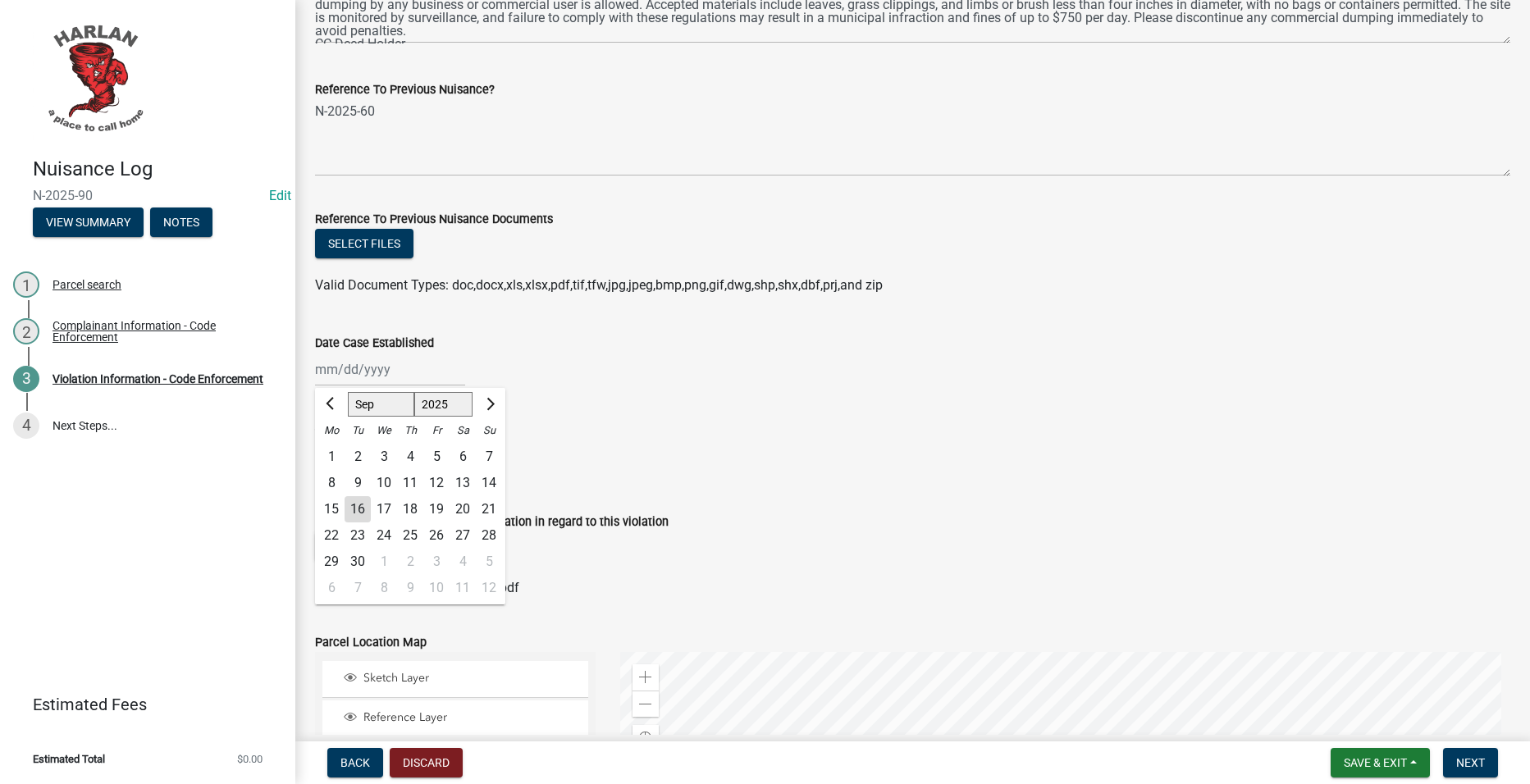
click at [353, 503] on div "16" at bounding box center [358, 510] width 26 height 26
type input "[DATE]"
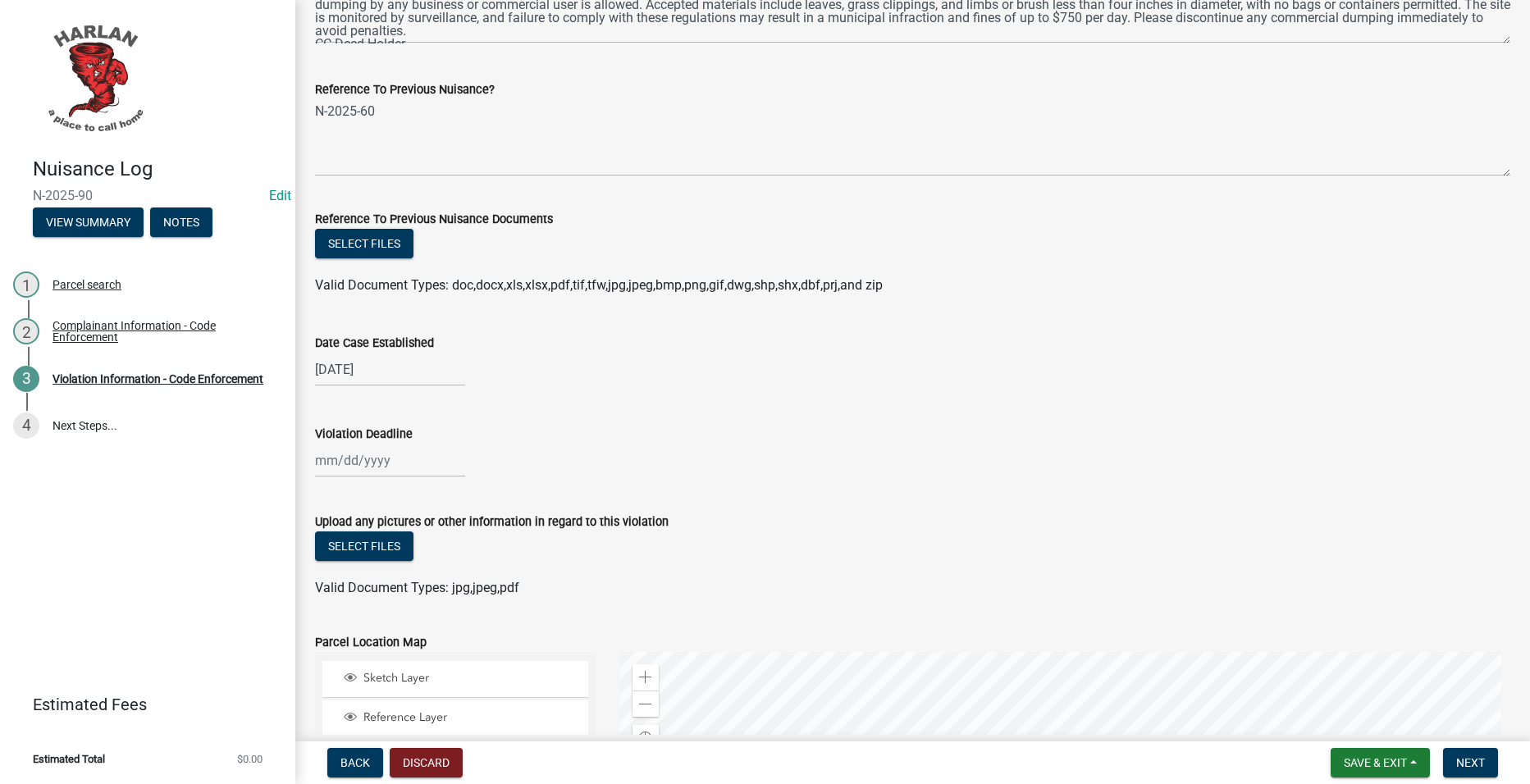
click at [396, 454] on div at bounding box center [389, 461] width 150 height 34
select select "9"
select select "2025"
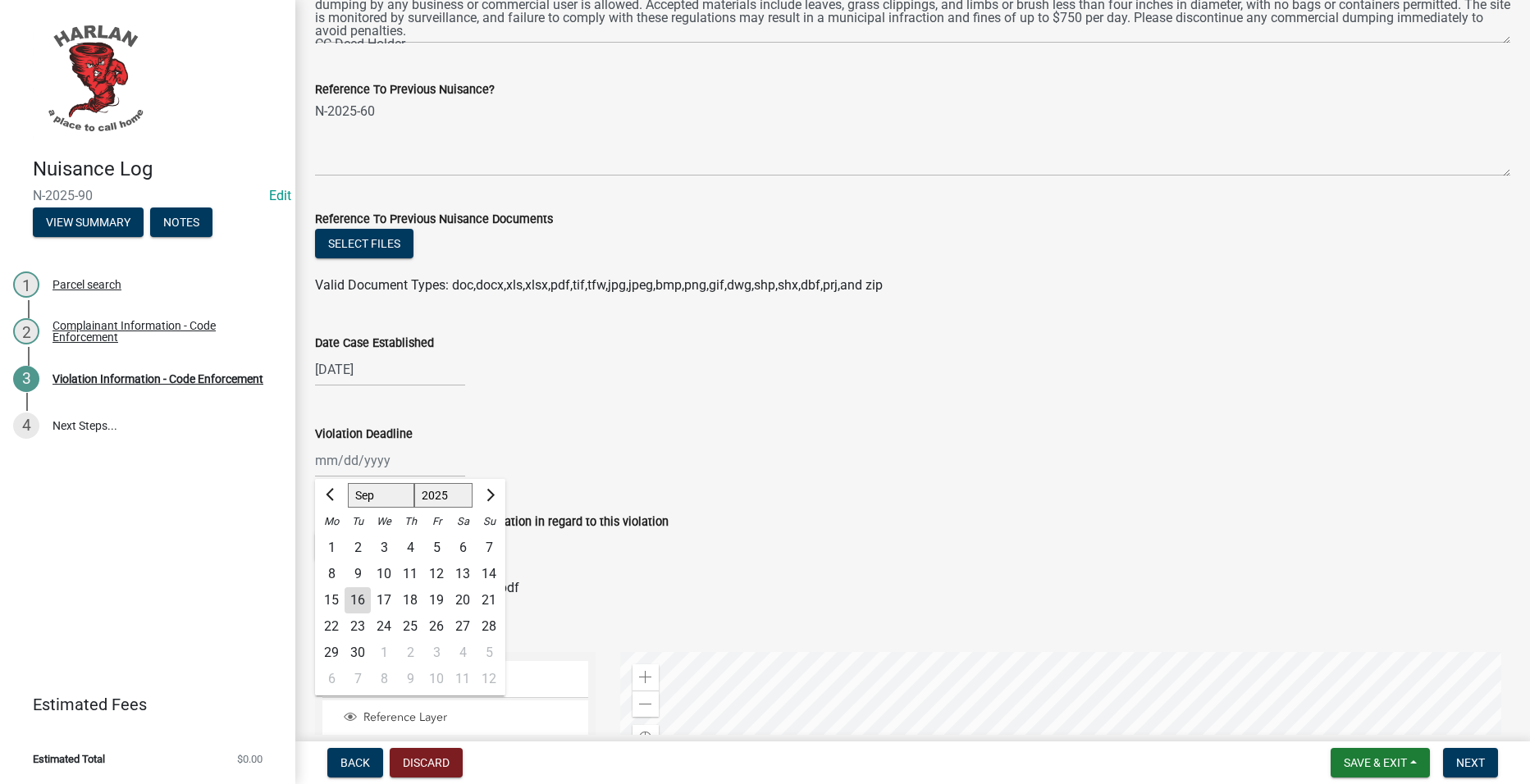
click at [359, 596] on div "16" at bounding box center [358, 600] width 26 height 26
type input "[DATE]"
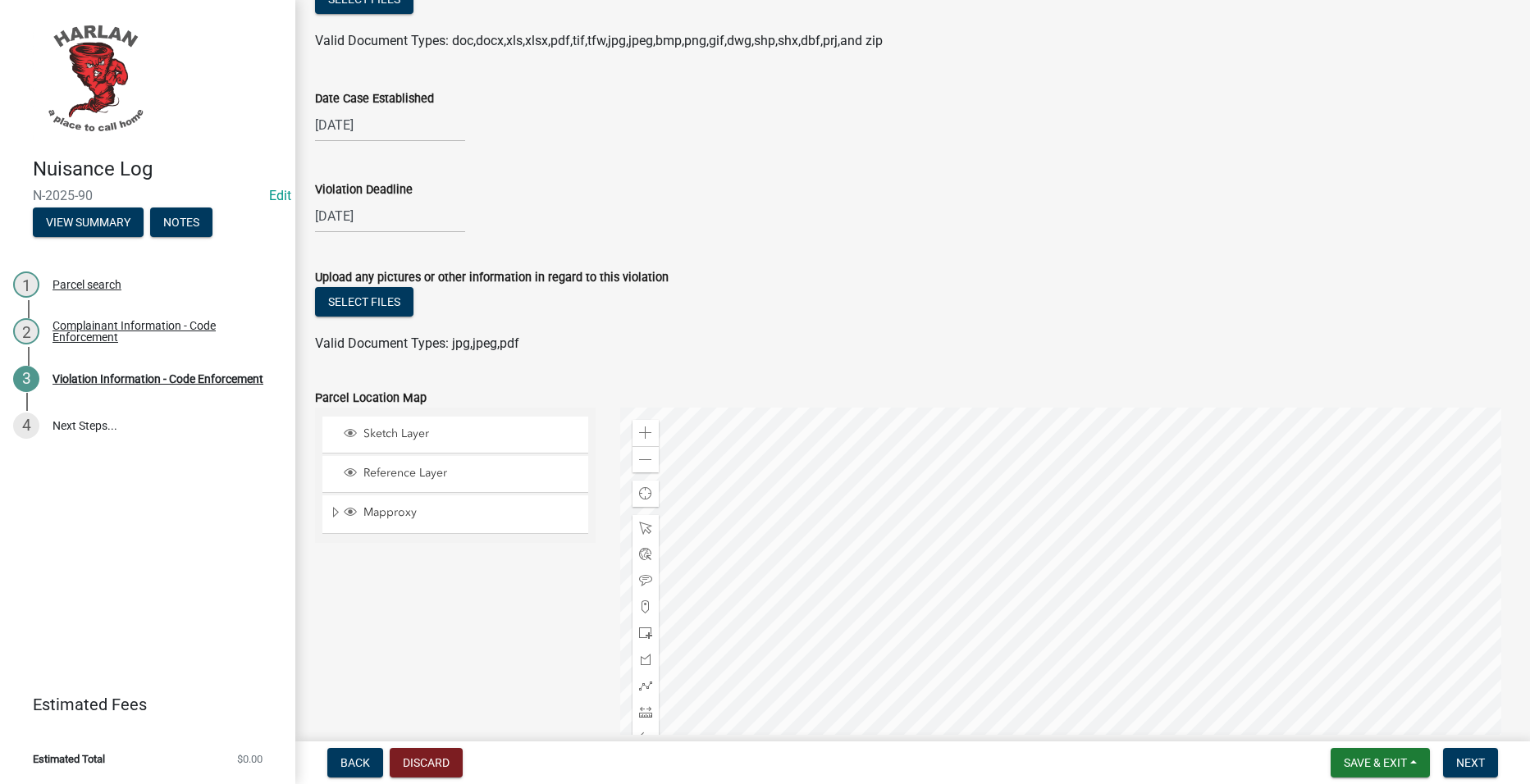
scroll to position [1313, 0]
click at [397, 303] on button "Select files" at bounding box center [364, 300] width 98 height 29
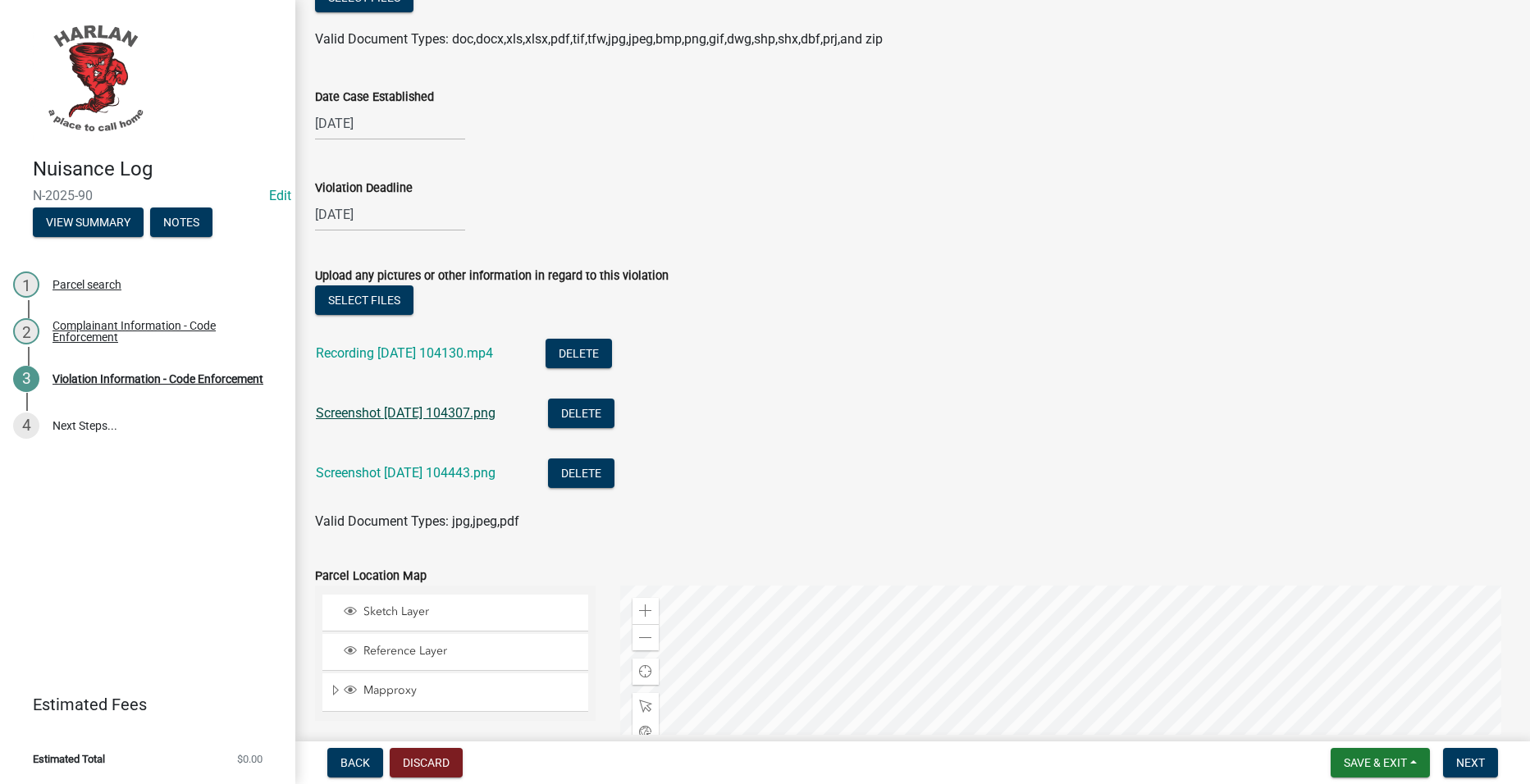
click at [469, 411] on link "Screenshot 2025-09-16 104307.png" at bounding box center [405, 413] width 180 height 16
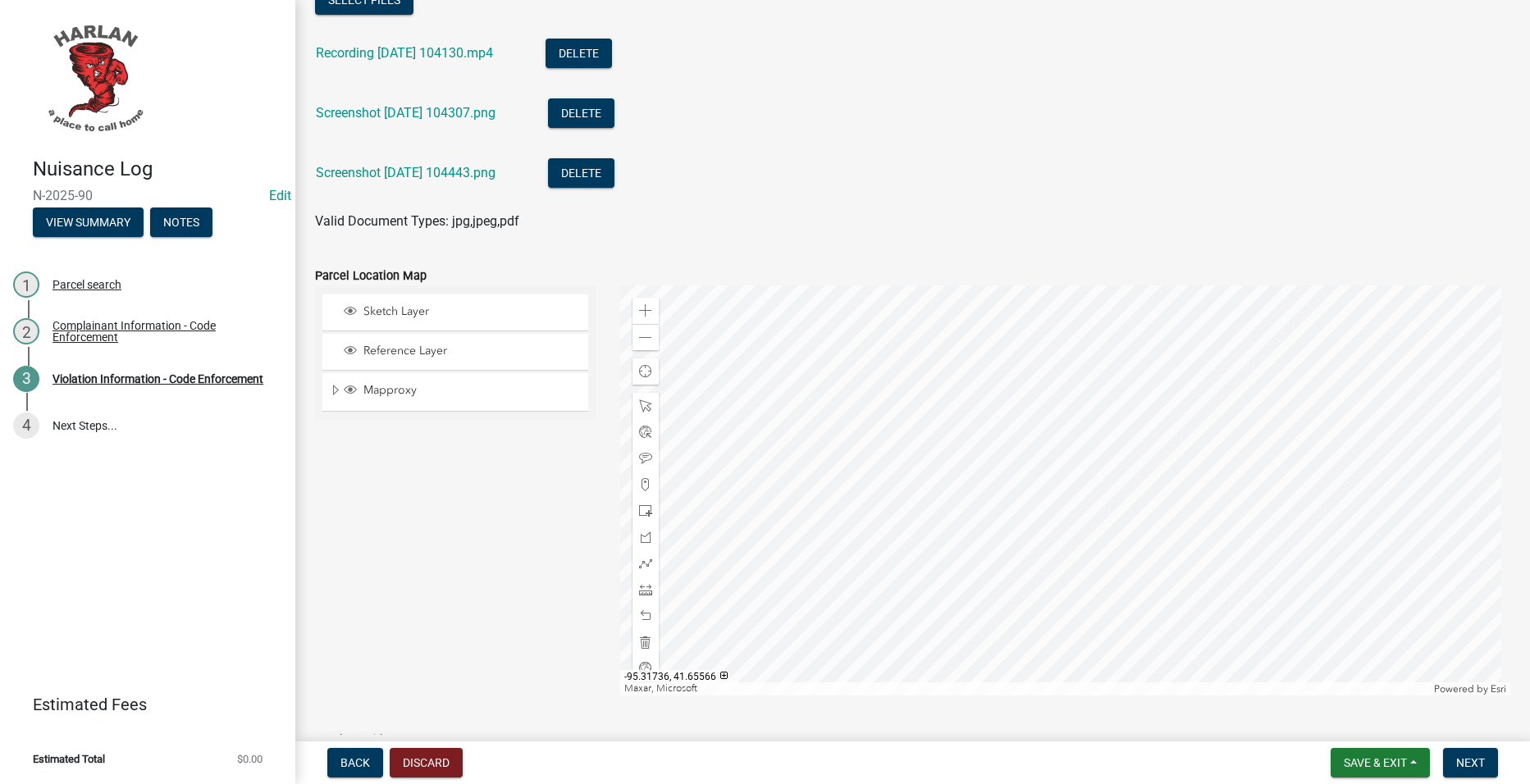
scroll to position [1805, 0]
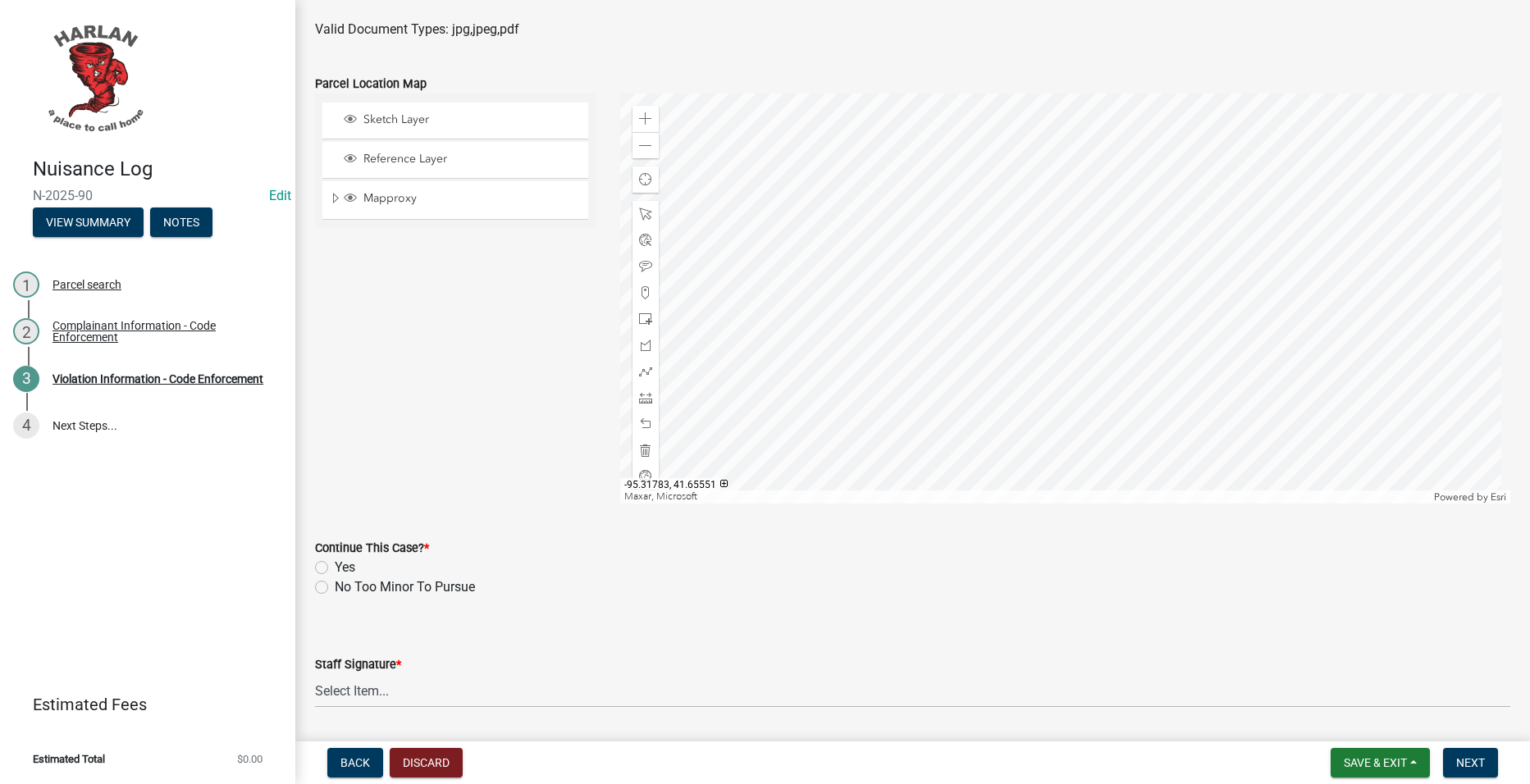
click at [345, 563] on label "Yes" at bounding box center [345, 567] width 21 height 20
click at [345, 563] on input "Yes" at bounding box center [339, 563] width 10 height 10
radio input "true"
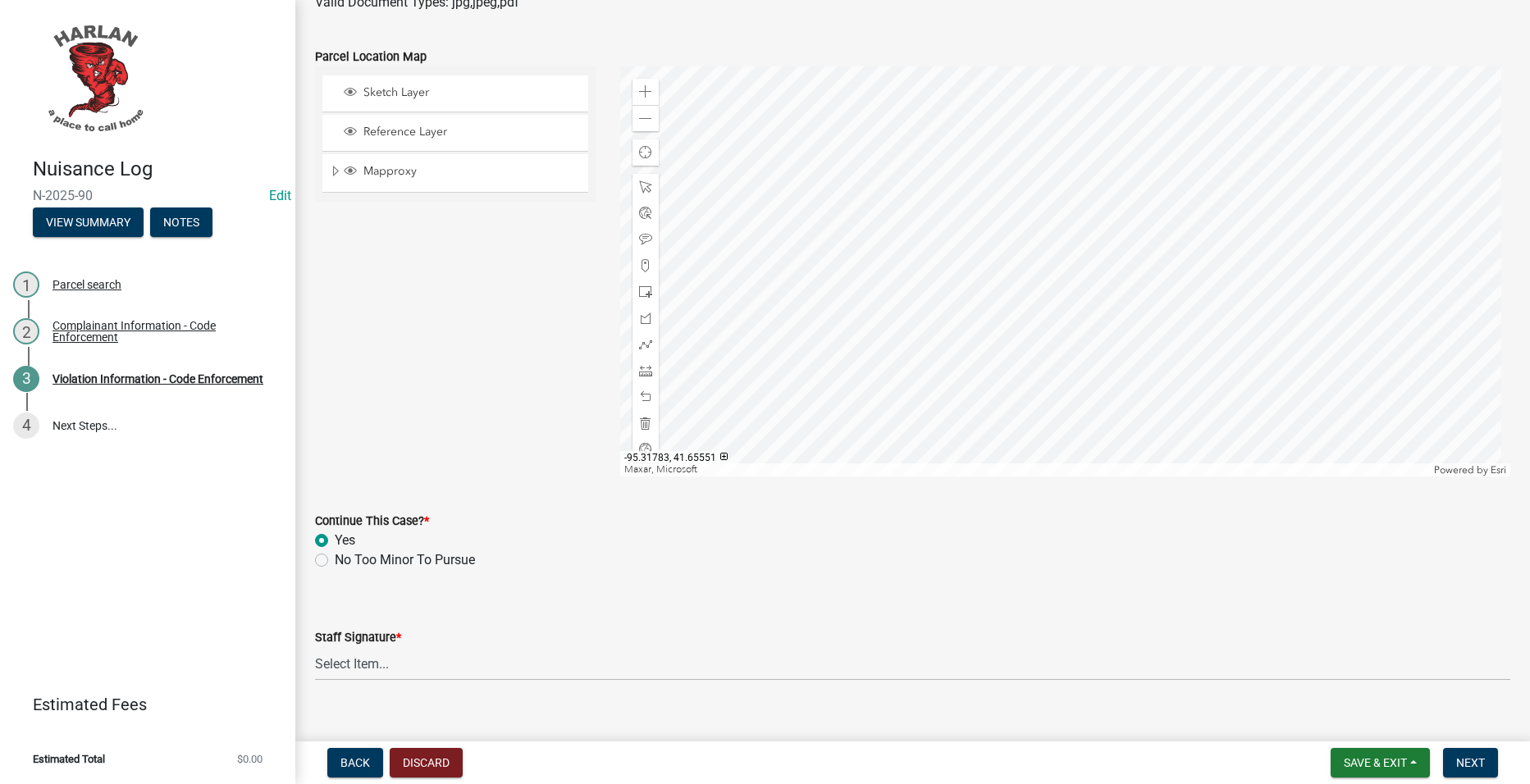
scroll to position [1856, 0]
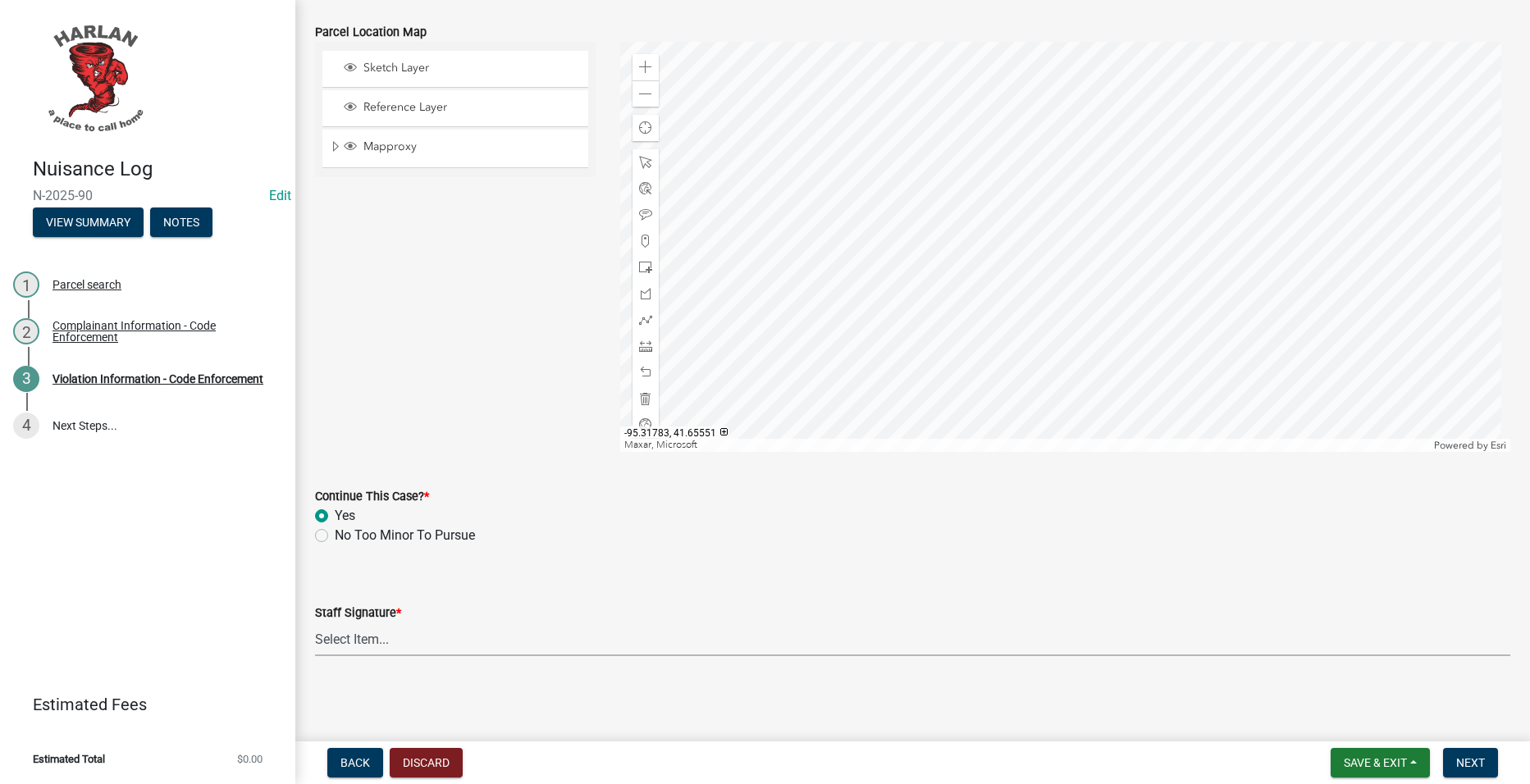
click at [397, 629] on select "Select Item... Jack Gubbels Roger Bissen Susan Brammann" at bounding box center [913, 640] width 1195 height 34
click at [315, 623] on select "Select Item... Jack Gubbels Roger Bissen Susan Brammann" at bounding box center [913, 640] width 1195 height 34
select select "0a298d24-01ac-4a1e-916a-936262bff8a5"
click at [1458, 766] on span "Next" at bounding box center [1471, 763] width 28 height 13
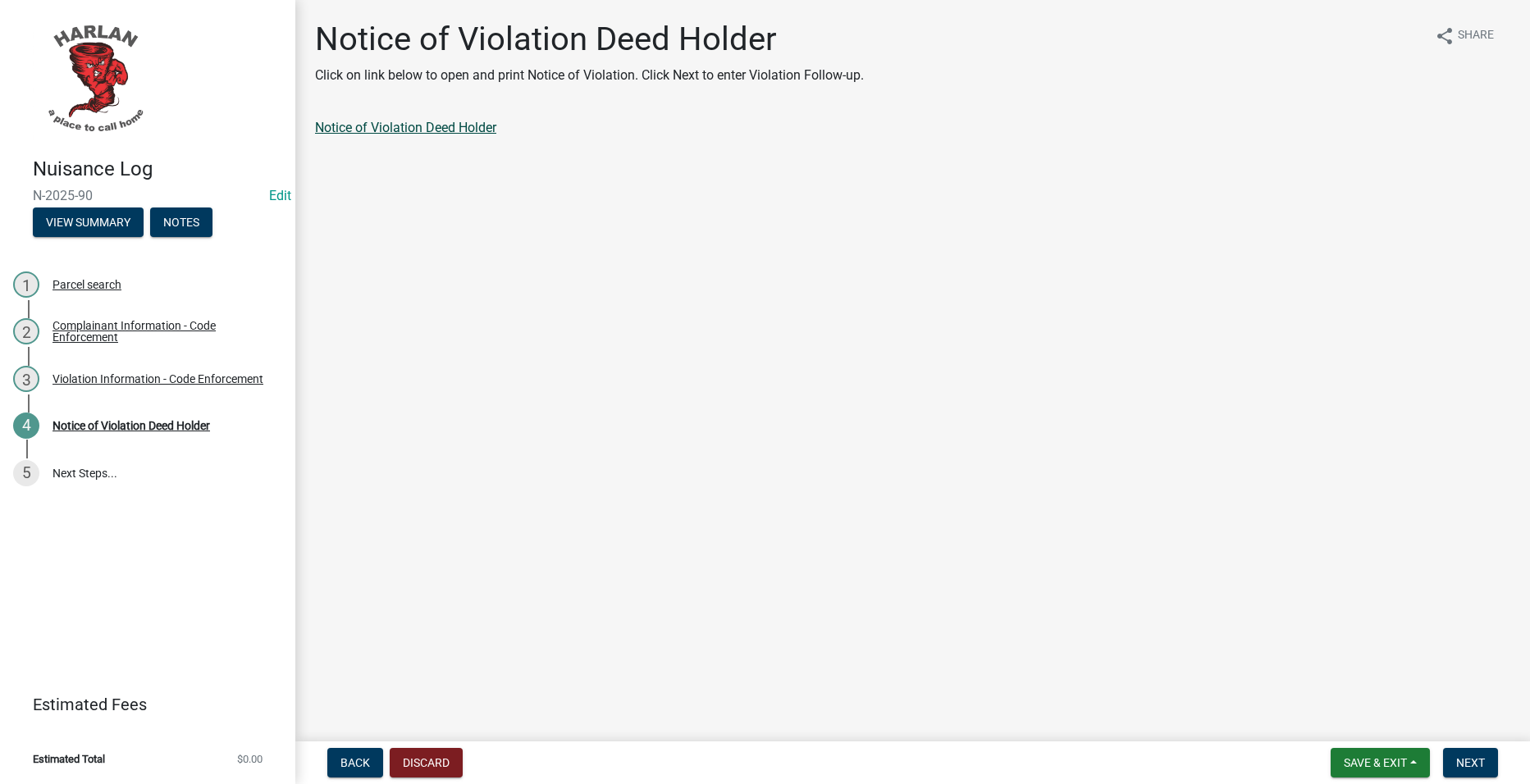
click at [485, 132] on link "Notice of Violation Deed Holder" at bounding box center [405, 127] width 181 height 16
click at [1456, 757] on span "Next" at bounding box center [1471, 763] width 28 height 13
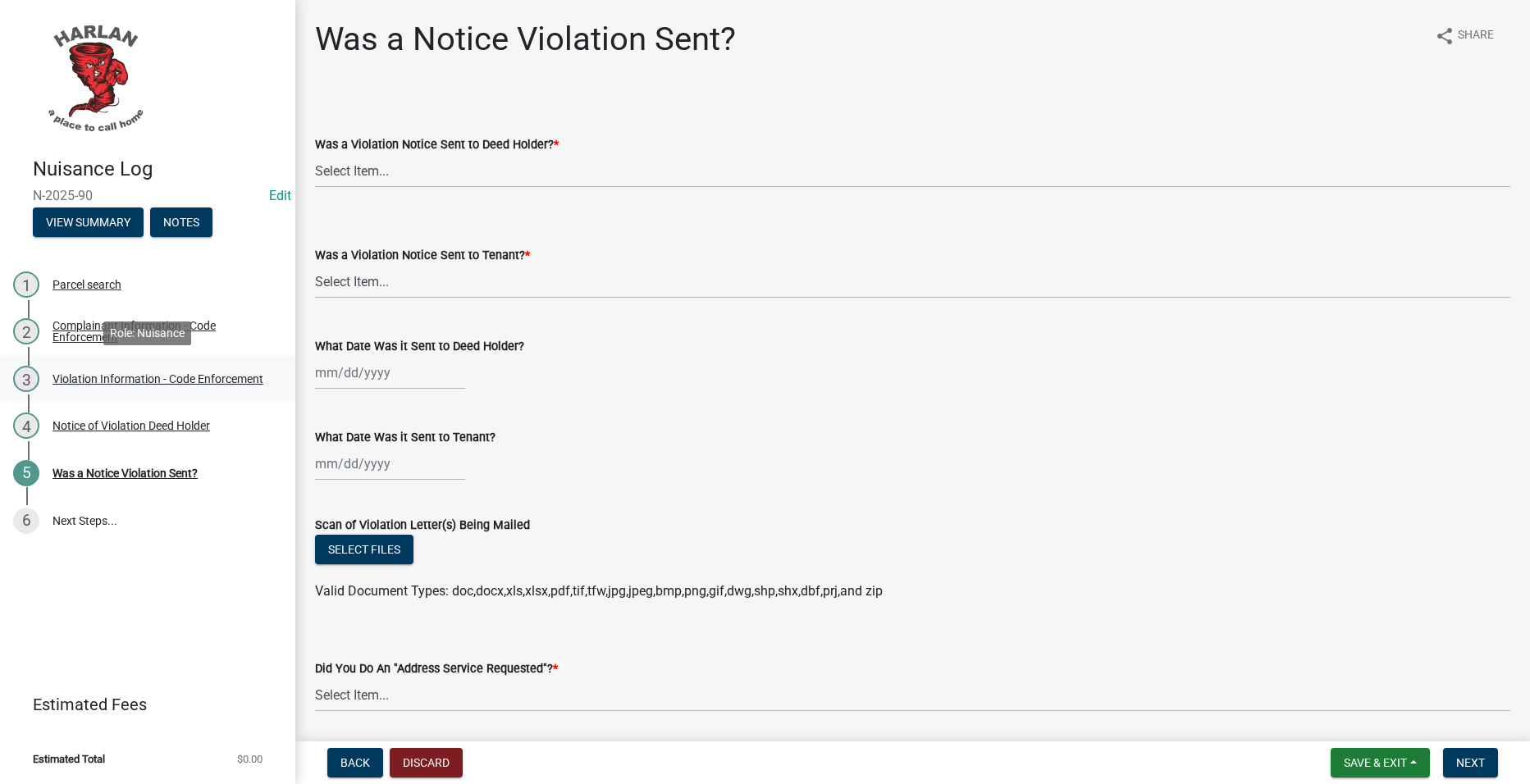
click at [112, 389] on div "3 Violation Information - Code Enforcement" at bounding box center [141, 379] width 256 height 26
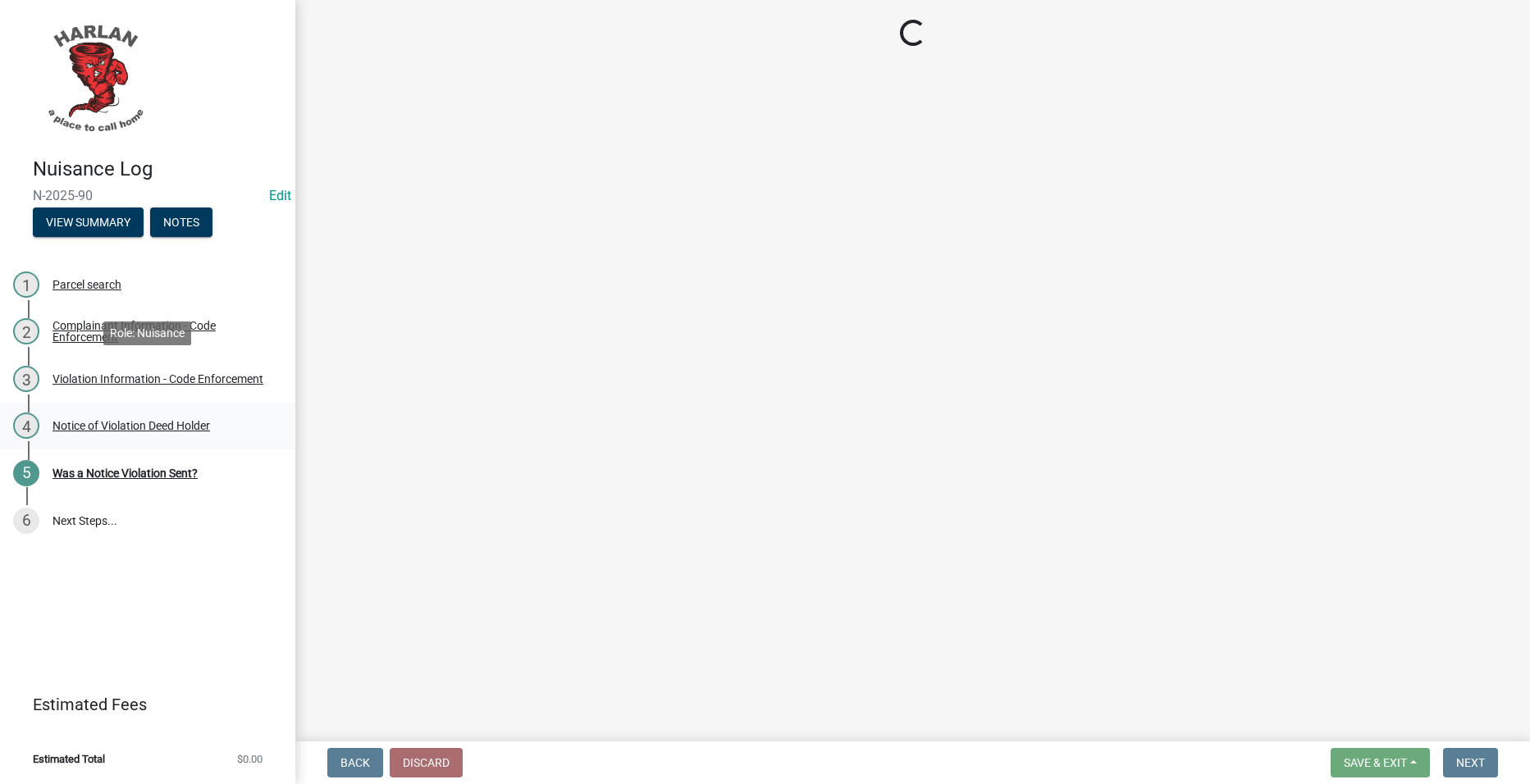
select select "0a298d24-01ac-4a1e-916a-936262bff8a5"
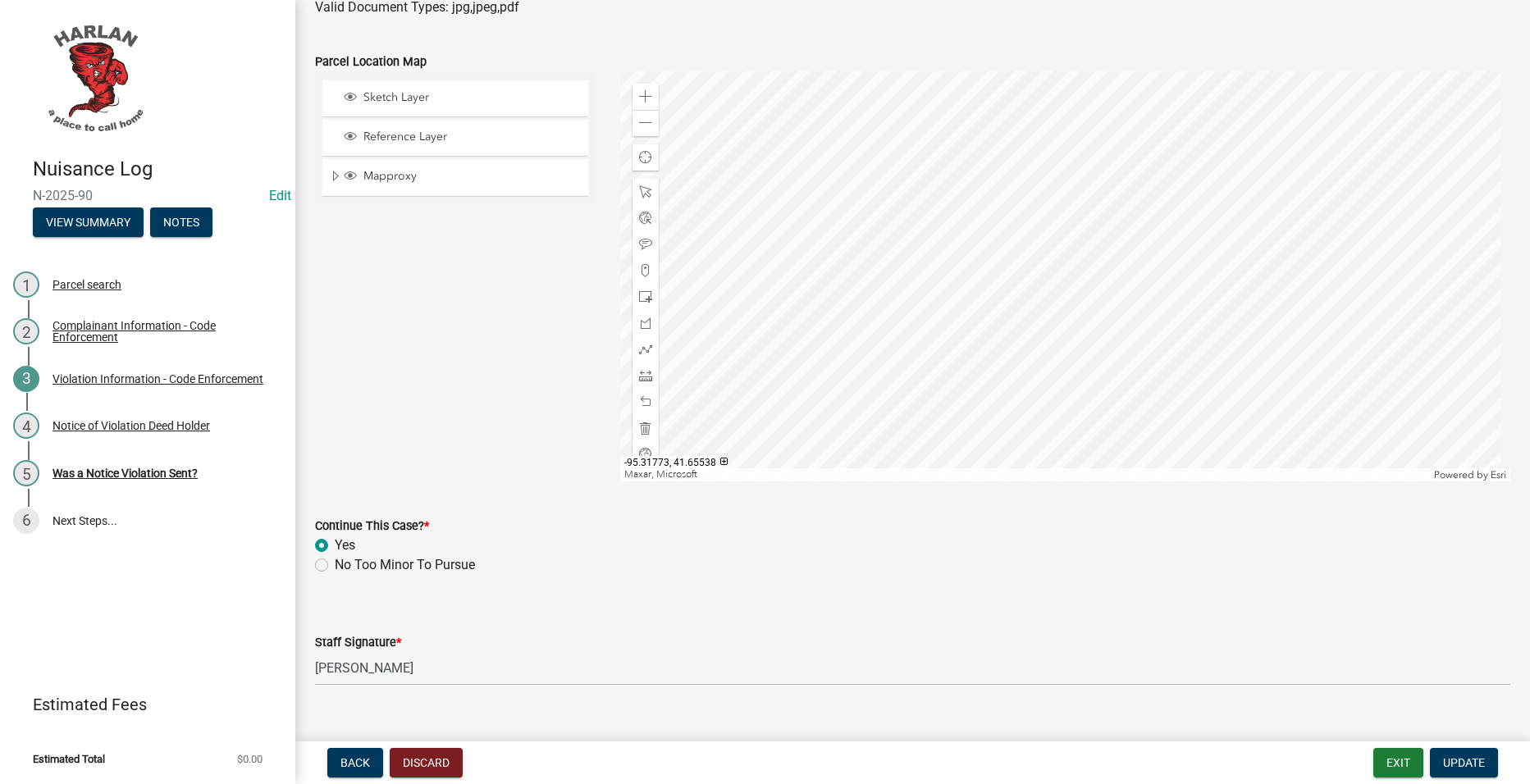
scroll to position [1893, 0]
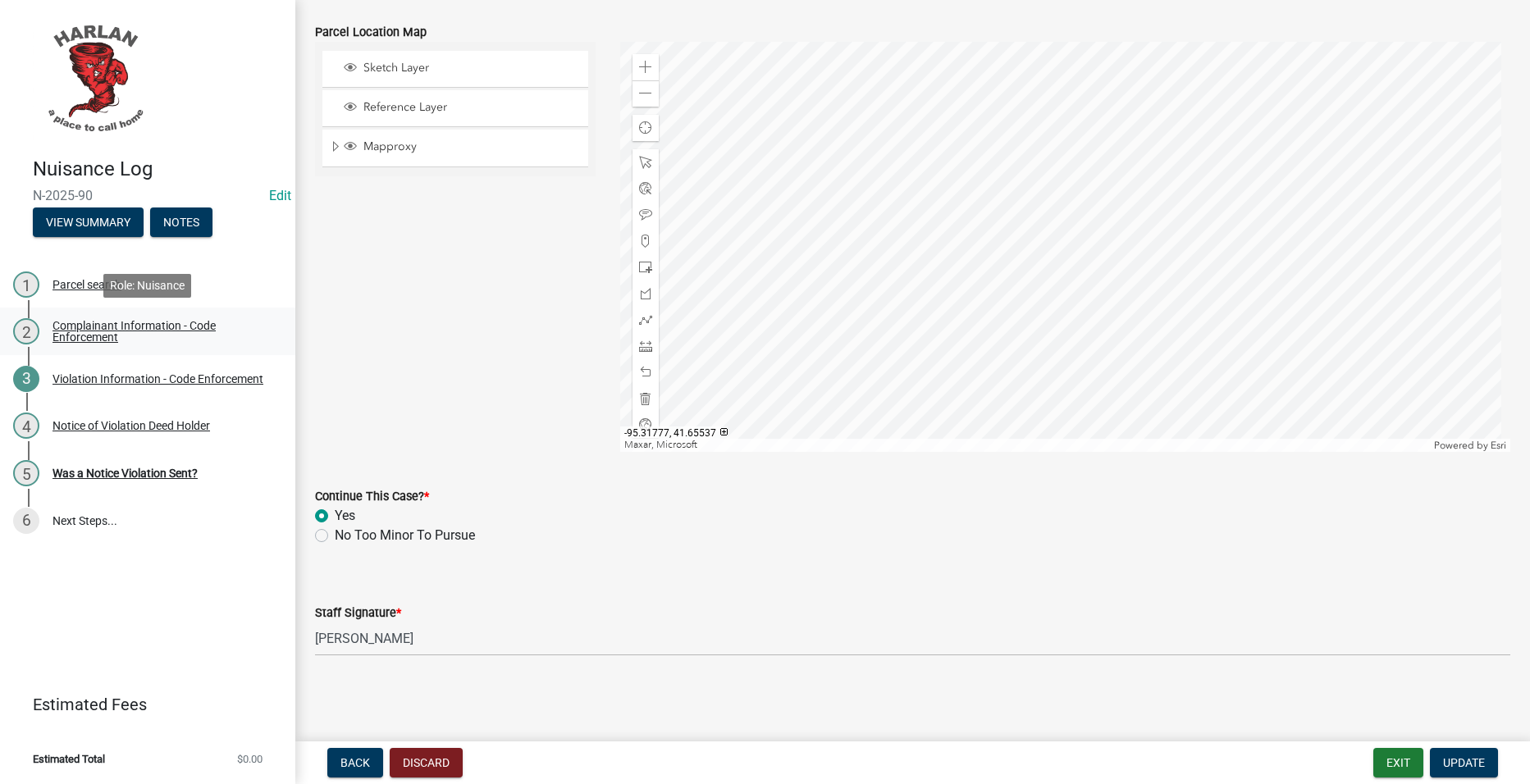
click at [89, 333] on div "Complainant Information - Code Enforcement" at bounding box center [161, 331] width 217 height 23
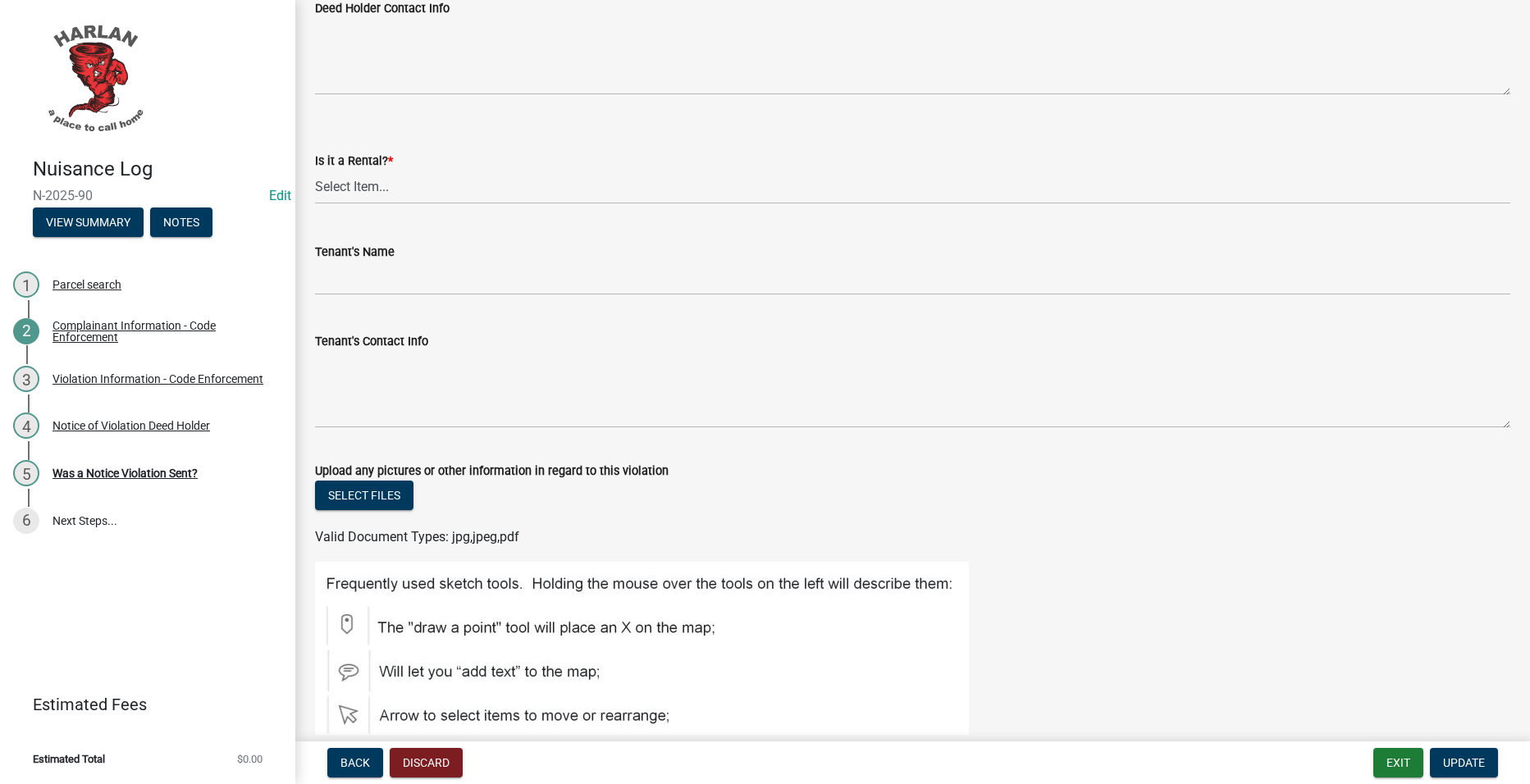
scroll to position [1886, 0]
click at [368, 167] on div "Is it a Rental? *" at bounding box center [913, 157] width 1195 height 20
click at [368, 187] on select "Select Item... Yes No" at bounding box center [913, 185] width 1195 height 34
click at [315, 168] on select "Select Item... Yes No" at bounding box center [913, 185] width 1195 height 34
select select "d0241054-40f9-4b9b-84ae-c36b80326f00"
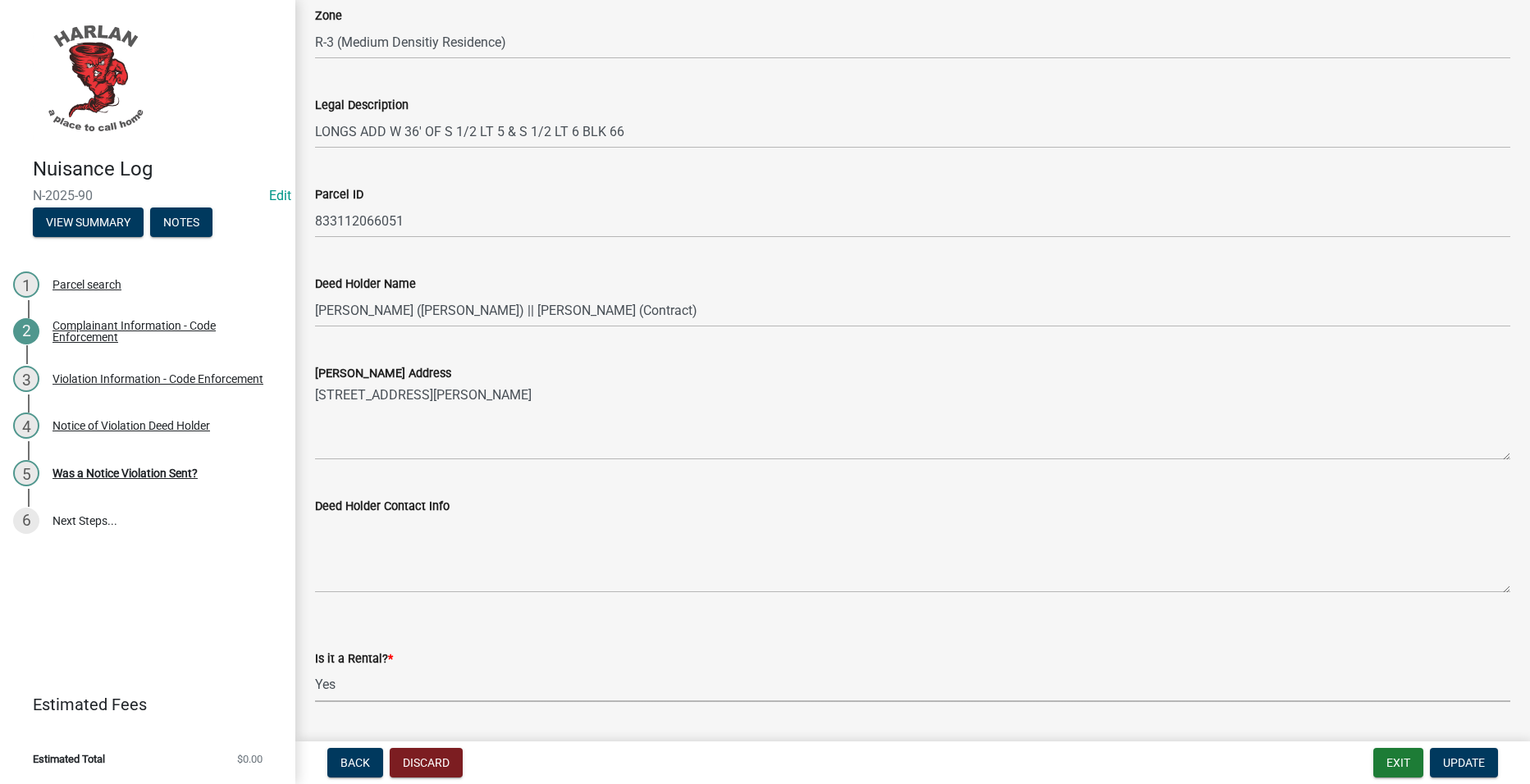
scroll to position [1395, 0]
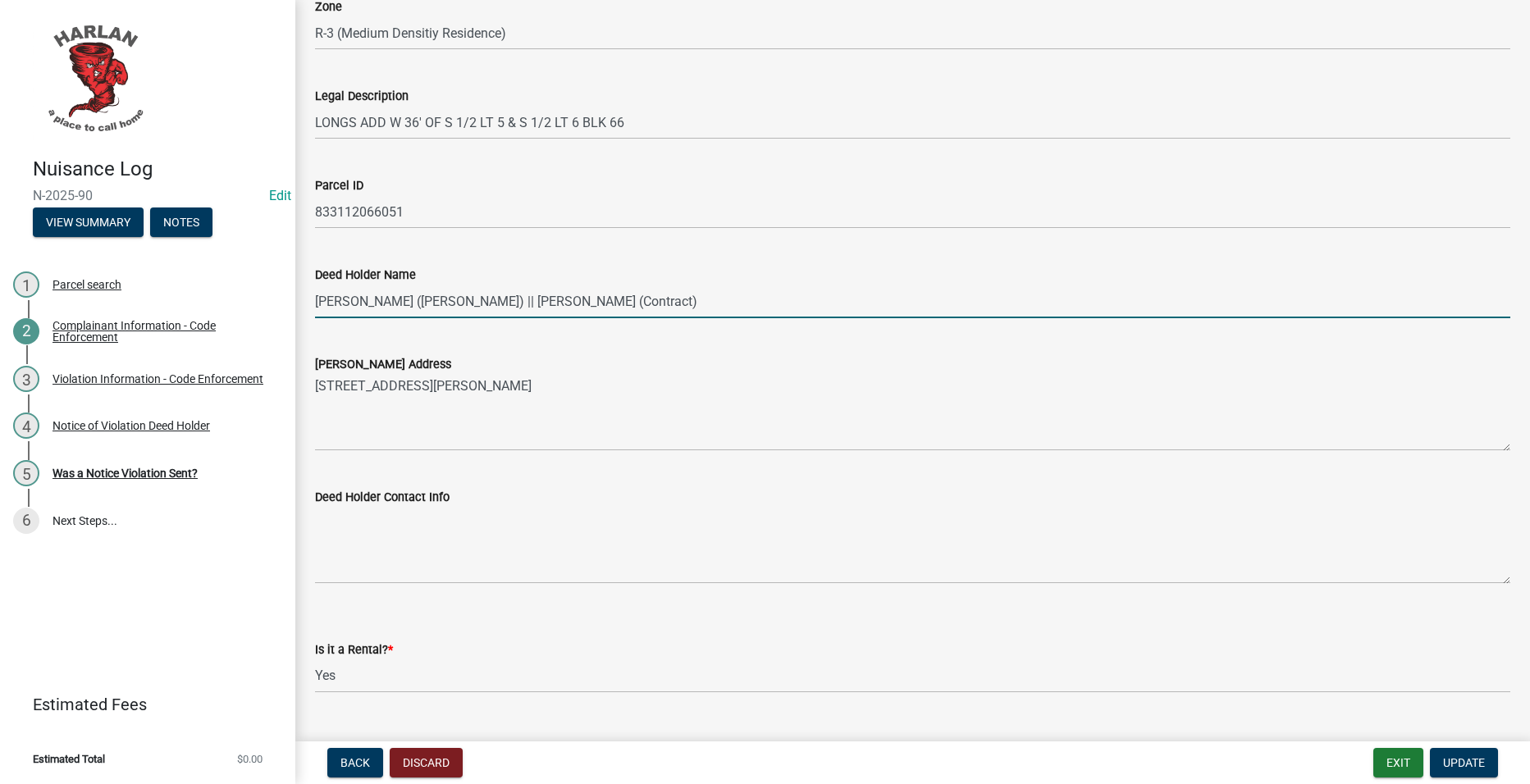
drag, startPoint x: 659, startPoint y: 303, endPoint x: 484, endPoint y: 294, distance: 175.2
click at [484, 294] on input "ALLEN, PHYLLIS M (Deed) || ALLEN, BRANDON (Contract)" at bounding box center [913, 302] width 1195 height 34
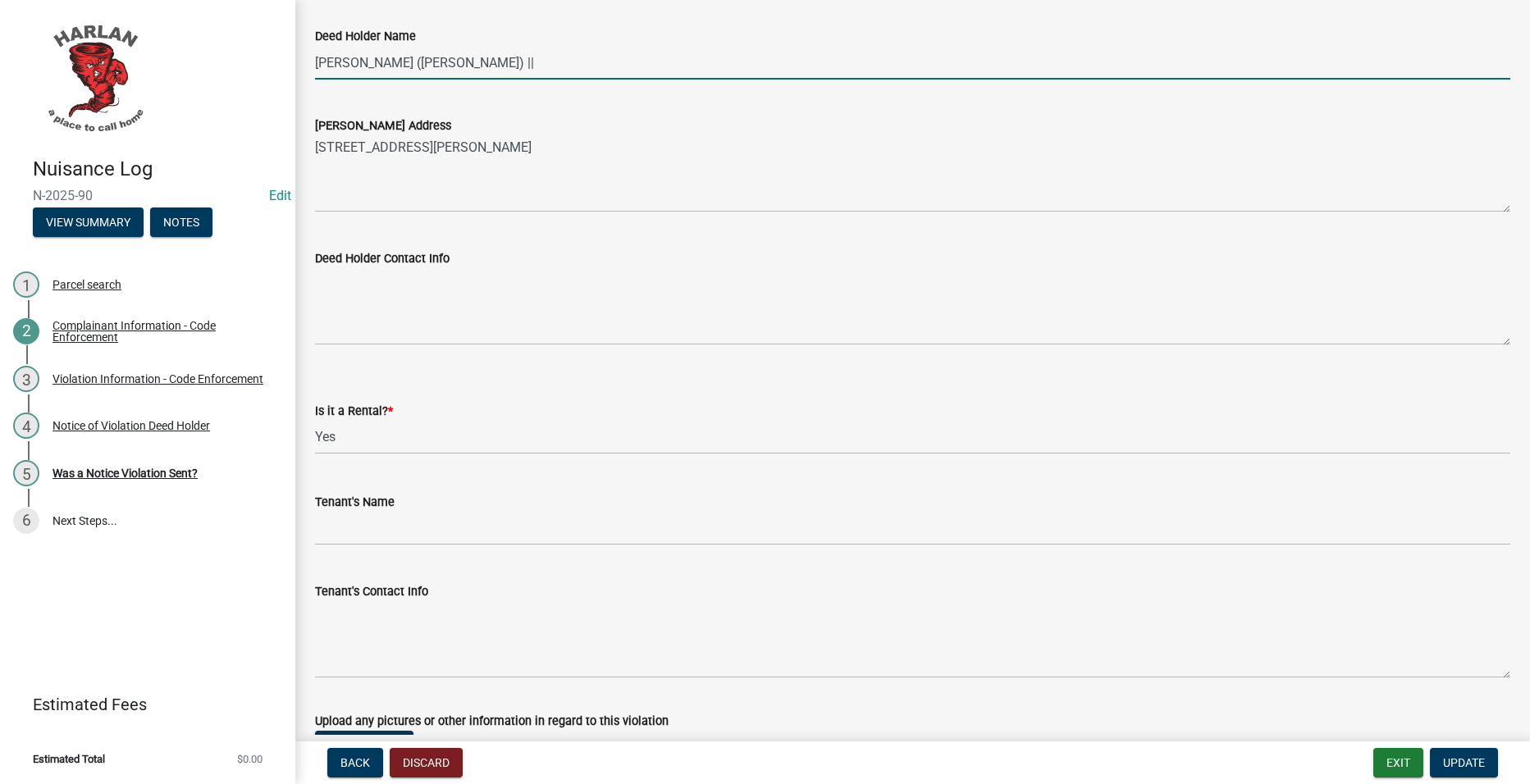
scroll to position [1641, 0]
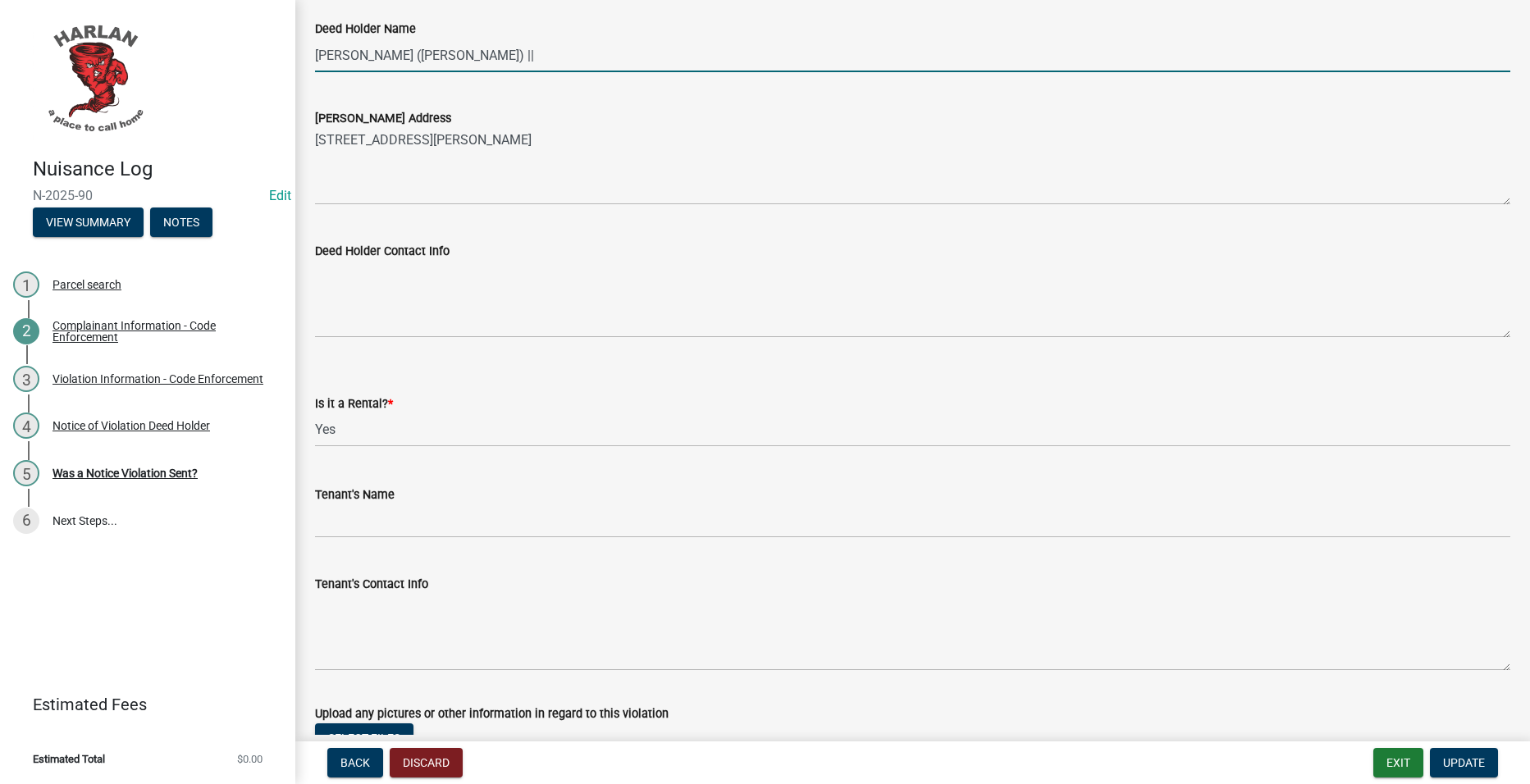
type input "ALLEN, PHYLLIS M (Deed) ||"
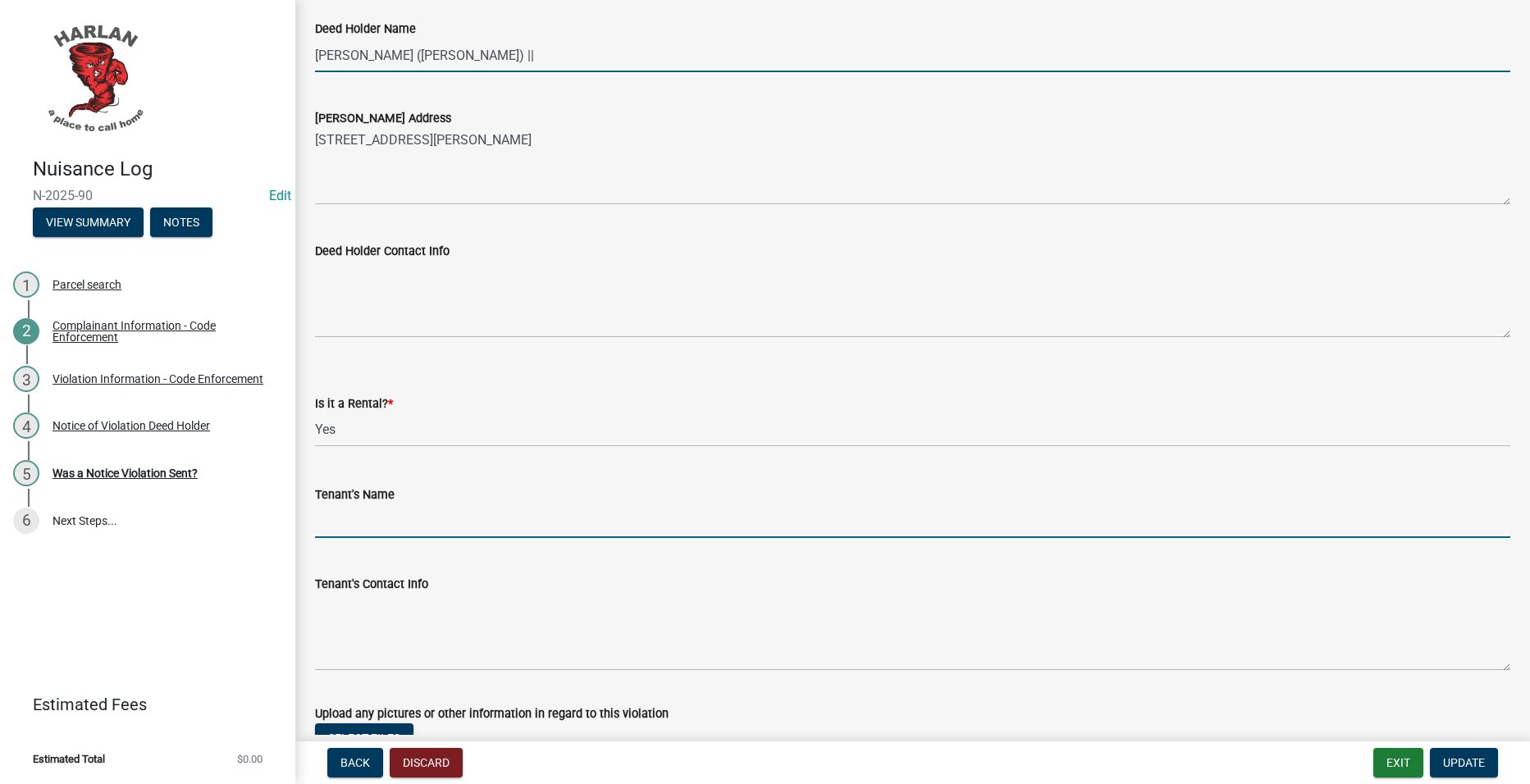
click at [387, 519] on input "Tenant's Name" at bounding box center [913, 521] width 1195 height 34
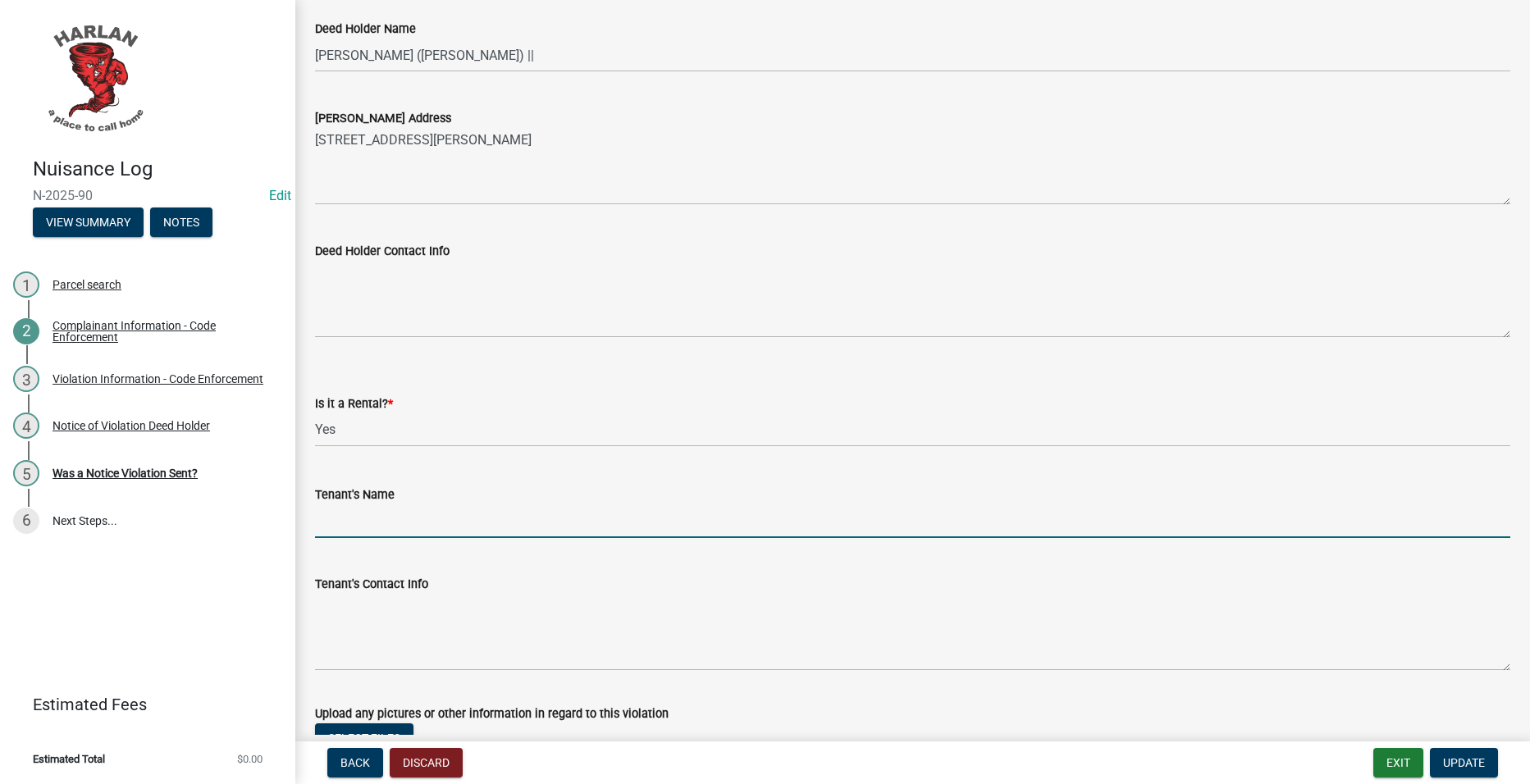
paste input "ALLEN, BRANDON (Contract)"
type input "ALLEN, BRANDON (Contract)"
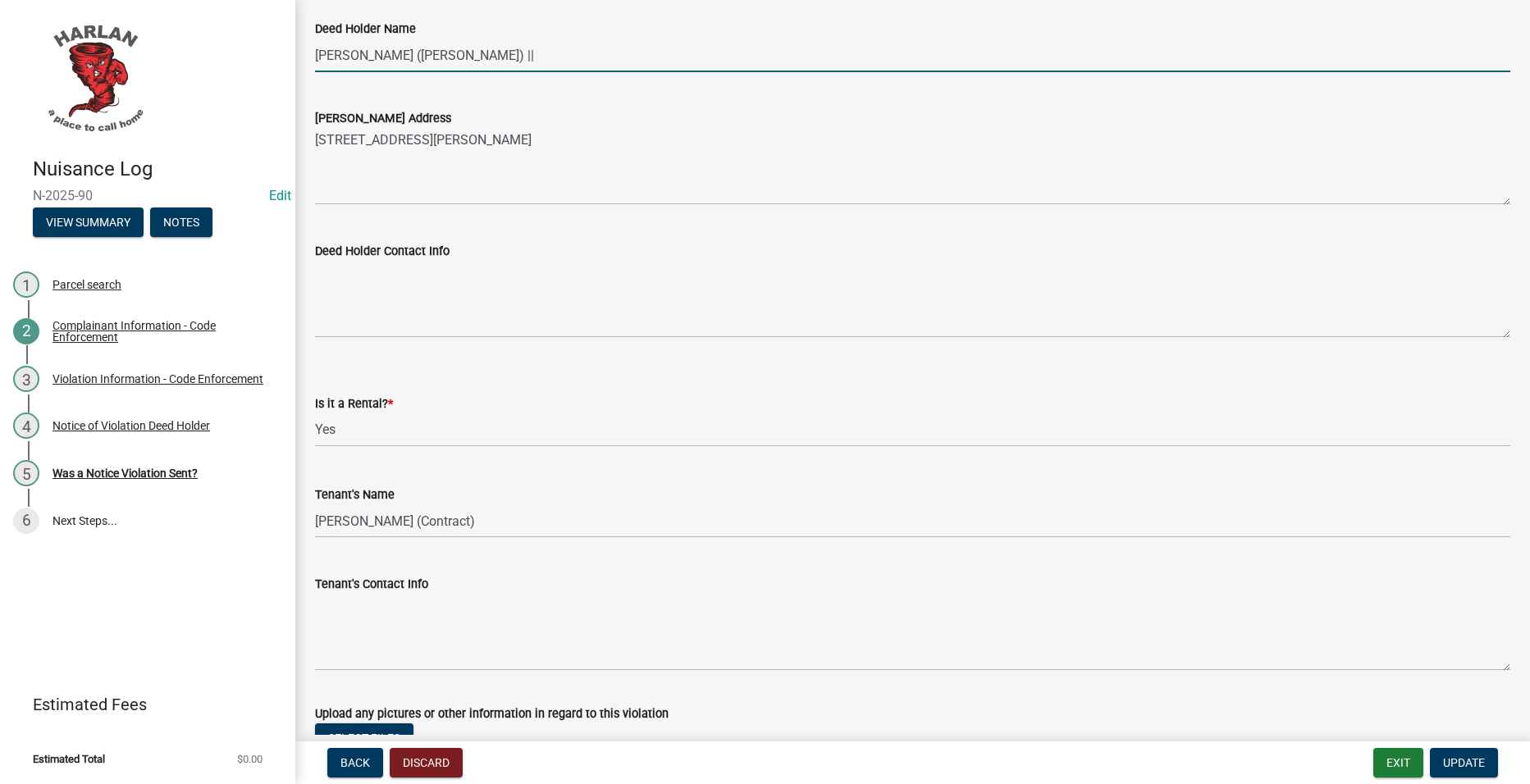
click at [524, 45] on input "ALLEN, PHYLLIS M (Deed) ||" at bounding box center [913, 56] width 1195 height 34
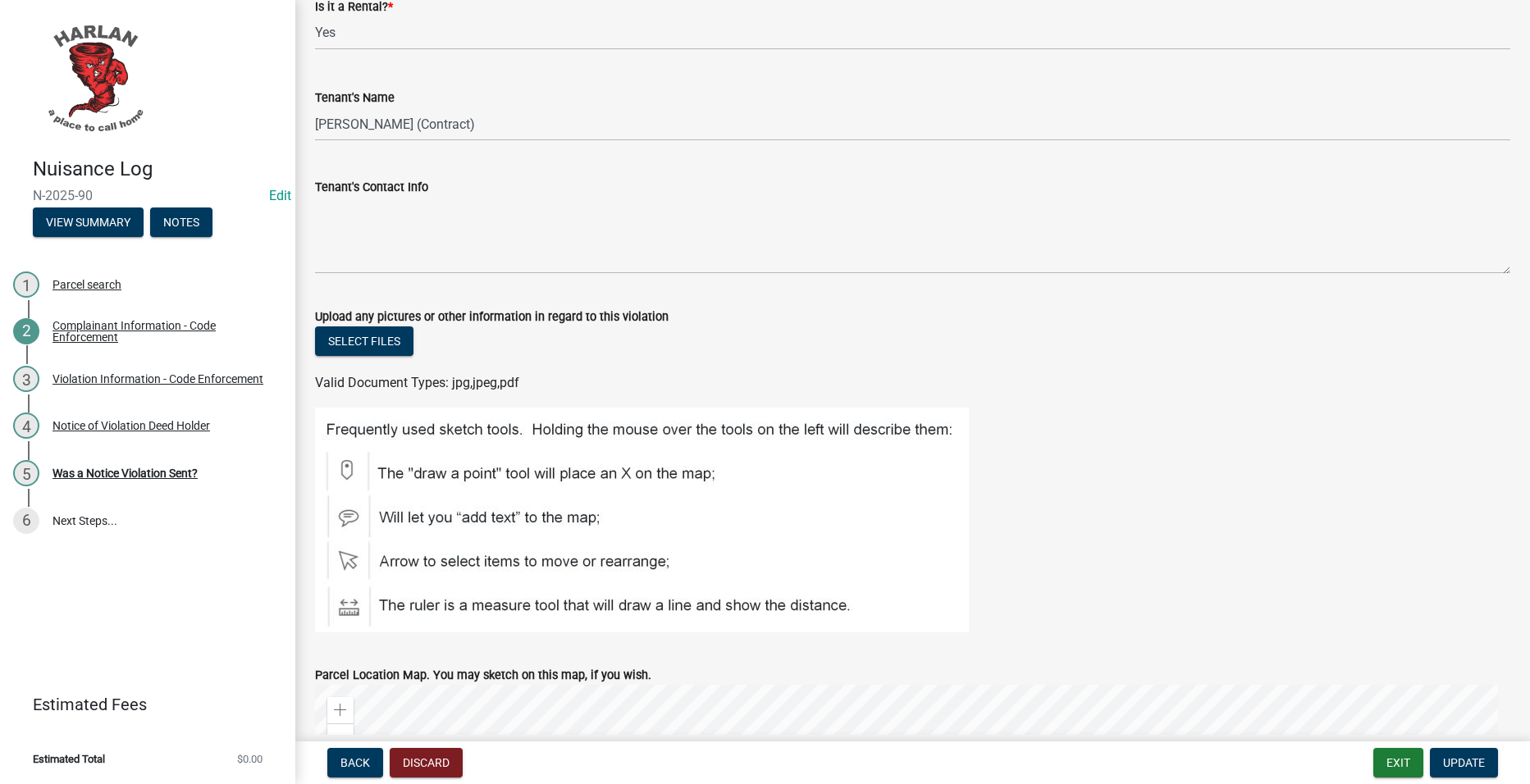
scroll to position [2132, 0]
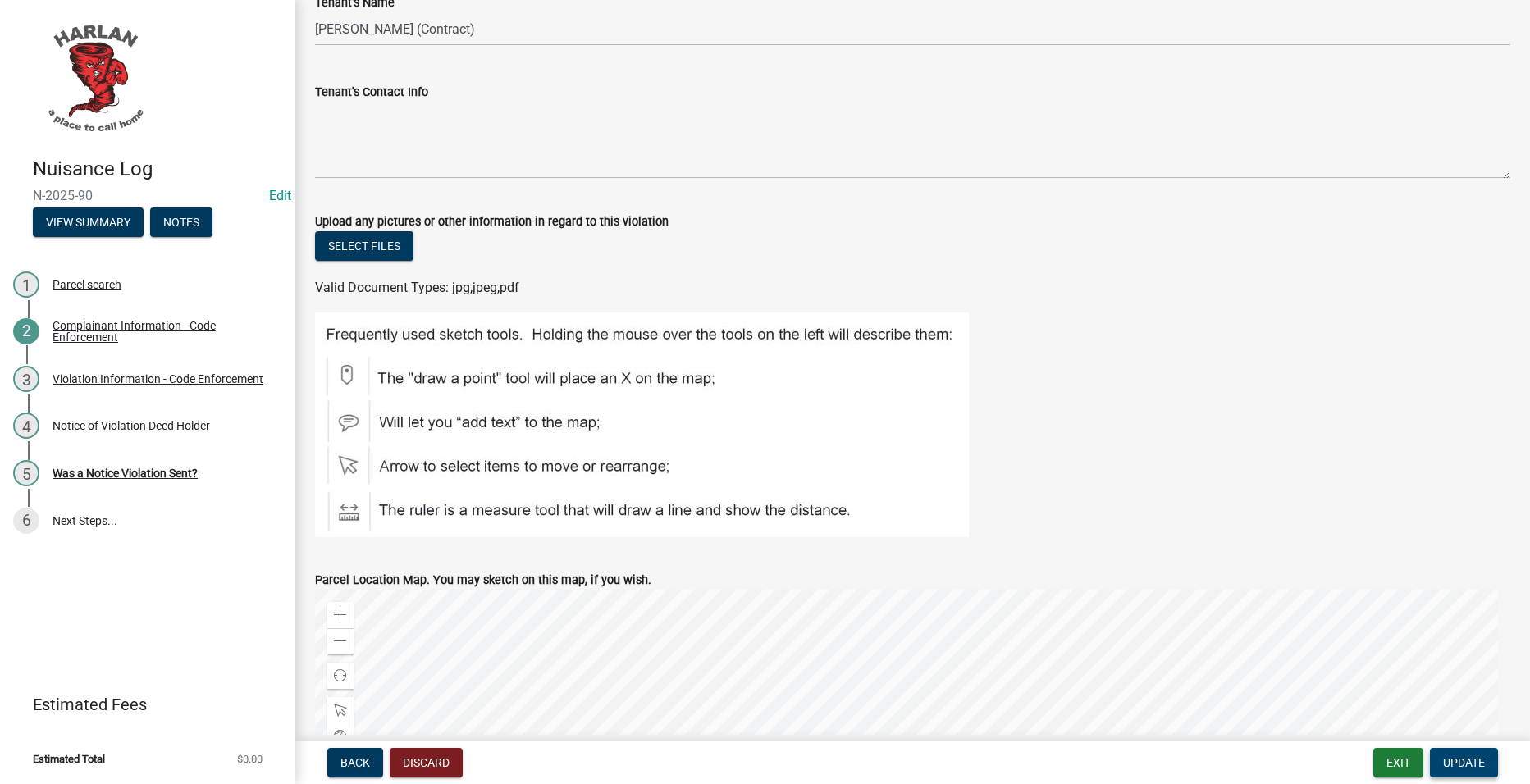
type input "ALLEN, PHYLLIS M (Deed)"
click at [1444, 764] on span "Update" at bounding box center [1464, 763] width 41 height 13
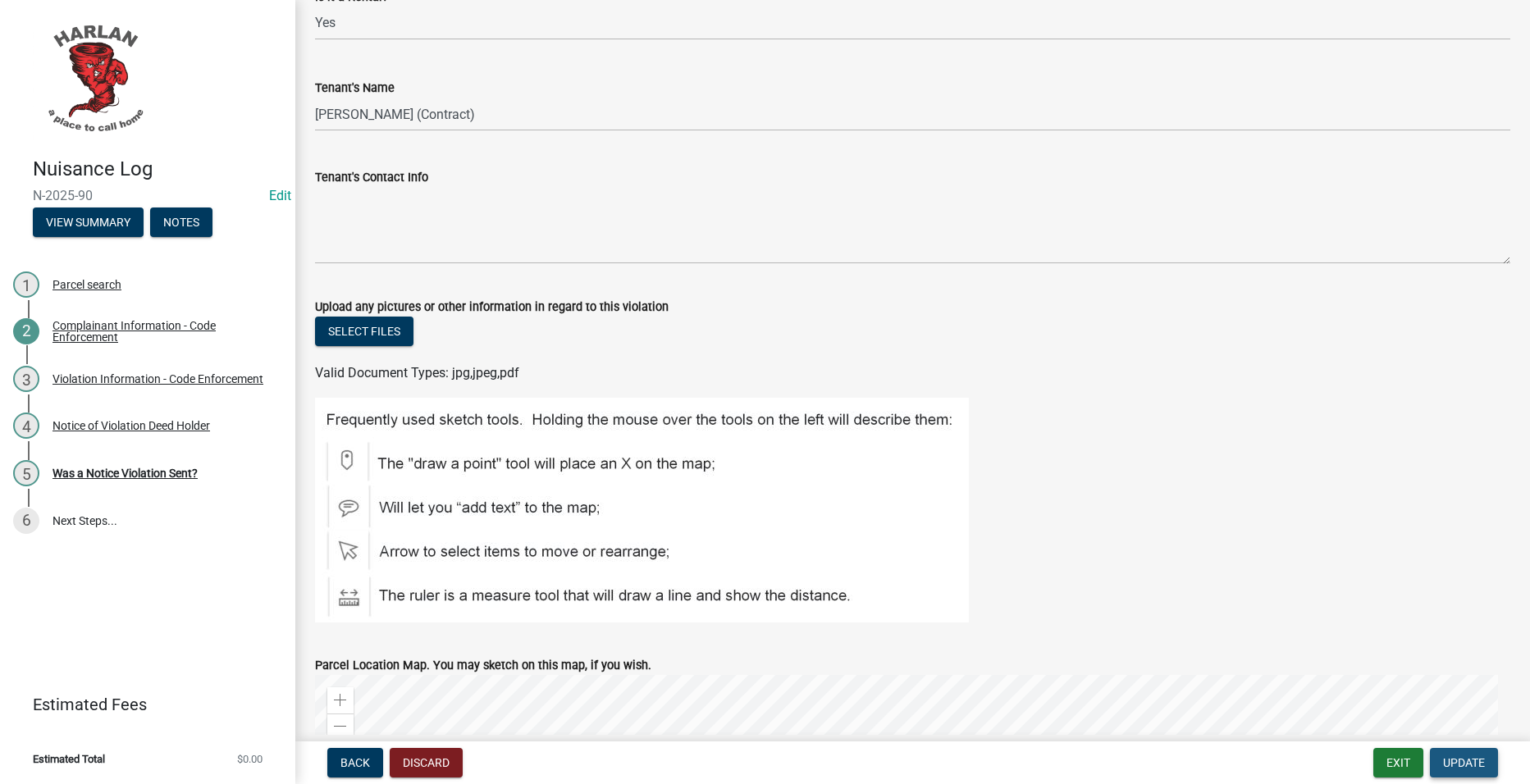
scroll to position [2218, 0]
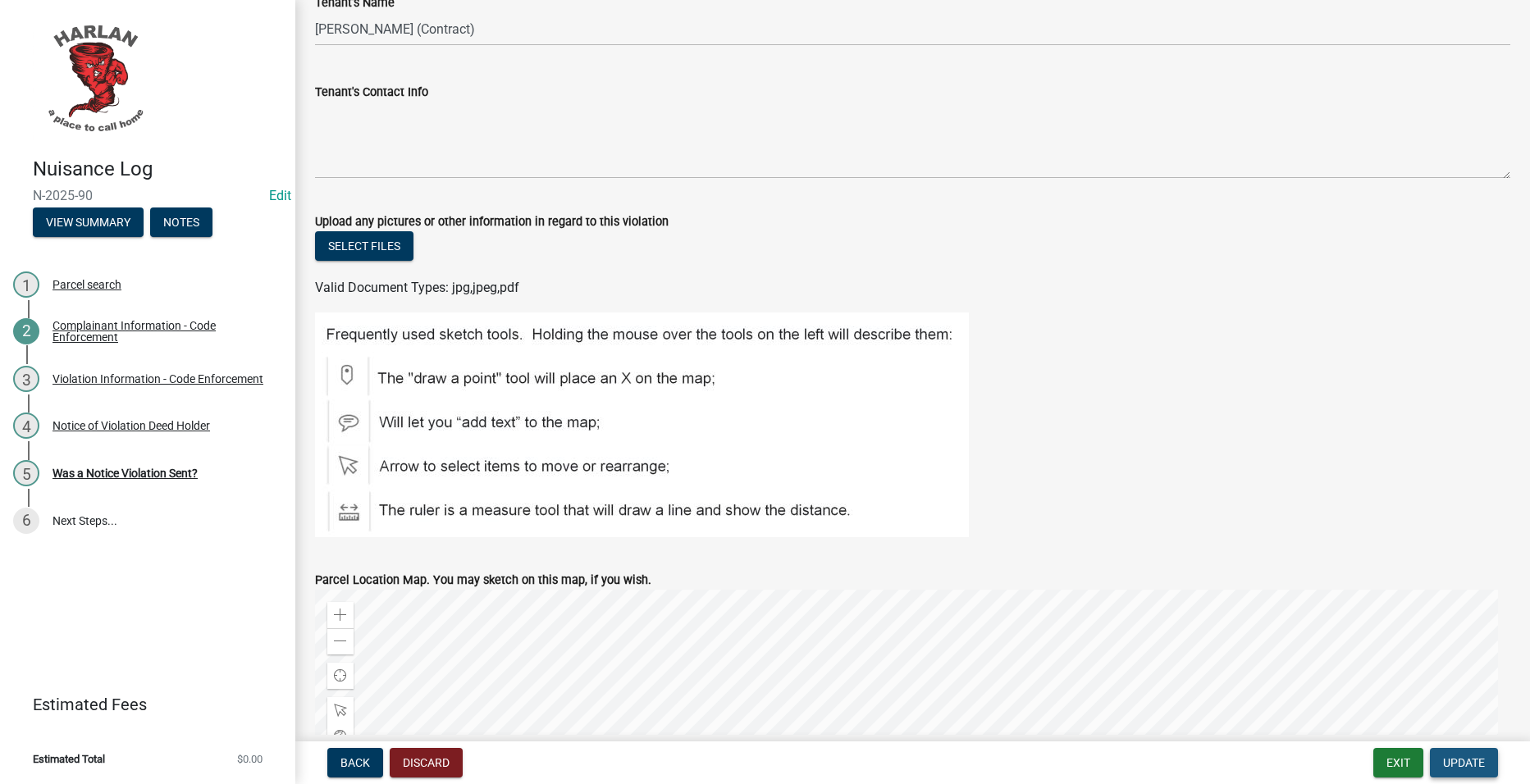
click at [1474, 759] on span "Update" at bounding box center [1464, 763] width 41 height 13
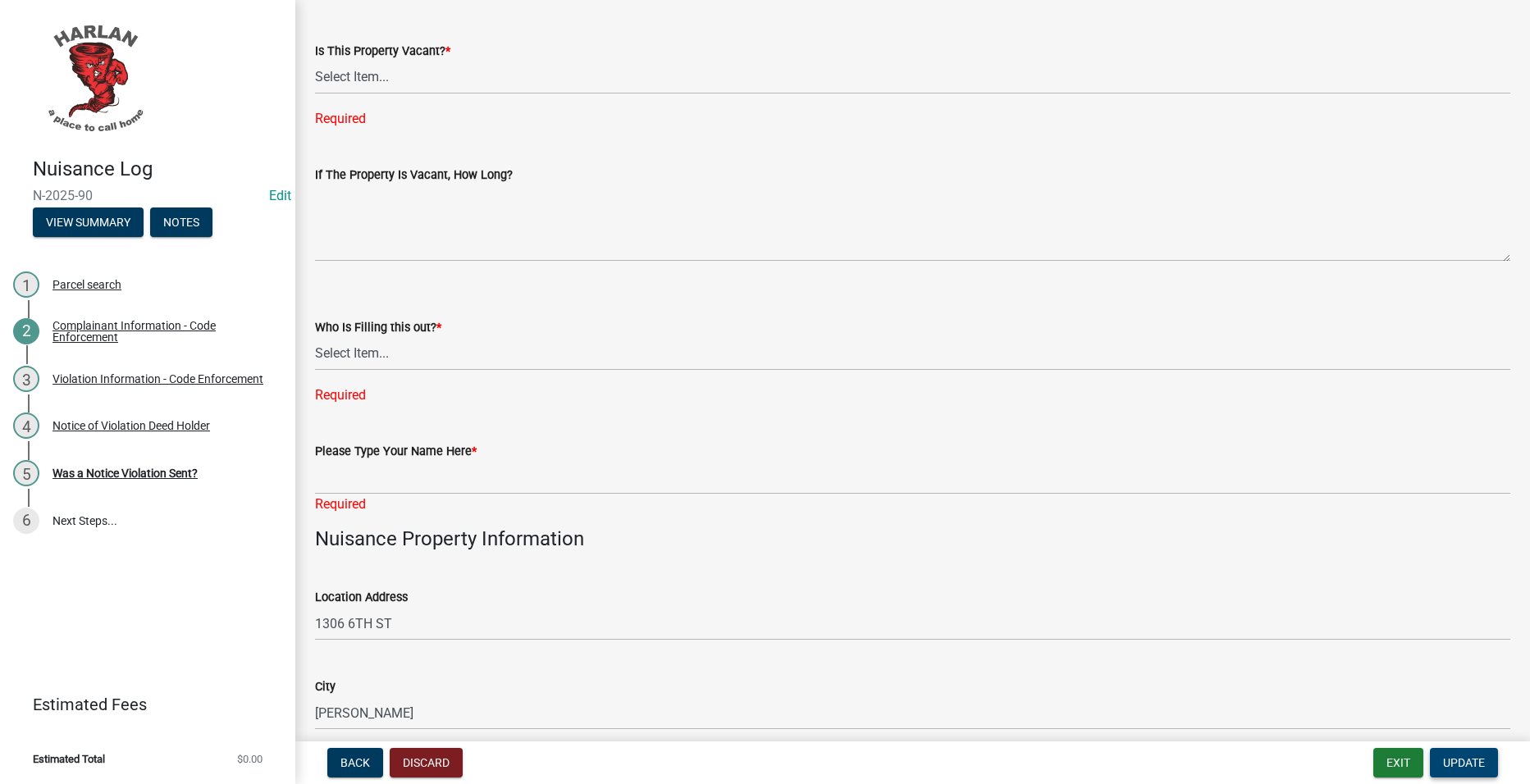
scroll to position [659, 0]
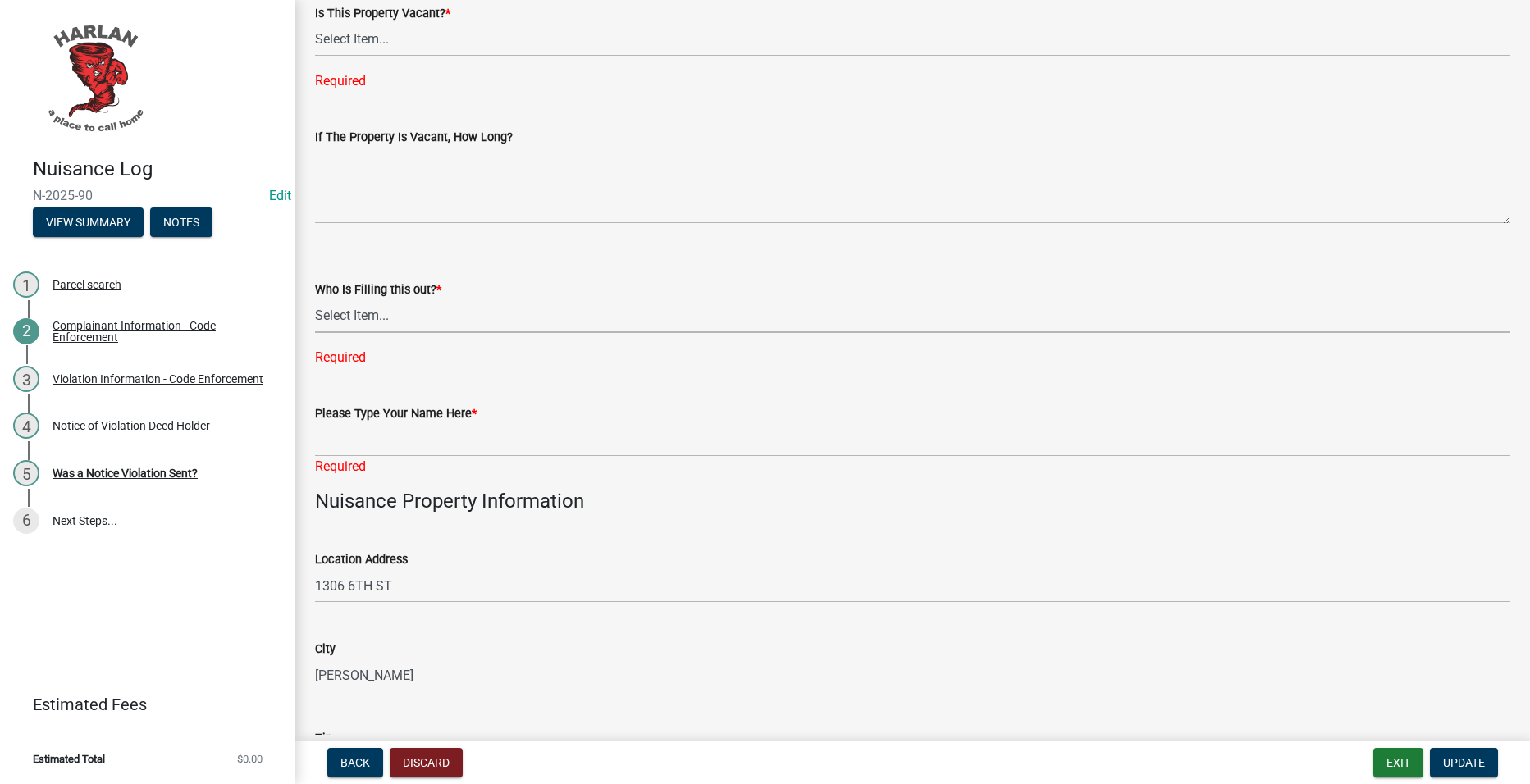
drag, startPoint x: 409, startPoint y: 317, endPoint x: 409, endPoint y: 332, distance: 15.0
click at [409, 317] on select "Select Item... City Hall 83-25" at bounding box center [913, 317] width 1195 height 34
click at [315, 300] on select "Select Item... City Hall 83-25" at bounding box center [913, 317] width 1195 height 34
select select "c036b1b8-0d0a-4718-af47-3855d29bc181"
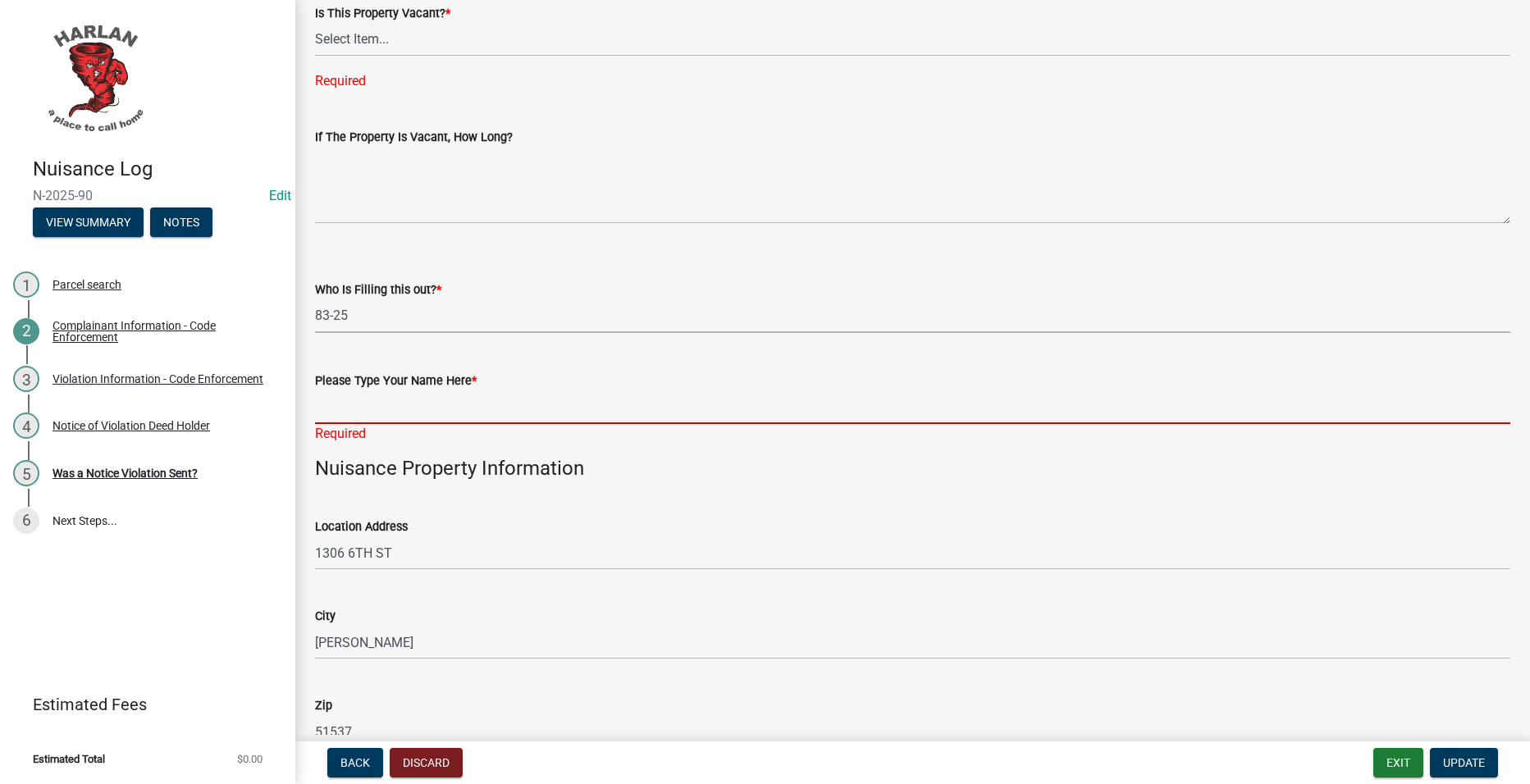
click at [402, 408] on input "Please Type Your Name Here *" at bounding box center [913, 407] width 1195 height 34
click at [417, 393] on input "Please Type Your Name Here *" at bounding box center [913, 407] width 1195 height 34
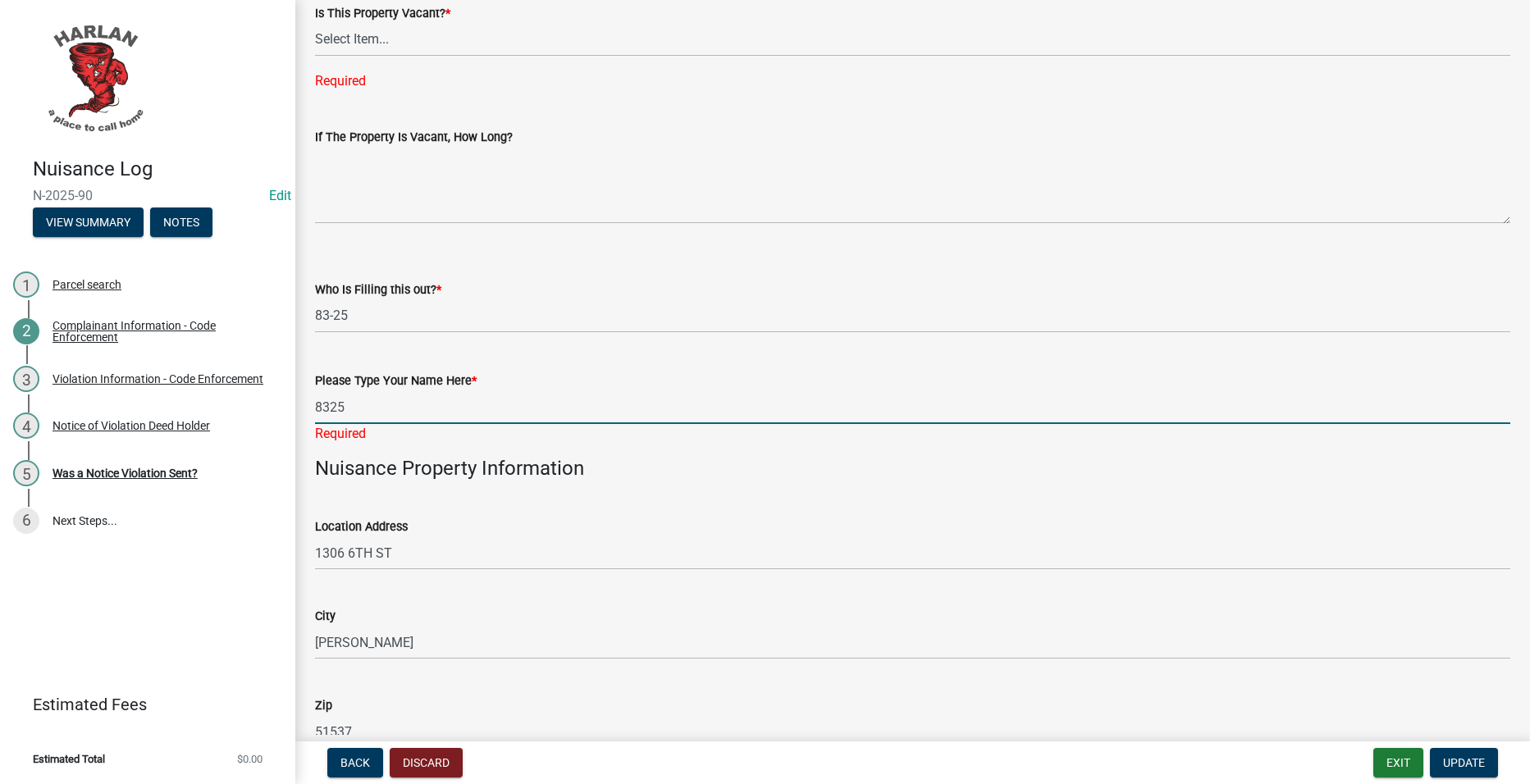
scroll to position [413, 0]
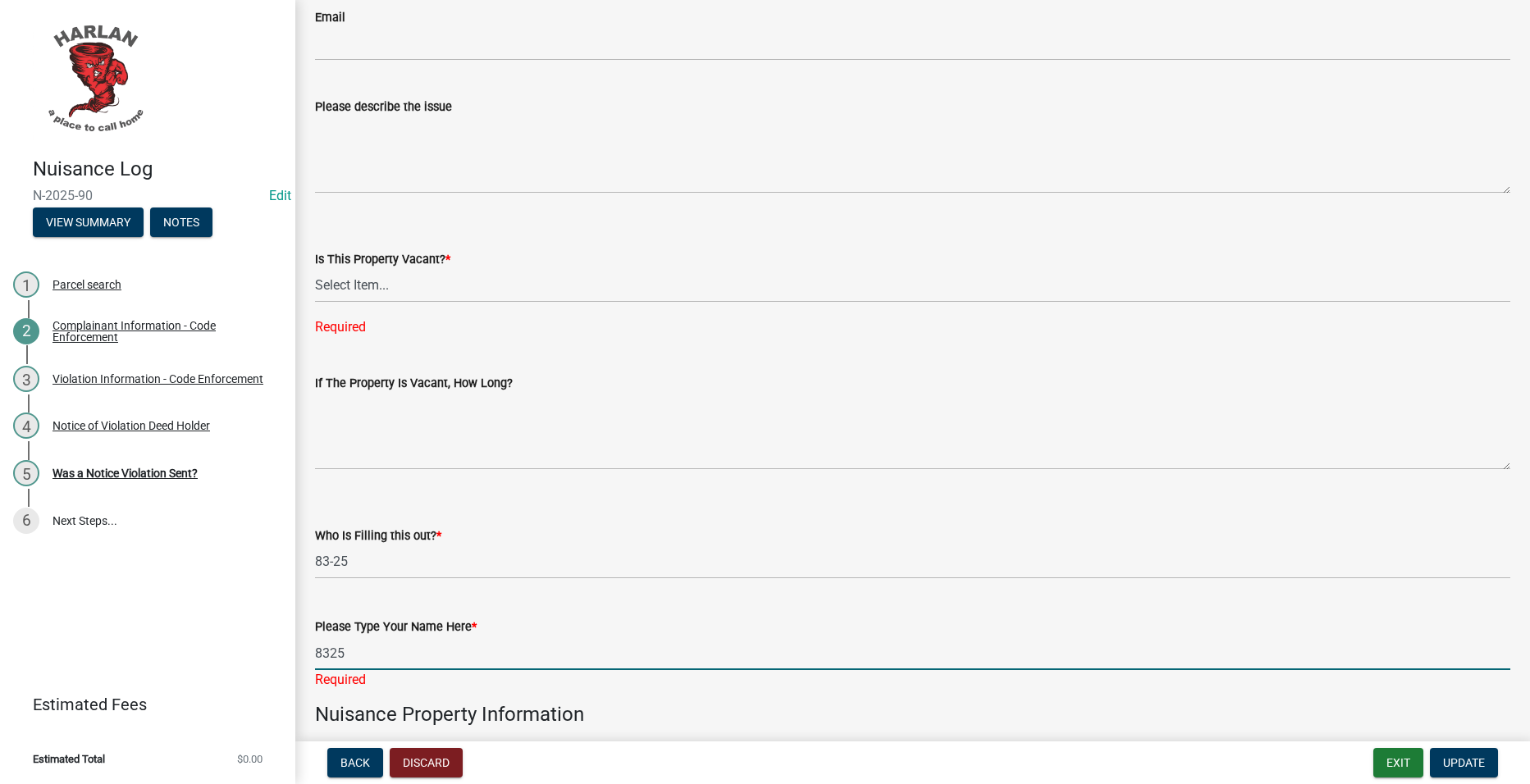
type input "8325"
click at [403, 281] on select "Select Item... Yes No Unsure" at bounding box center [913, 286] width 1195 height 34
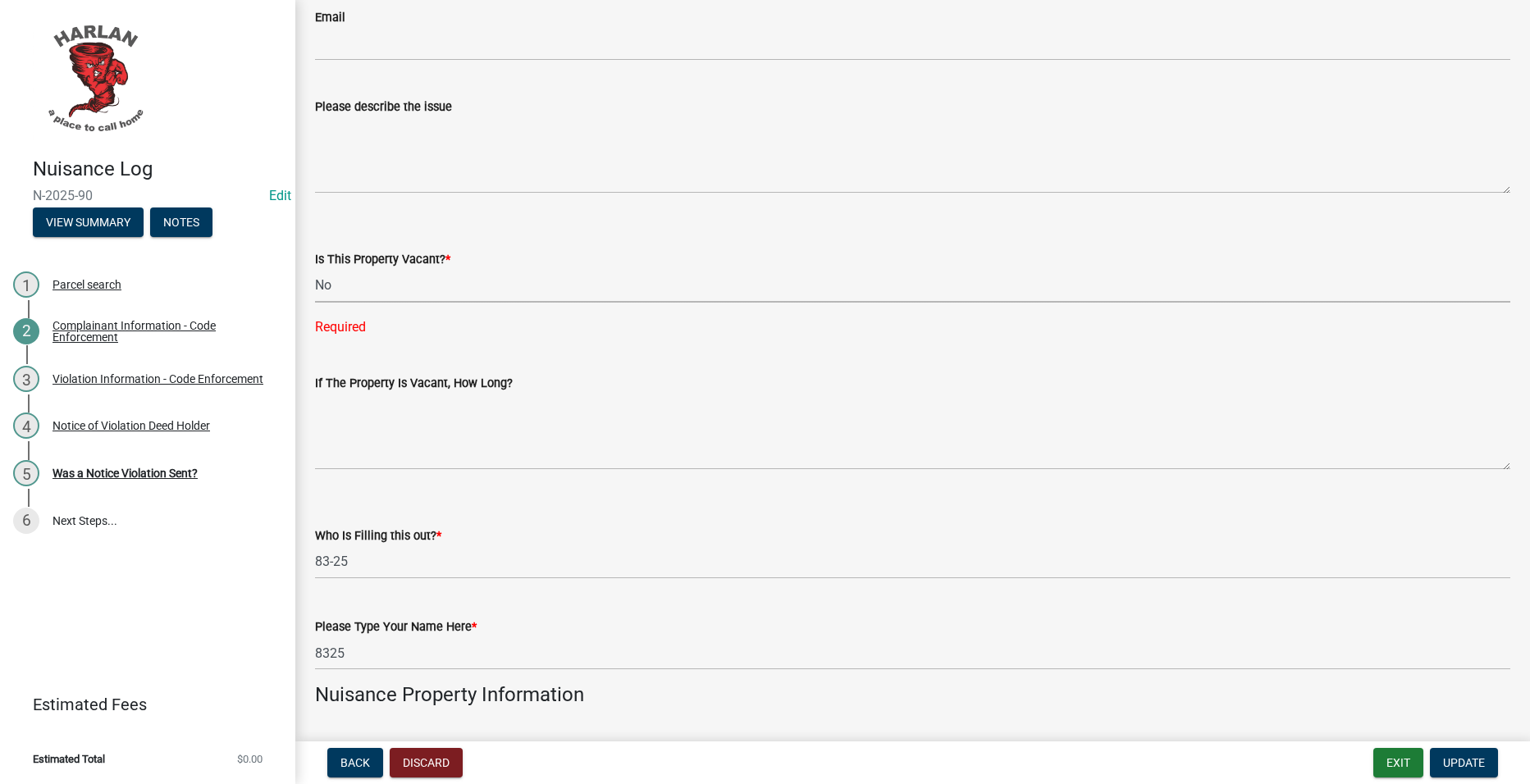
click at [315, 270] on select "Select Item... Yes No Unsure" at bounding box center [913, 286] width 1195 height 34
select select "2b031967-1898-484b-be92-fd9252f4726f"
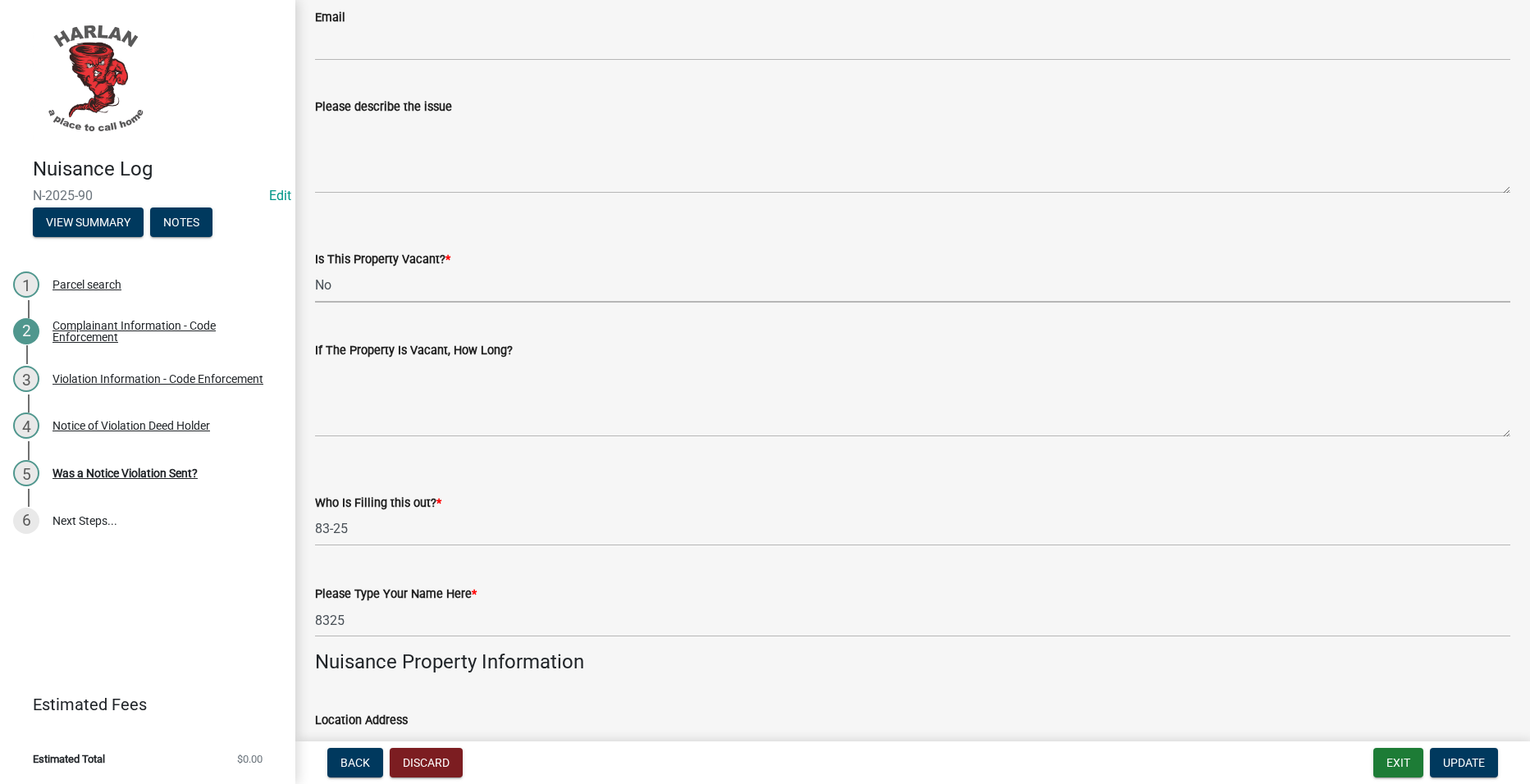
scroll to position [0, 0]
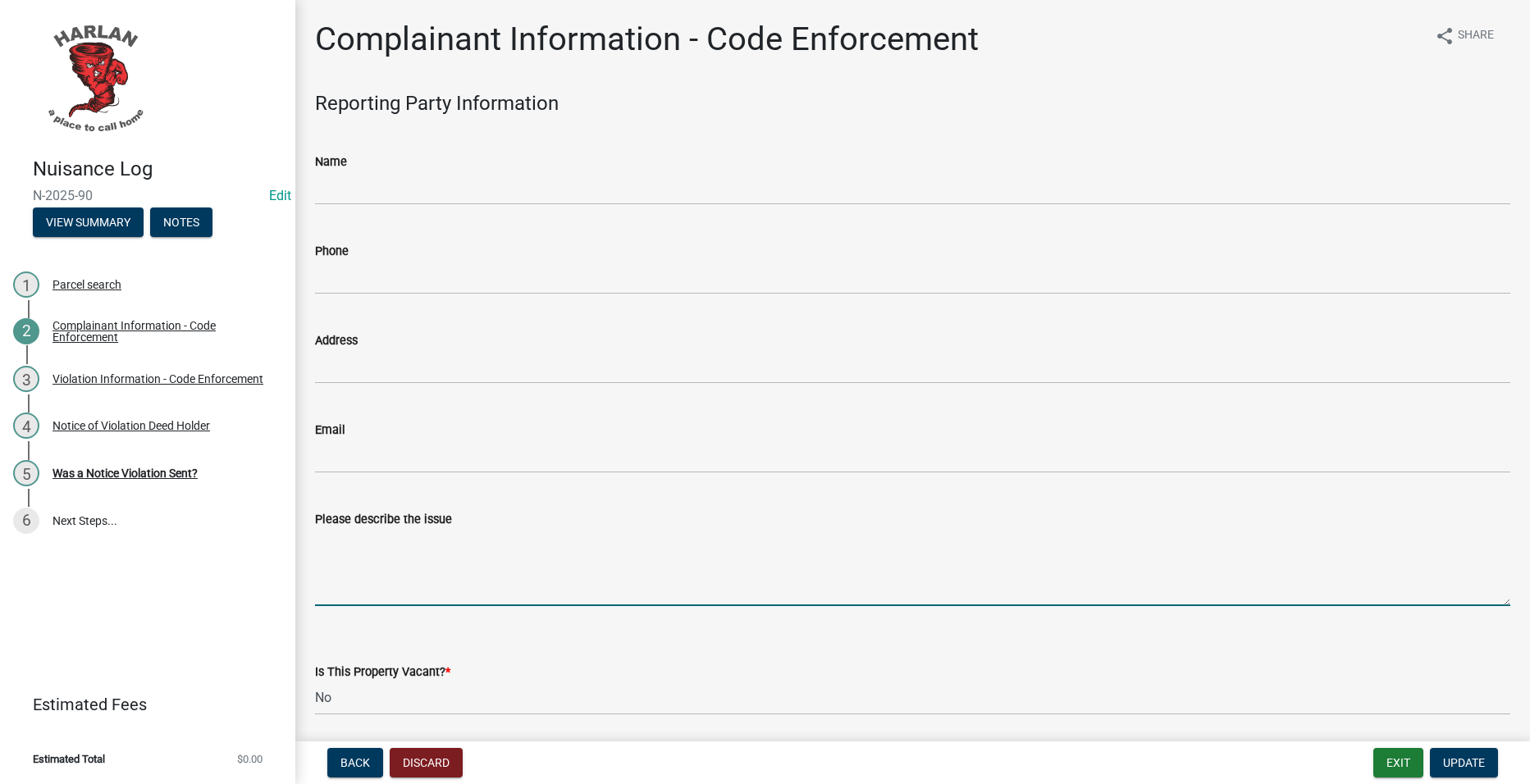
click at [649, 542] on textarea "Please describe the issue" at bounding box center [913, 567] width 1195 height 77
type textarea "Illegal business dumping."
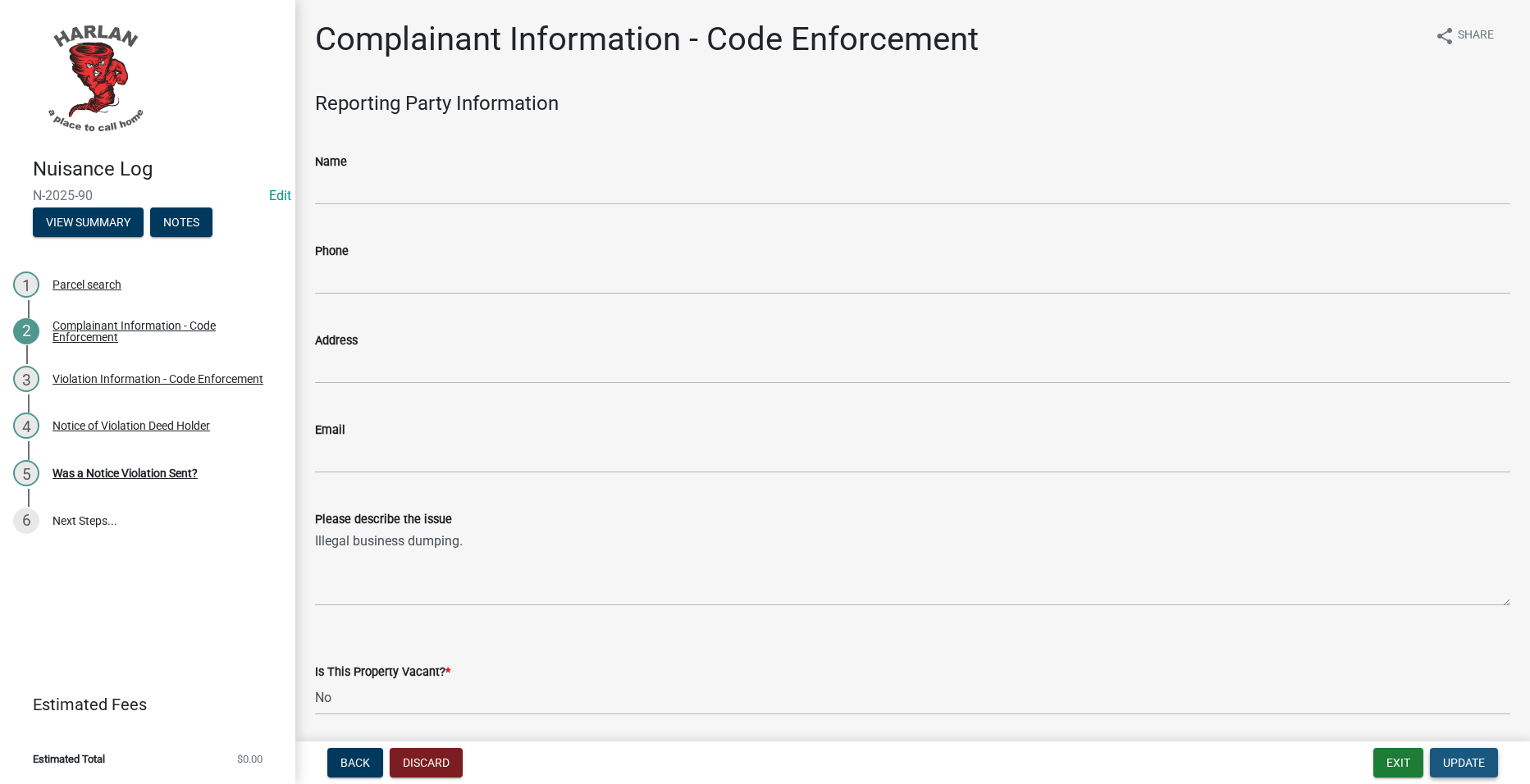
click at [1473, 763] on span "Update" at bounding box center [1464, 763] width 41 height 13
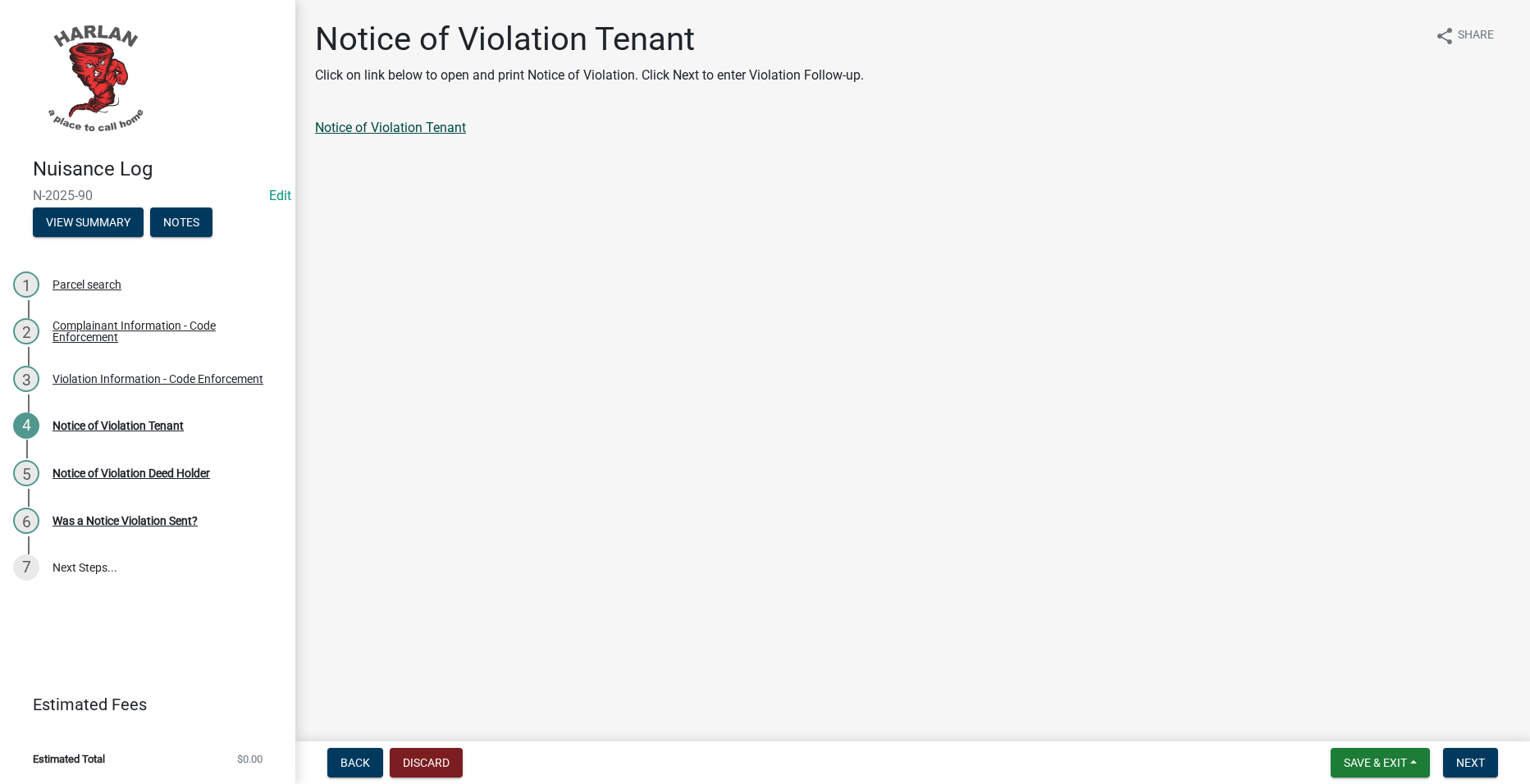
click at [441, 125] on link "Notice of Violation Tenant" at bounding box center [390, 127] width 151 height 16
drag, startPoint x: 1458, startPoint y: 756, endPoint x: 1451, endPoint y: 751, distance: 8.6
click at [1459, 757] on span "Next" at bounding box center [1471, 763] width 28 height 13
click at [464, 134] on link "Notice of Violation Deed Holder" at bounding box center [405, 127] width 181 height 16
click at [1467, 758] on span "Next" at bounding box center [1471, 763] width 28 height 13
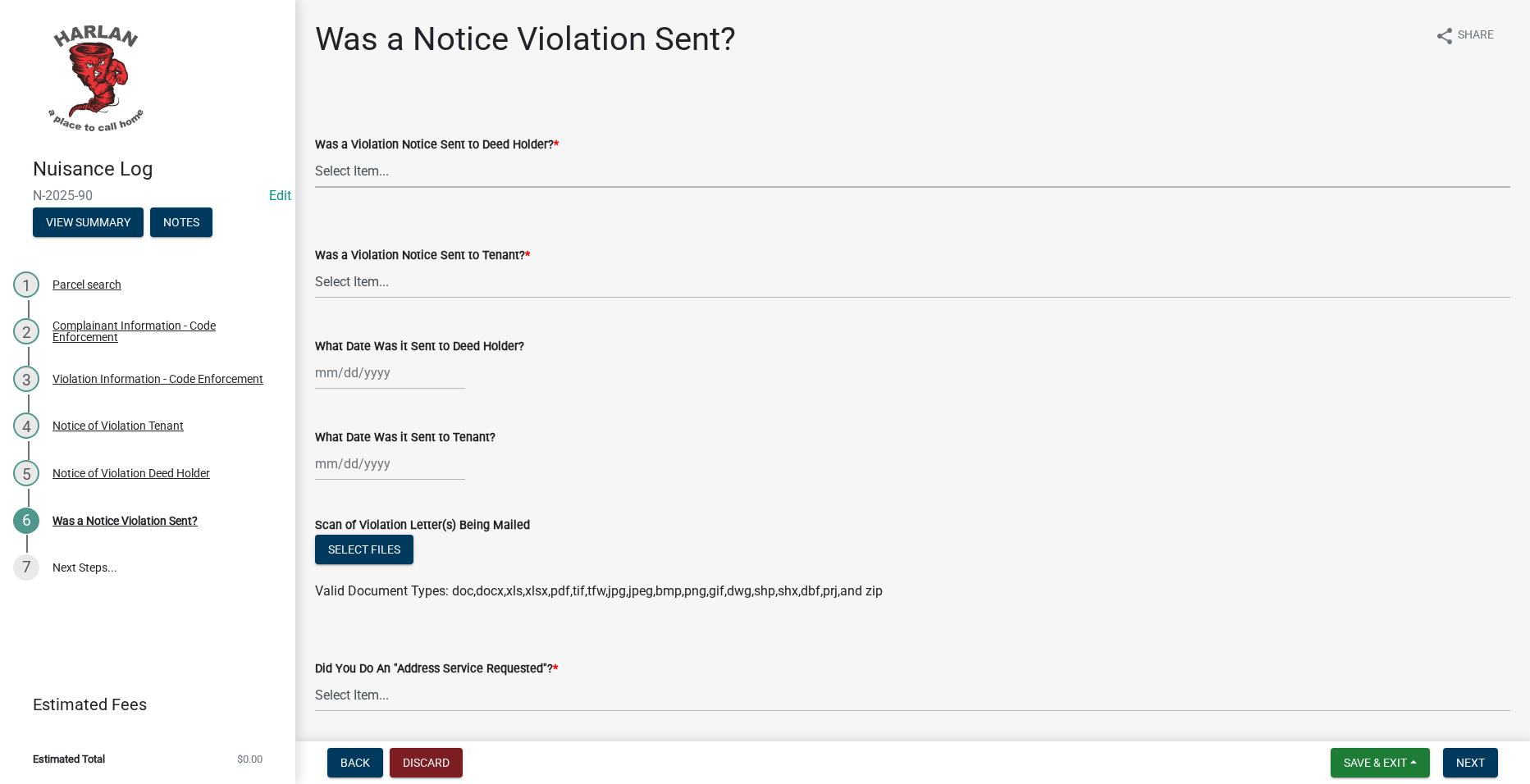
drag, startPoint x: 570, startPoint y: 168, endPoint x: 547, endPoint y: 180, distance: 25.9
click at [570, 168] on select "Select Item... Yes No" at bounding box center [913, 172] width 1195 height 34
click at [315, 155] on select "Select Item... Yes No" at bounding box center [913, 172] width 1195 height 34
select select "293e99c7-44a0-45b5-b16f-7dd4030f98f0"
drag, startPoint x: 444, startPoint y: 276, endPoint x: 441, endPoint y: 297, distance: 21.2
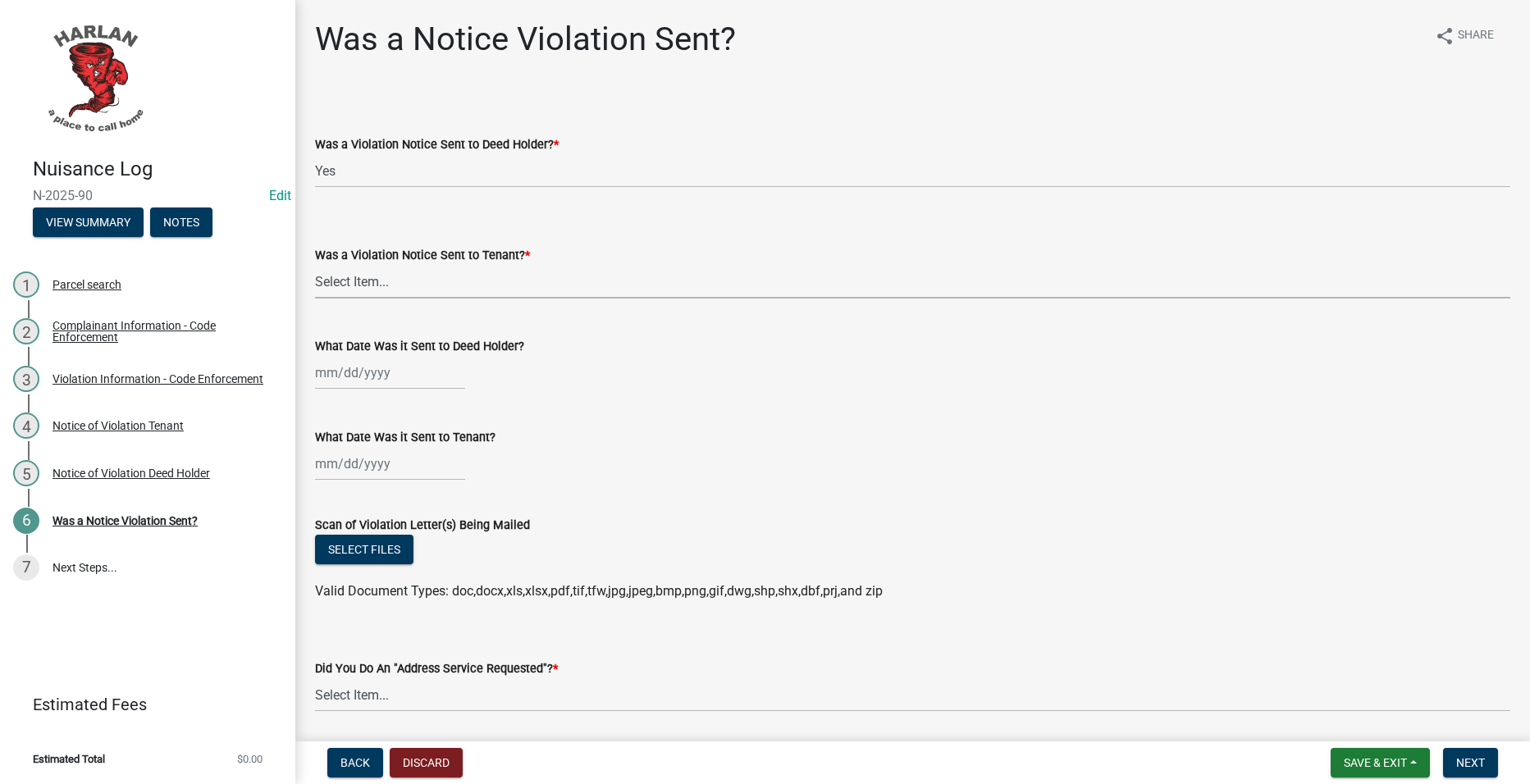
click at [444, 276] on select "Select Item... Yes No" at bounding box center [913, 282] width 1195 height 34
click at [315, 265] on select "Select Item... Yes No" at bounding box center [913, 282] width 1195 height 34
select select "293e99c7-44a0-45b5-b16f-7dd4030f98f0"
select select "9"
select select "2025"
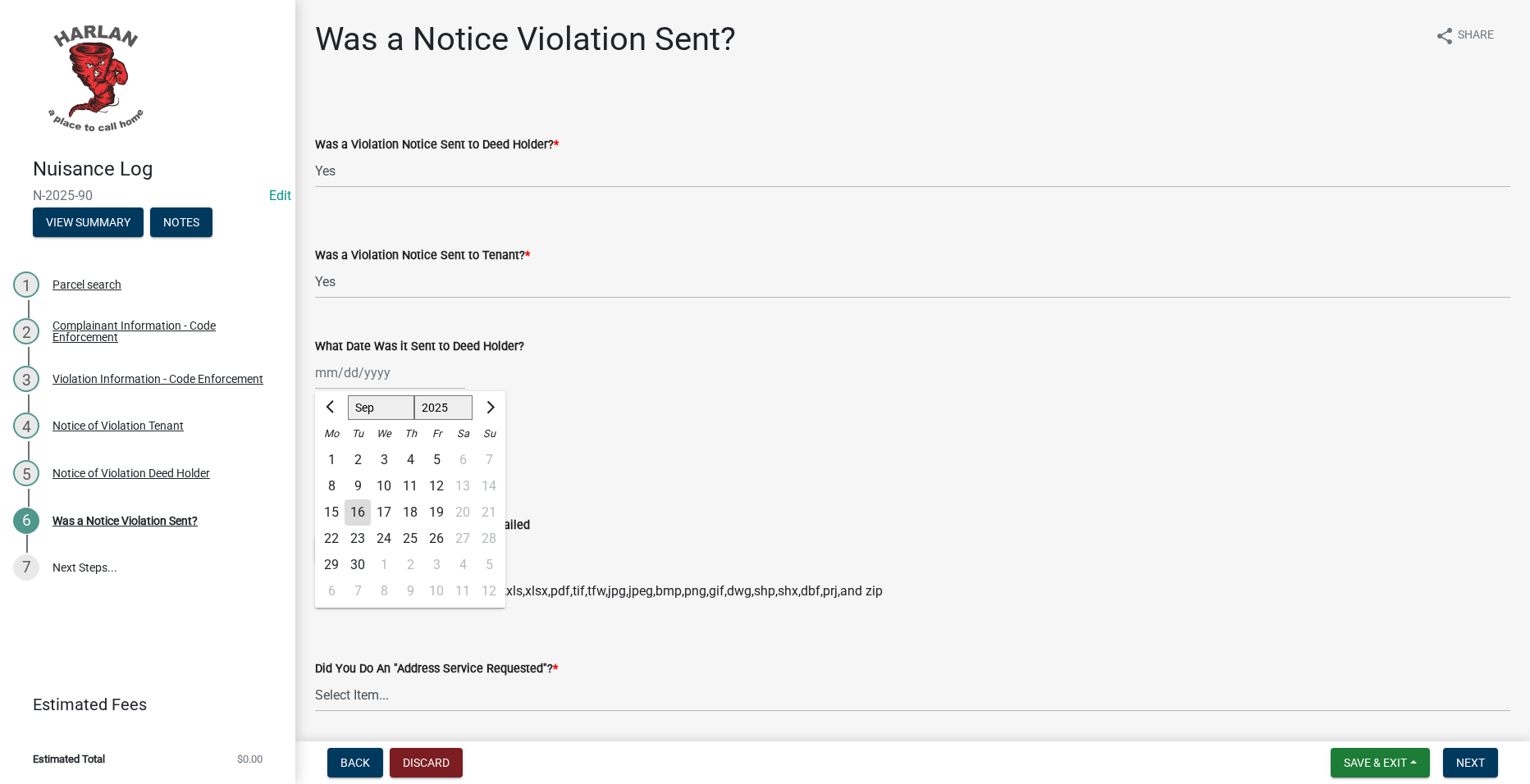
click at [409, 371] on div "Jan Feb Mar Apr May Jun Jul Aug Sep Oct Nov Dec 1525 1526 1527 1528 1529 1530 1…" at bounding box center [389, 373] width 150 height 34
click at [358, 507] on div "16" at bounding box center [358, 513] width 26 height 26
type input "[DATE]"
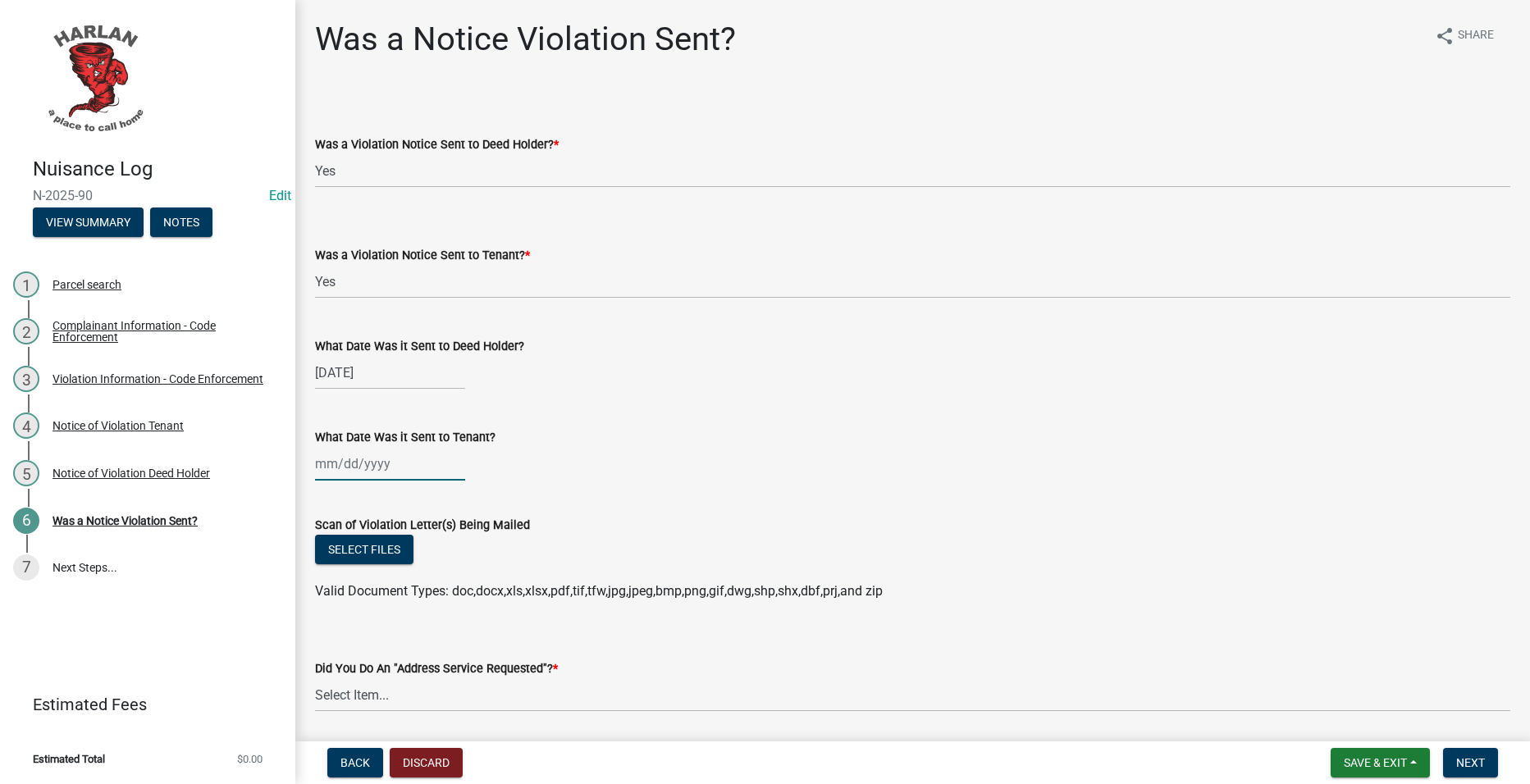
click at [376, 465] on div at bounding box center [389, 464] width 150 height 34
select select "9"
select select "2025"
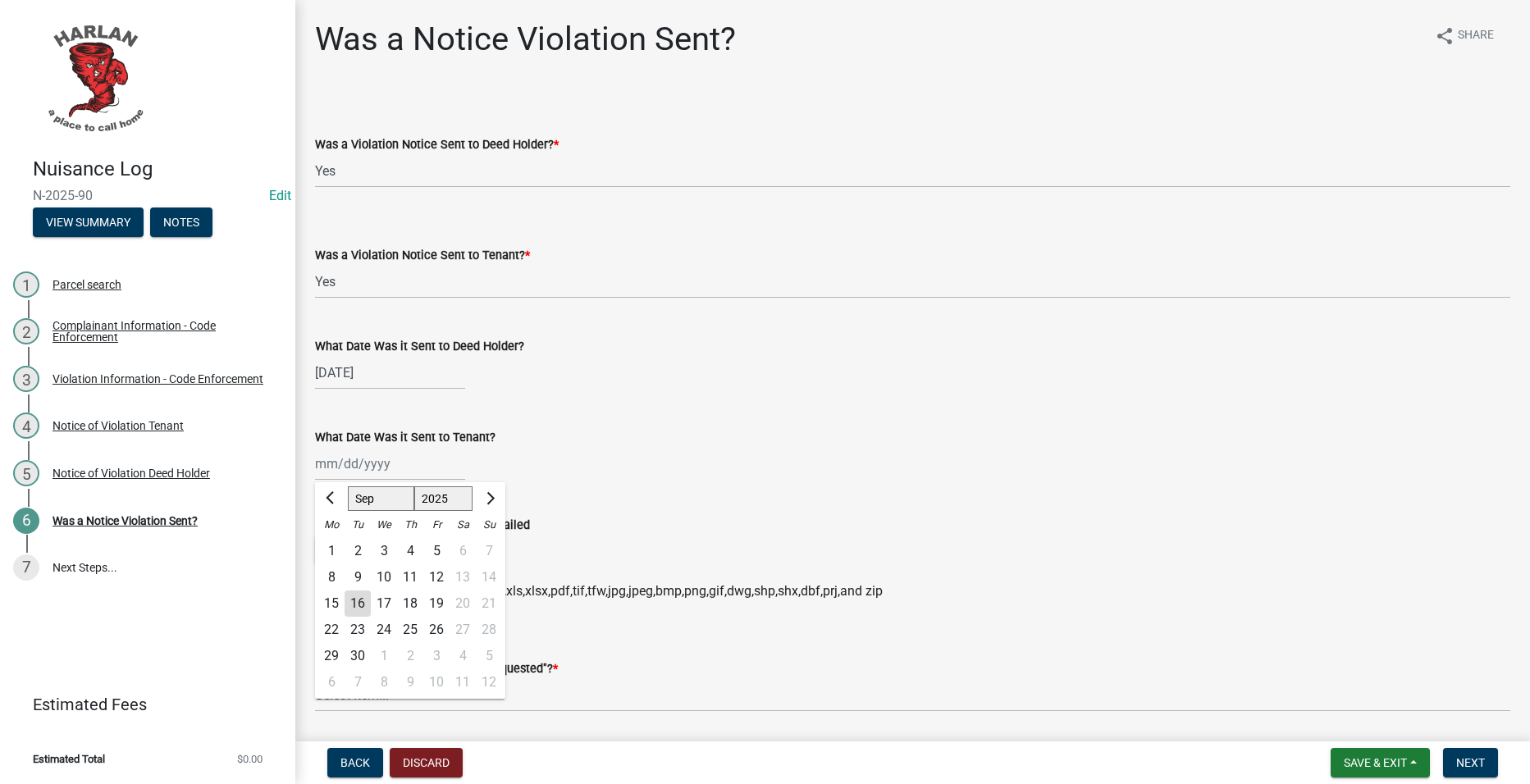
click at [363, 606] on div "16" at bounding box center [358, 604] width 26 height 26
type input "[DATE]"
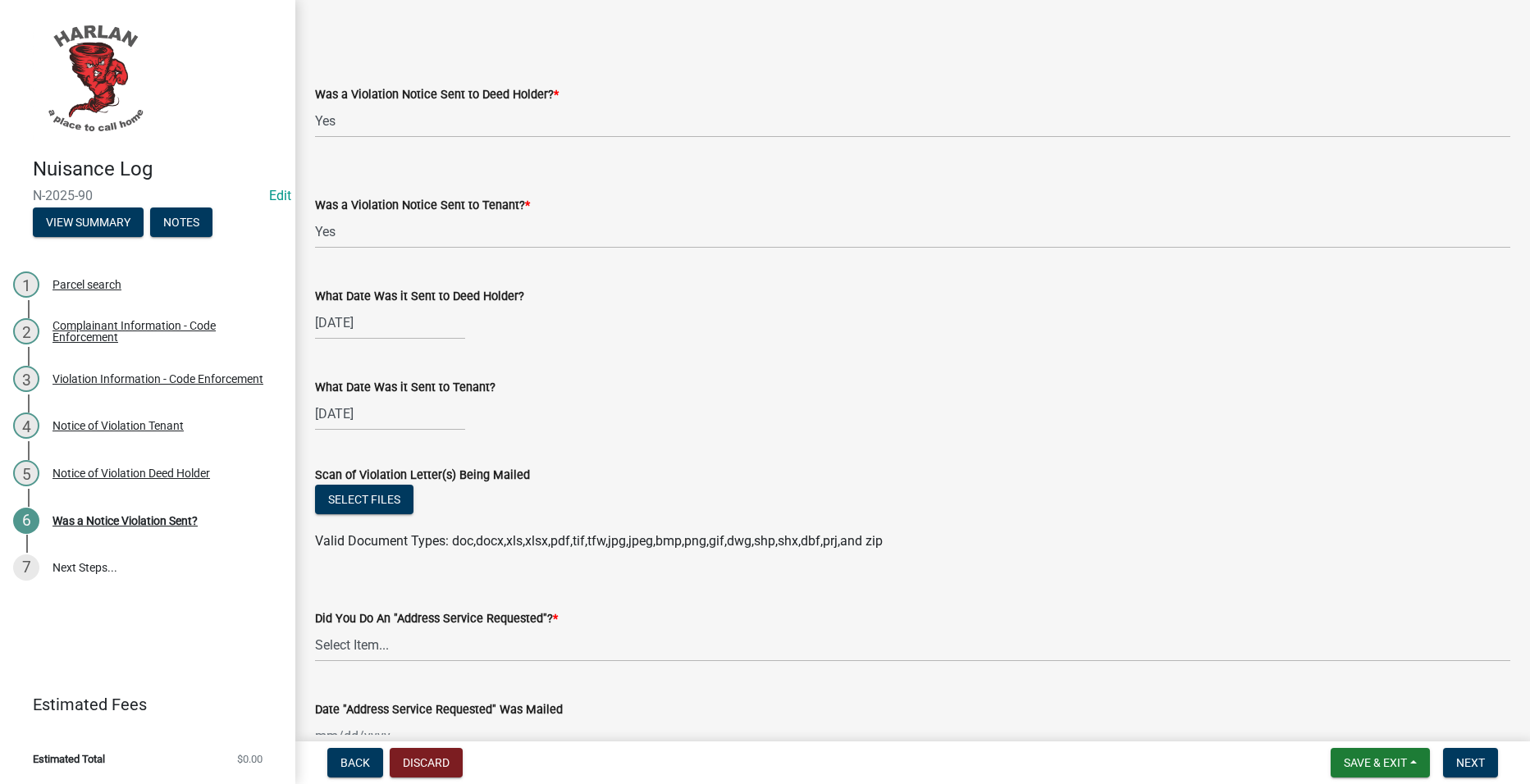
scroll to position [246, 0]
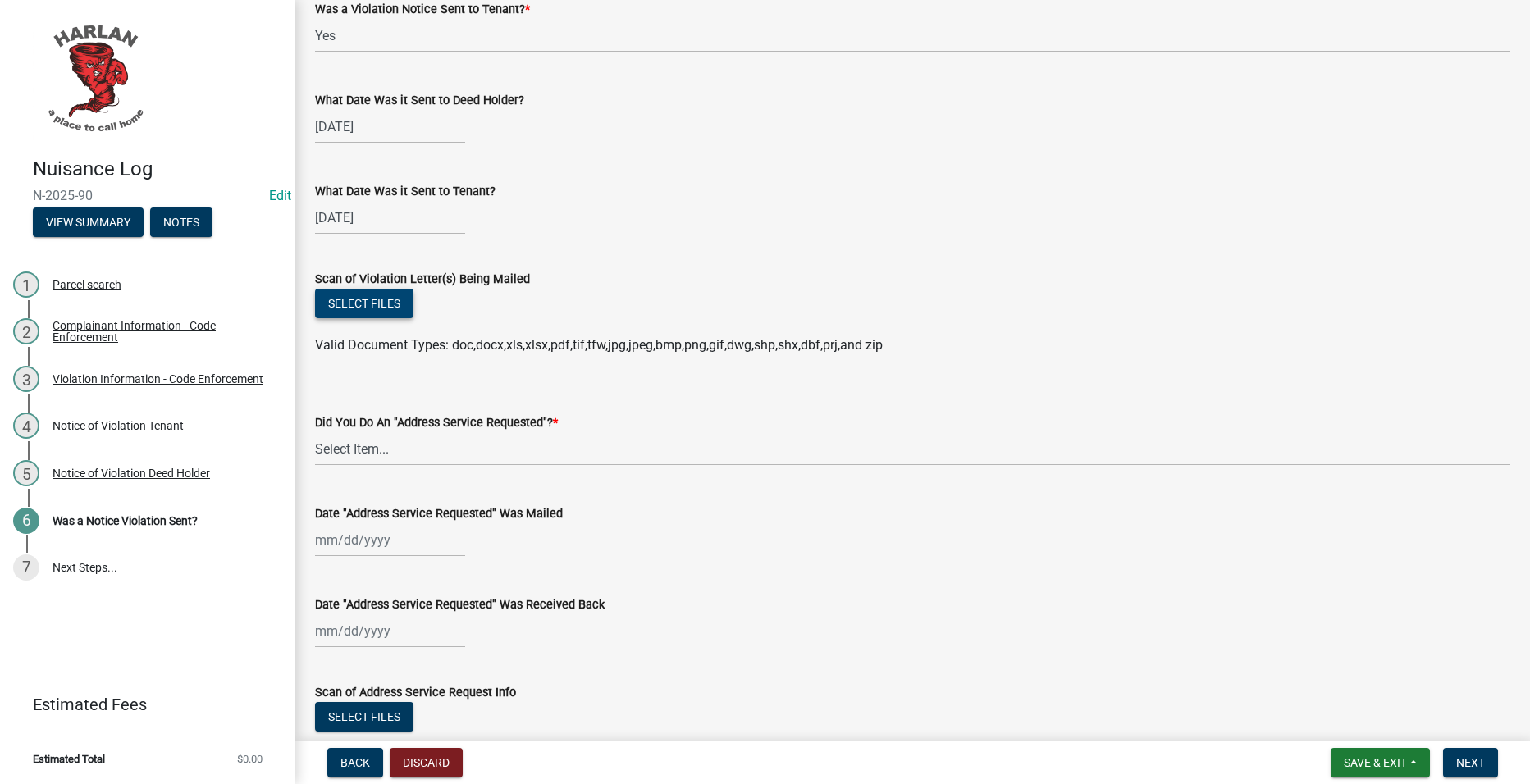
click at [373, 296] on button "Select files" at bounding box center [364, 302] width 98 height 29
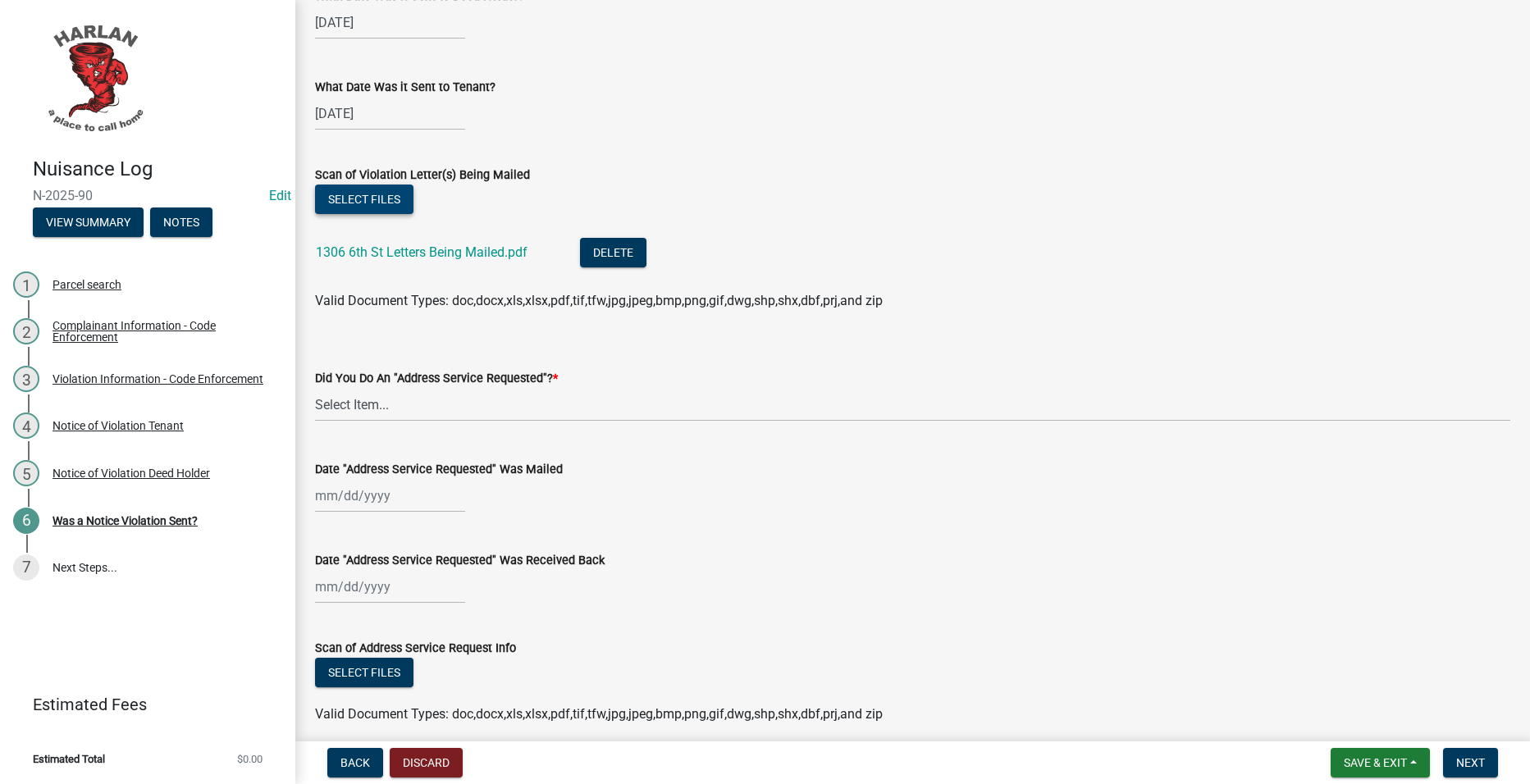
scroll to position [551, 0]
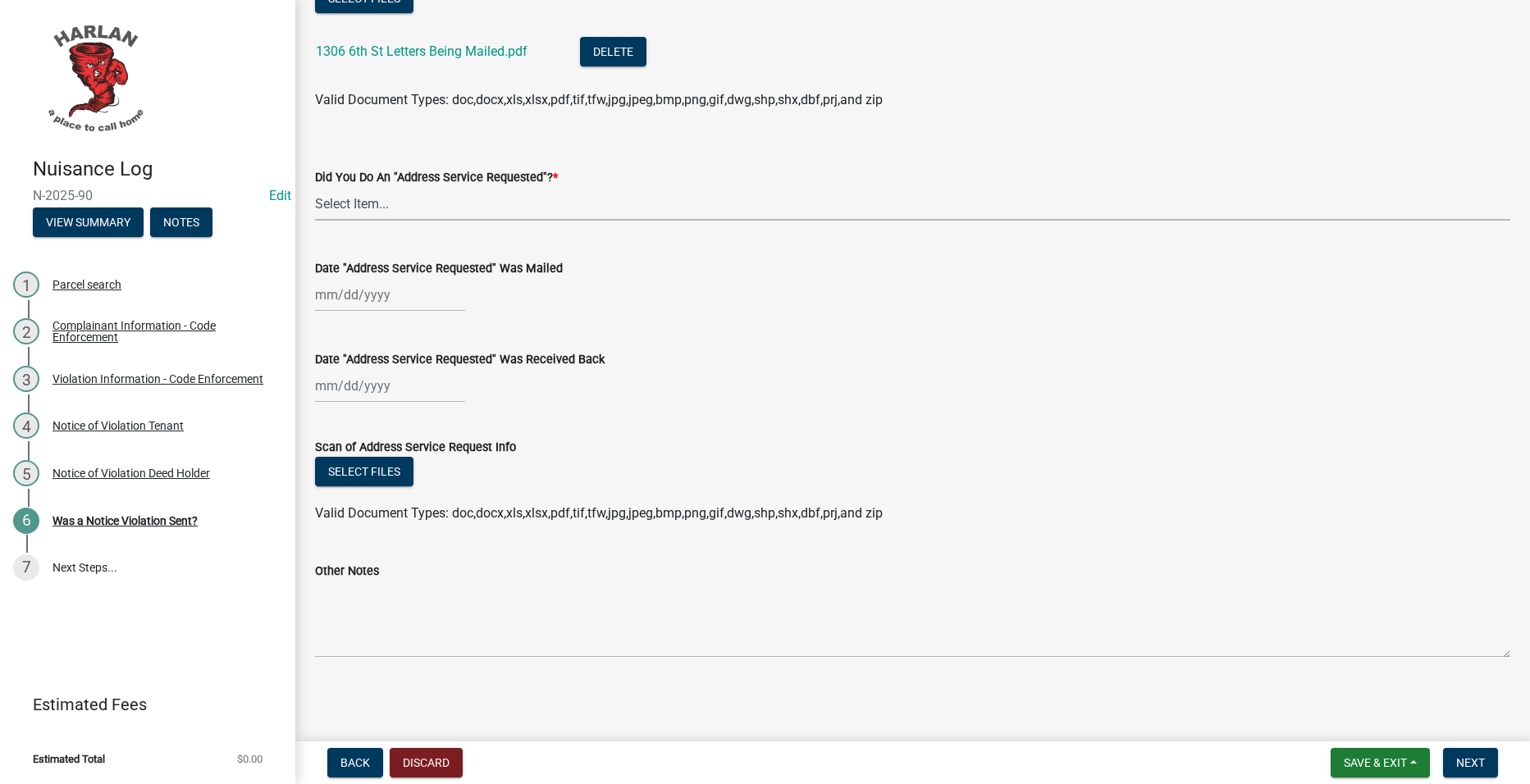
click at [518, 200] on select "Select Item... Yes No" at bounding box center [913, 204] width 1195 height 34
click at [315, 187] on select "Select Item... Yes No" at bounding box center [913, 204] width 1195 height 34
select select "a7ada854-cad3-4cd9-b1c3-a829e5073110"
click at [1466, 769] on span "Next" at bounding box center [1471, 763] width 28 height 13
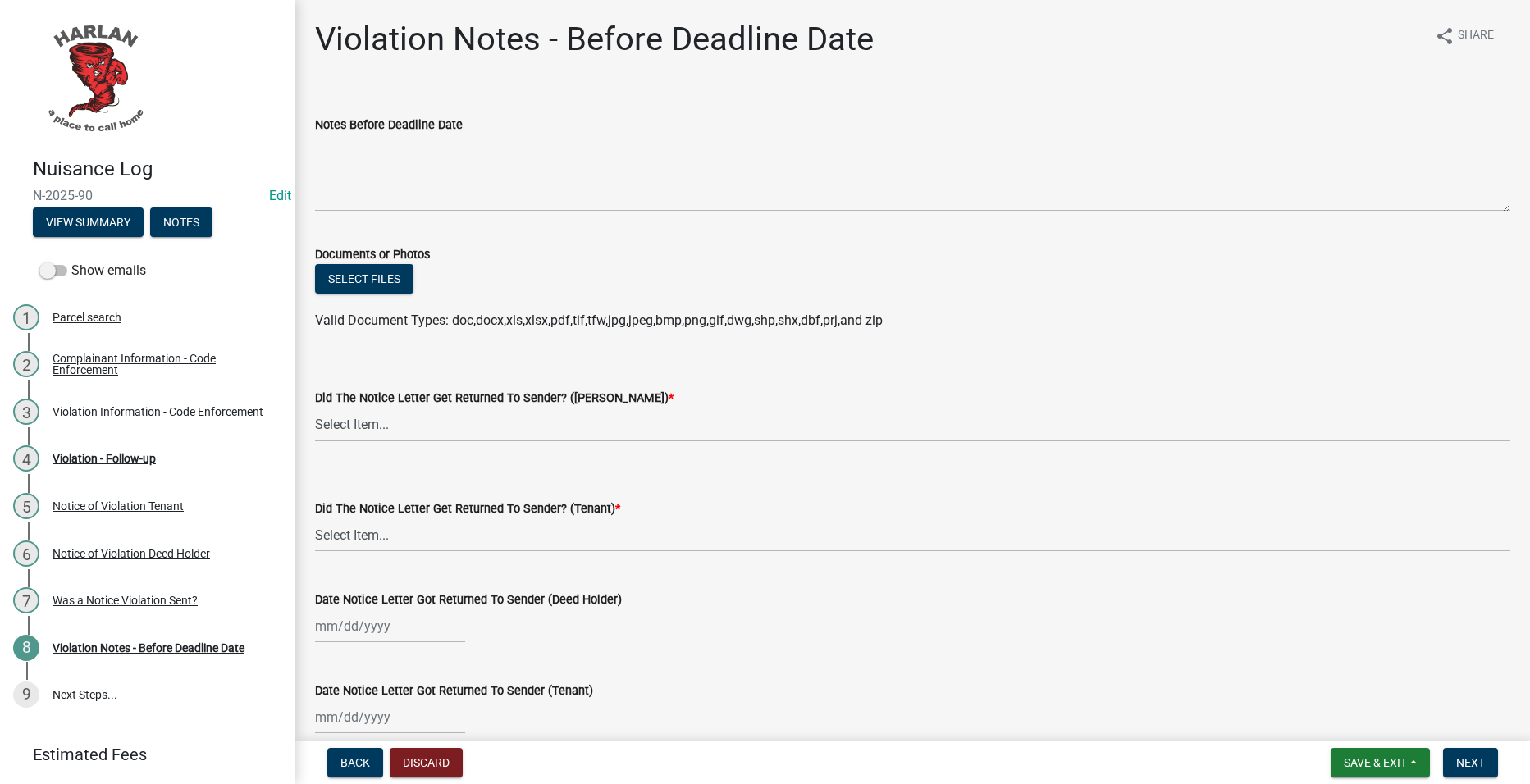
click at [696, 417] on select "Select Item... Yes No" at bounding box center [913, 425] width 1195 height 34
click at [315, 408] on select "Select Item... Yes No" at bounding box center [913, 425] width 1195 height 34
select select "487603ca-b45a-4c36-b707-2c3ad8467b2a"
click at [590, 532] on select "Select Item... Yes No" at bounding box center [913, 535] width 1195 height 34
click at [315, 518] on select "Select Item... Yes No" at bounding box center [913, 535] width 1195 height 34
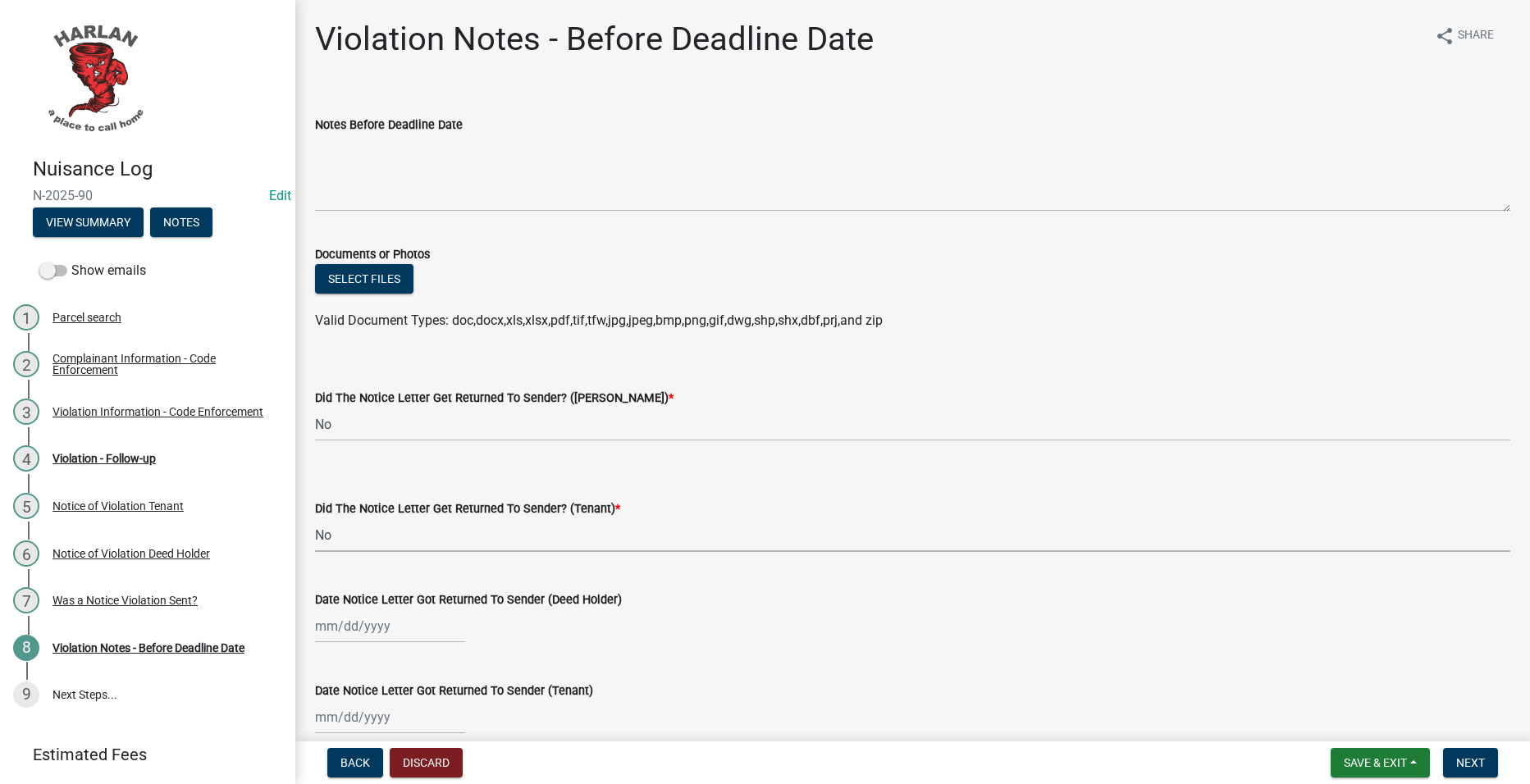
select select "487603ca-b45a-4c36-b707-2c3ad8467b2a"
click at [1361, 768] on span "Save & Exit" at bounding box center [1375, 763] width 63 height 13
click at [1351, 720] on button "Save & Exit" at bounding box center [1364, 720] width 131 height 40
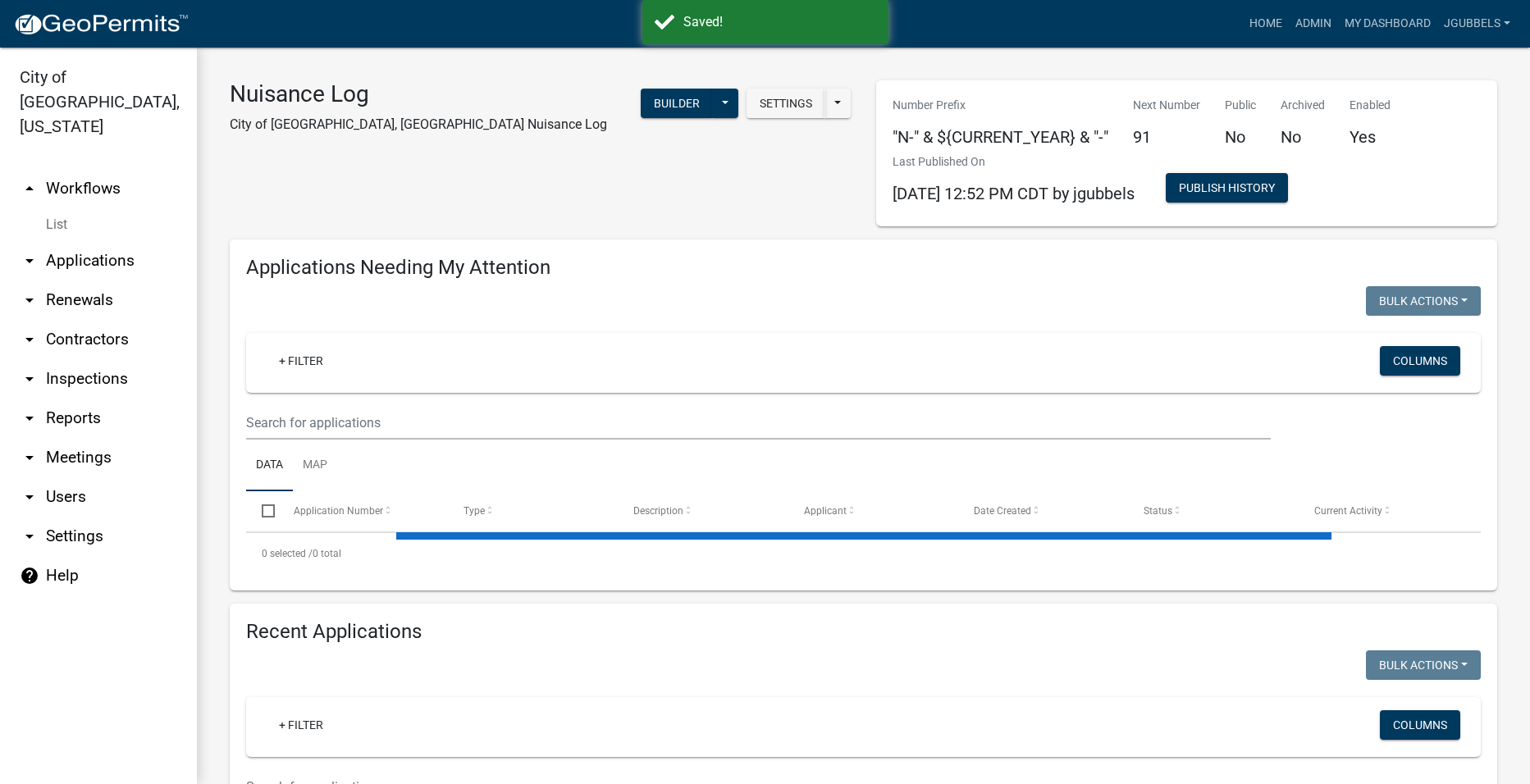
select select "2: 50"
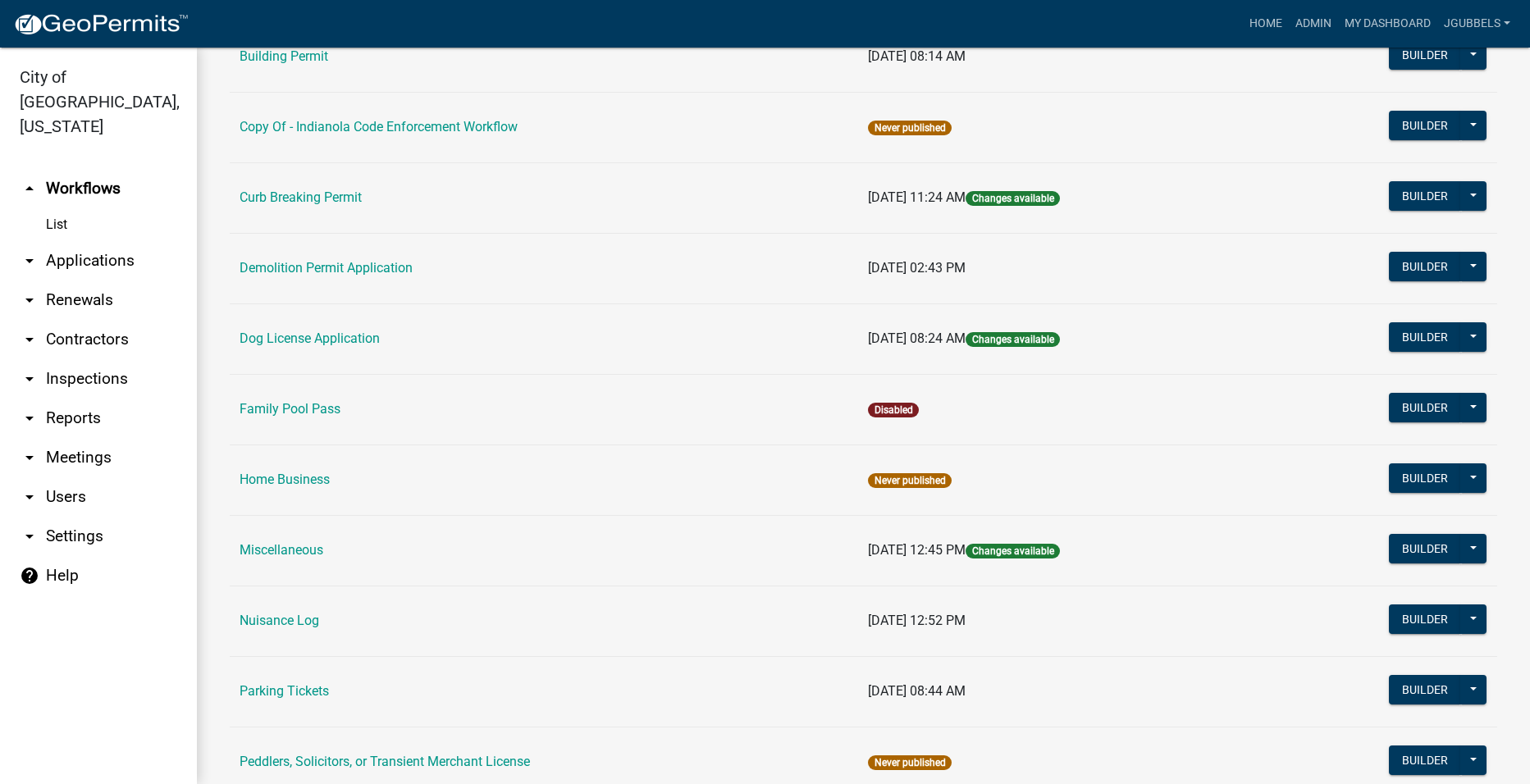
scroll to position [410, 0]
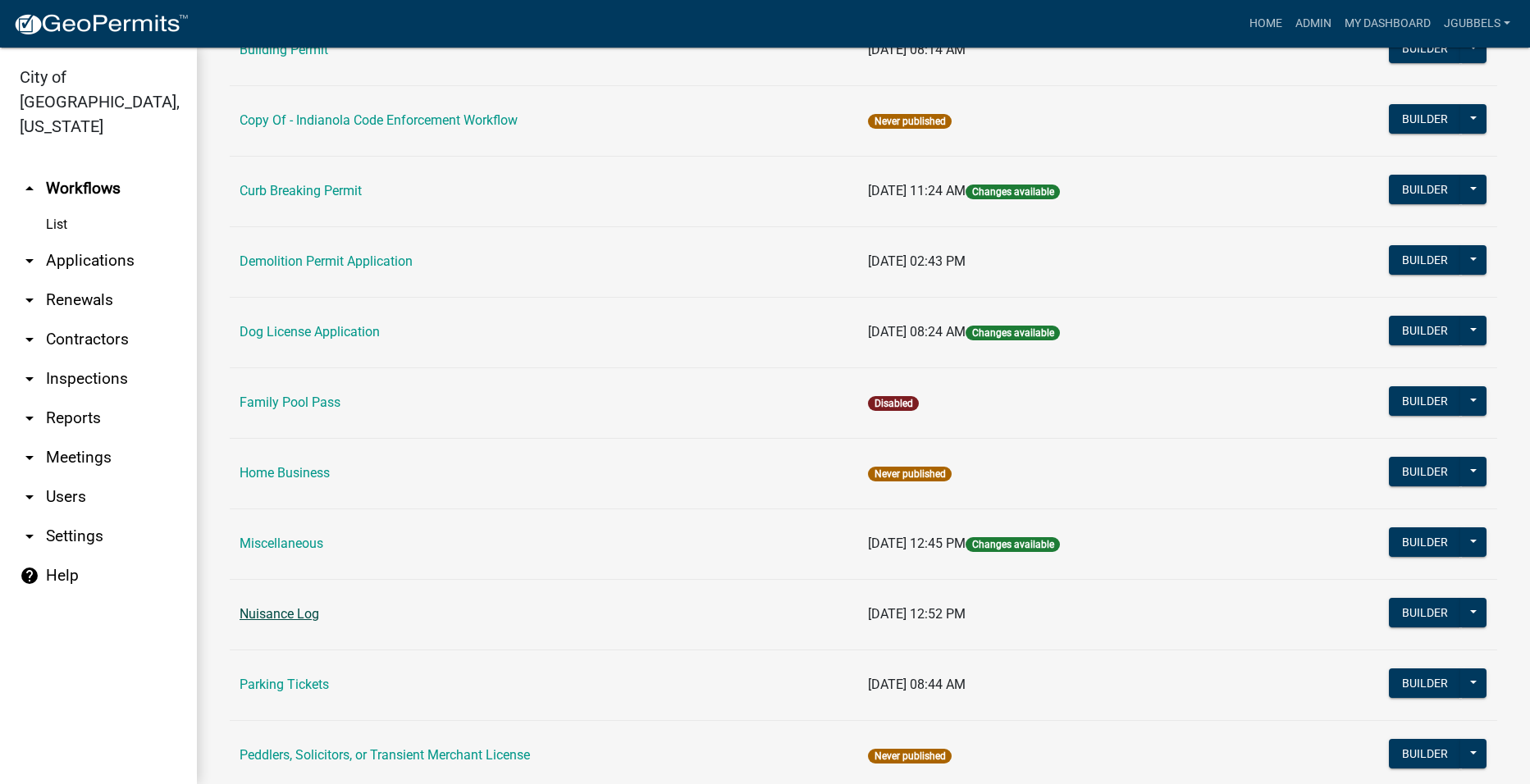
click at [254, 610] on link "Nuisance Log" at bounding box center [279, 613] width 79 height 16
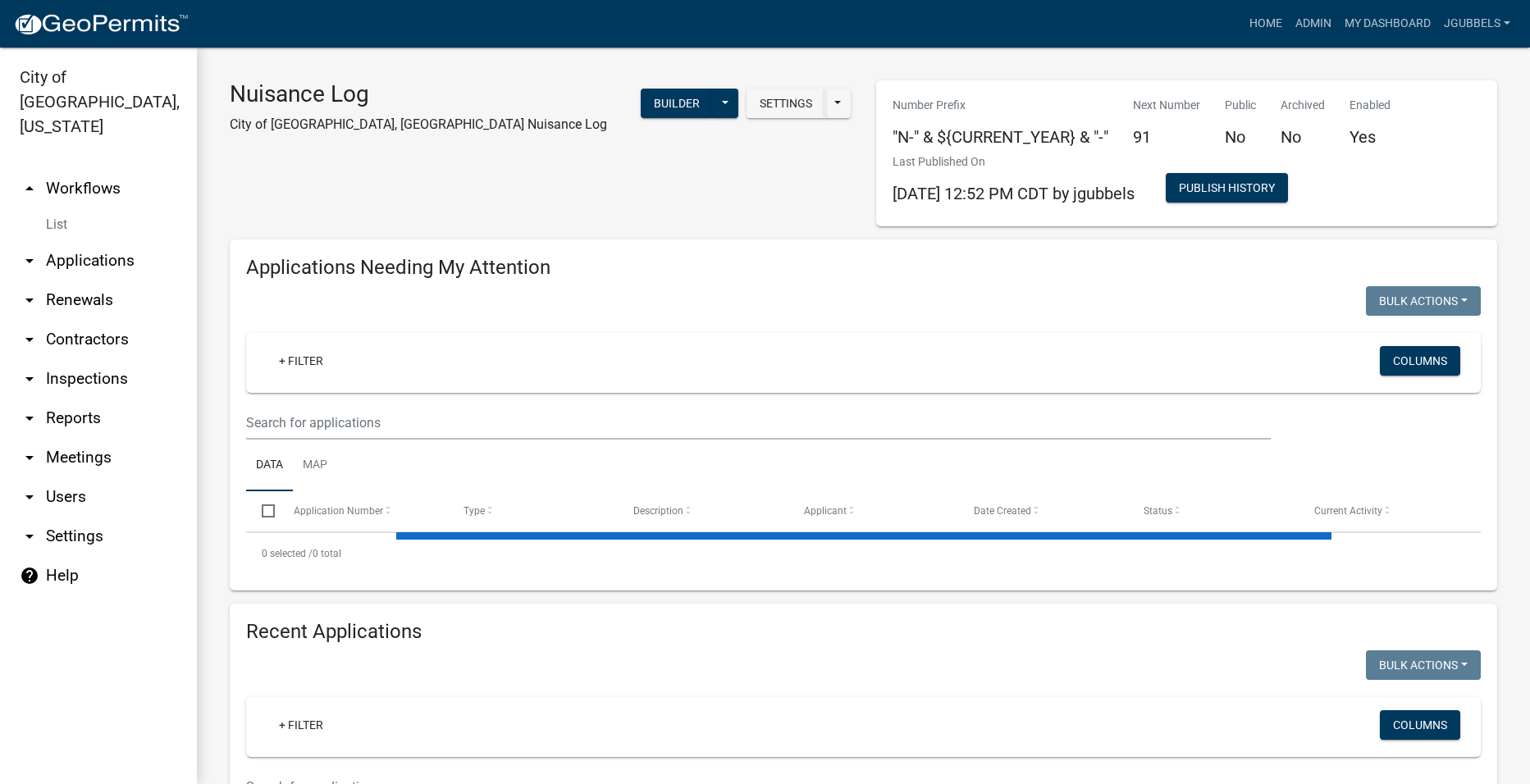
select select "2: 50"
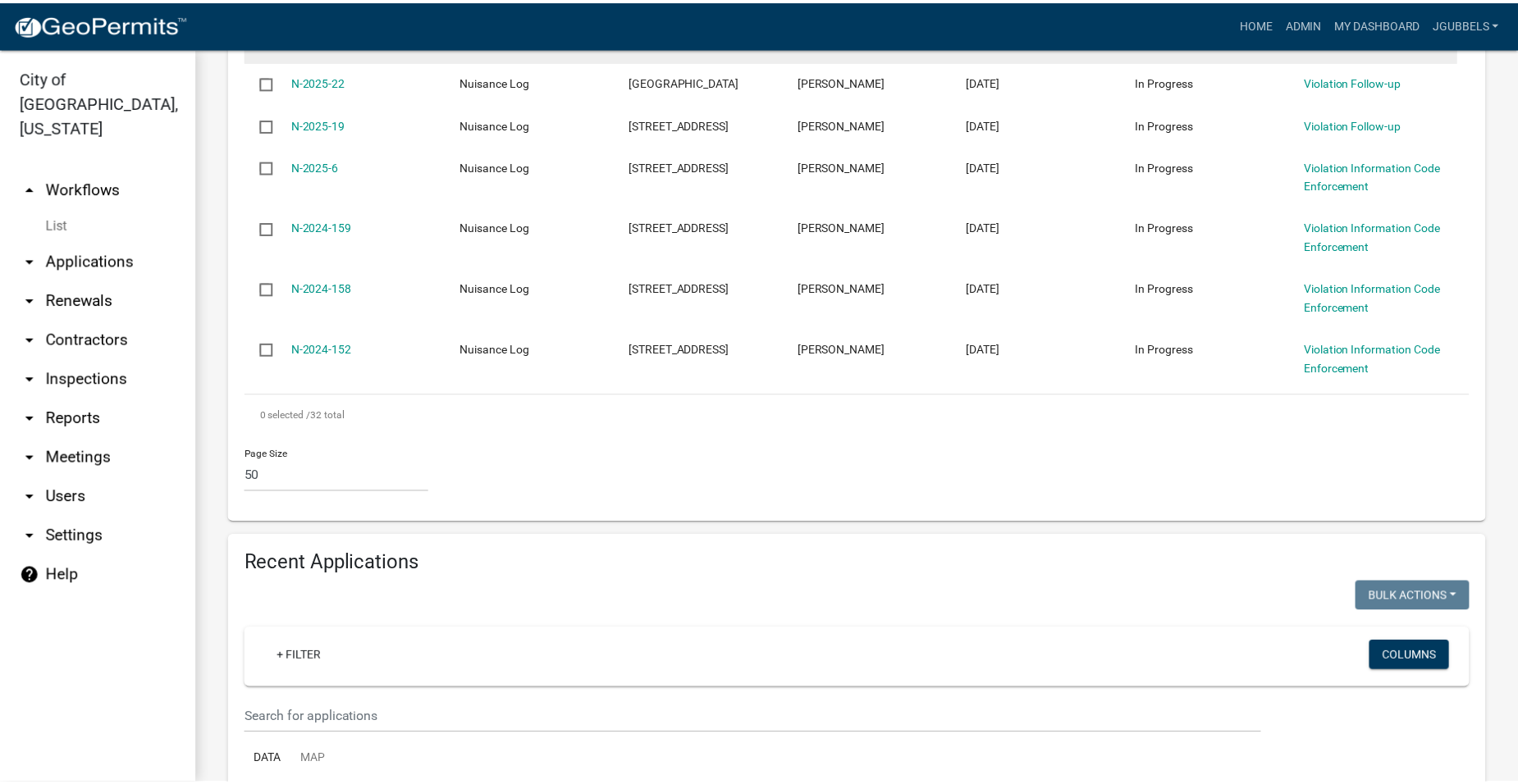
scroll to position [2460, 0]
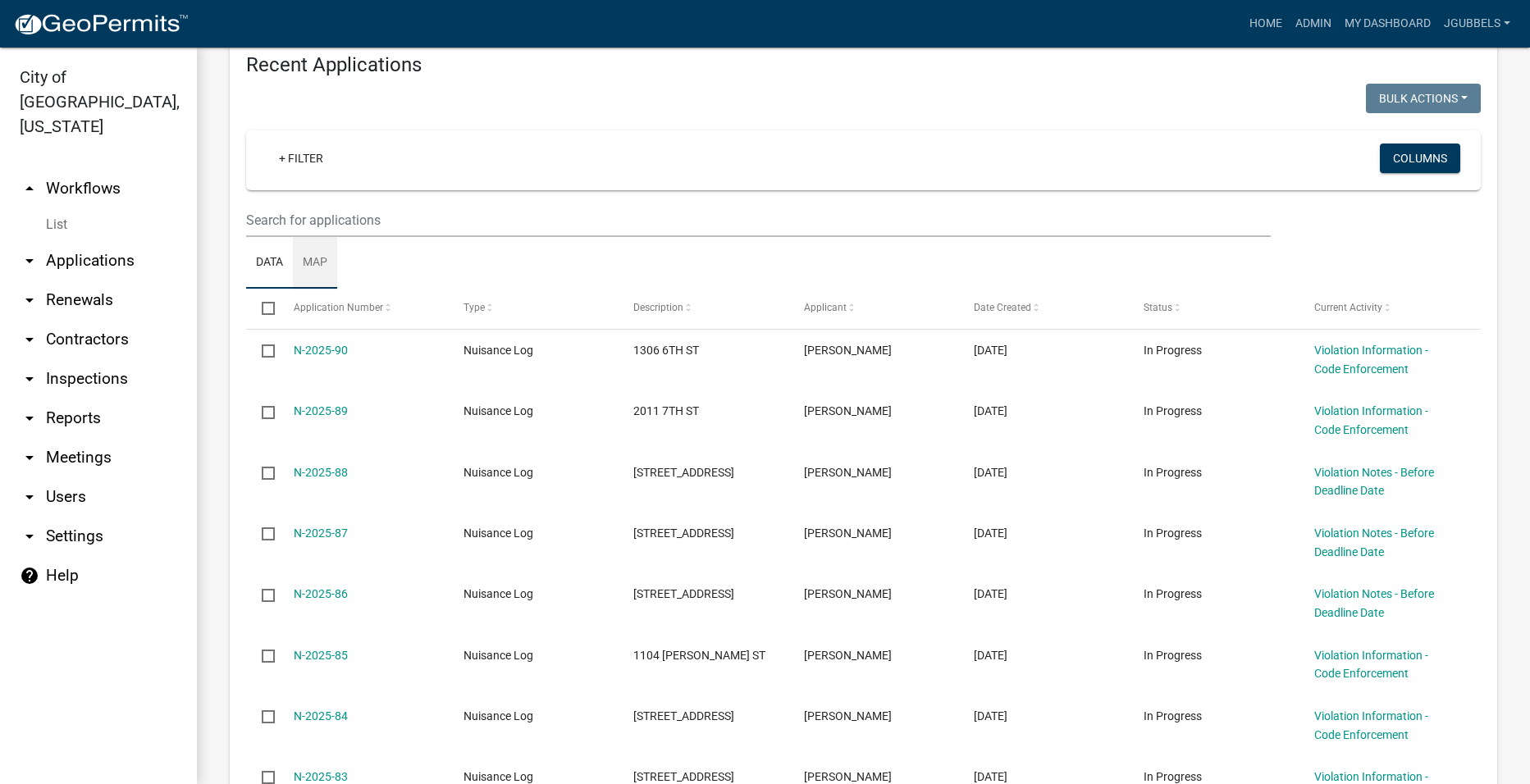
click at [319, 268] on link "Map" at bounding box center [315, 264] width 44 height 53
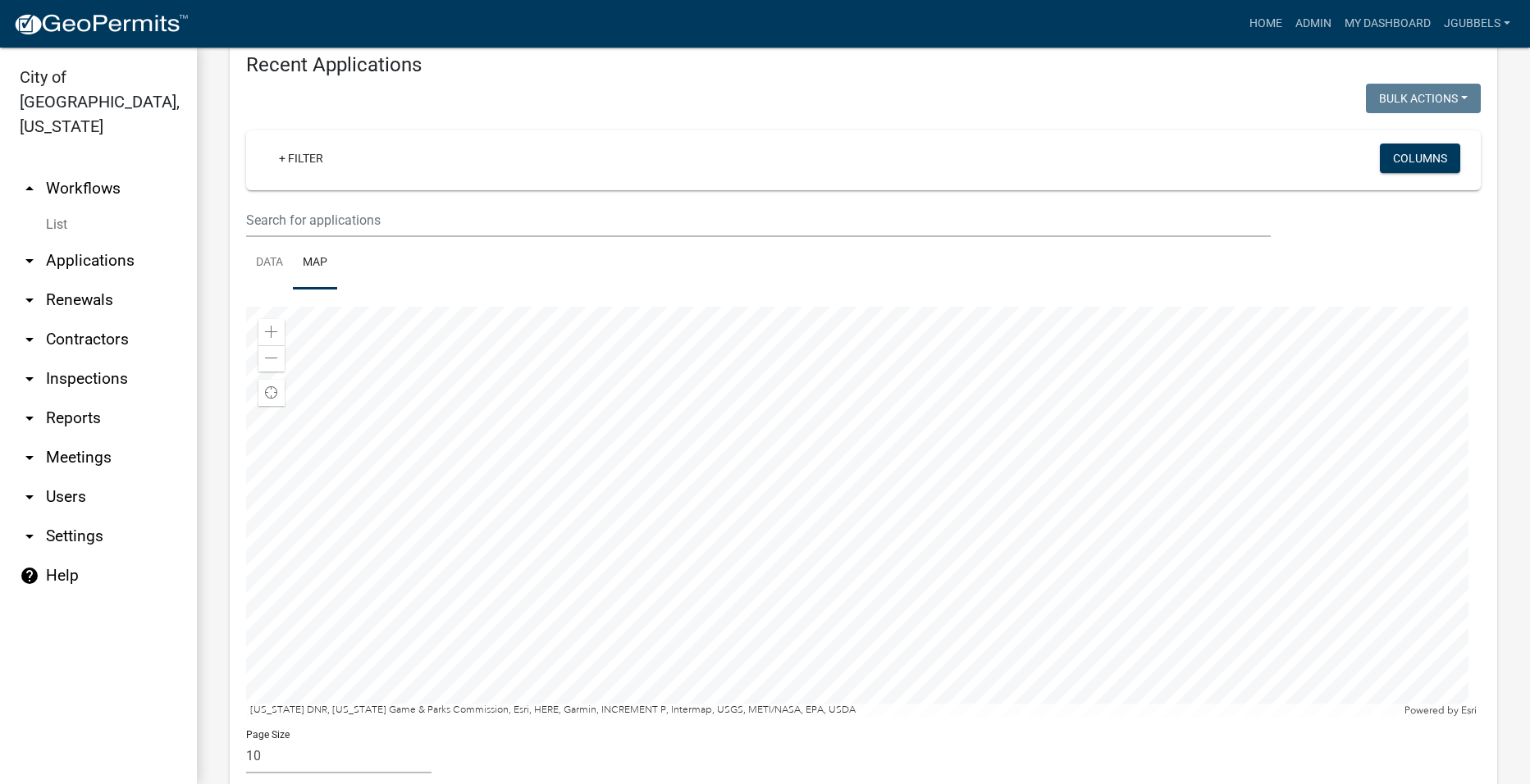
click at [910, 571] on div at bounding box center [864, 512] width 1235 height 410
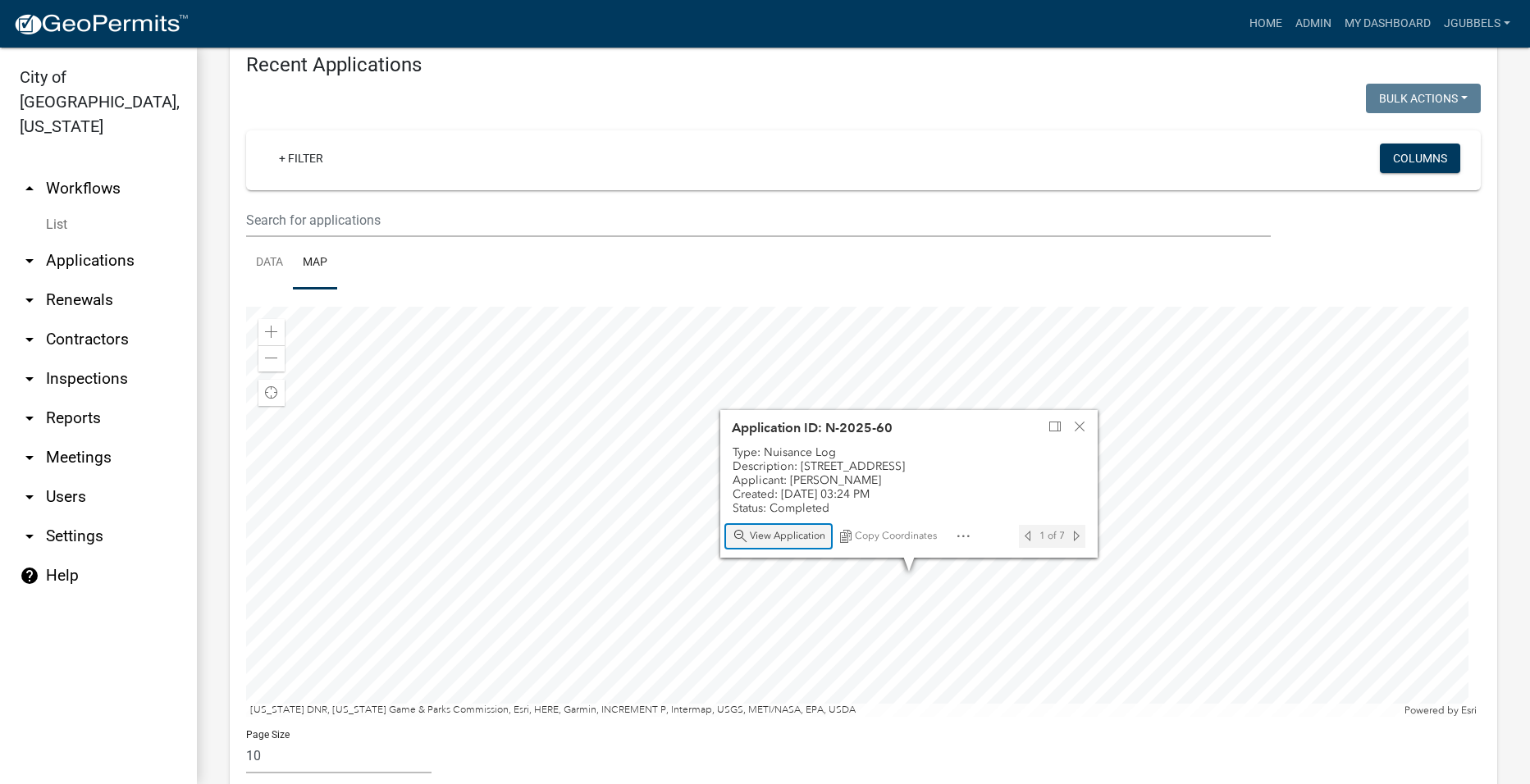
click at [796, 540] on span "View Application" at bounding box center [788, 536] width 75 height 13
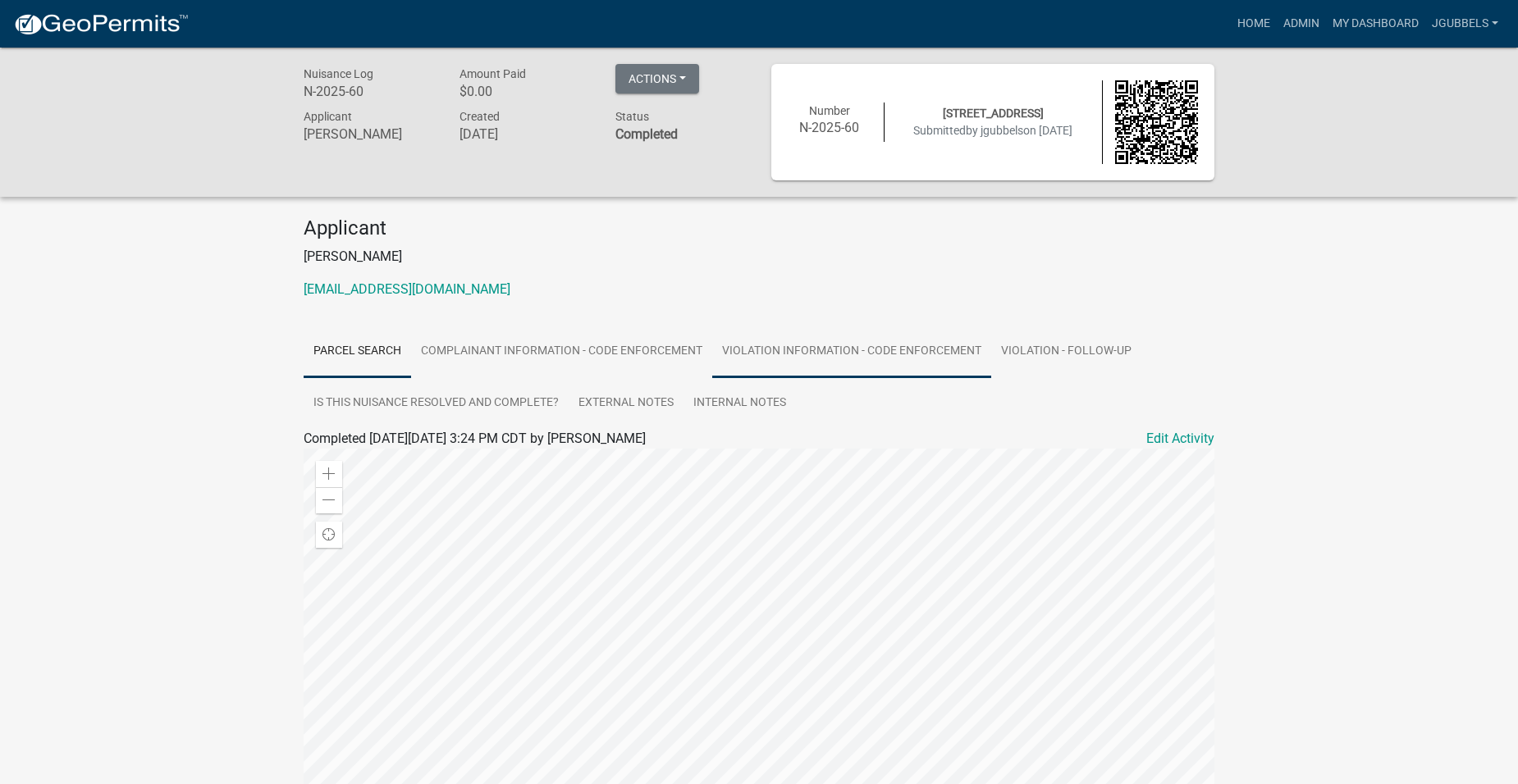
click at [835, 361] on link "Violation Information - Code Enforcement" at bounding box center [852, 352] width 279 height 53
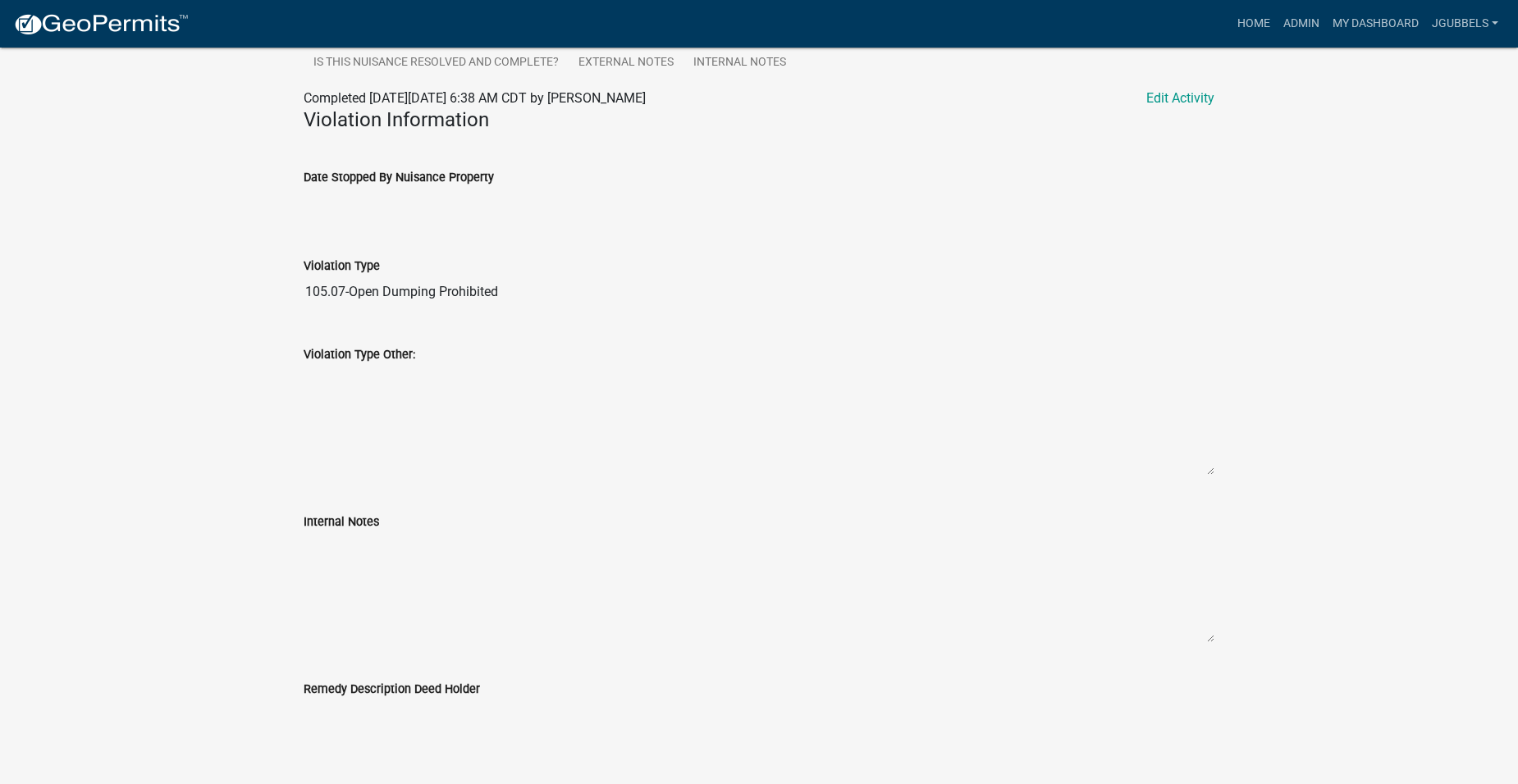
scroll to position [130, 0]
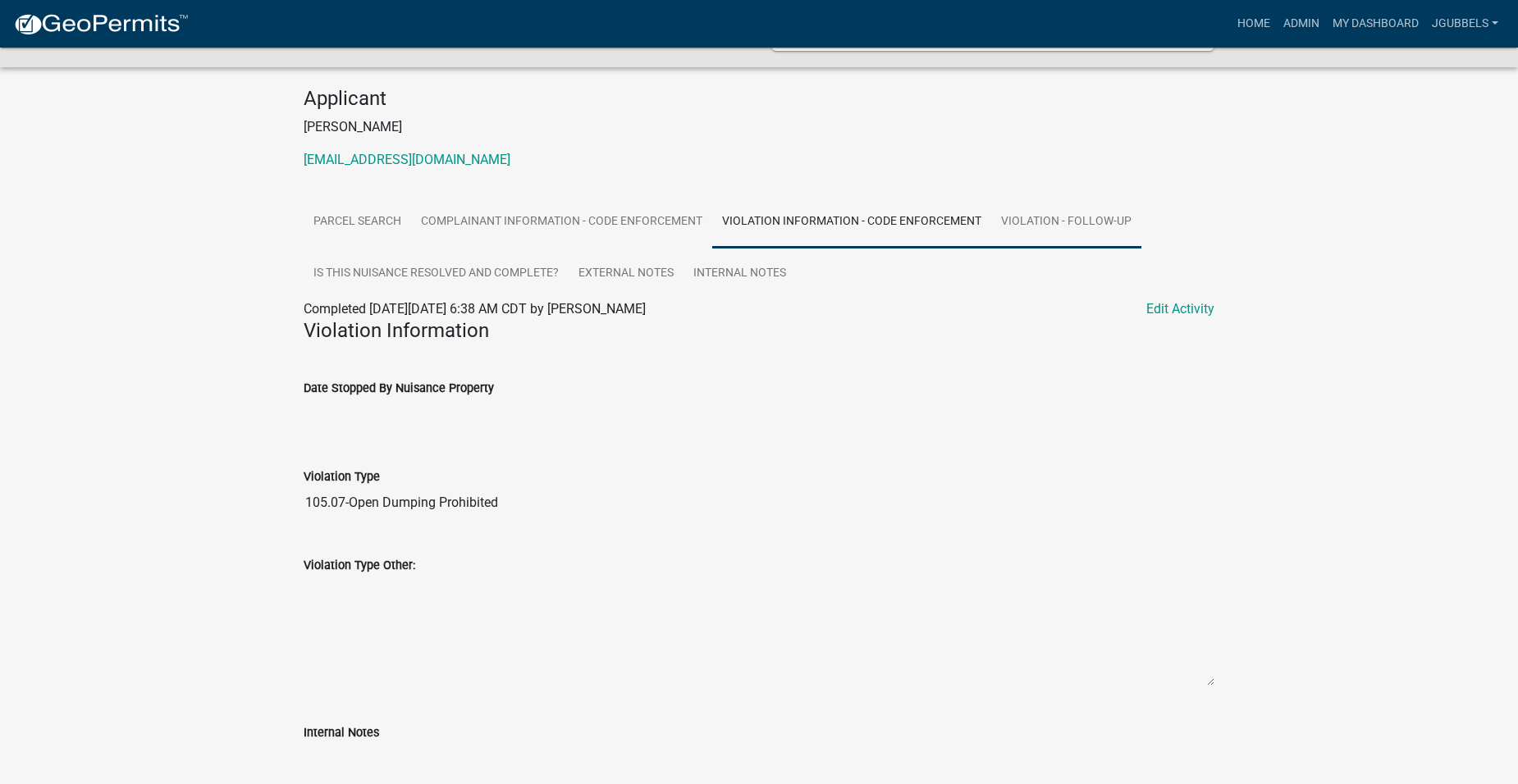
click at [1057, 223] on link "Violation - Follow-up" at bounding box center [1066, 222] width 150 height 53
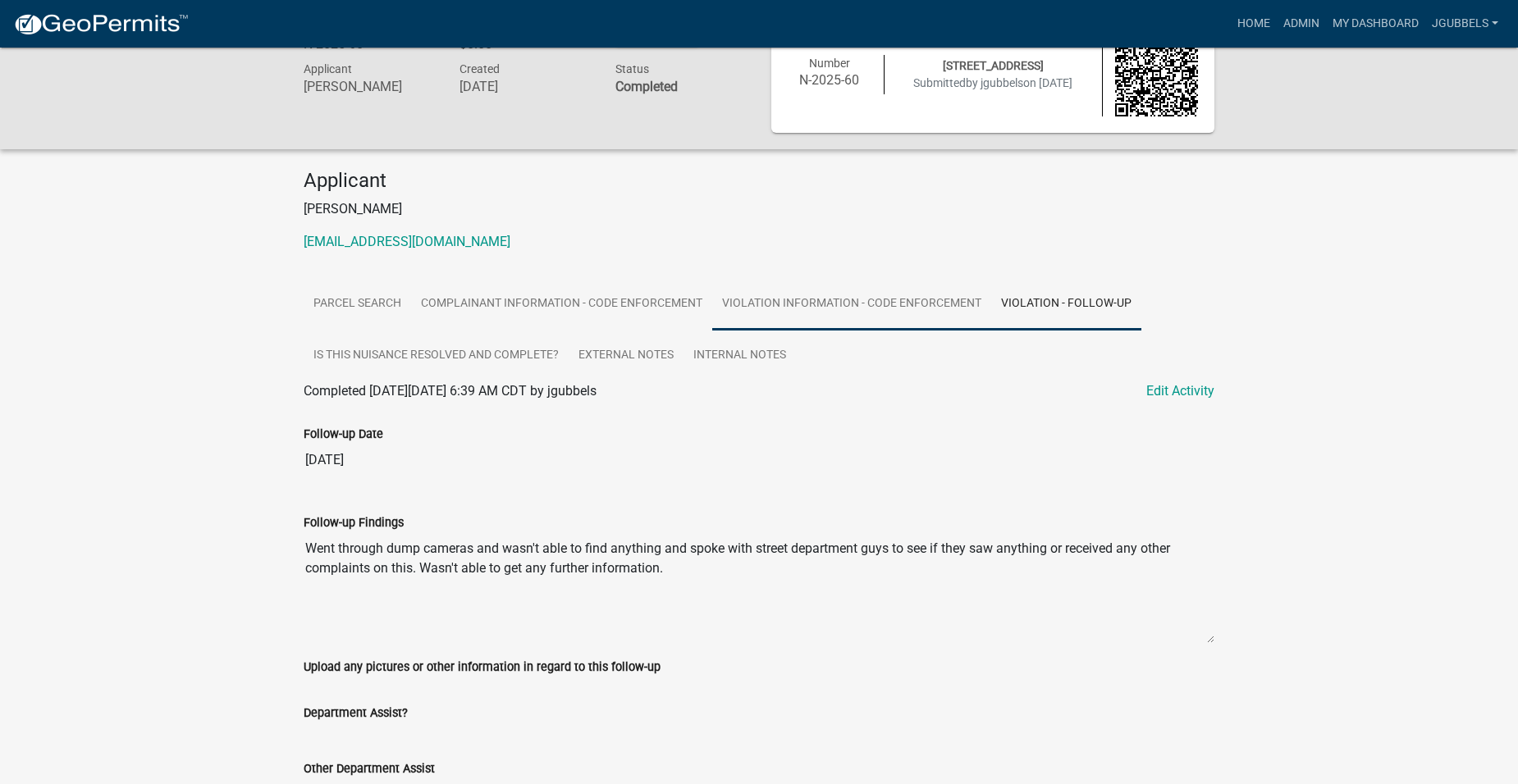
click at [836, 308] on link "Violation Information - Code Enforcement" at bounding box center [852, 304] width 279 height 53
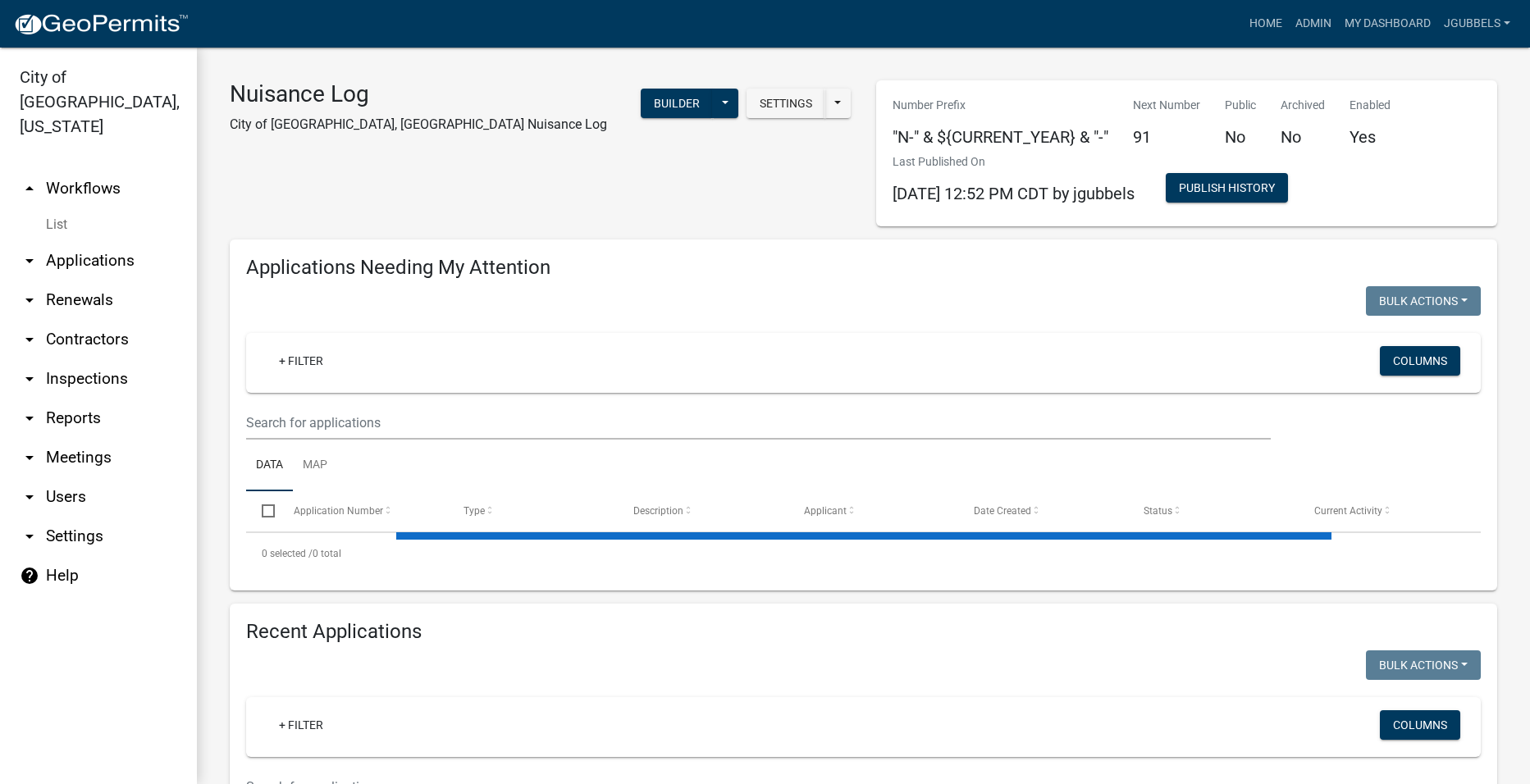
select select "2: 50"
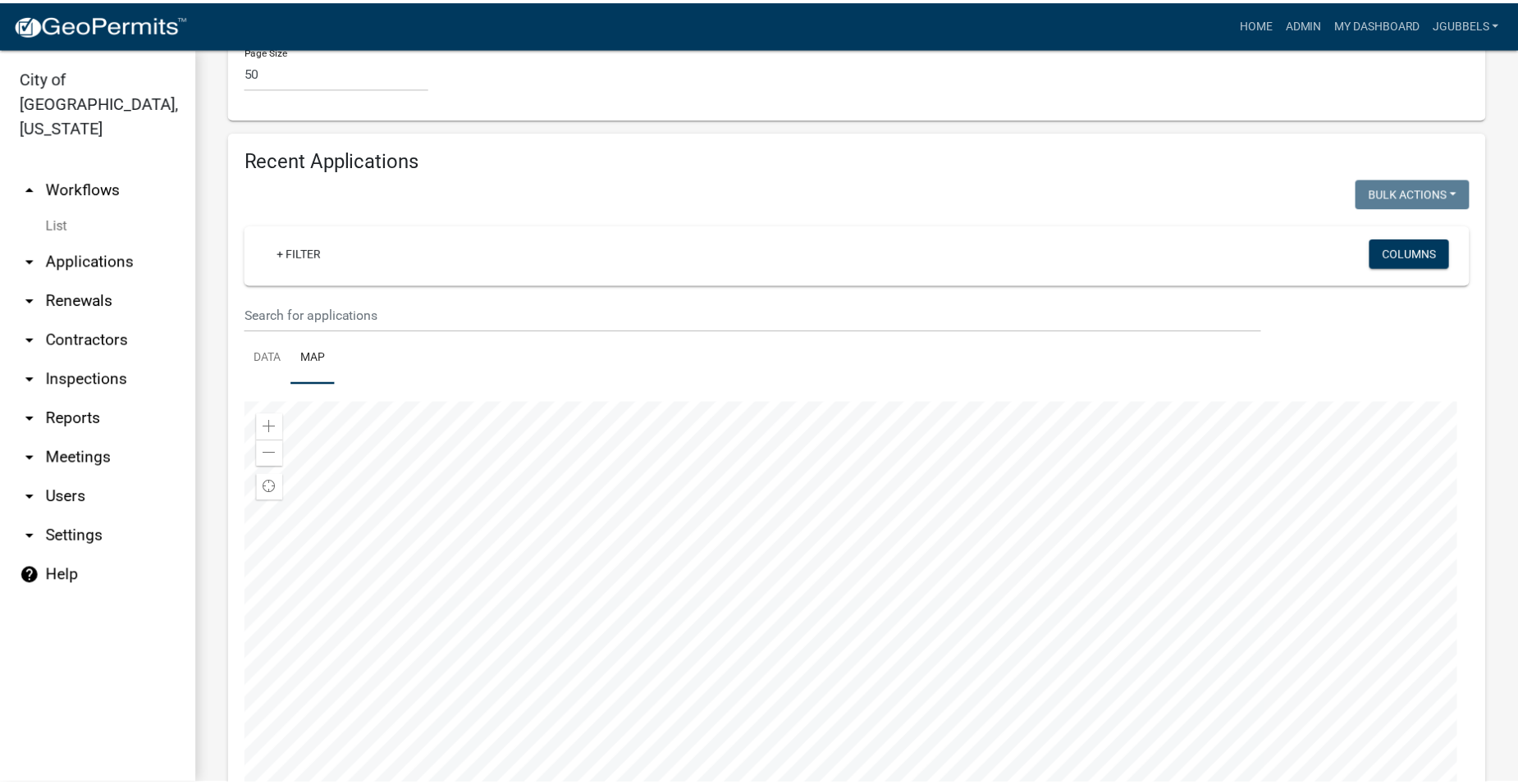
scroll to position [2511, 0]
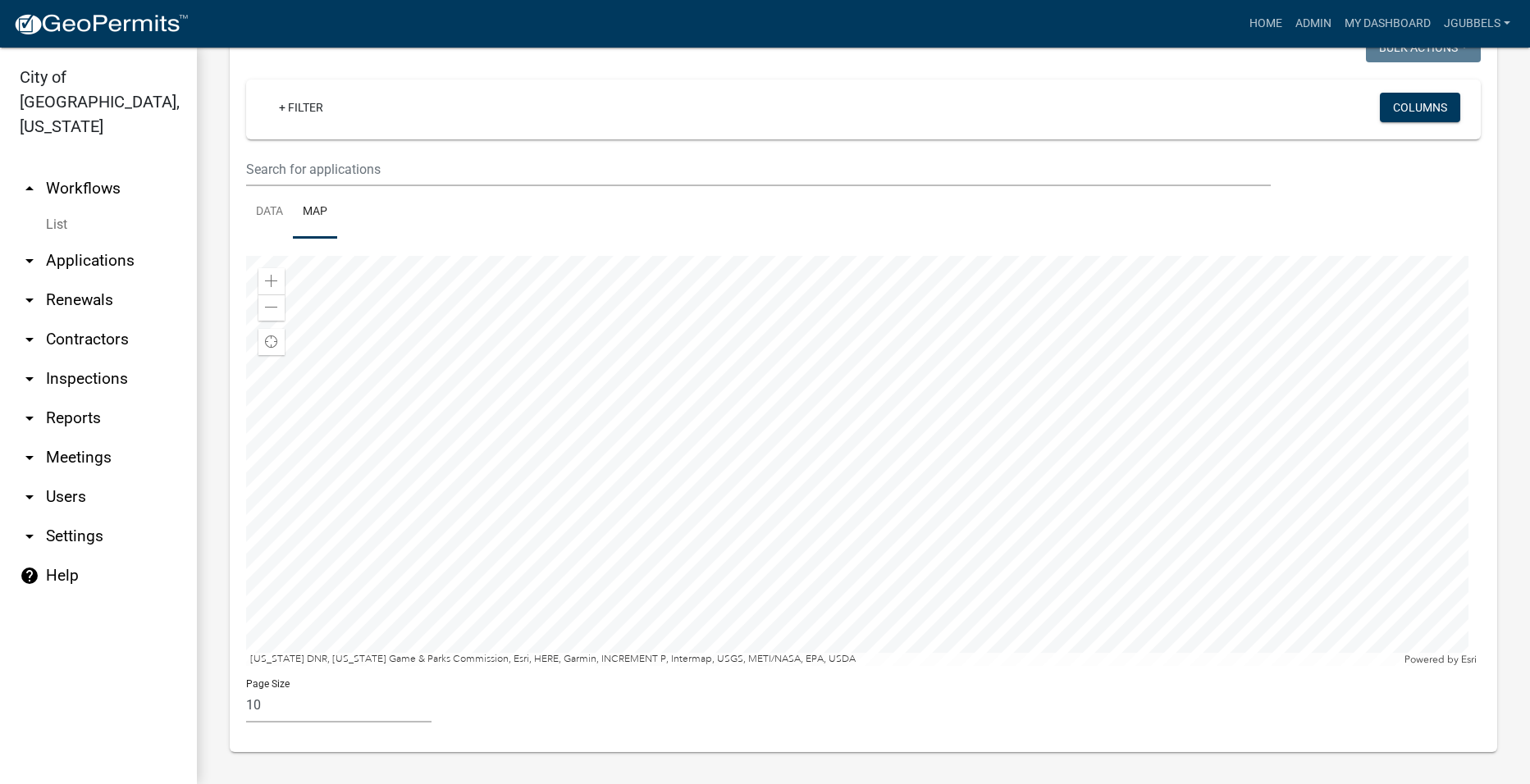
click at [906, 516] on div at bounding box center [864, 461] width 1235 height 410
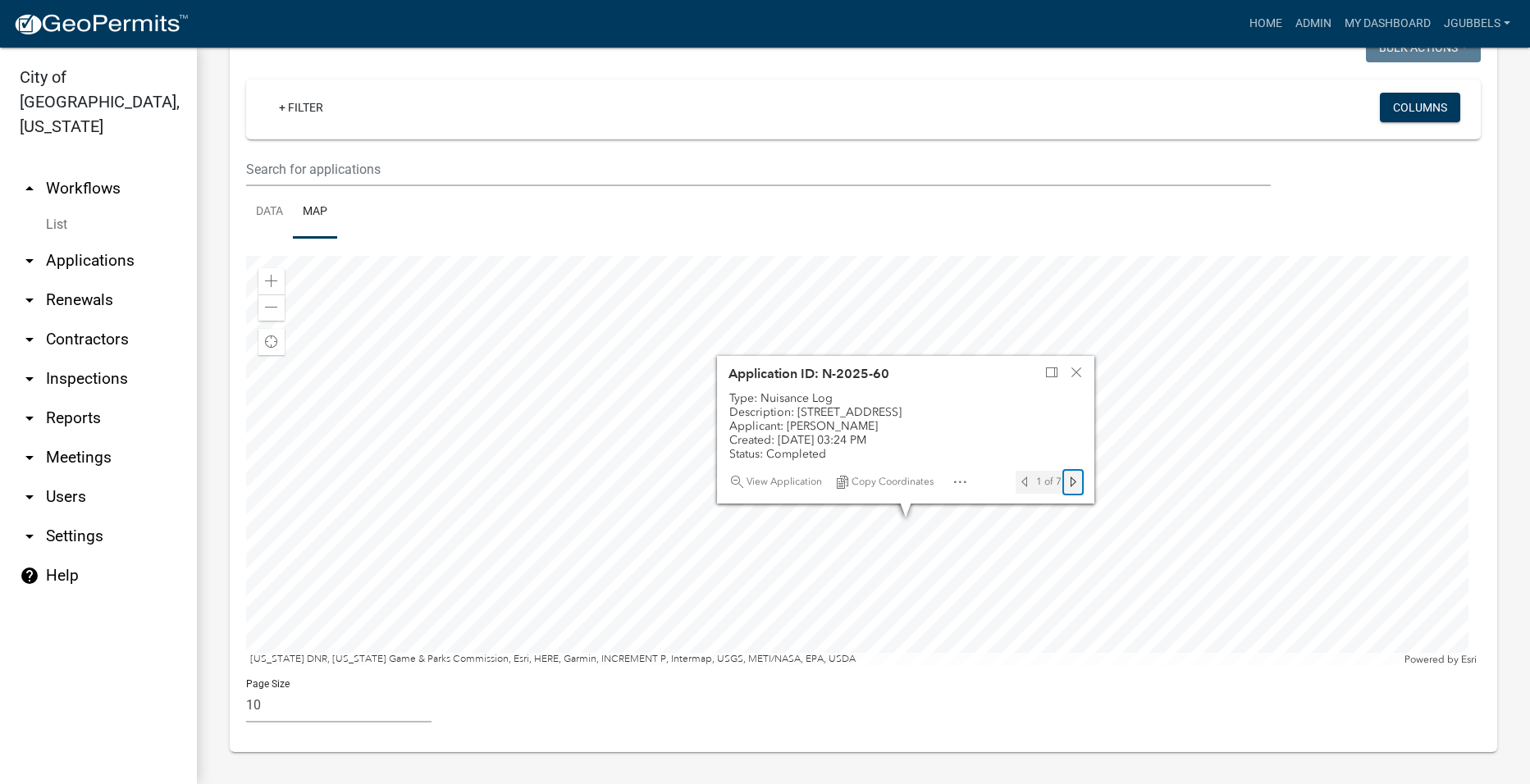
click at [1079, 482] on span "Next feature" at bounding box center [1074, 482] width 13 height 13
click at [1080, 482] on div "Next feature" at bounding box center [1073, 482] width 18 height 23
click at [801, 488] on span "View Application" at bounding box center [784, 482] width 75 height 13
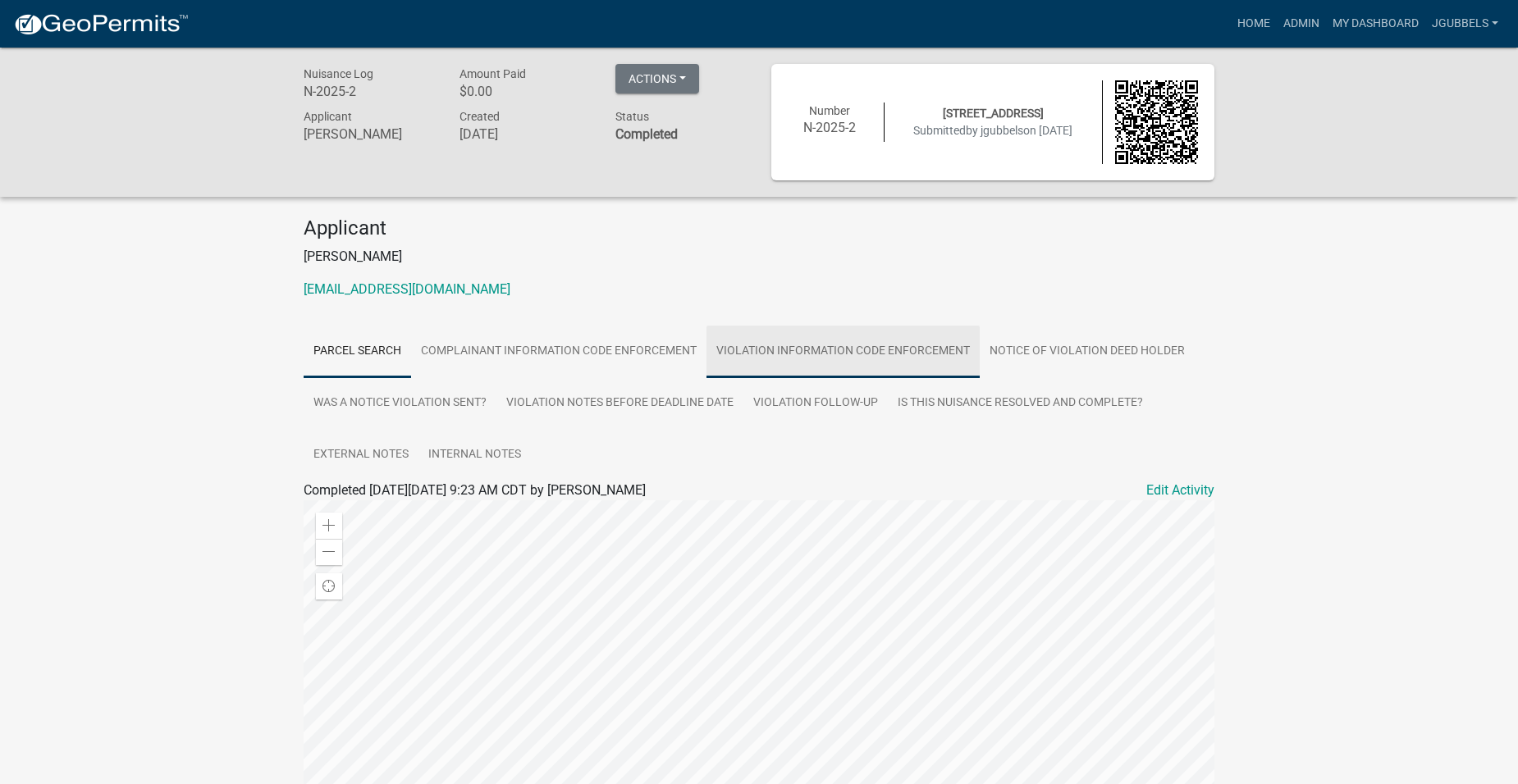
click at [904, 351] on link "Violation Information Code Enforcement" at bounding box center [843, 352] width 273 height 53
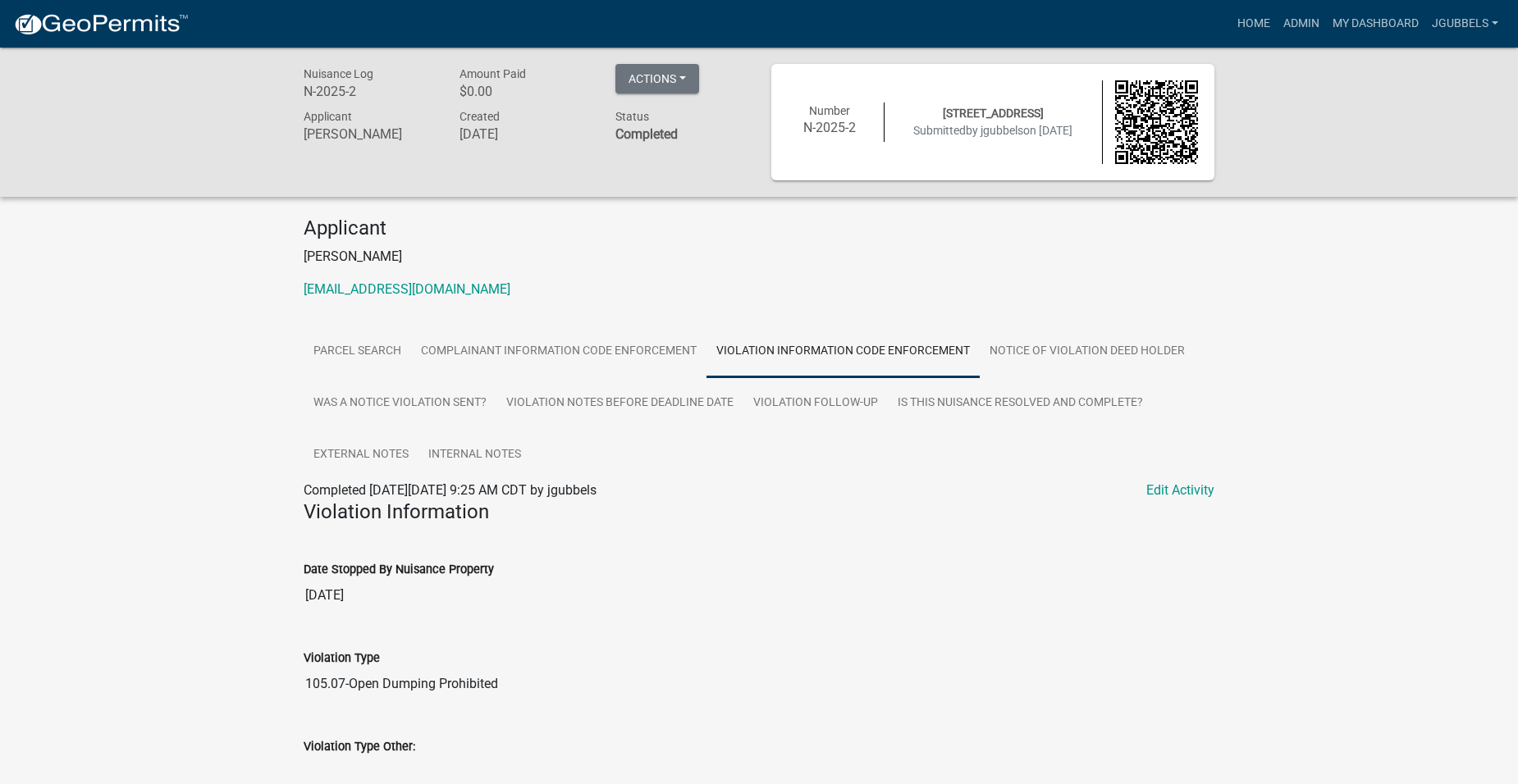
scroll to position [164, 0]
